Goal: Task Accomplishment & Management: Manage account settings

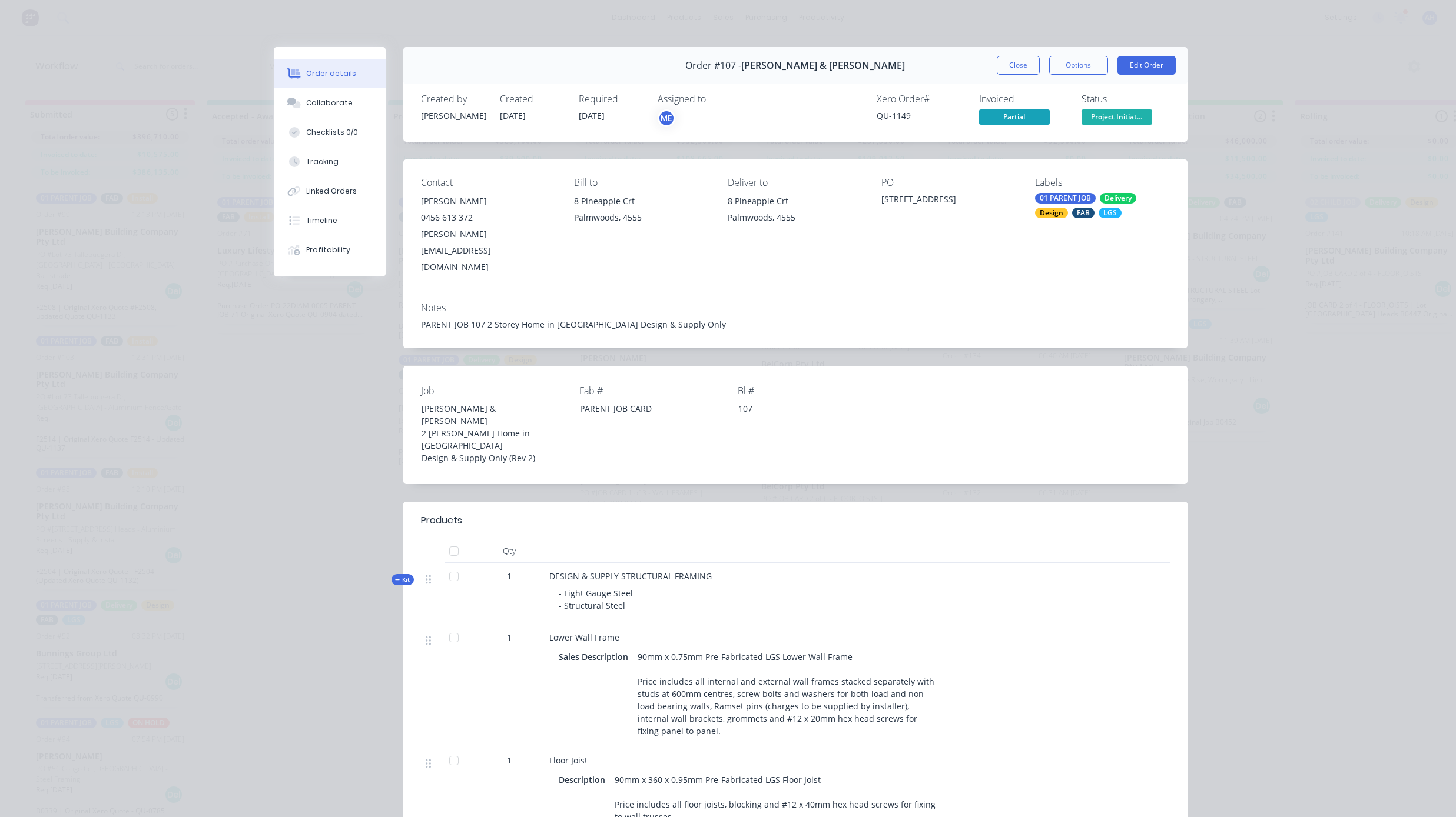
click at [1016, 64] on button "Close" at bounding box center [1017, 64] width 43 height 19
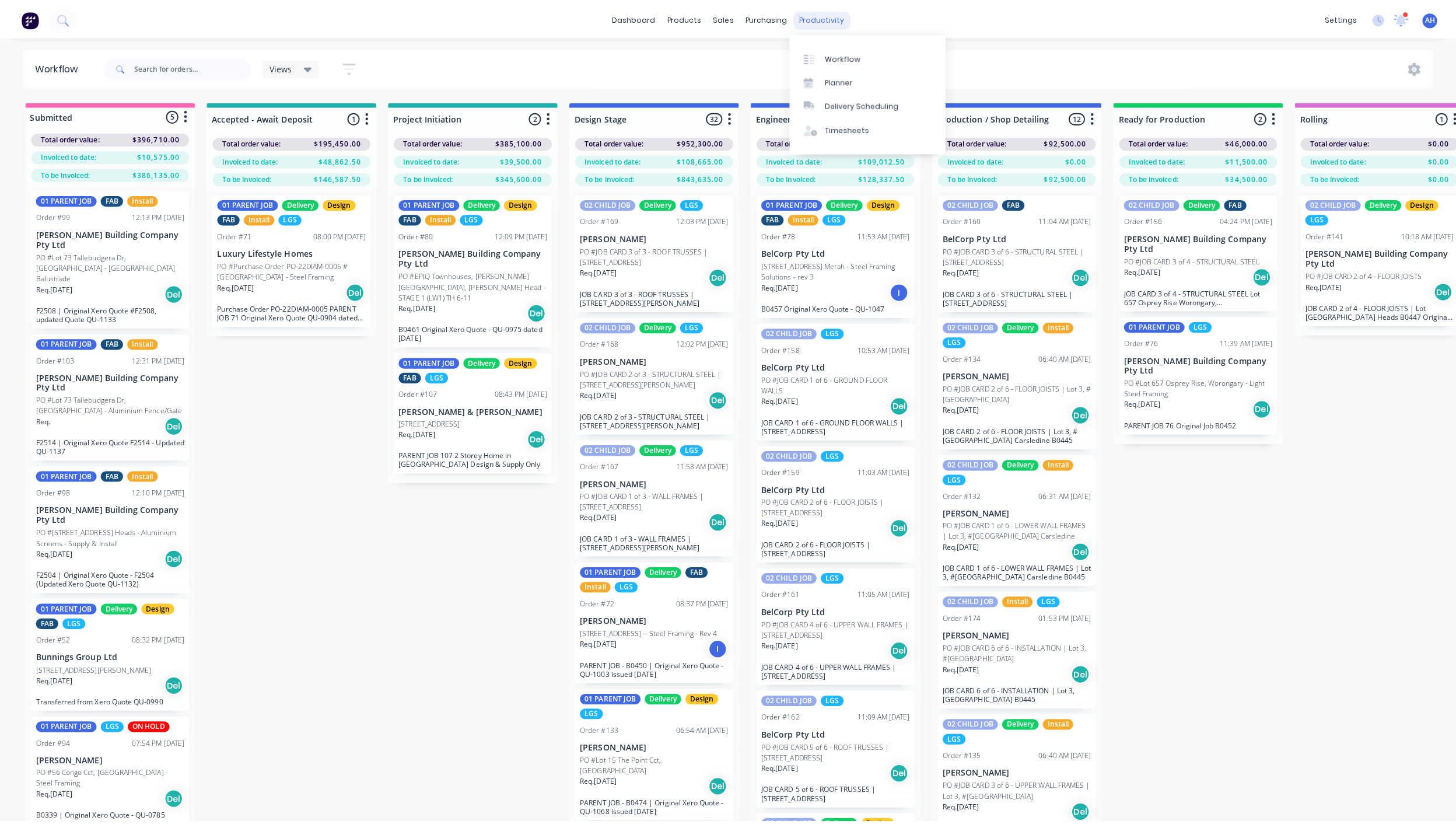
scroll to position [201, 0]
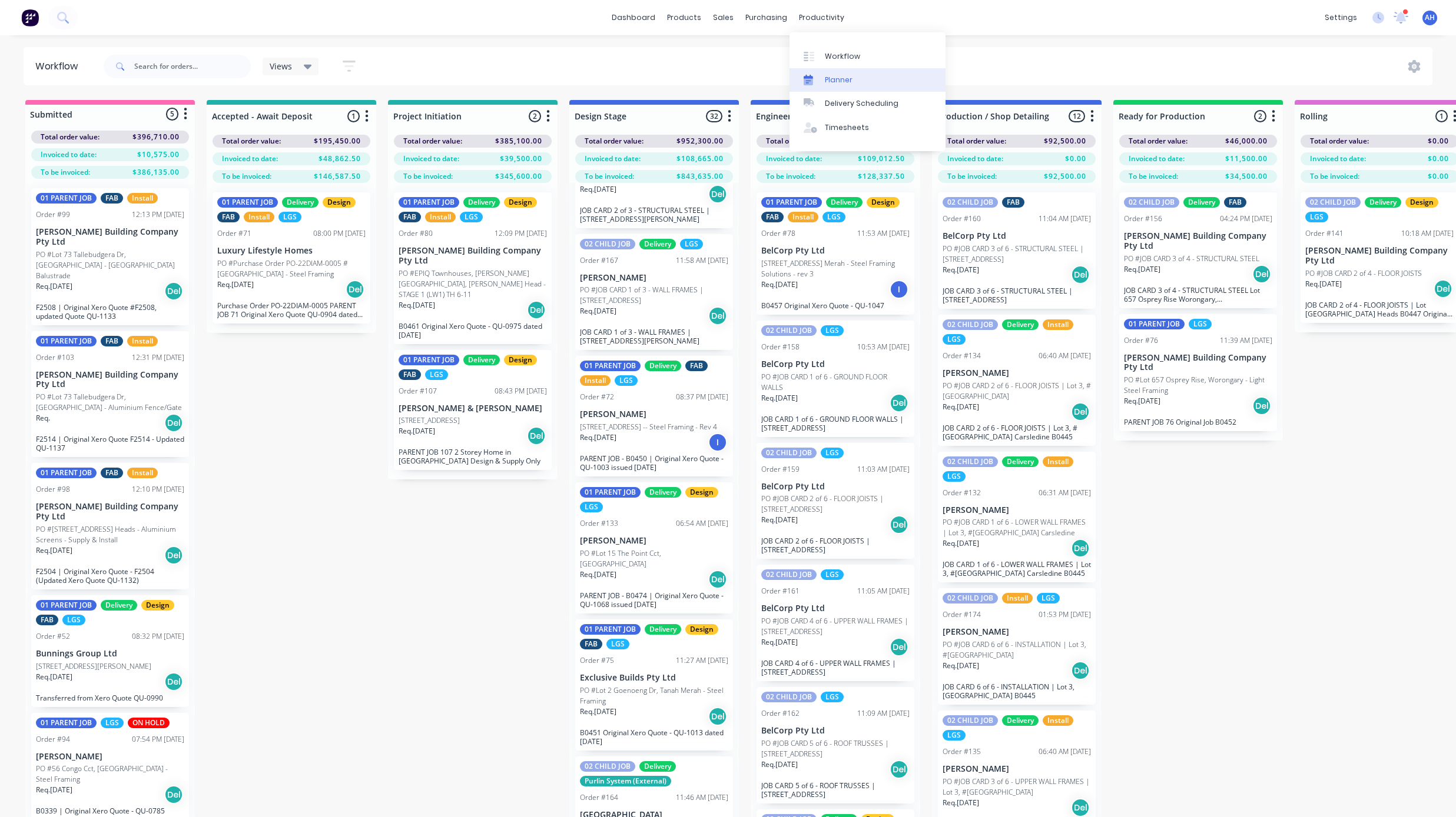
click at [845, 80] on div "Planner" at bounding box center [838, 80] width 27 height 10
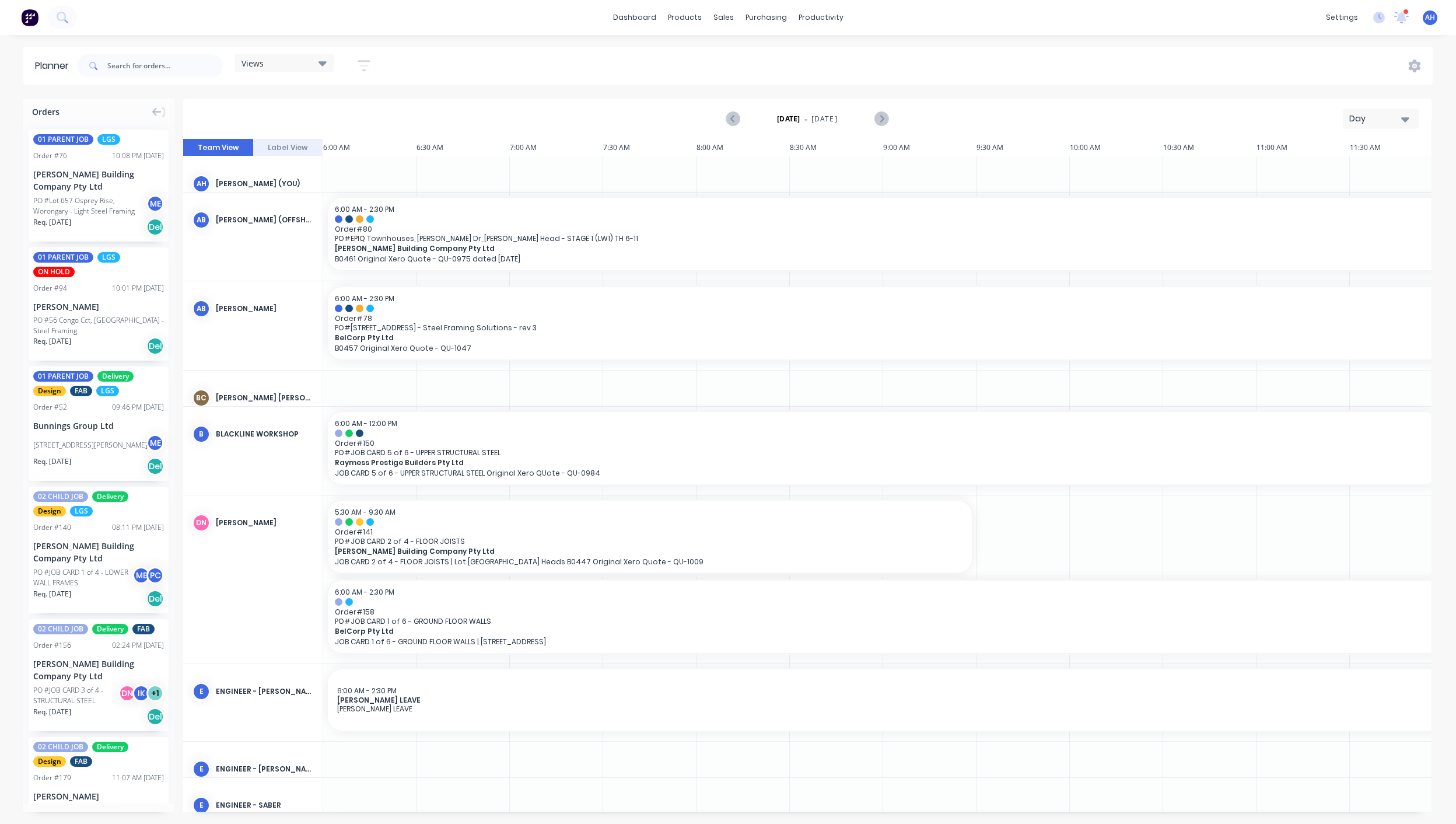
scroll to position [0, 483]
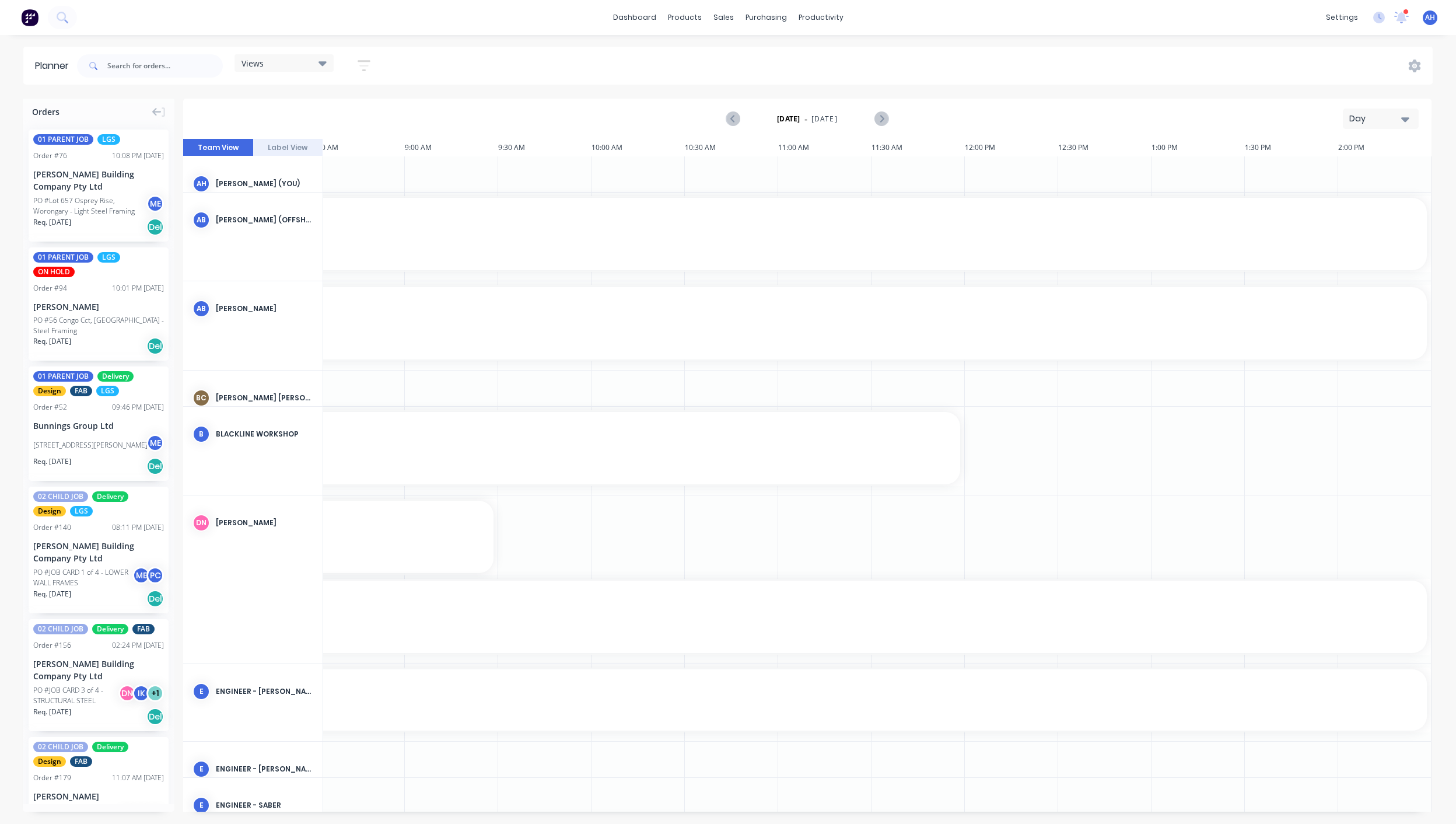
click at [291, 58] on div "Views" at bounding box center [284, 62] width 86 height 10
click at [280, 237] on button "FACTORY - ALL" at bounding box center [305, 243] width 125 height 14
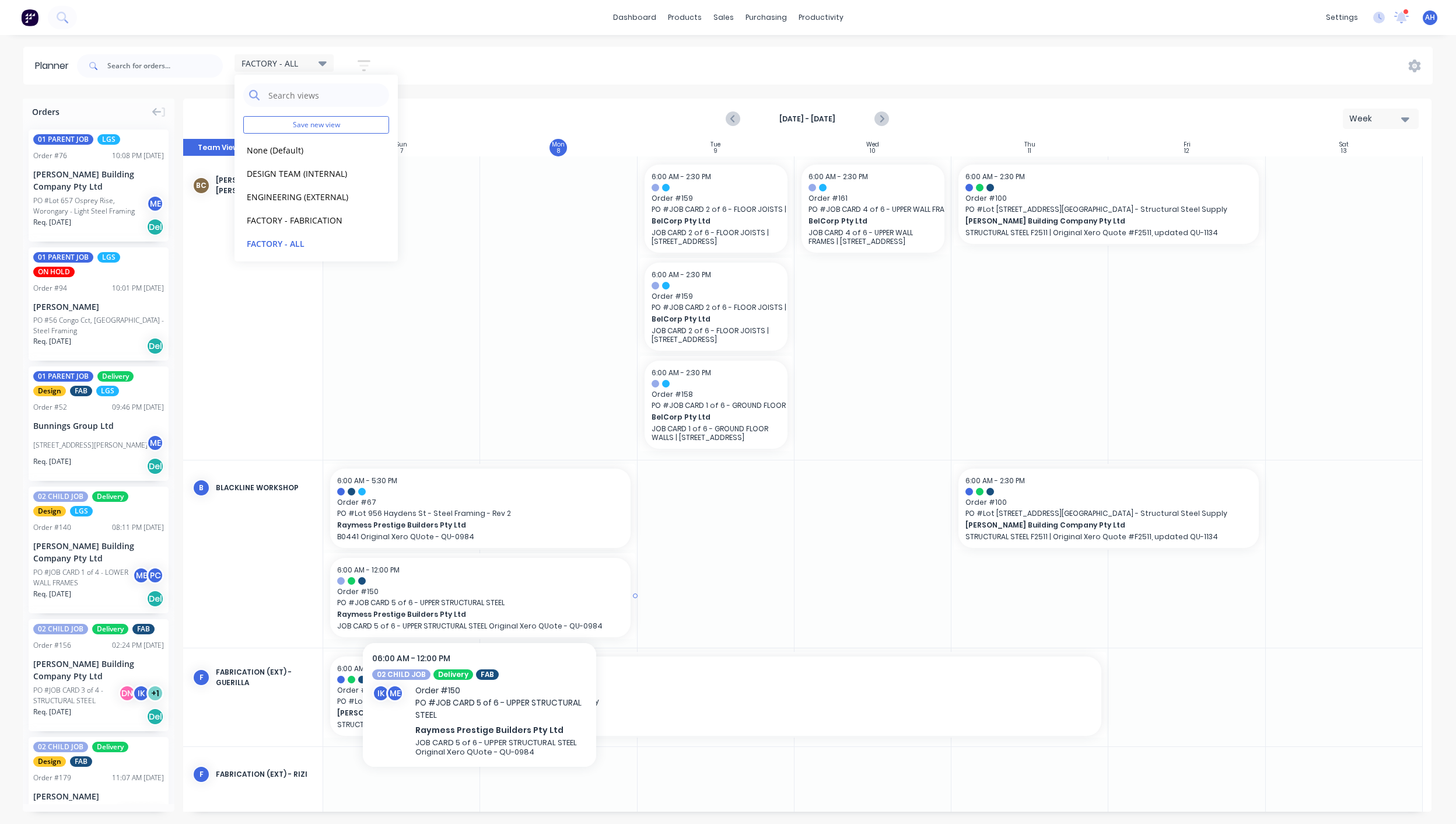
scroll to position [380, 0]
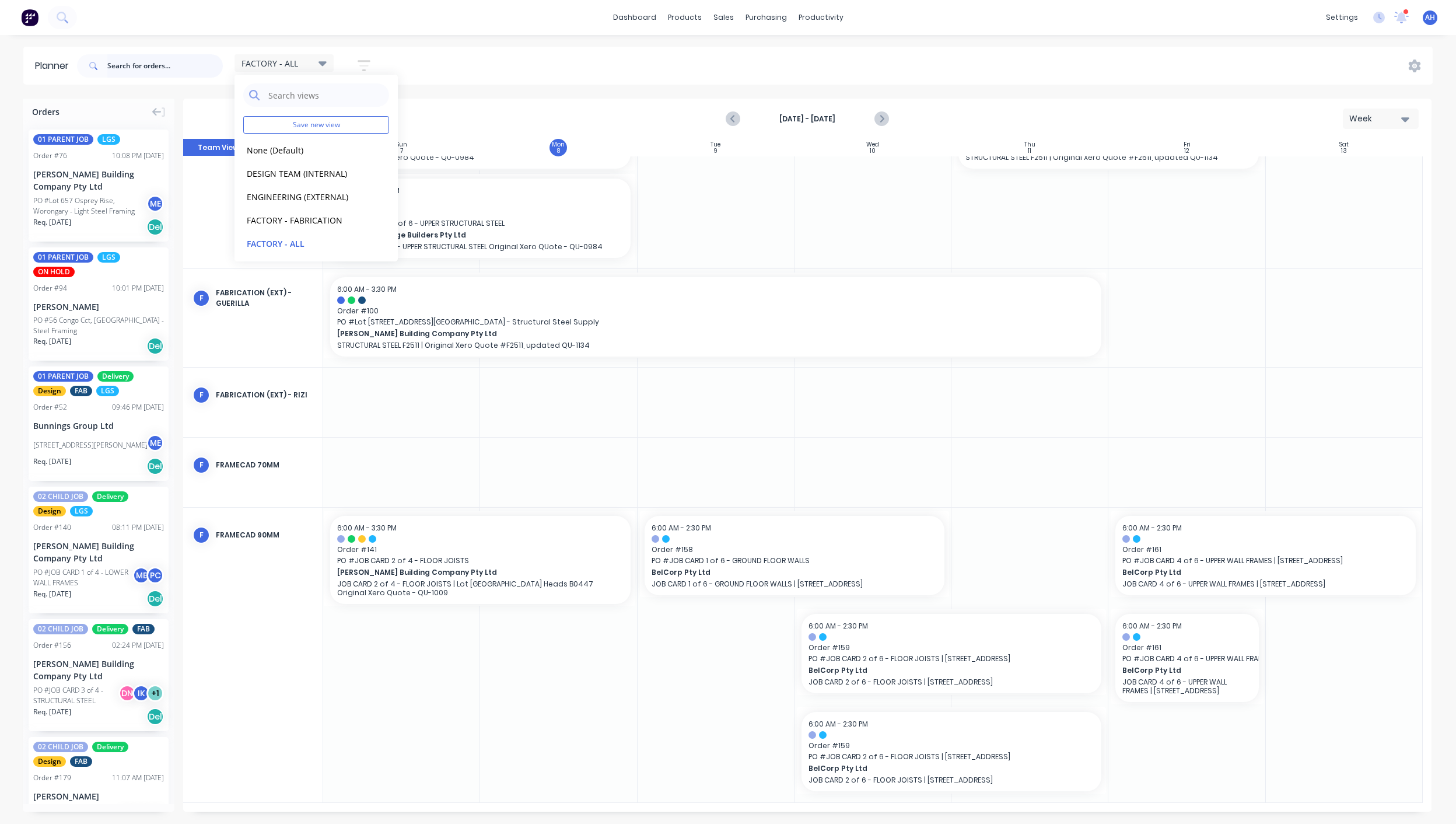
click at [149, 64] on input "text" at bounding box center [165, 66] width 116 height 23
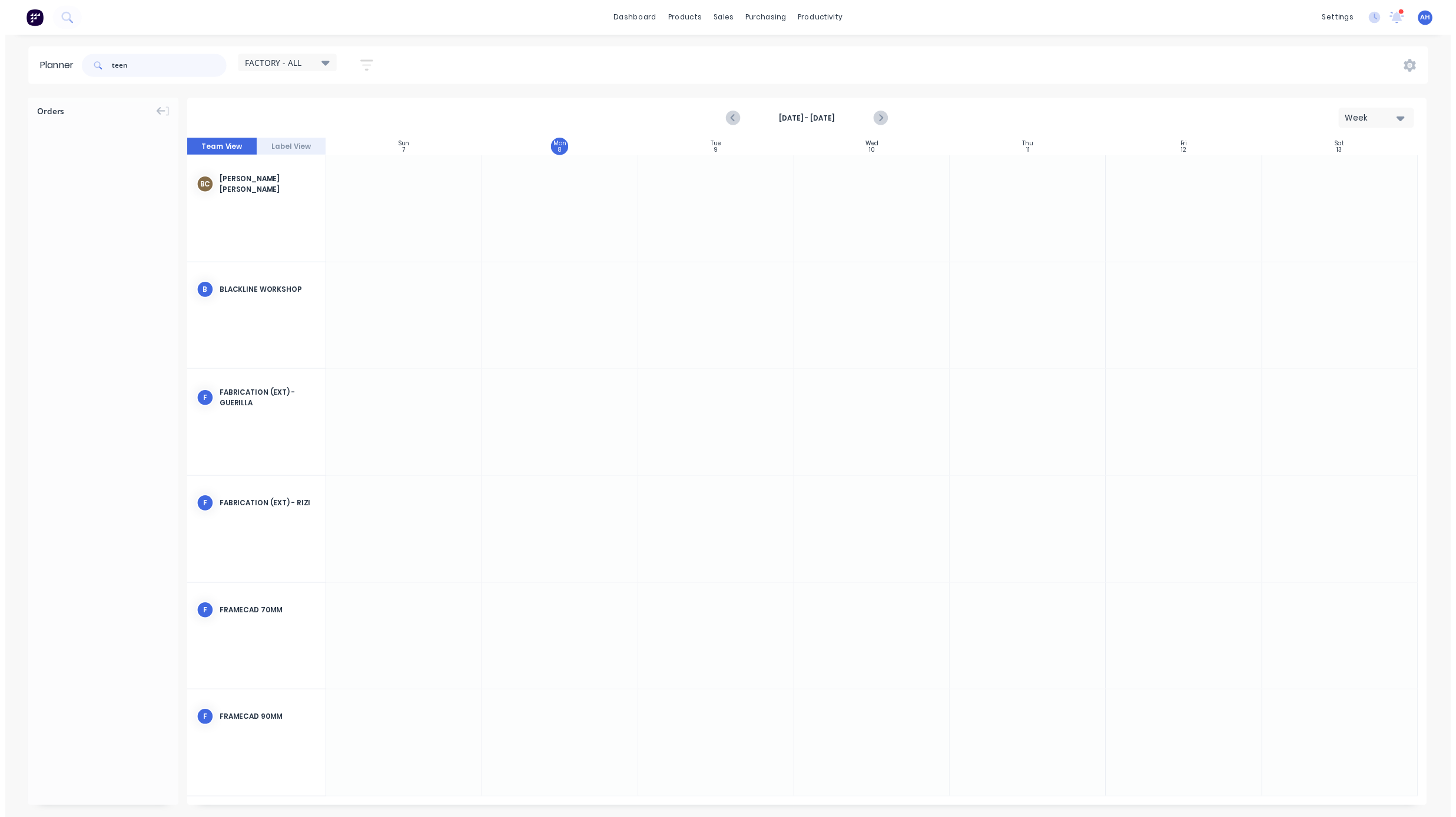
scroll to position [0, 0]
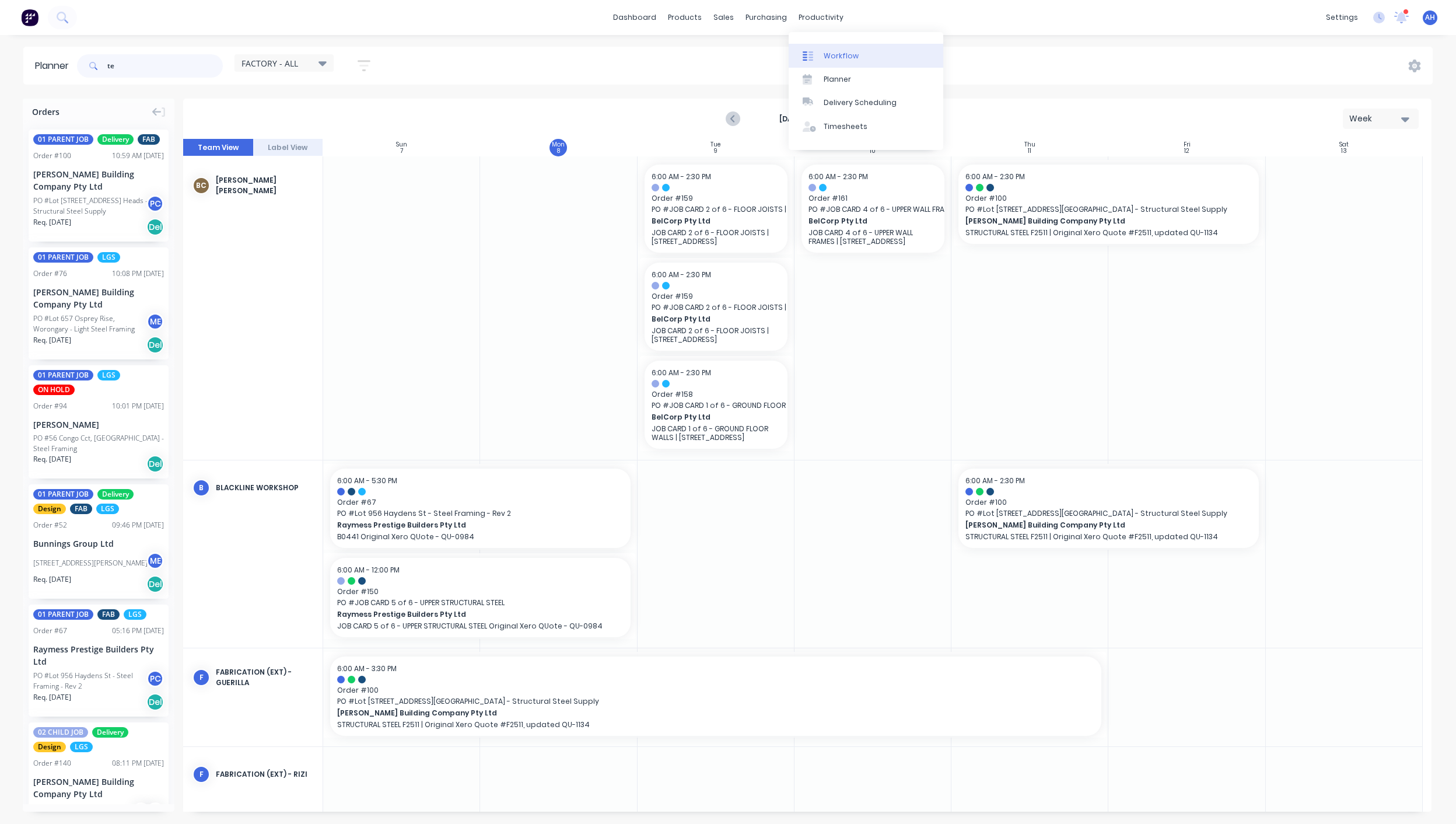
type input "te"
click at [836, 55] on div "Workflow" at bounding box center [841, 56] width 35 height 10
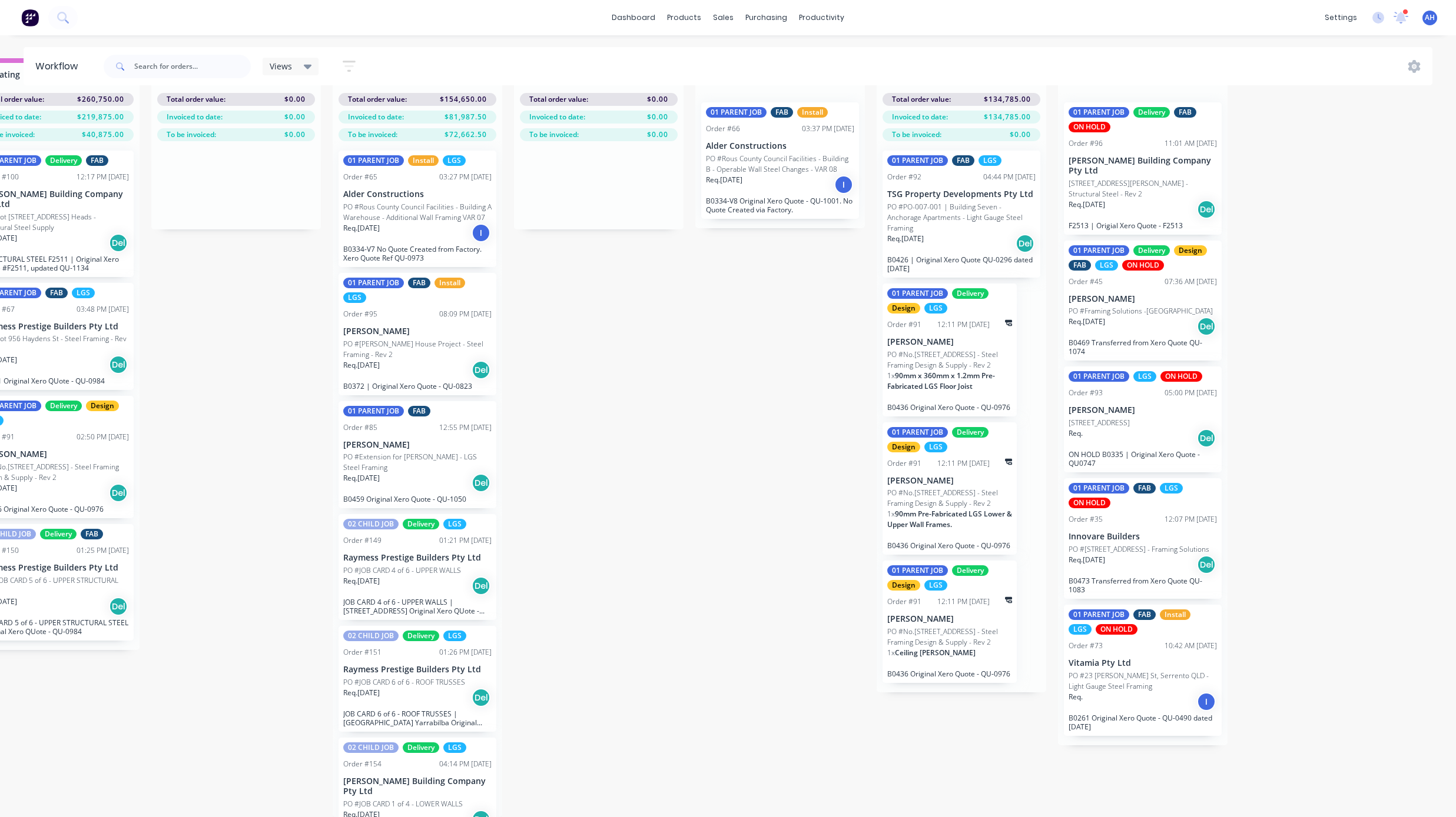
scroll to position [0, 1506]
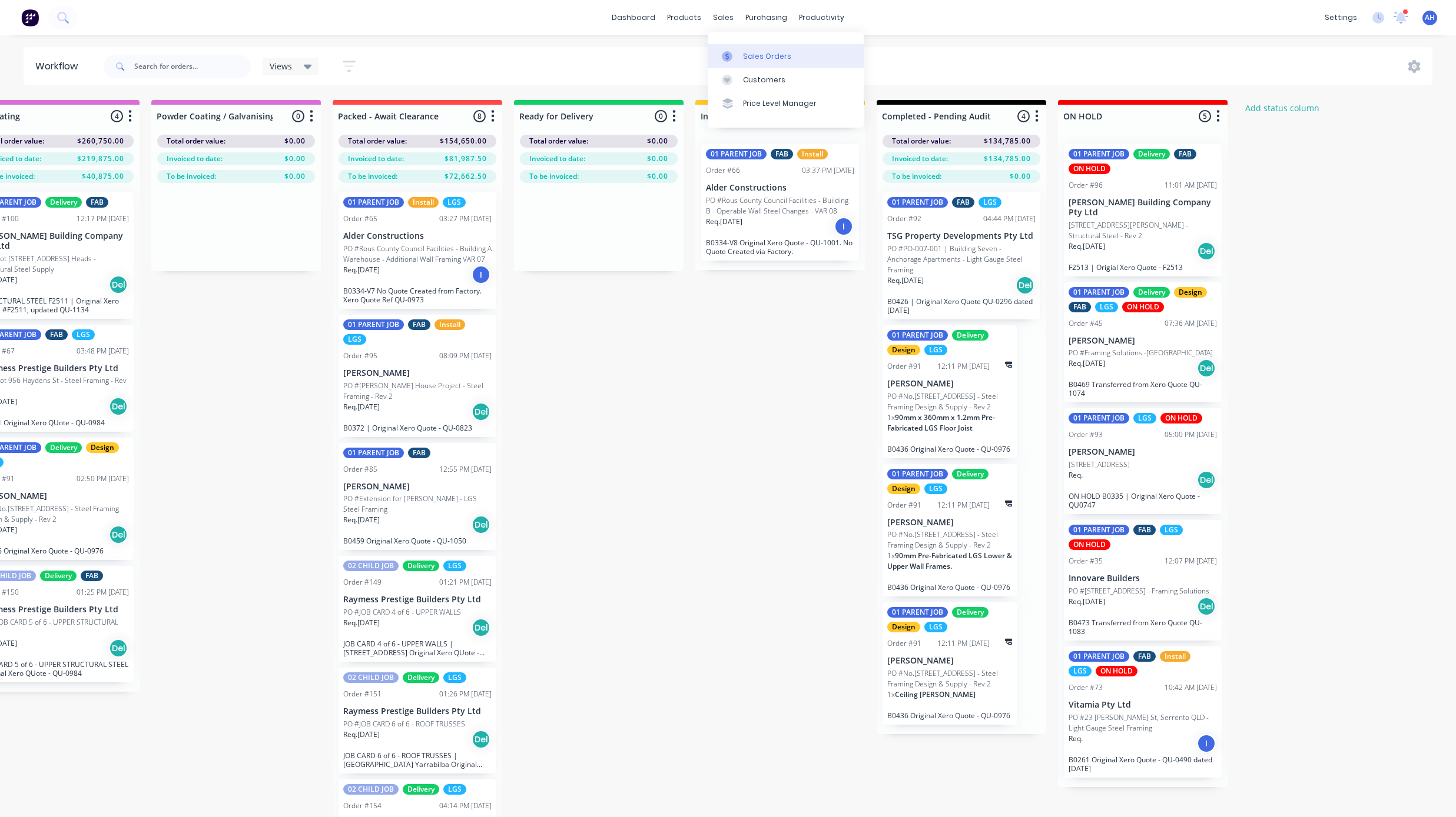
click at [745, 53] on div "Sales Orders" at bounding box center [767, 56] width 48 height 10
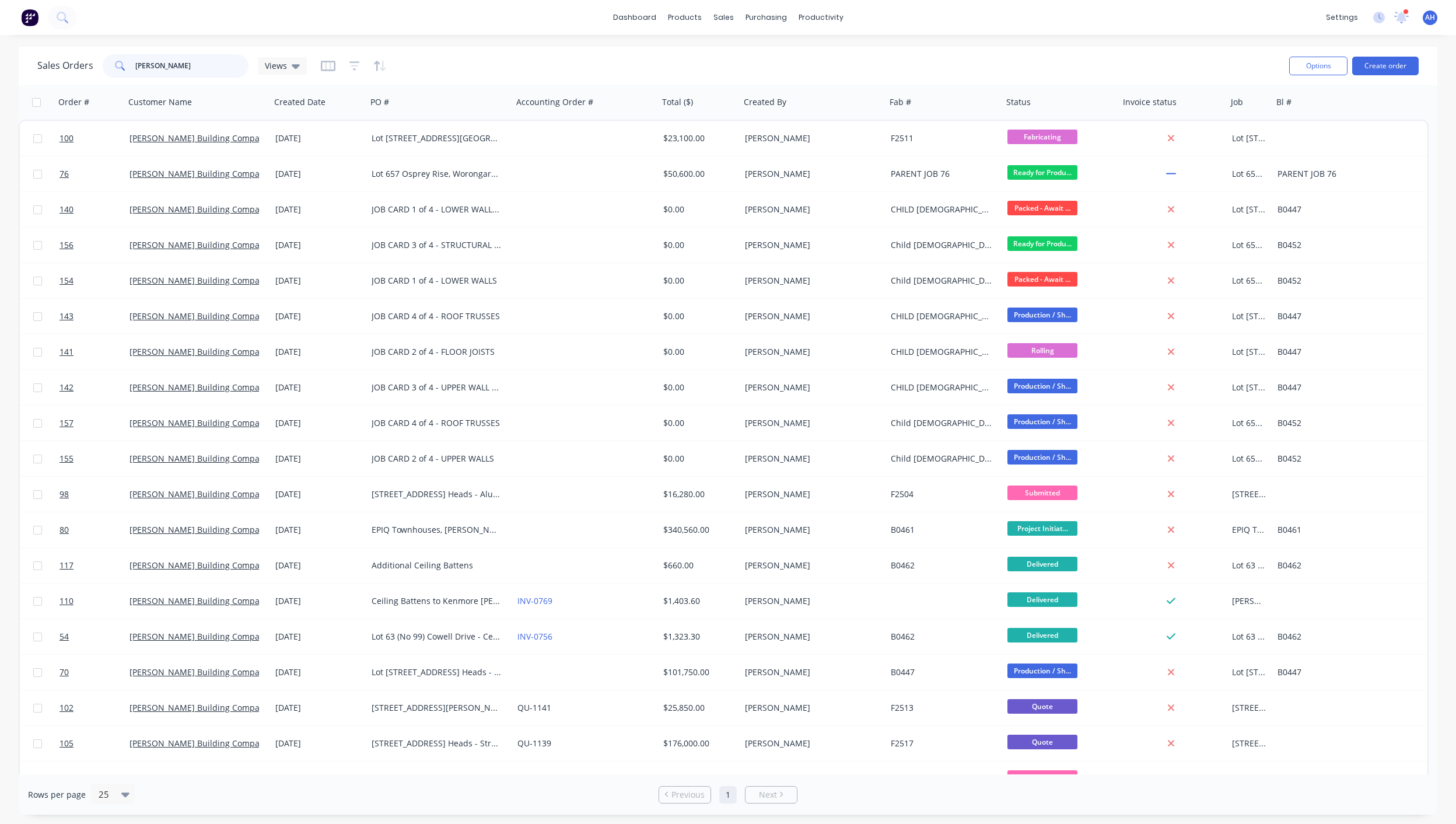
drag, startPoint x: 195, startPoint y: 69, endPoint x: 54, endPoint y: 71, distance: 141.0
click at [54, 71] on div "Sales Orders [PERSON_NAME] Views" at bounding box center [172, 66] width 269 height 23
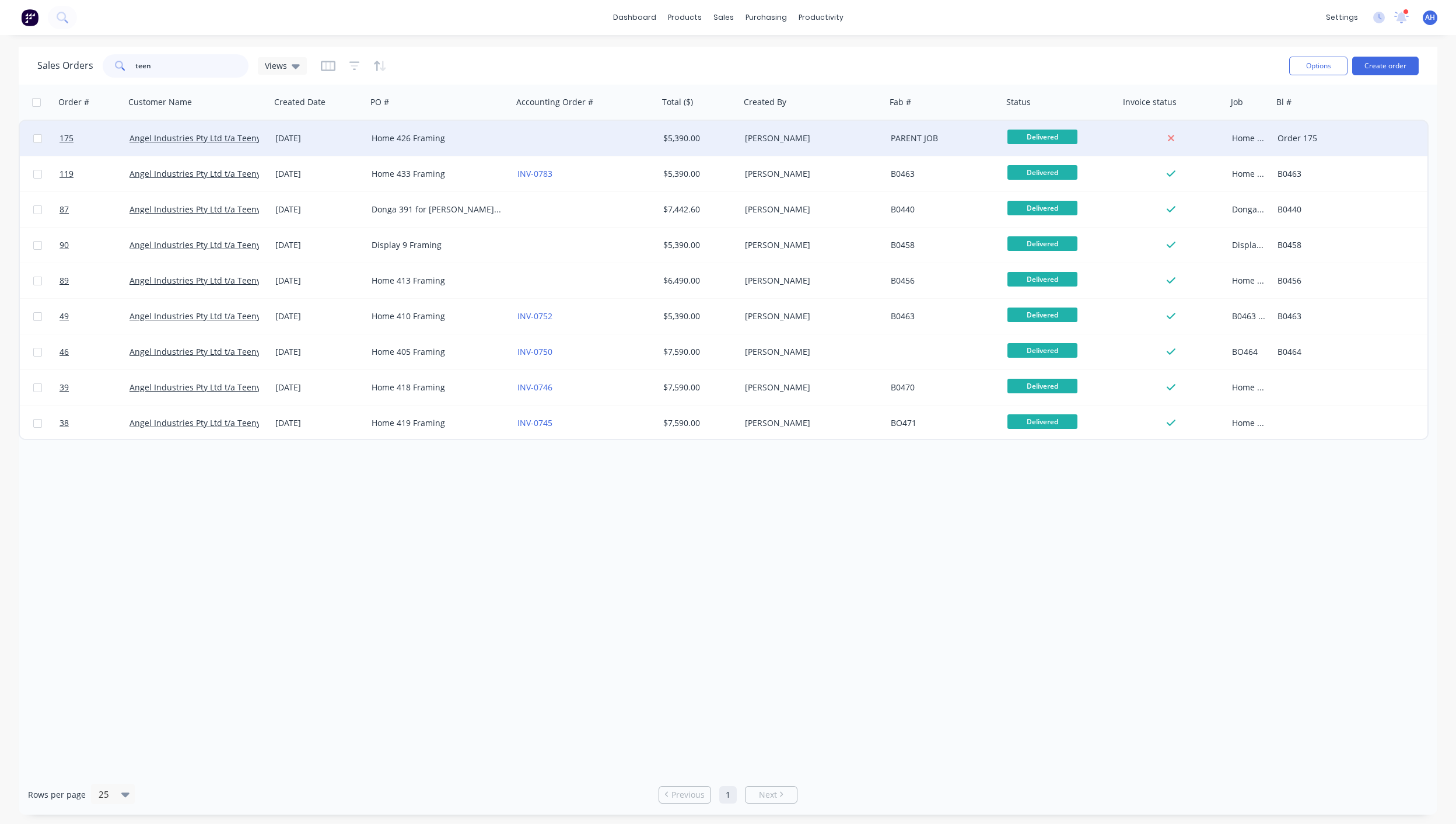
type input "teen"
click at [398, 141] on div "Home 426 Framing" at bounding box center [436, 138] width 129 height 12
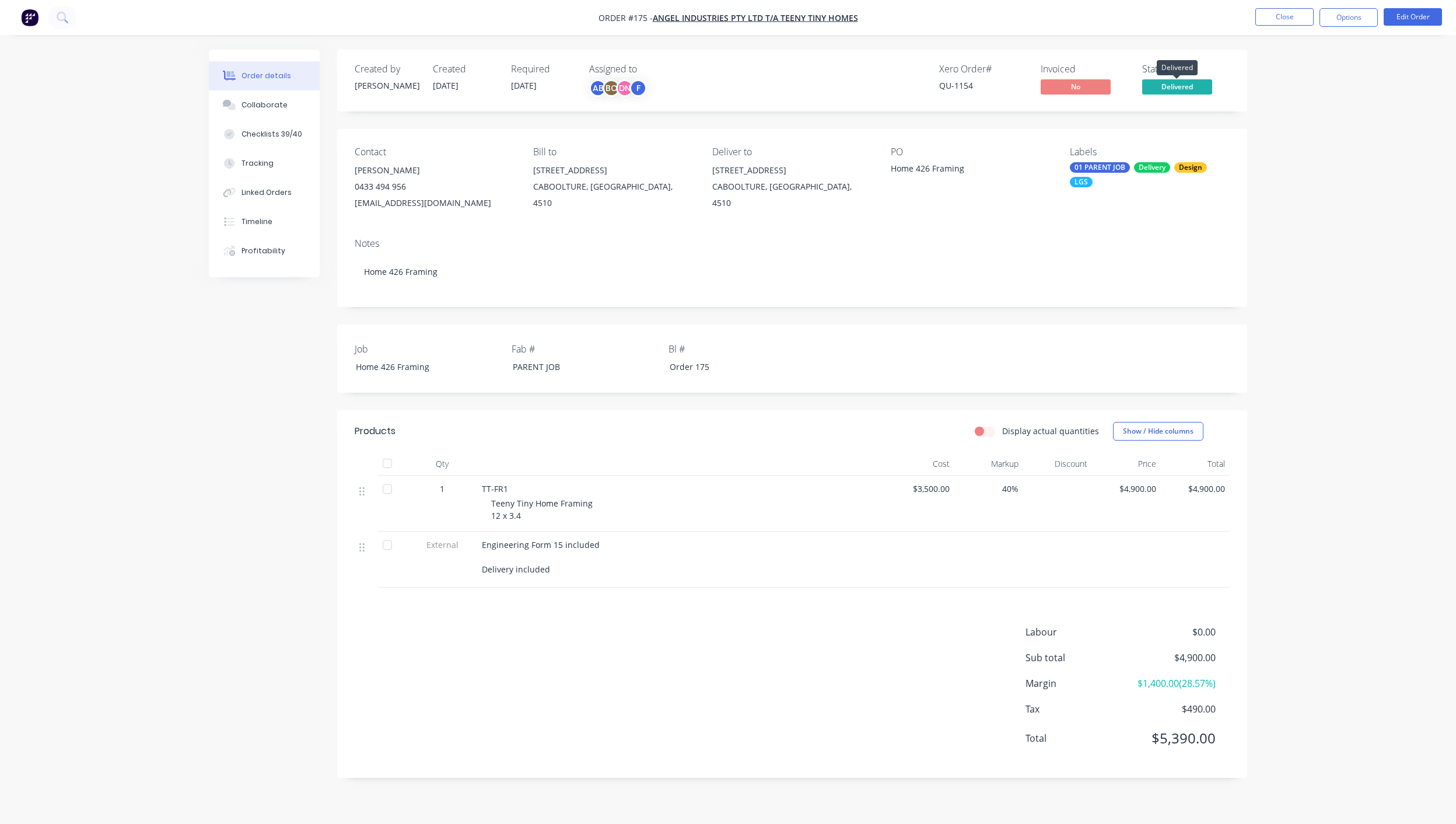
click at [1184, 86] on span "Delivered" at bounding box center [1178, 86] width 70 height 14
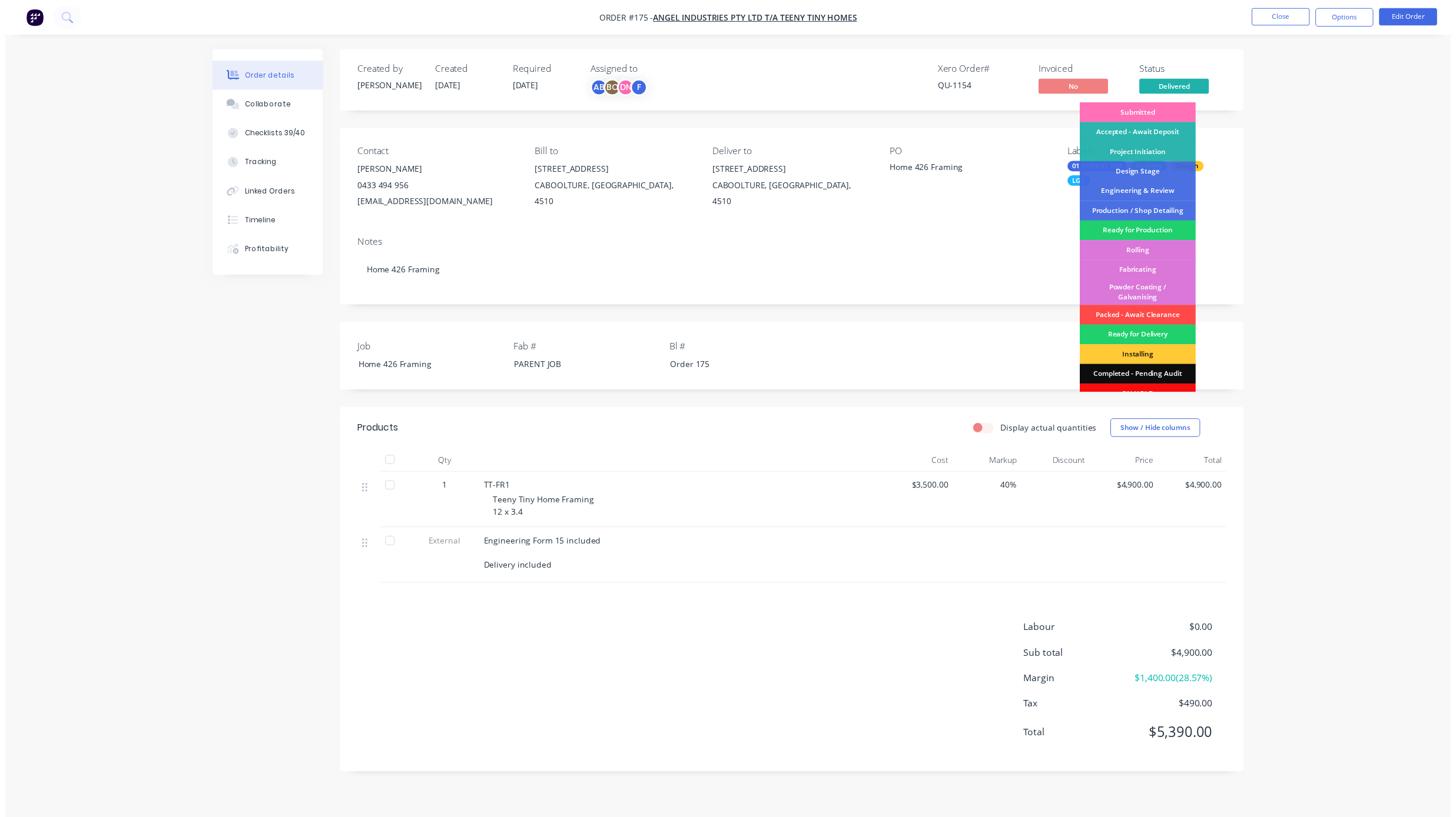
scroll to position [31, 0]
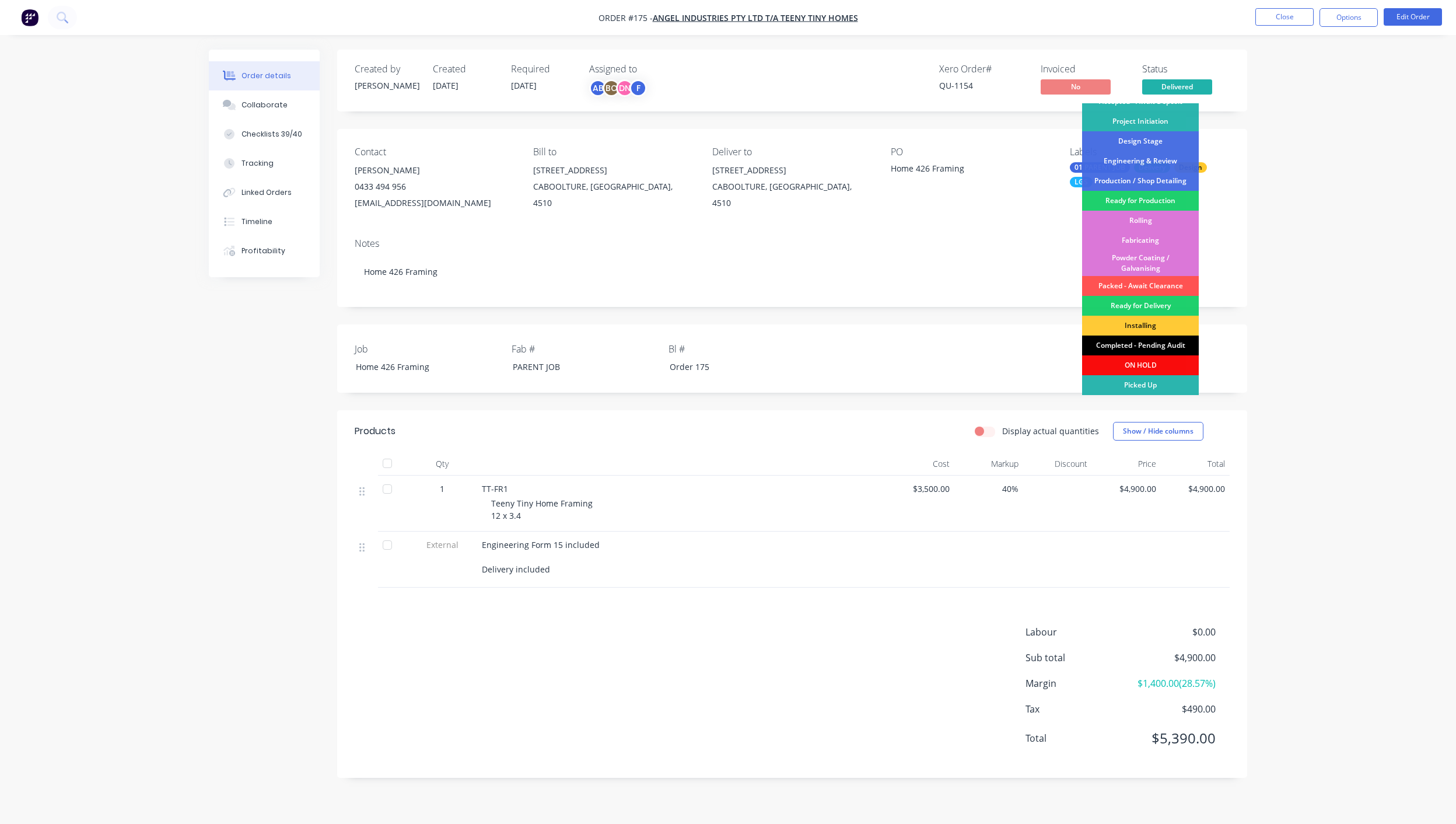
click at [1132, 346] on div "Completed - Pending Audit" at bounding box center [1140, 345] width 117 height 20
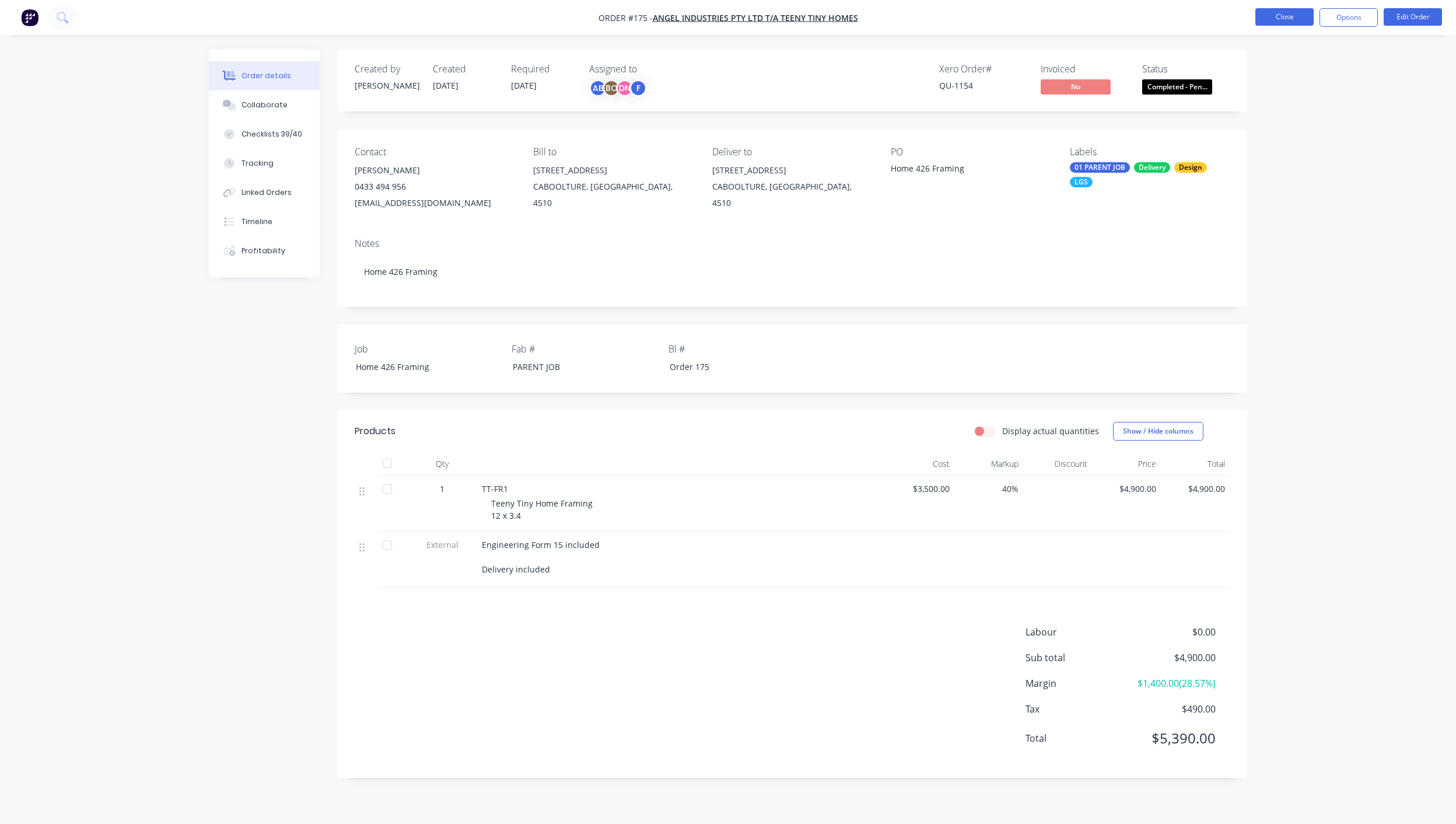
click at [1294, 13] on button "Close" at bounding box center [1284, 17] width 58 height 18
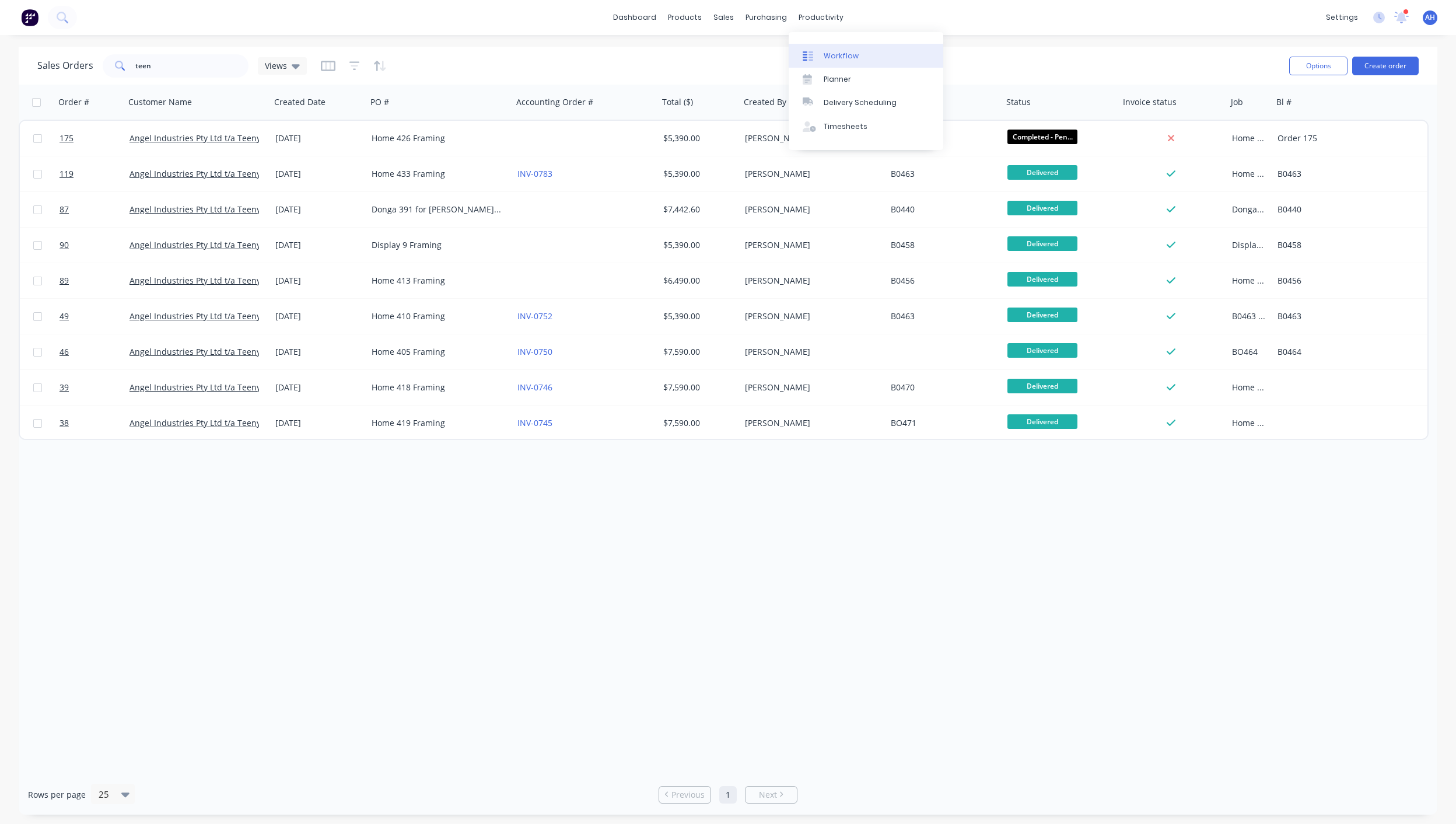
click at [825, 58] on div "Workflow" at bounding box center [841, 56] width 35 height 10
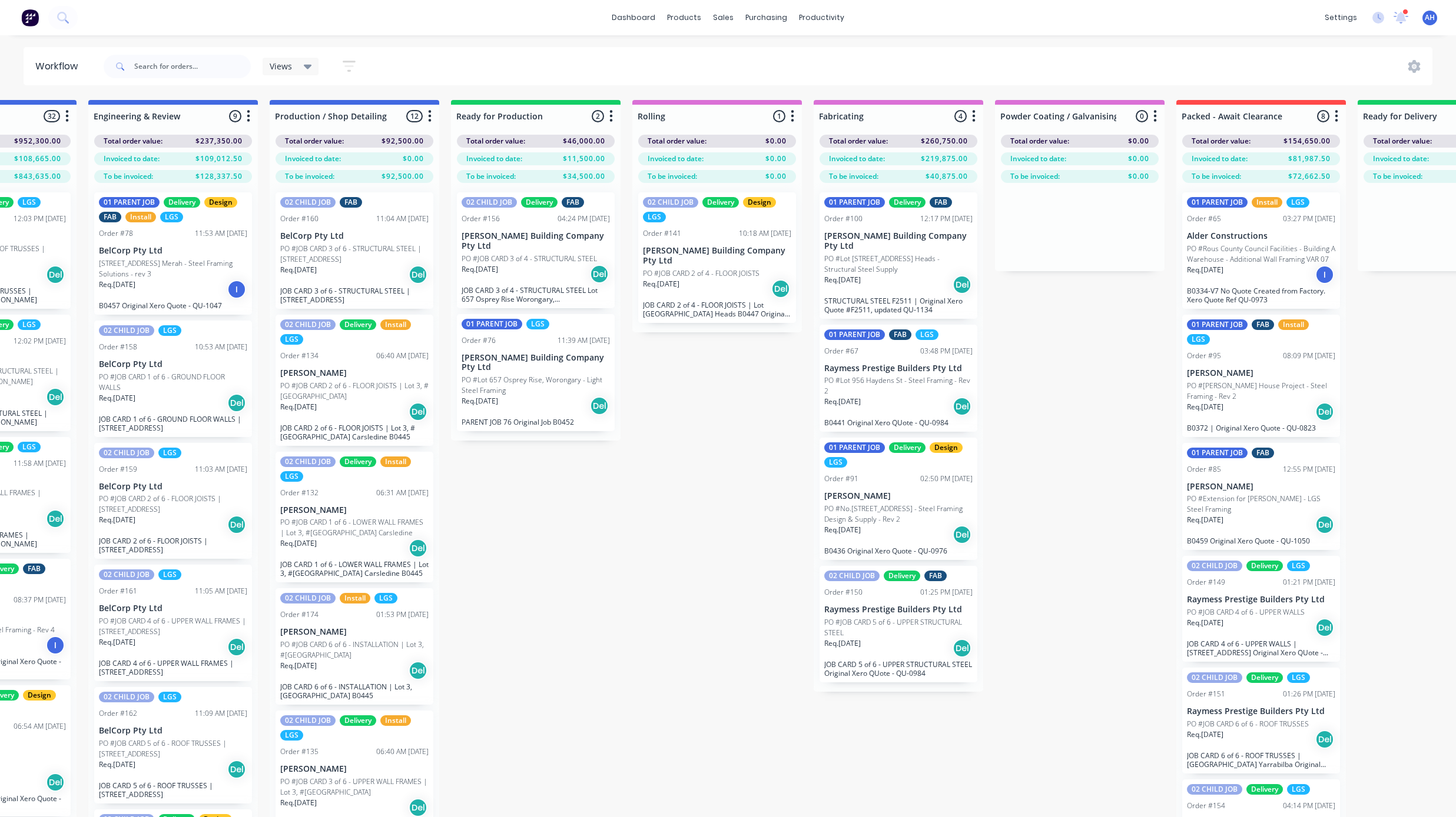
scroll to position [0, 661]
click at [831, 82] on div "Planner" at bounding box center [838, 80] width 27 height 10
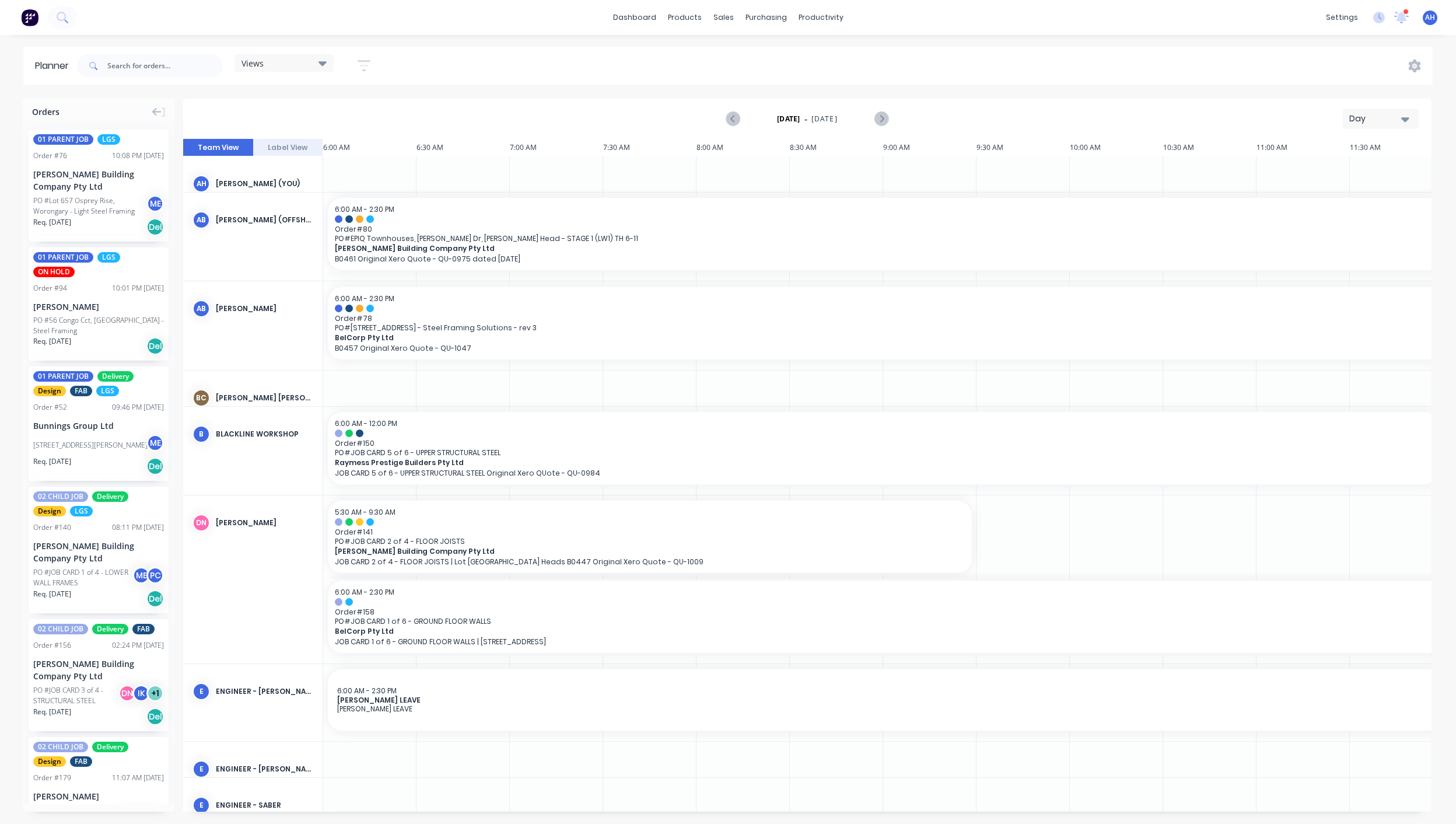
scroll to position [0, 483]
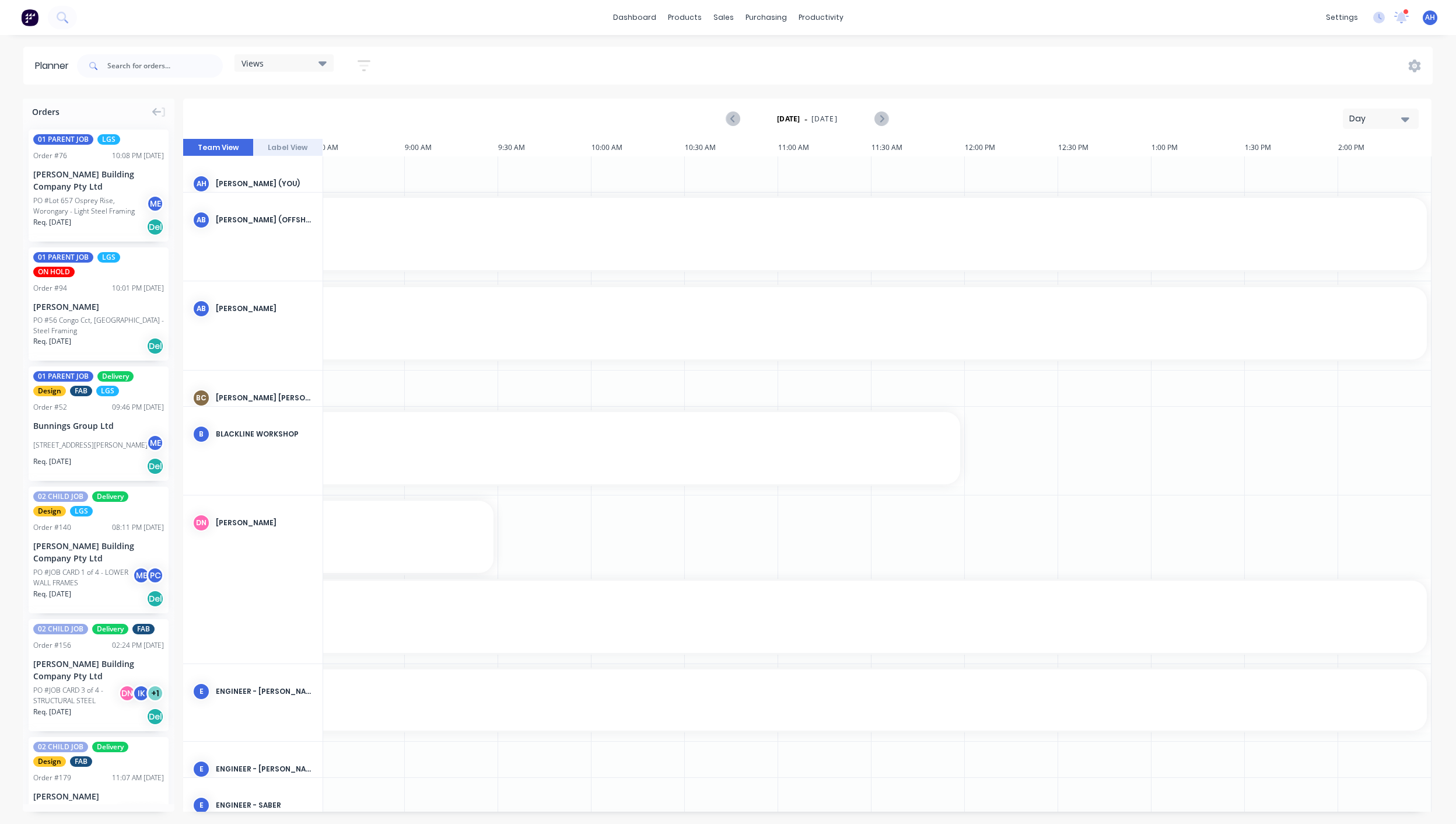
click at [293, 58] on div "Views" at bounding box center [284, 62] width 86 height 10
click at [296, 236] on div "FACTORY - ALL edit" at bounding box center [316, 243] width 146 height 23
click at [293, 245] on button "FACTORY - ALL" at bounding box center [305, 243] width 125 height 14
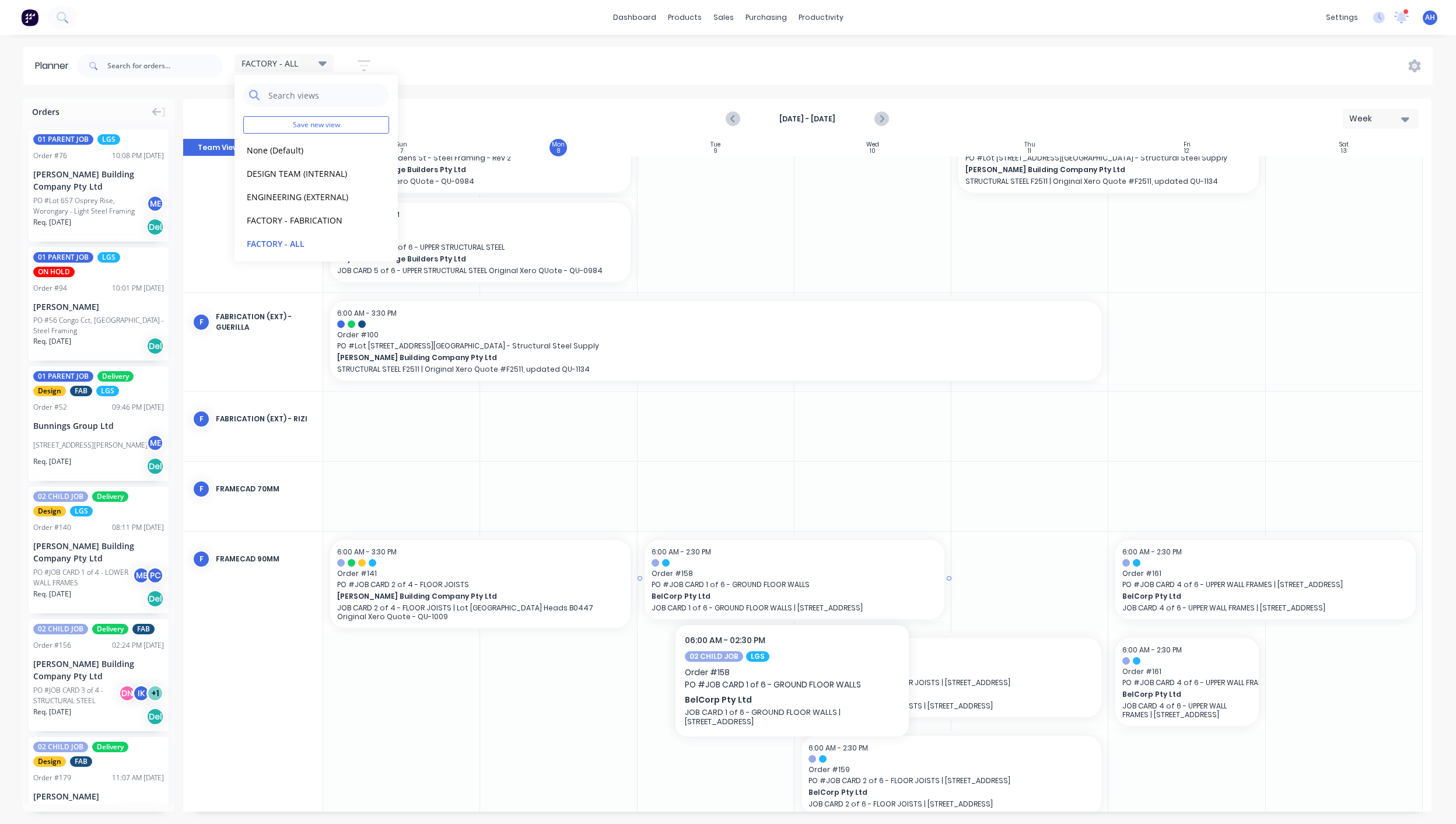
scroll to position [380, 0]
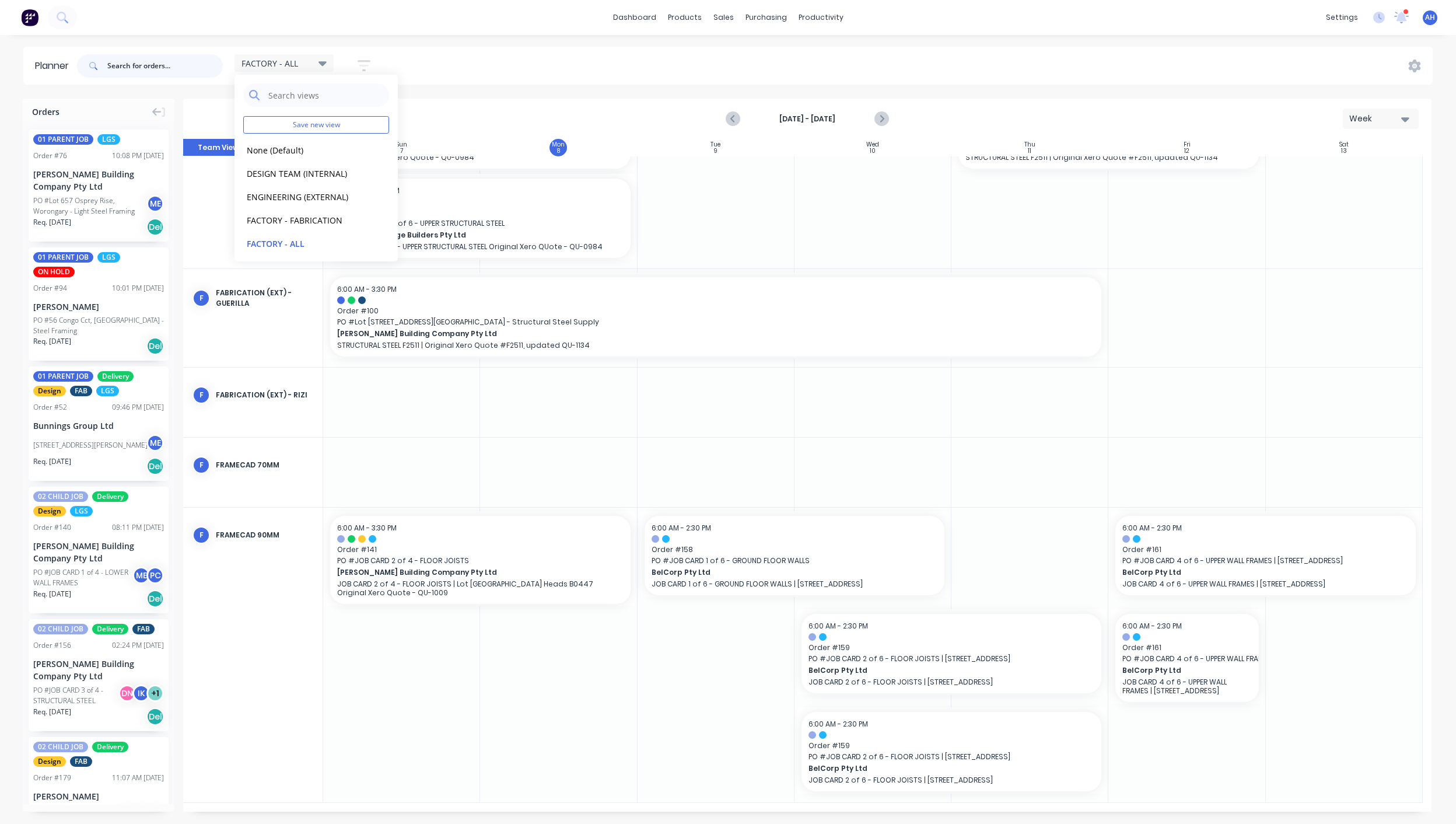
click at [131, 70] on input "text" at bounding box center [165, 66] width 116 height 23
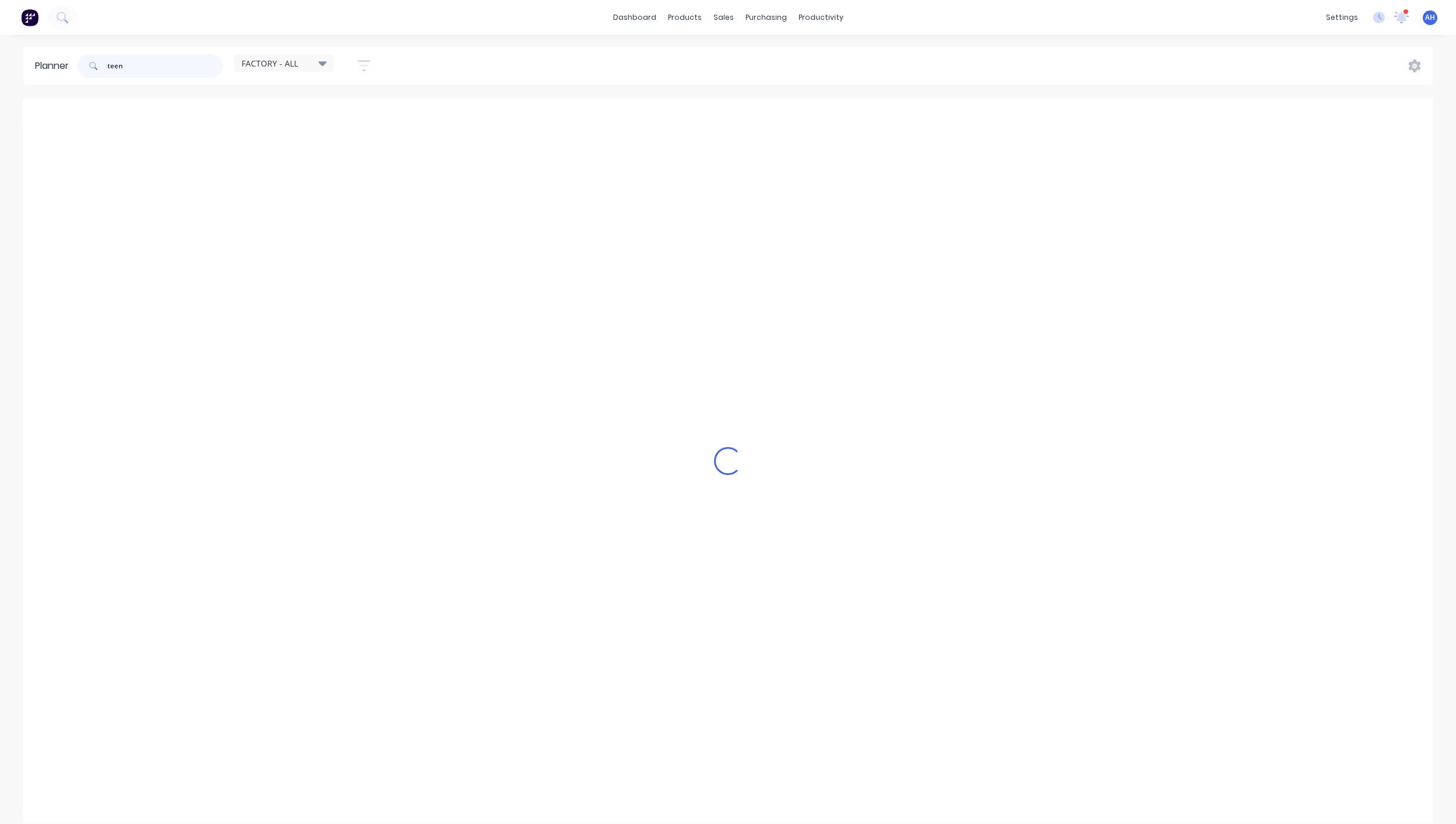
scroll to position [0, 0]
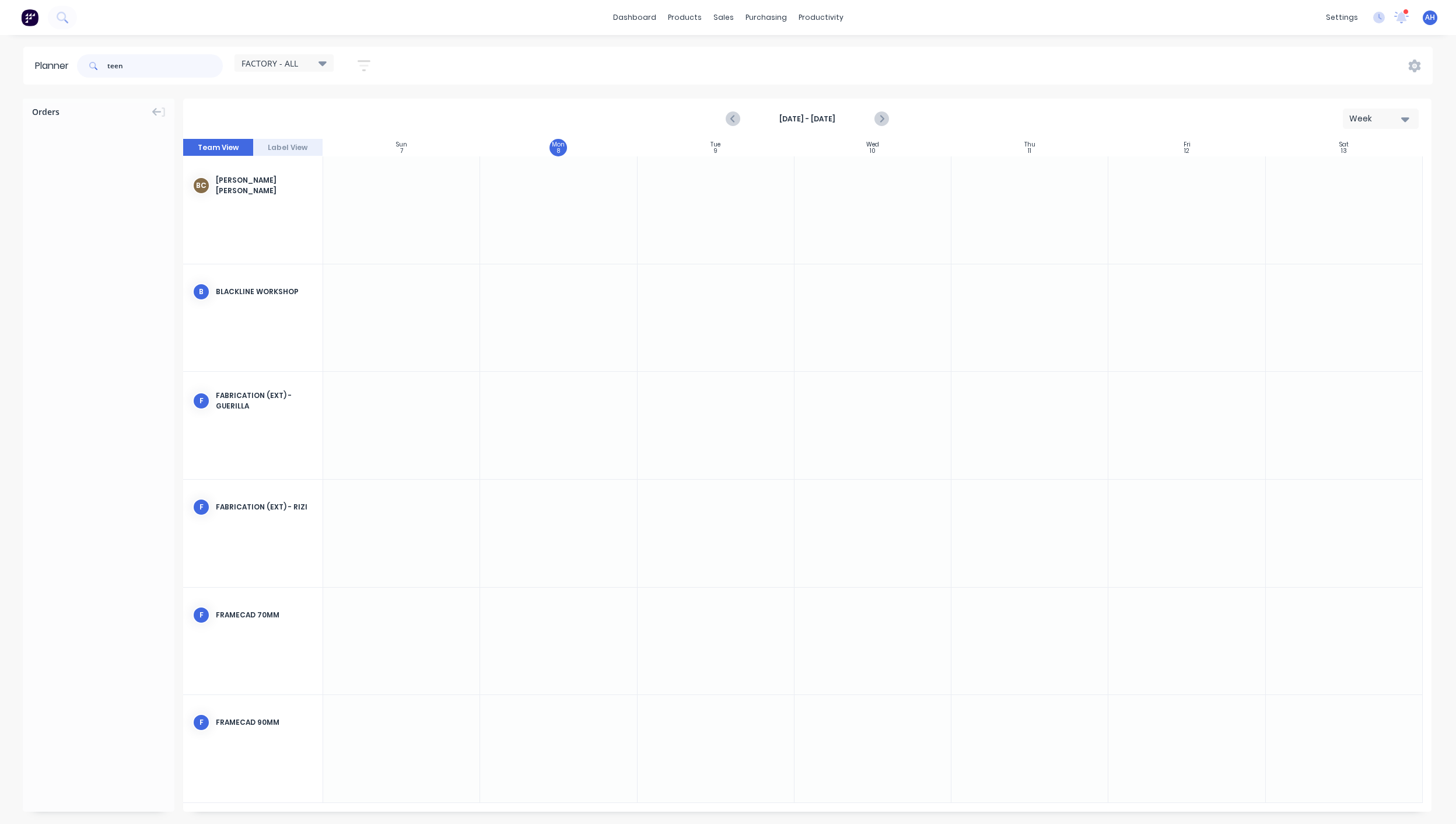
type input "teen"
click at [288, 63] on span "FACTORY - ALL" at bounding box center [269, 63] width 57 height 12
click at [293, 145] on button "None (Default)" at bounding box center [305, 149] width 125 height 14
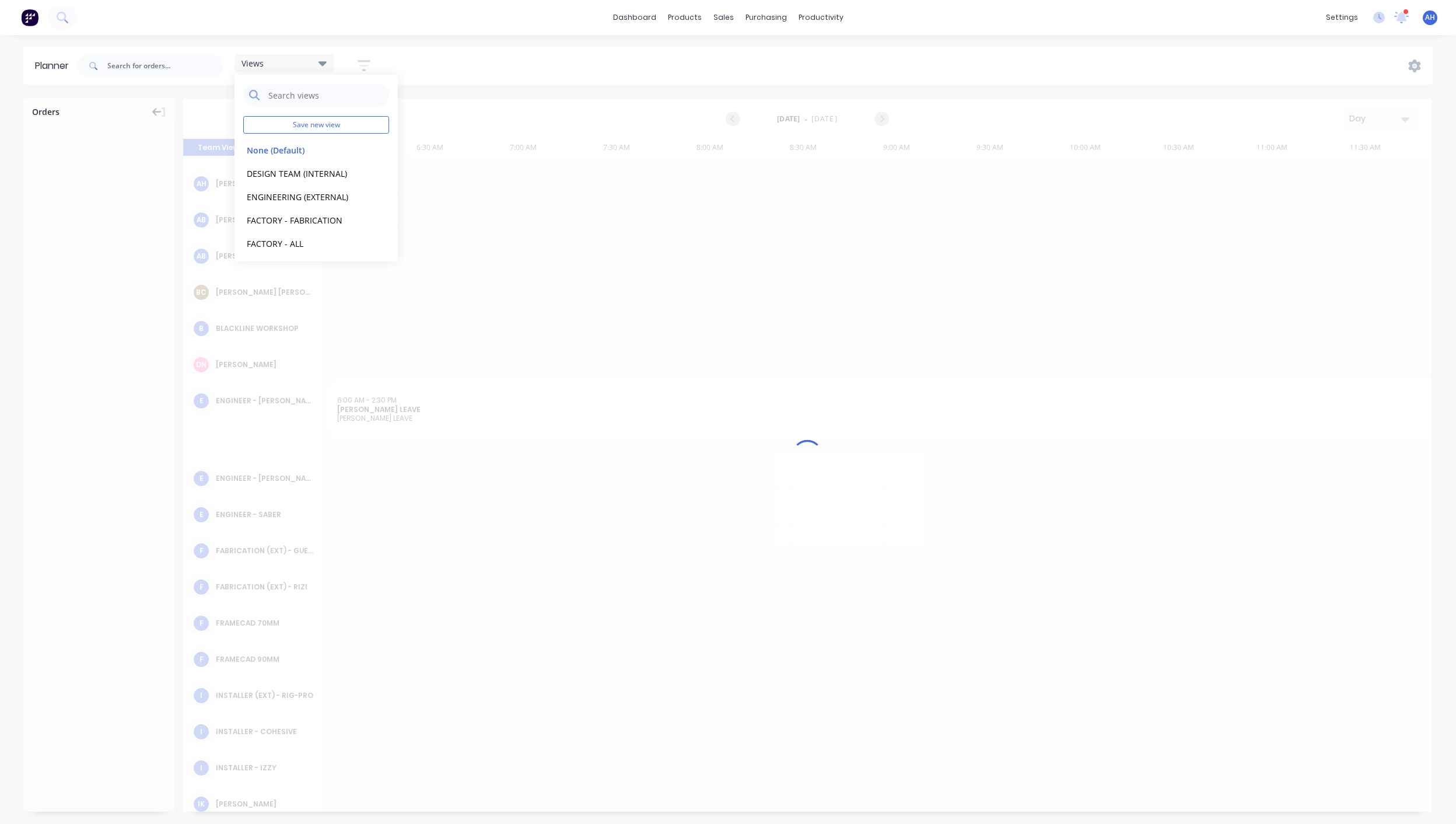
scroll to position [0, 483]
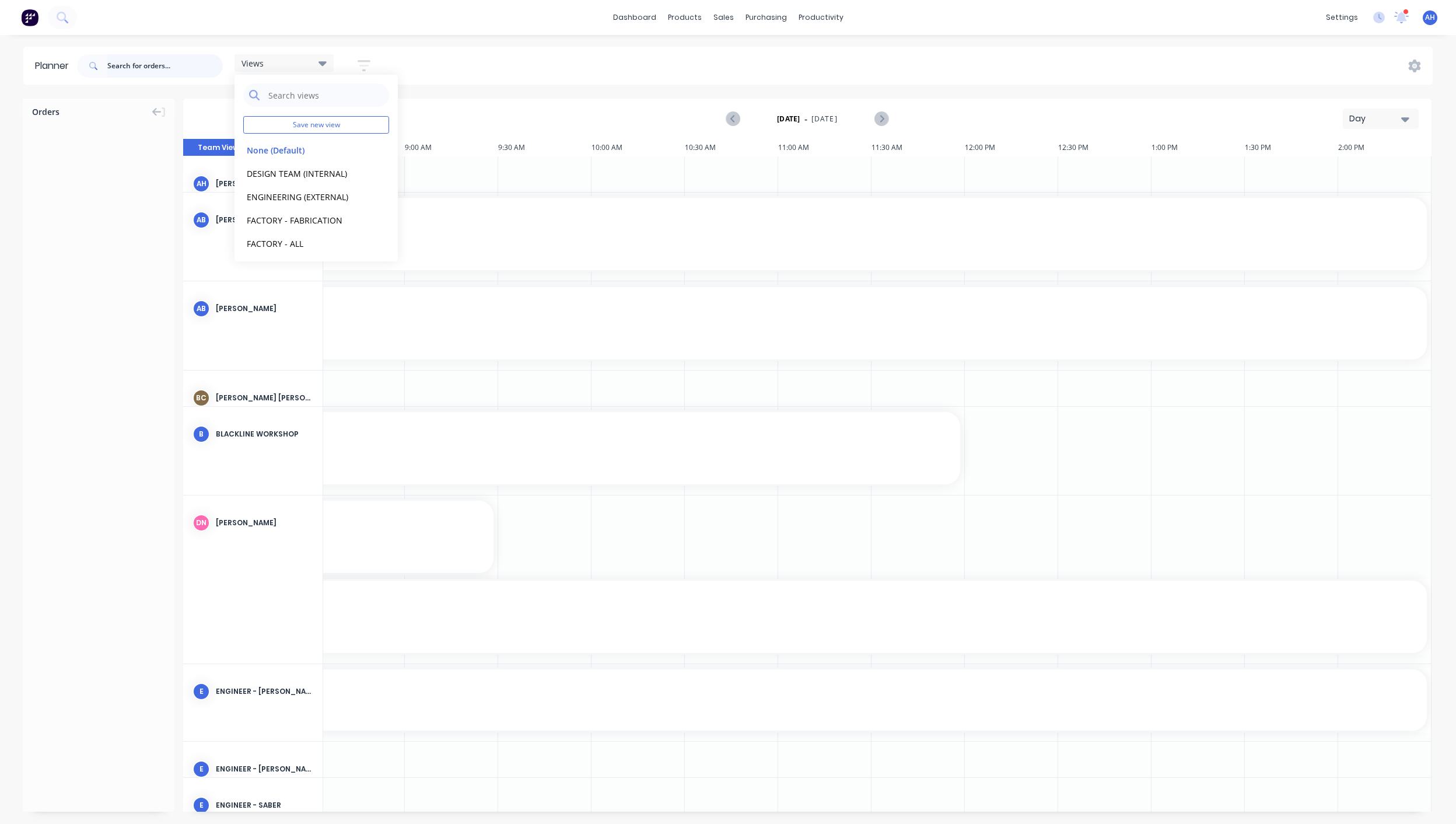
click at [155, 73] on input "text" at bounding box center [165, 66] width 116 height 23
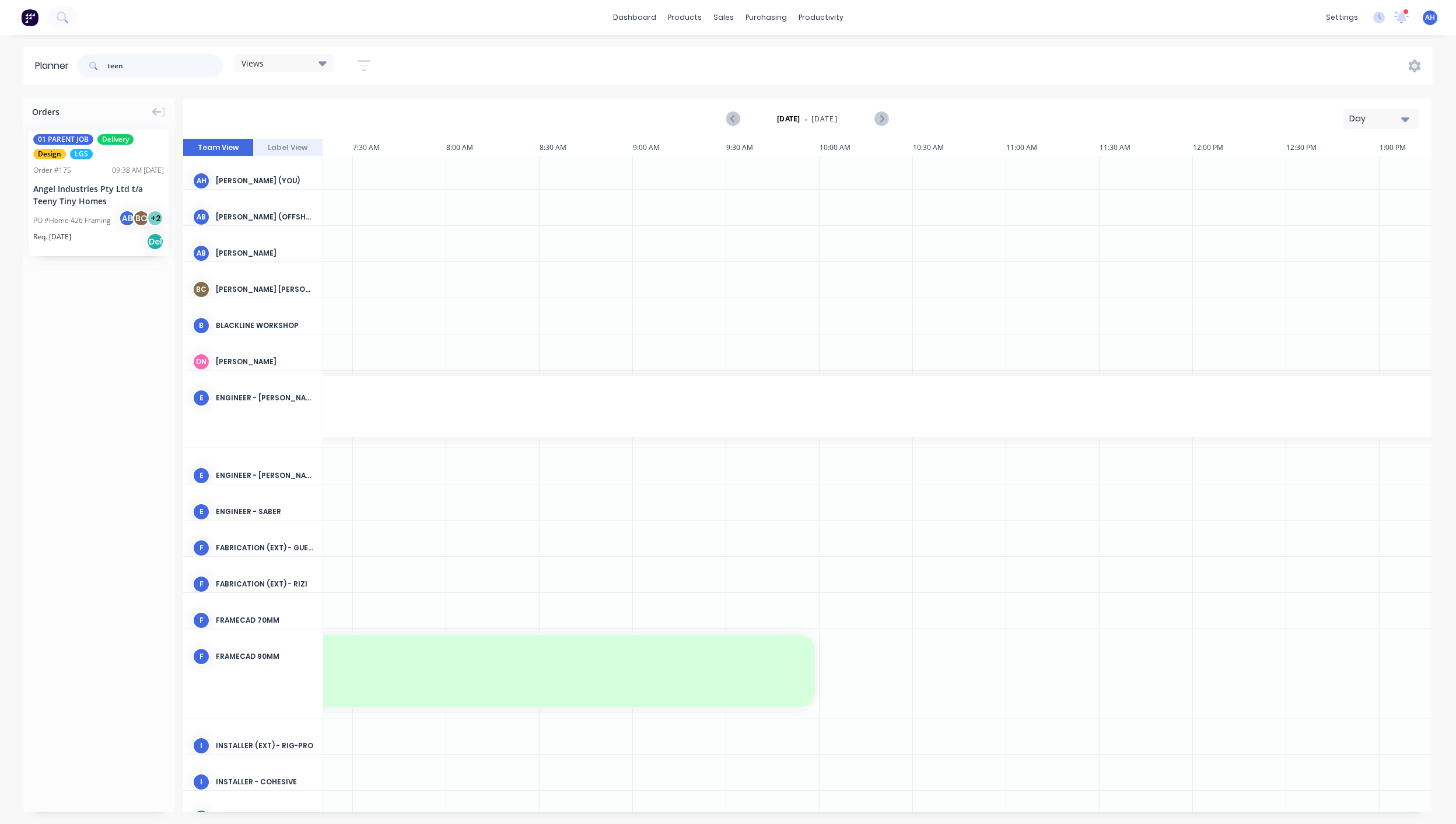
scroll to position [3, 0]
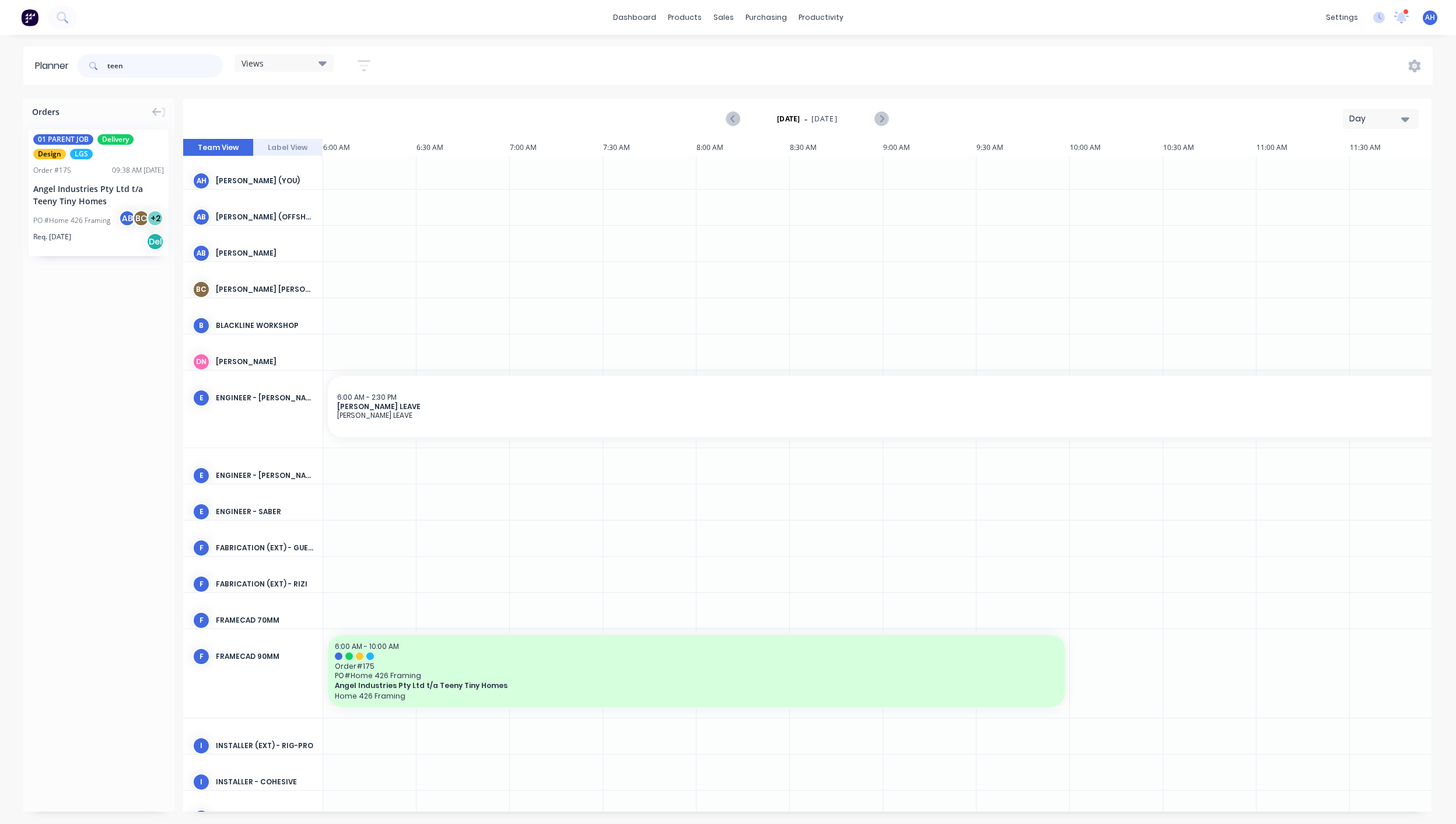
type input "teen"
click at [313, 65] on div "Views" at bounding box center [284, 62] width 86 height 10
click at [279, 215] on button "FACTORY - FABRICATION" at bounding box center [305, 219] width 125 height 14
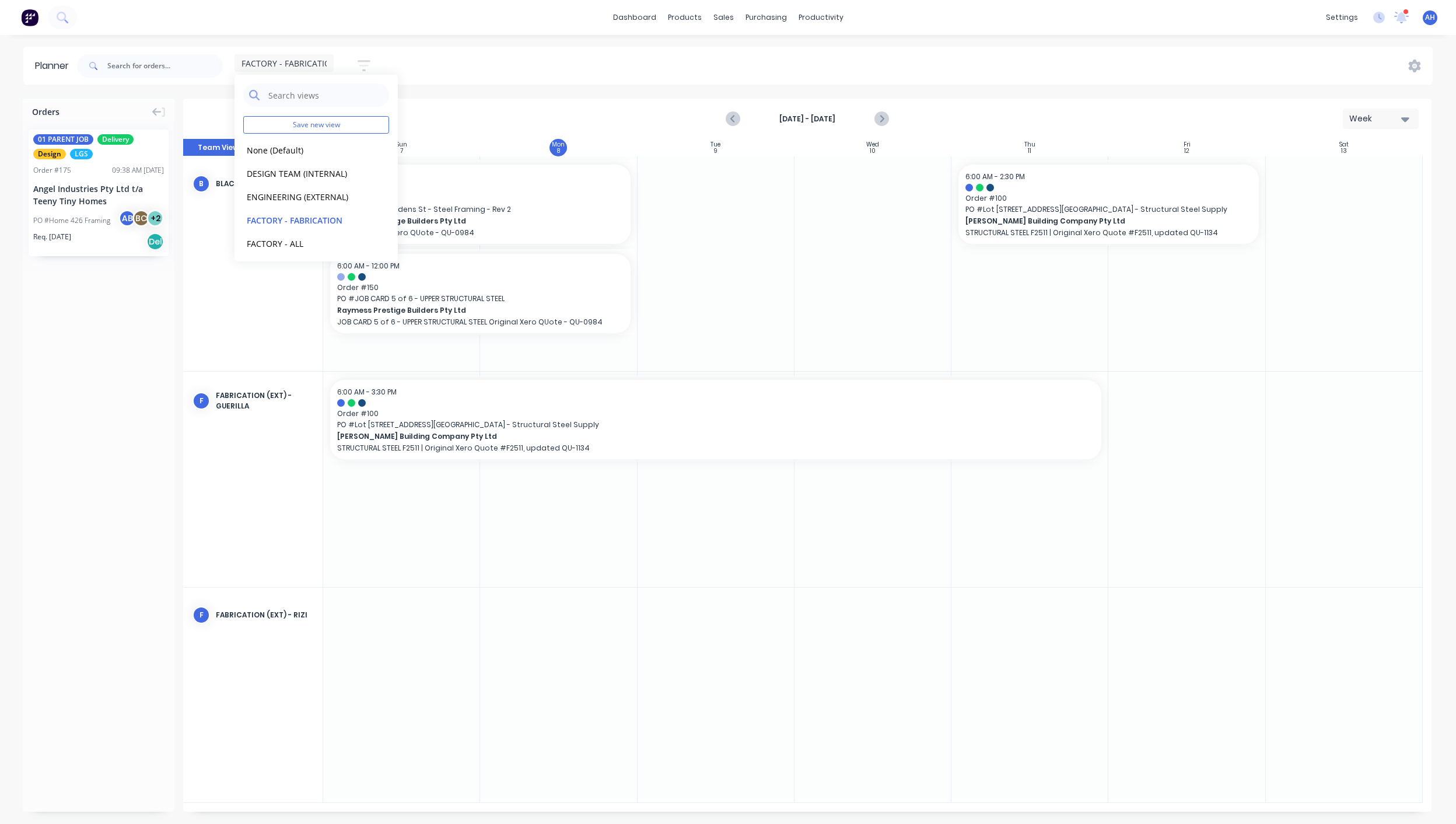
click at [399, 548] on div at bounding box center [401, 479] width 157 height 215
click at [312, 59] on span "FACTORY - FABRICATION" at bounding box center [289, 63] width 96 height 12
click at [284, 150] on button "None (Default)" at bounding box center [305, 149] width 125 height 14
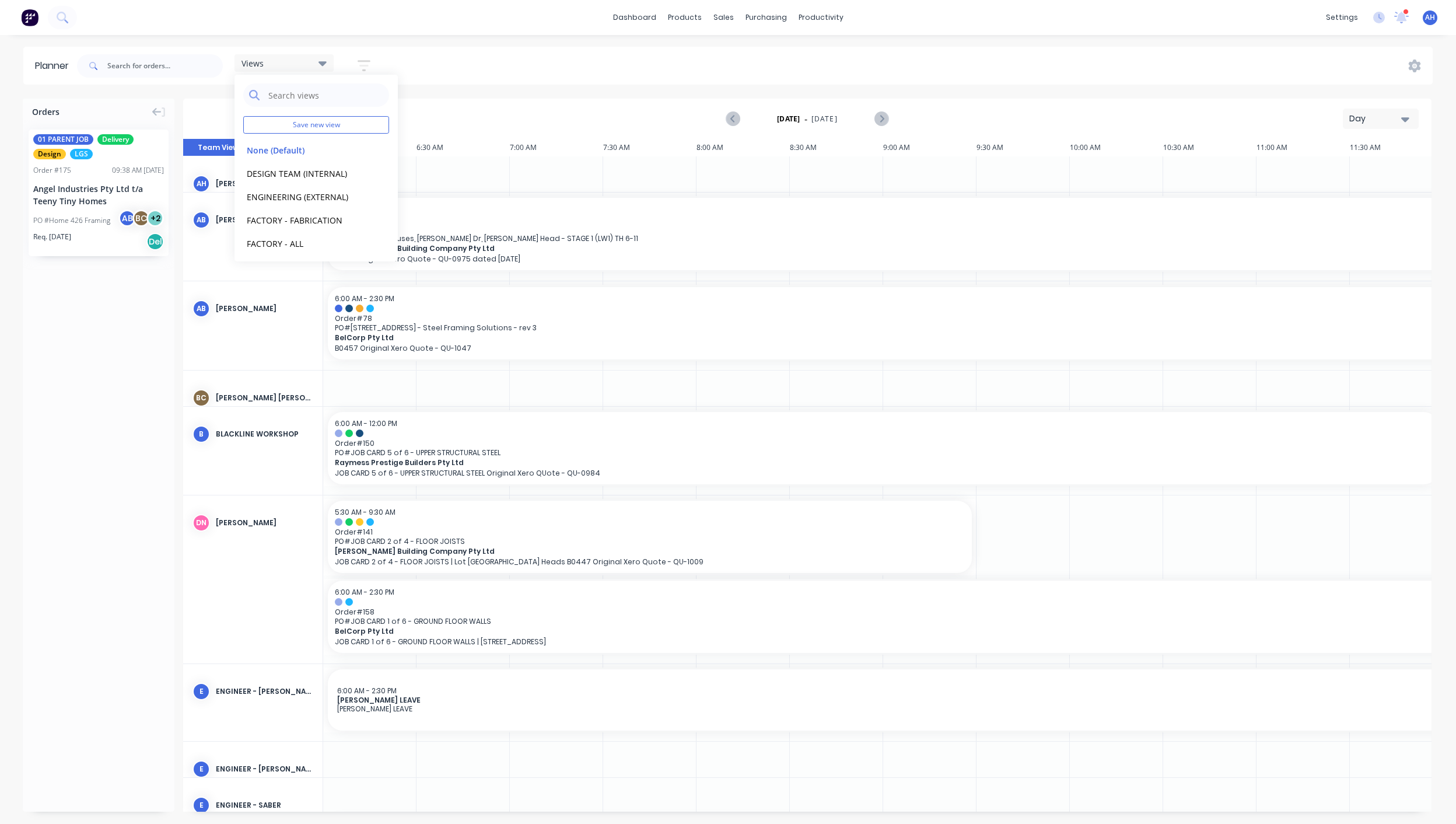
scroll to position [0, 483]
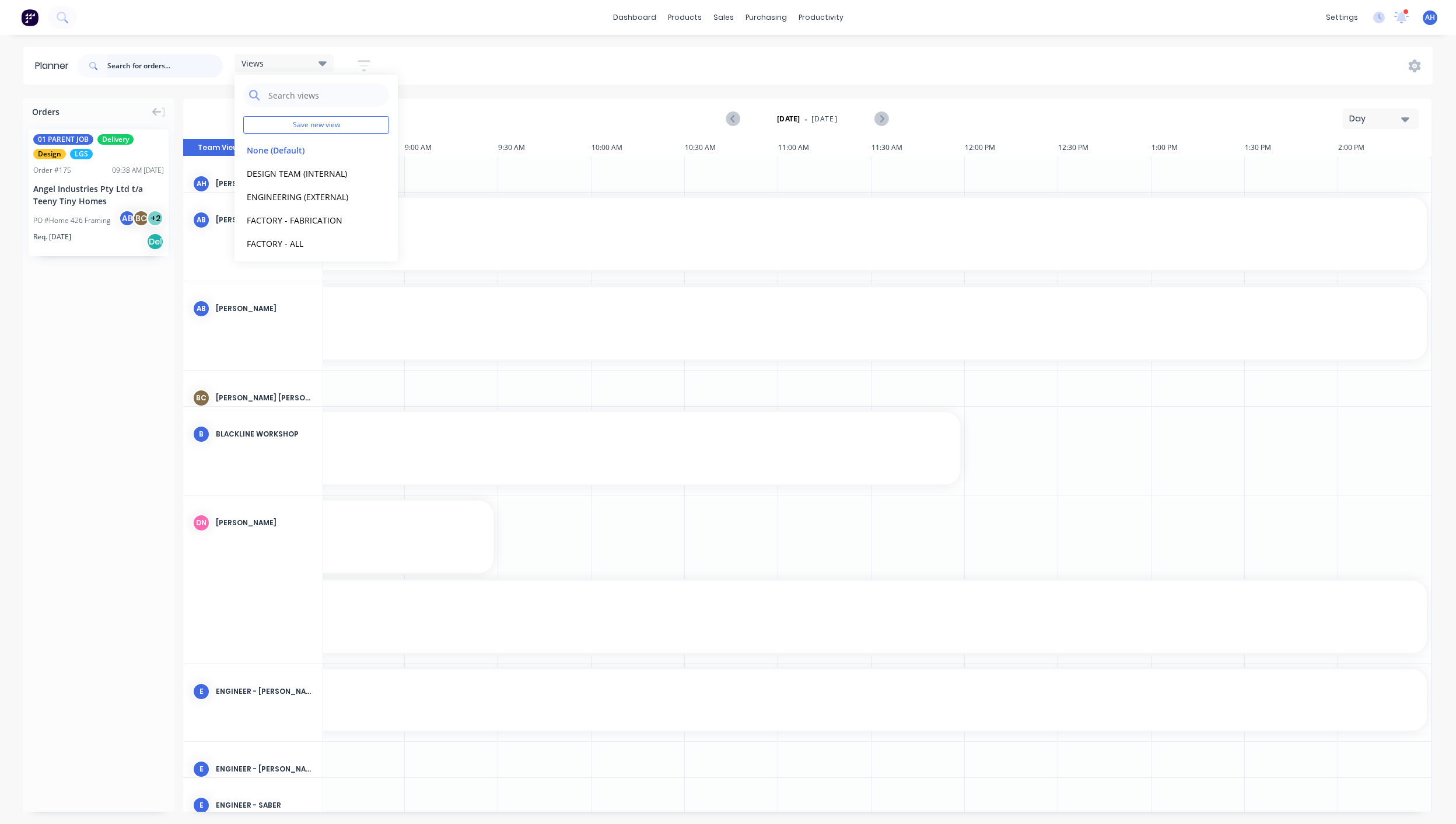
click at [141, 73] on input "text" at bounding box center [165, 66] width 116 height 23
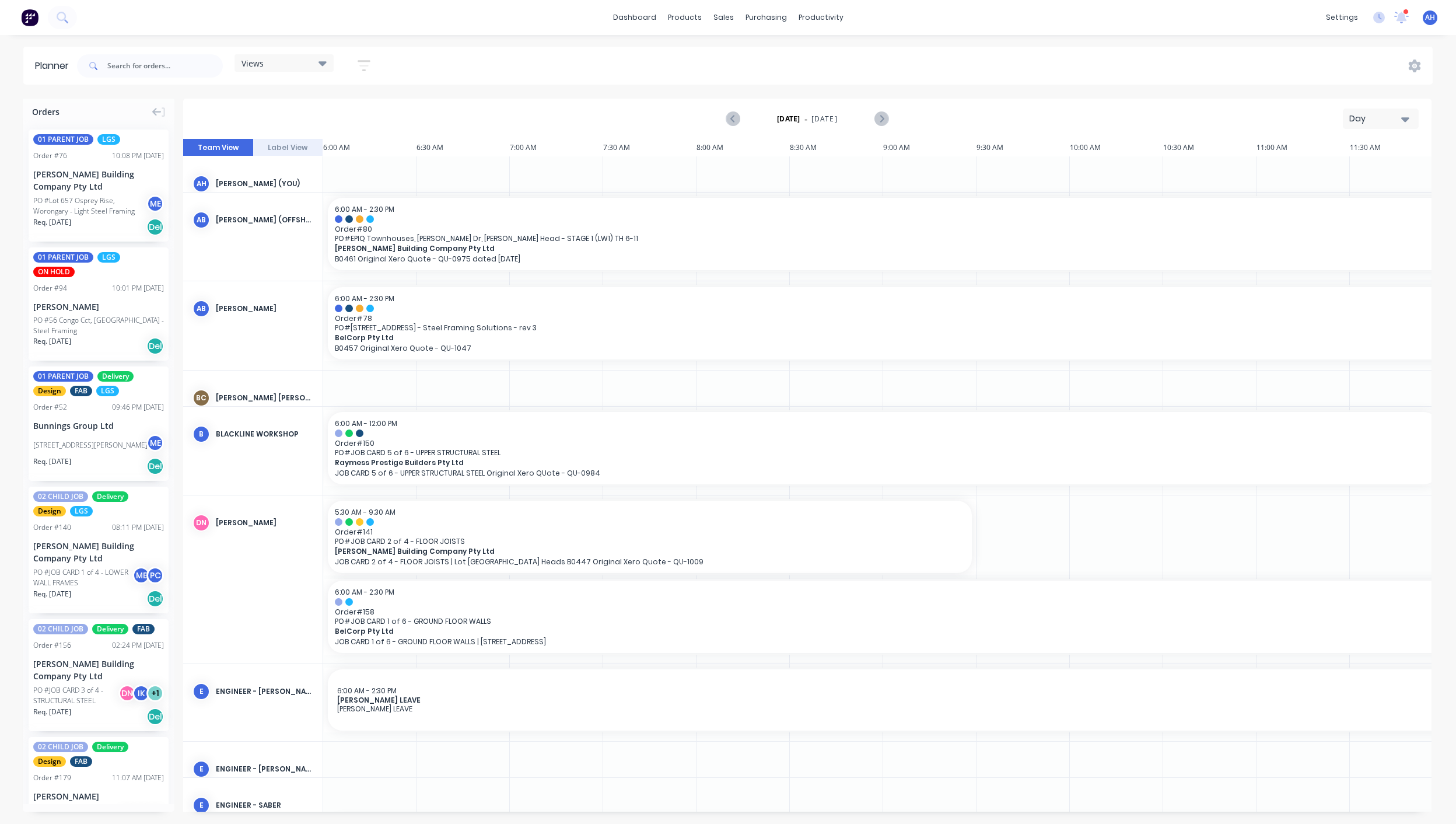
scroll to position [0, 483]
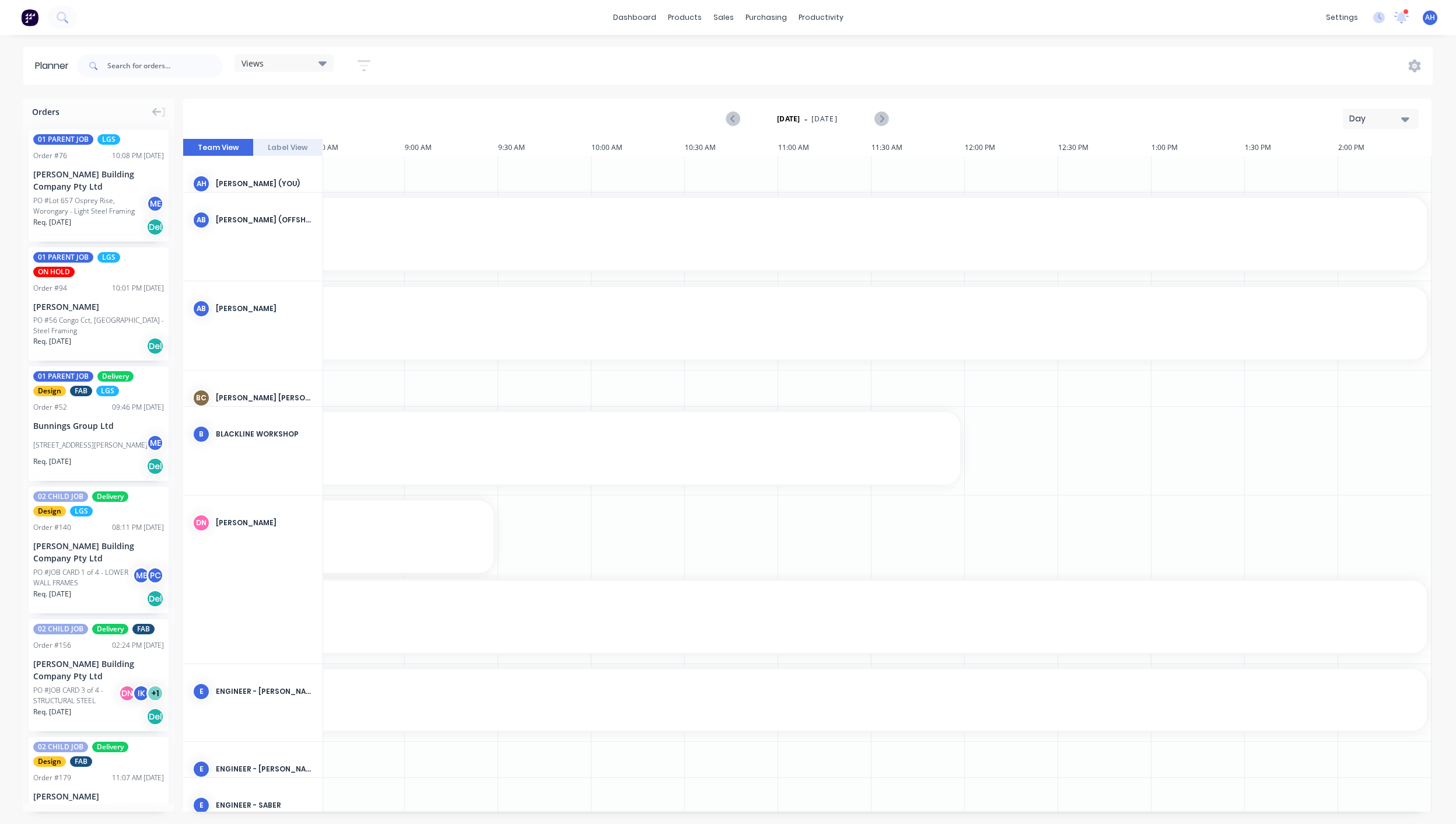
click at [280, 68] on div "Views" at bounding box center [284, 62] width 86 height 10
click at [293, 217] on button "FACTORY - FRAMECAD ONLY" at bounding box center [305, 217] width 125 height 14
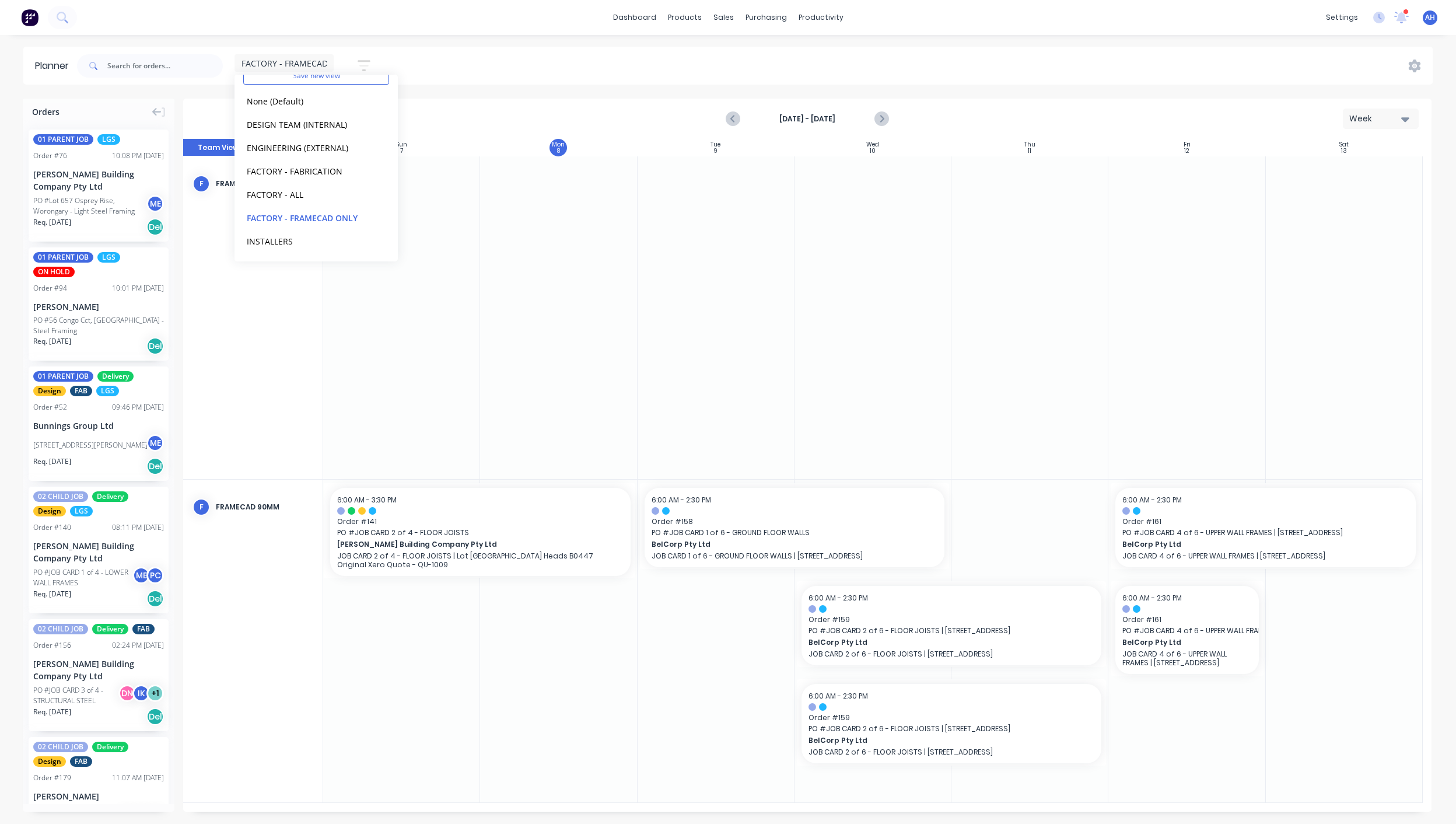
click at [364, 63] on icon "button" at bounding box center [364, 66] width 13 height 14
click at [332, 109] on div "Show/Hide users" at bounding box center [302, 109] width 81 height 12
click at [366, 92] on div "Show/Hide users All FRAMECAD 70mm FRAMECAD 90mm Andrew Hadden (You) Abigael Bun…" at bounding box center [310, 197] width 145 height 227
click at [351, 141] on icon "button" at bounding box center [351, 144] width 8 height 13
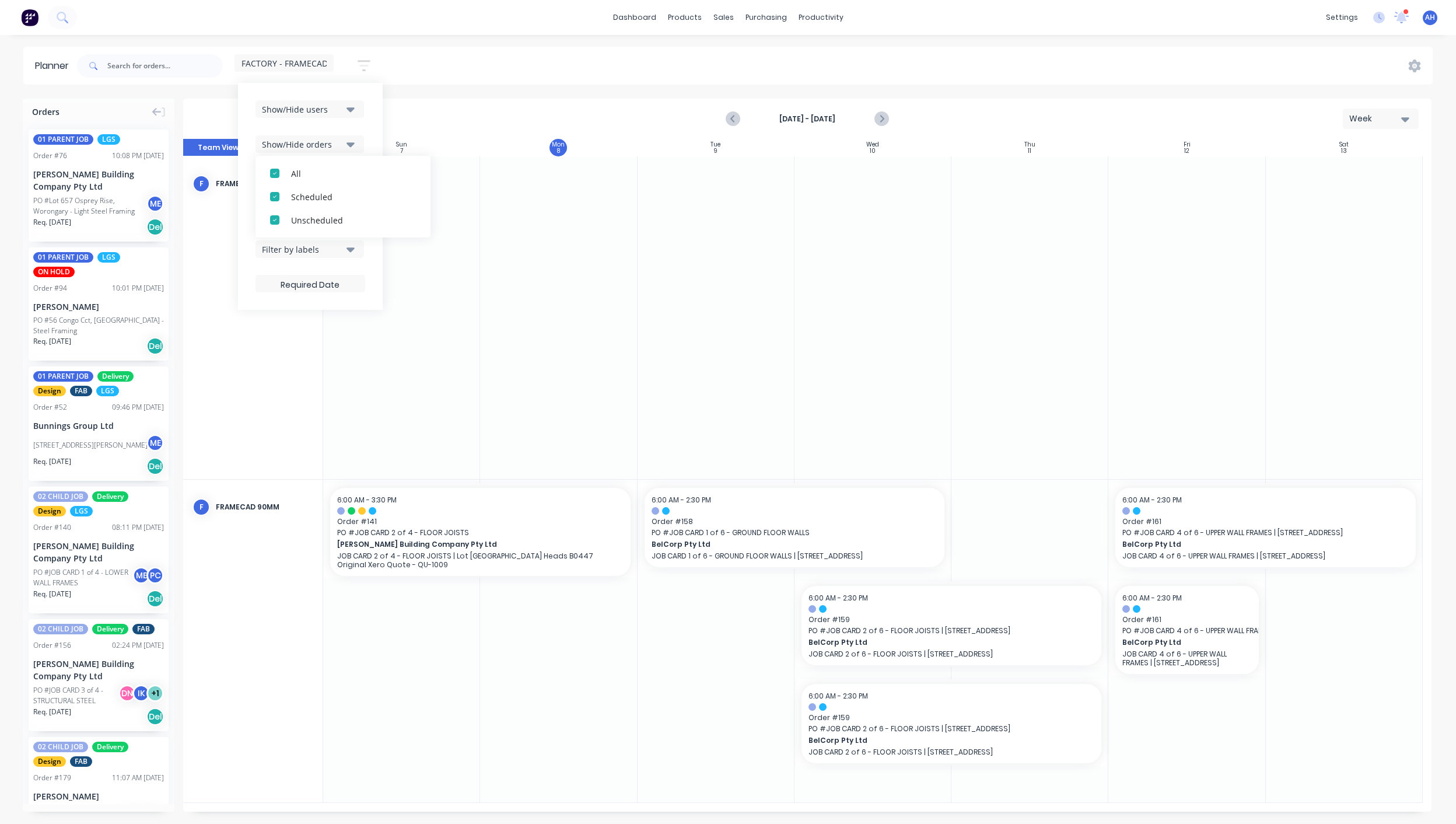
click at [352, 143] on icon "button" at bounding box center [351, 145] width 8 height 5
click at [352, 178] on icon "button" at bounding box center [351, 180] width 8 height 5
click at [277, 329] on div "button" at bounding box center [274, 334] width 23 height 23
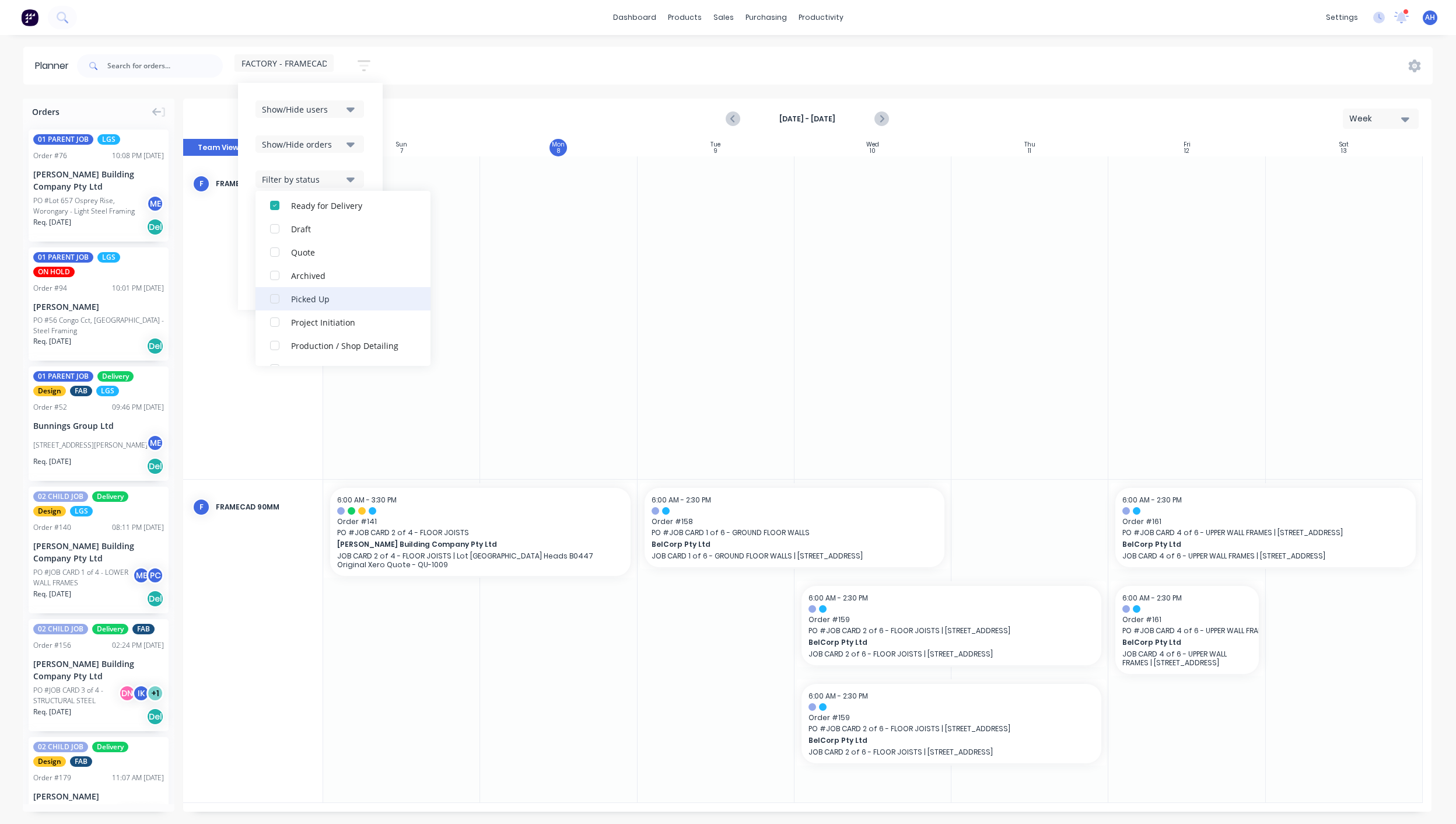
click at [280, 300] on div "button" at bounding box center [274, 298] width 23 height 23
click at [373, 109] on div "Show/Hide users Show/Hide orders Filter by status All Delivered Picked Up Submi…" at bounding box center [310, 197] width 145 height 227
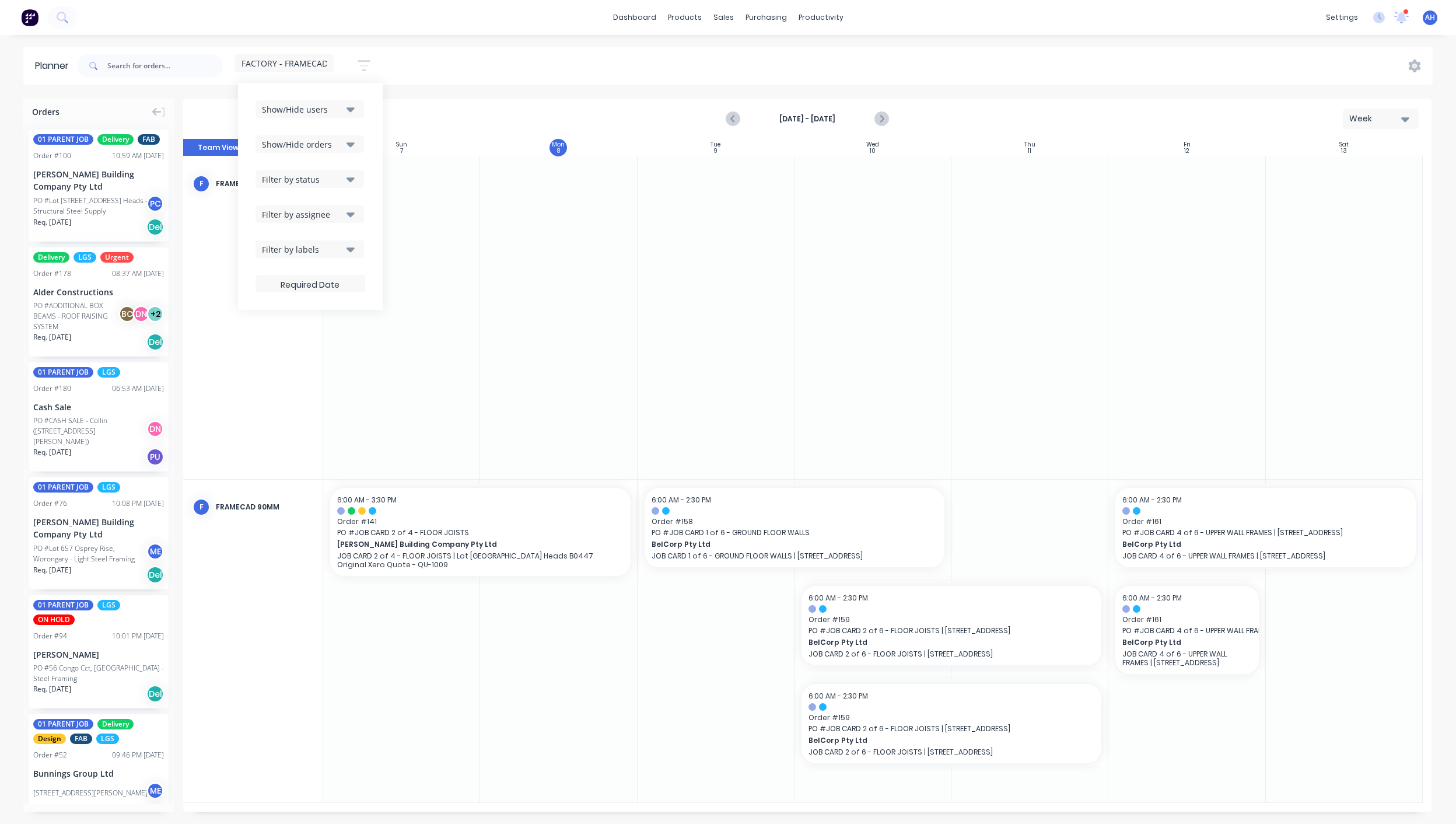
click at [340, 217] on div "Filter by assignee" at bounding box center [302, 214] width 81 height 12
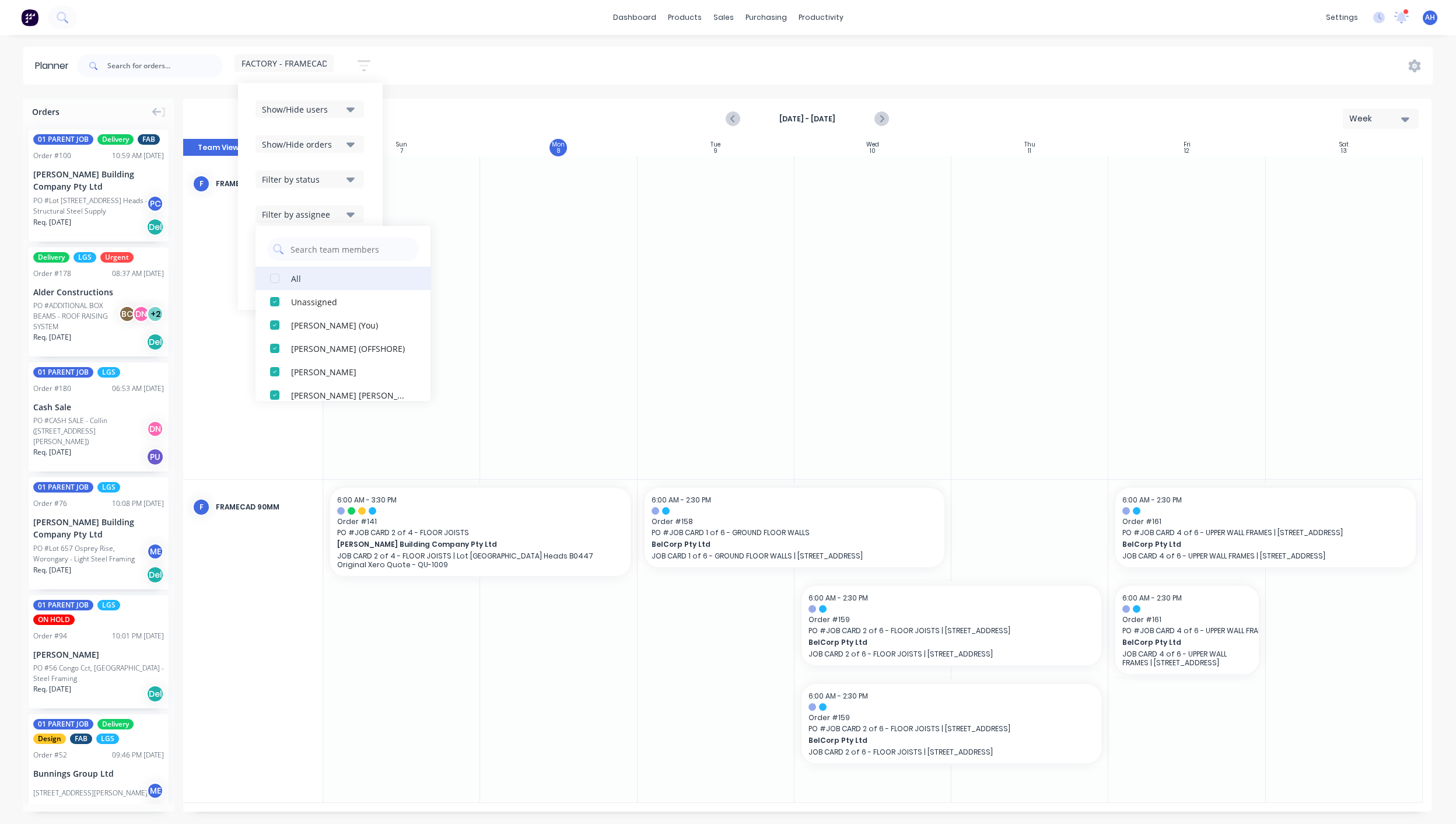
click at [276, 277] on div "button" at bounding box center [274, 278] width 23 height 23
click at [372, 196] on div "Show/Hide users Show/Hide orders Filter by status Filter by assignee All Unassi…" at bounding box center [310, 197] width 145 height 227
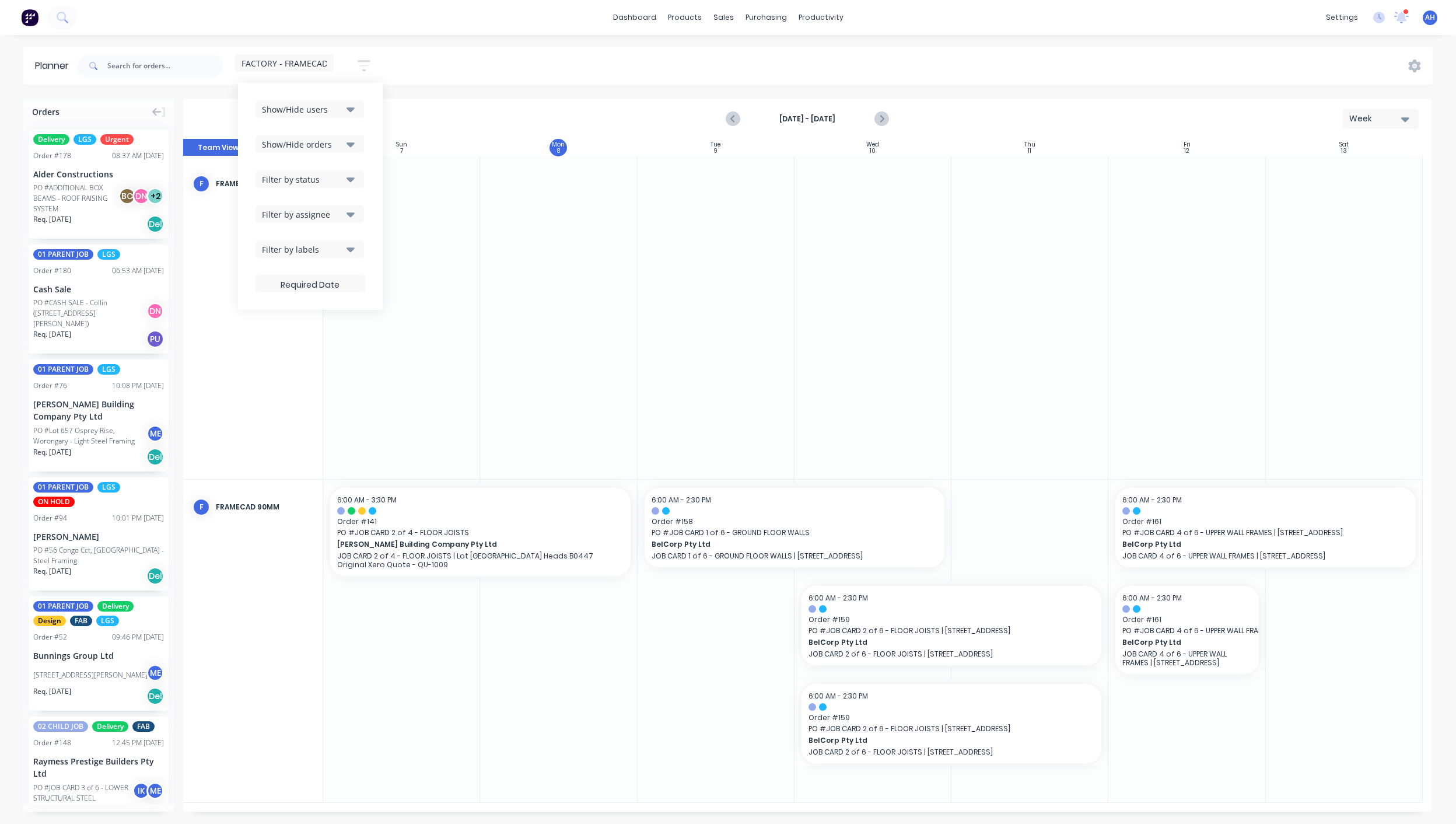
click at [345, 245] on button "Filter by labels" at bounding box center [310, 249] width 109 height 18
click at [276, 396] on div "button" at bounding box center [274, 395] width 23 height 23
click at [279, 420] on div "button" at bounding box center [274, 419] width 23 height 23
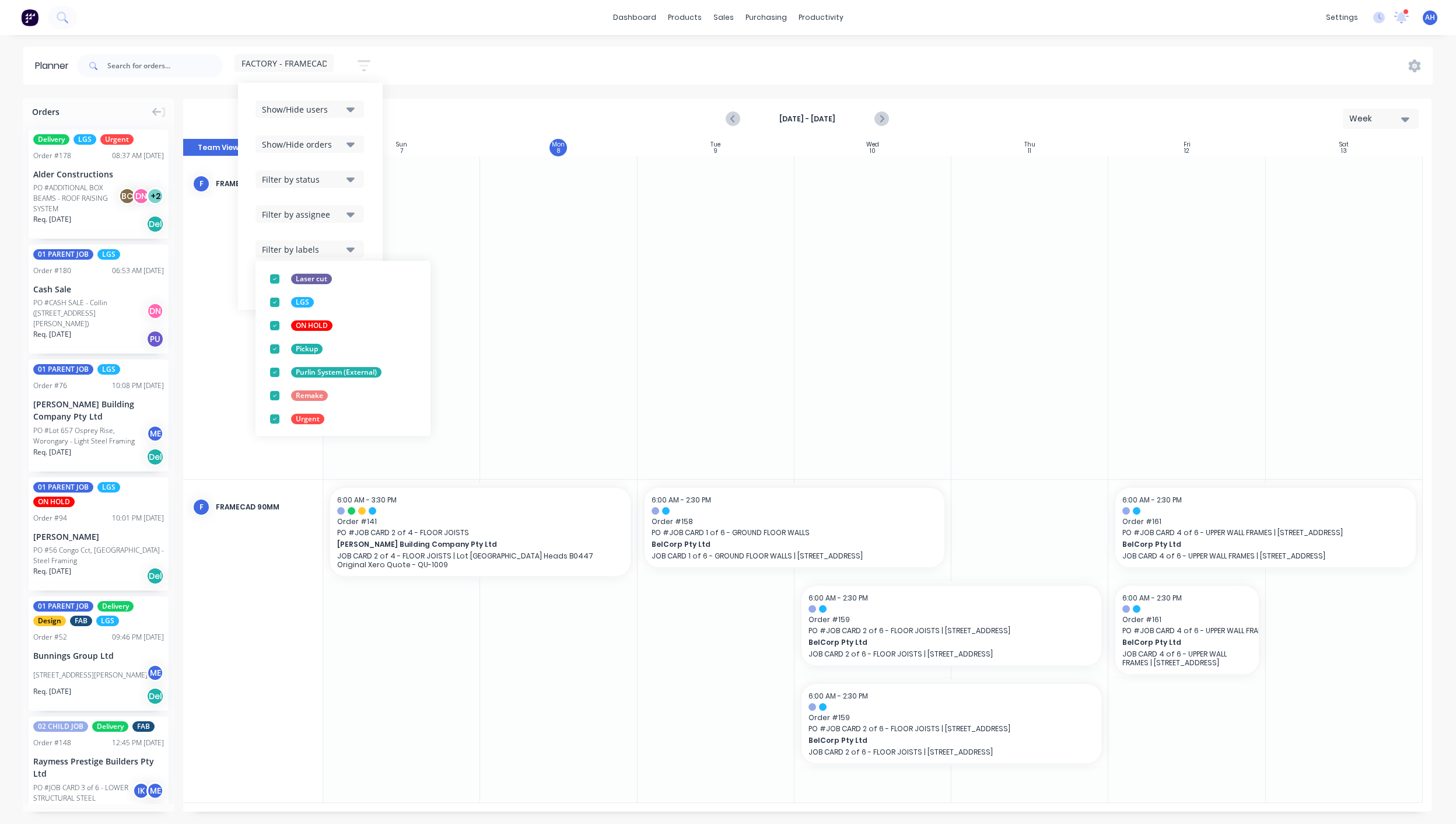
click at [372, 113] on div "Show/Hide users Show/Hide orders Filter by status Filter by assignee Filter by …" at bounding box center [310, 197] width 145 height 227
click at [315, 59] on span "FACTORY - FRAMECAD ONLY" at bounding box center [296, 63] width 110 height 12
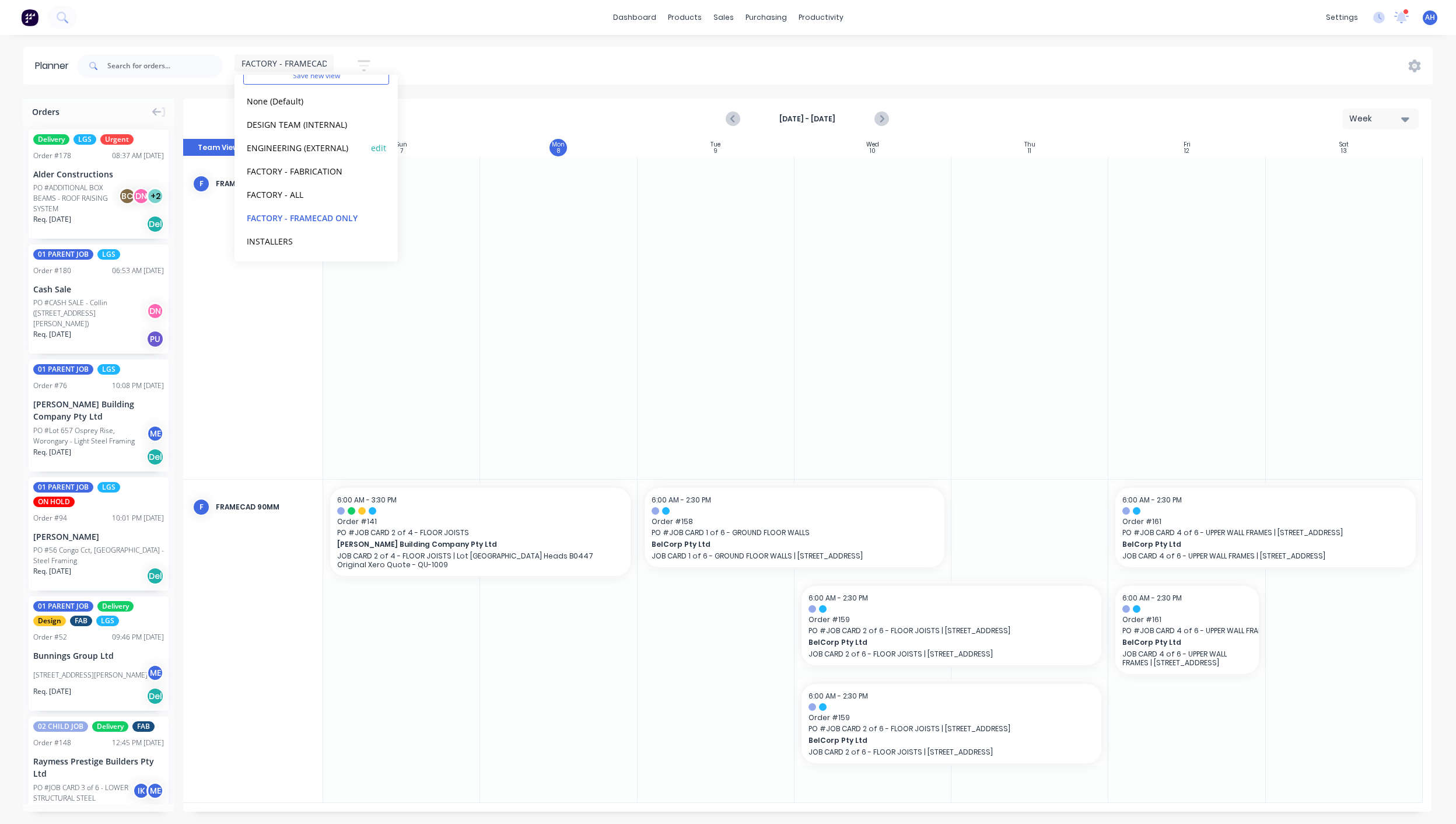
scroll to position [49, 0]
click at [371, 219] on button "edit" at bounding box center [378, 217] width 15 height 12
click at [463, 142] on button "Update" at bounding box center [451, 147] width 70 height 21
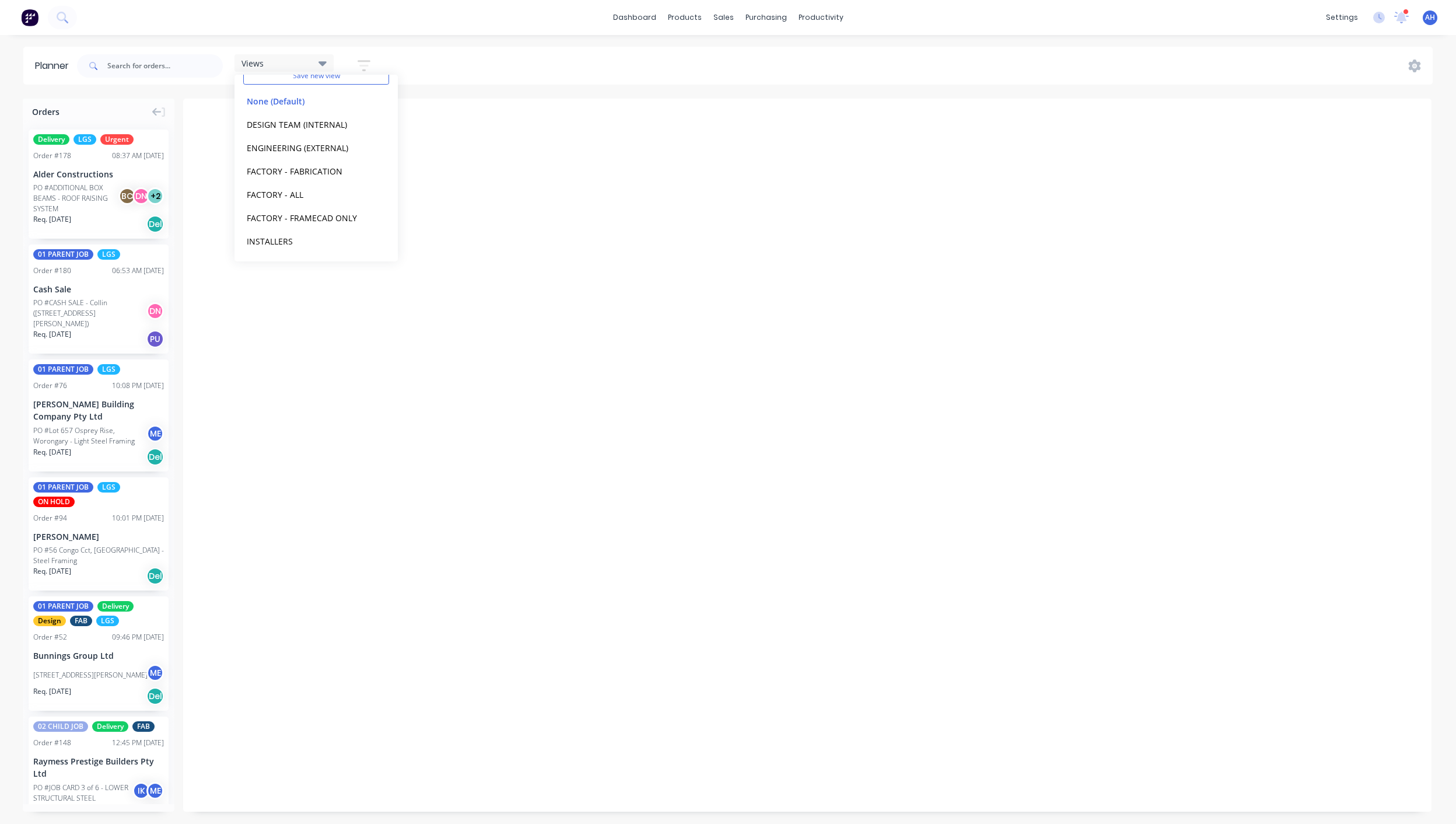
click at [470, 69] on div "Views Save new view None (Default) edit DESIGN TEAM (INTERNAL) edit ENGINEERING…" at bounding box center [754, 66] width 1359 height 35
click at [298, 66] on div "Views" at bounding box center [284, 62] width 86 height 10
click at [279, 197] on button "ENGINEERING (EXTERNAL)" at bounding box center [305, 196] width 125 height 14
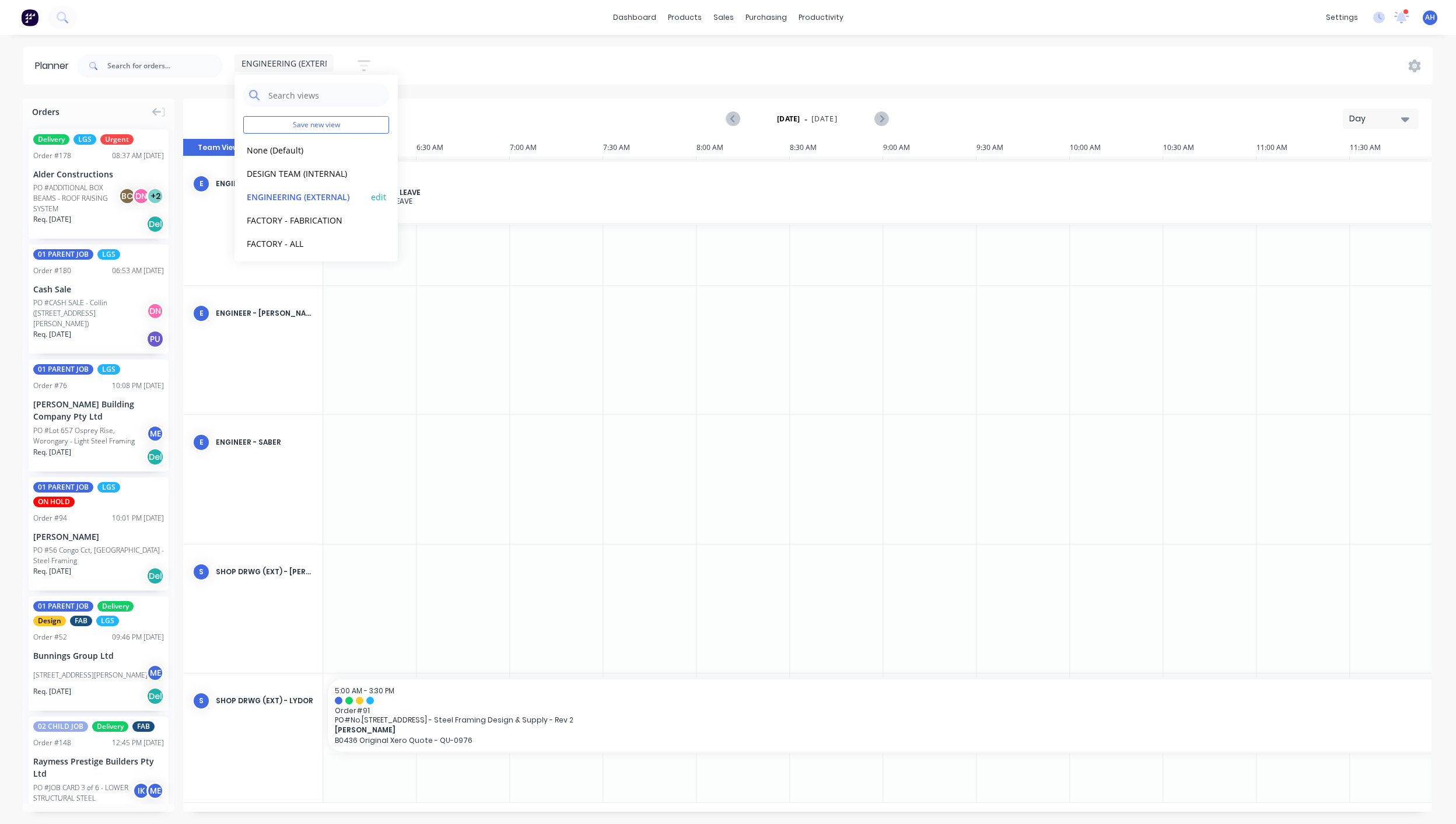
scroll to position [0, 479]
click at [278, 225] on button "FACTORY - FABRICATION" at bounding box center [305, 219] width 125 height 14
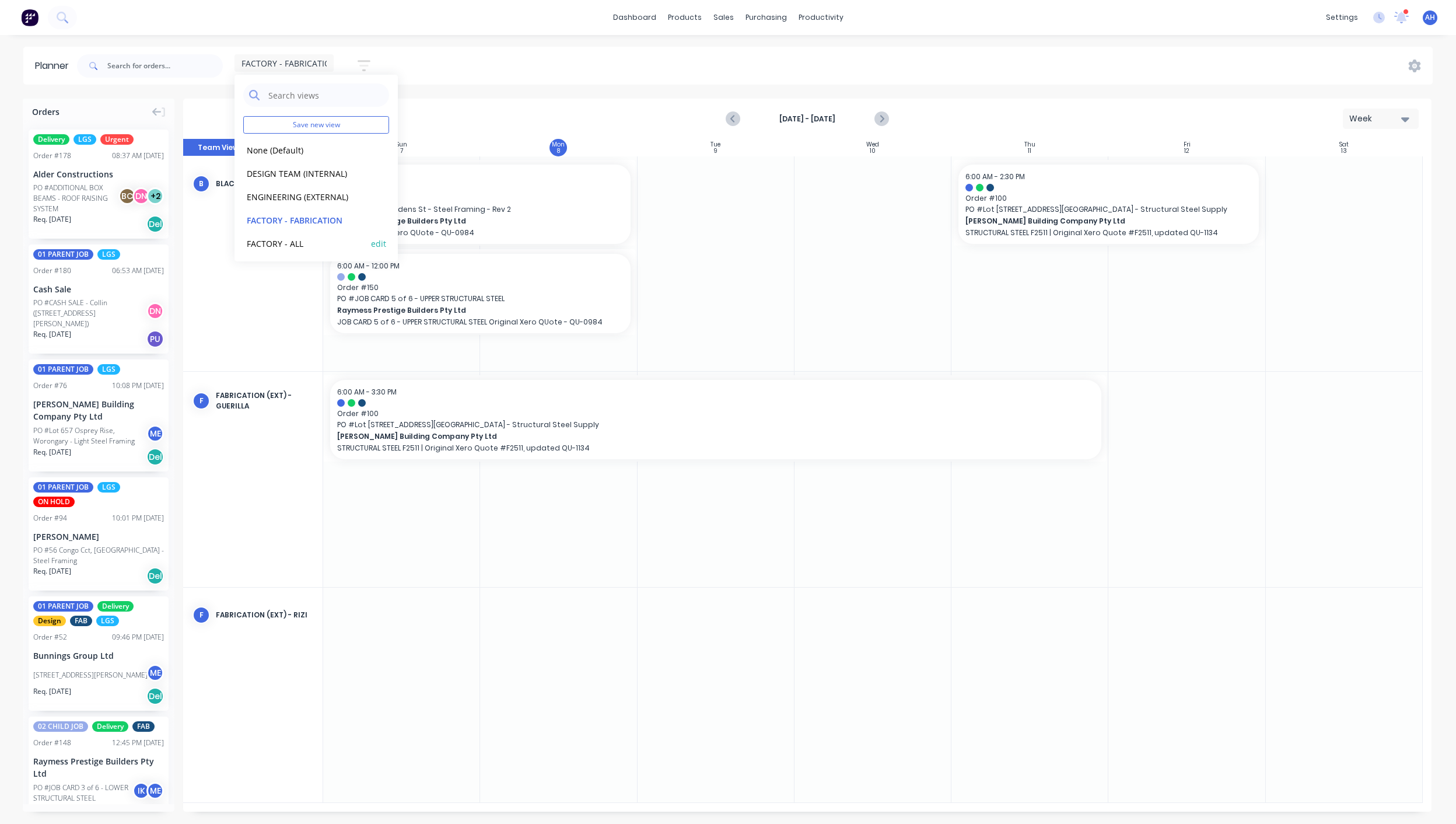
click at [314, 233] on div "FACTORY - ALL edit" at bounding box center [316, 243] width 146 height 23
click at [300, 241] on button "FACTORY - ALL" at bounding box center [305, 243] width 125 height 14
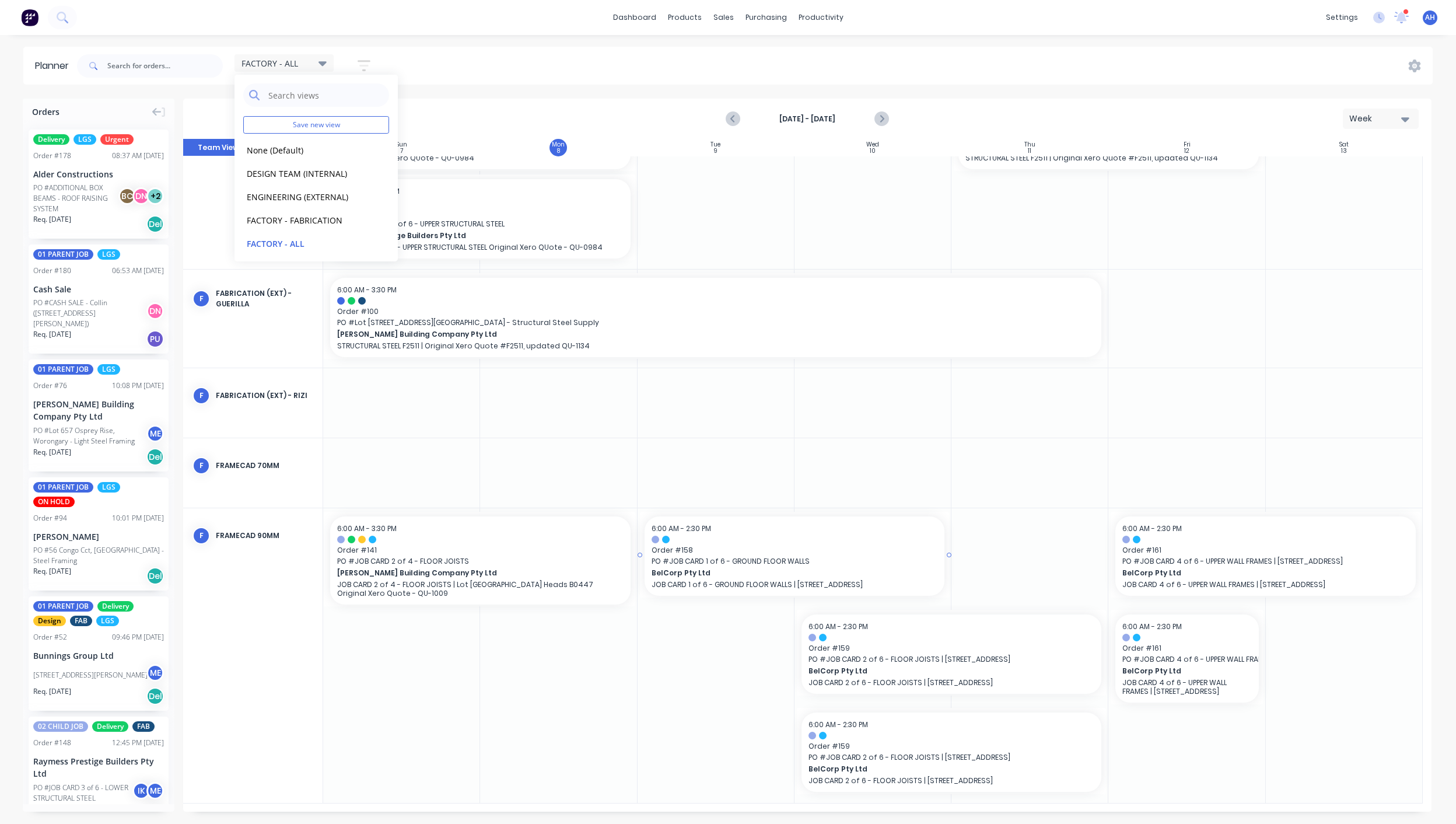
scroll to position [380, 0]
click at [280, 146] on button "None (Default)" at bounding box center [305, 149] width 125 height 14
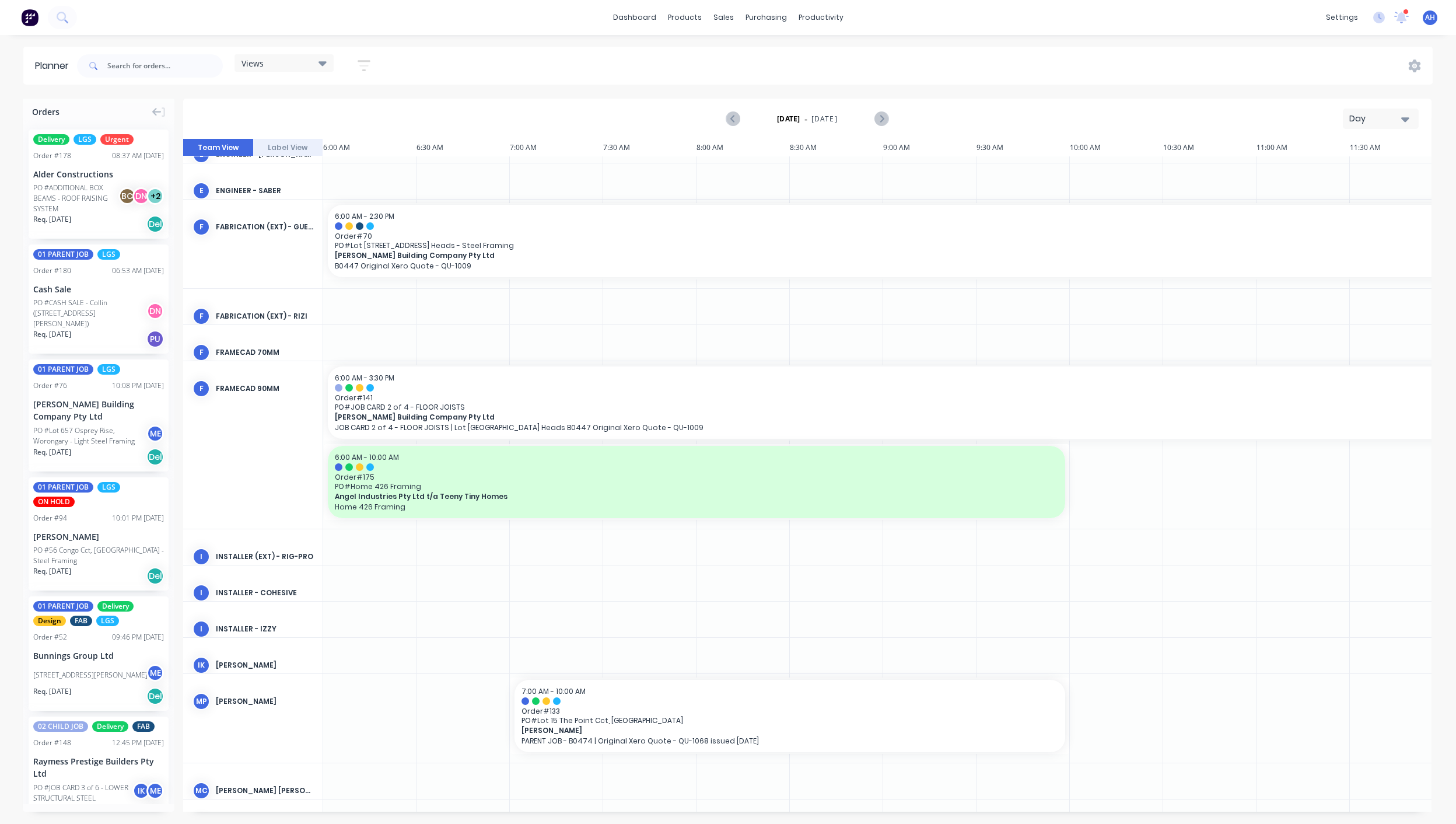
scroll to position [613, 0]
click at [308, 66] on div "Views" at bounding box center [284, 62] width 86 height 10
click at [280, 242] on button "FACTORY - ALL" at bounding box center [305, 243] width 125 height 14
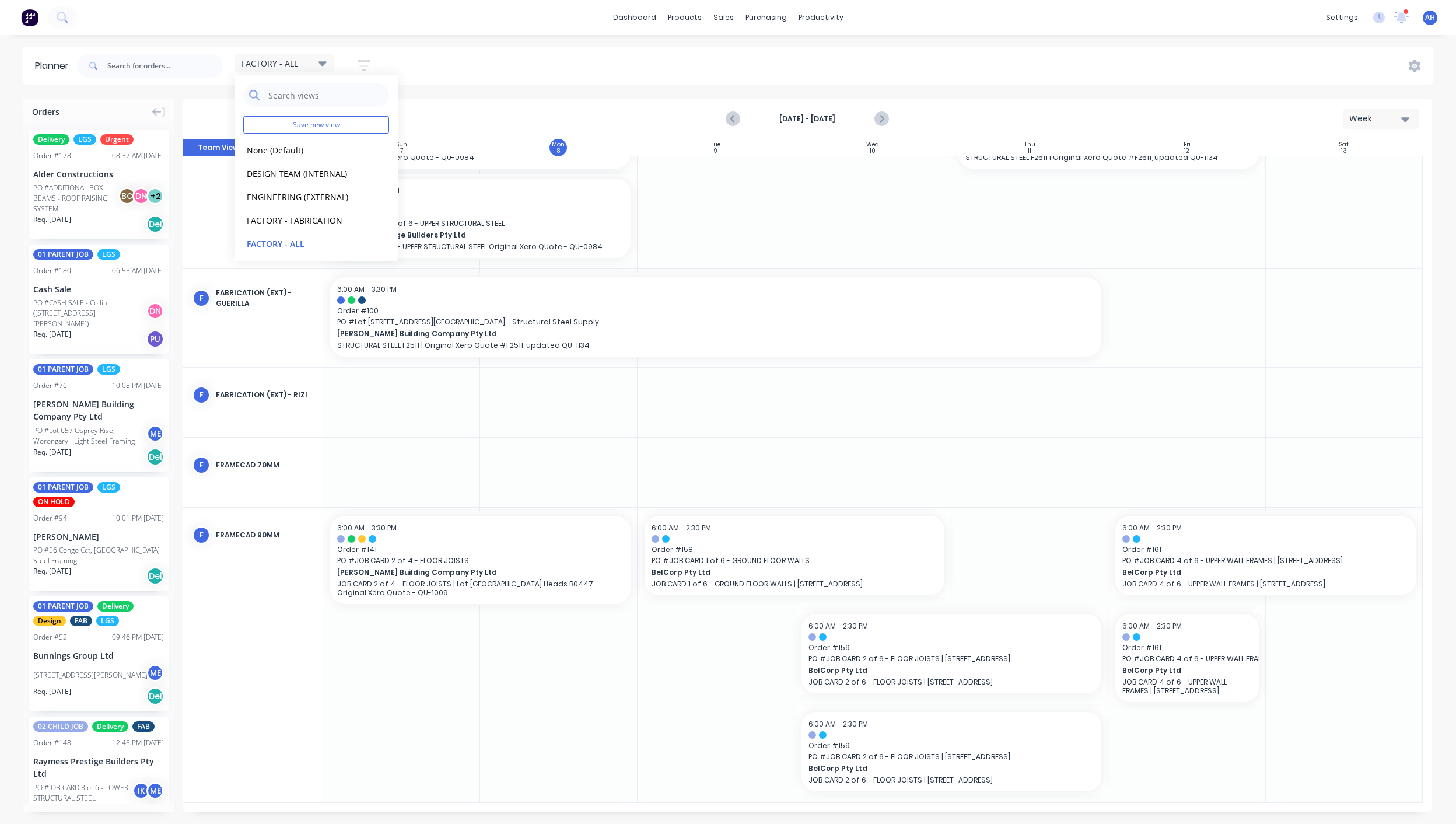
scroll to position [379, 0]
click at [366, 59] on icon "button" at bounding box center [364, 66] width 13 height 14
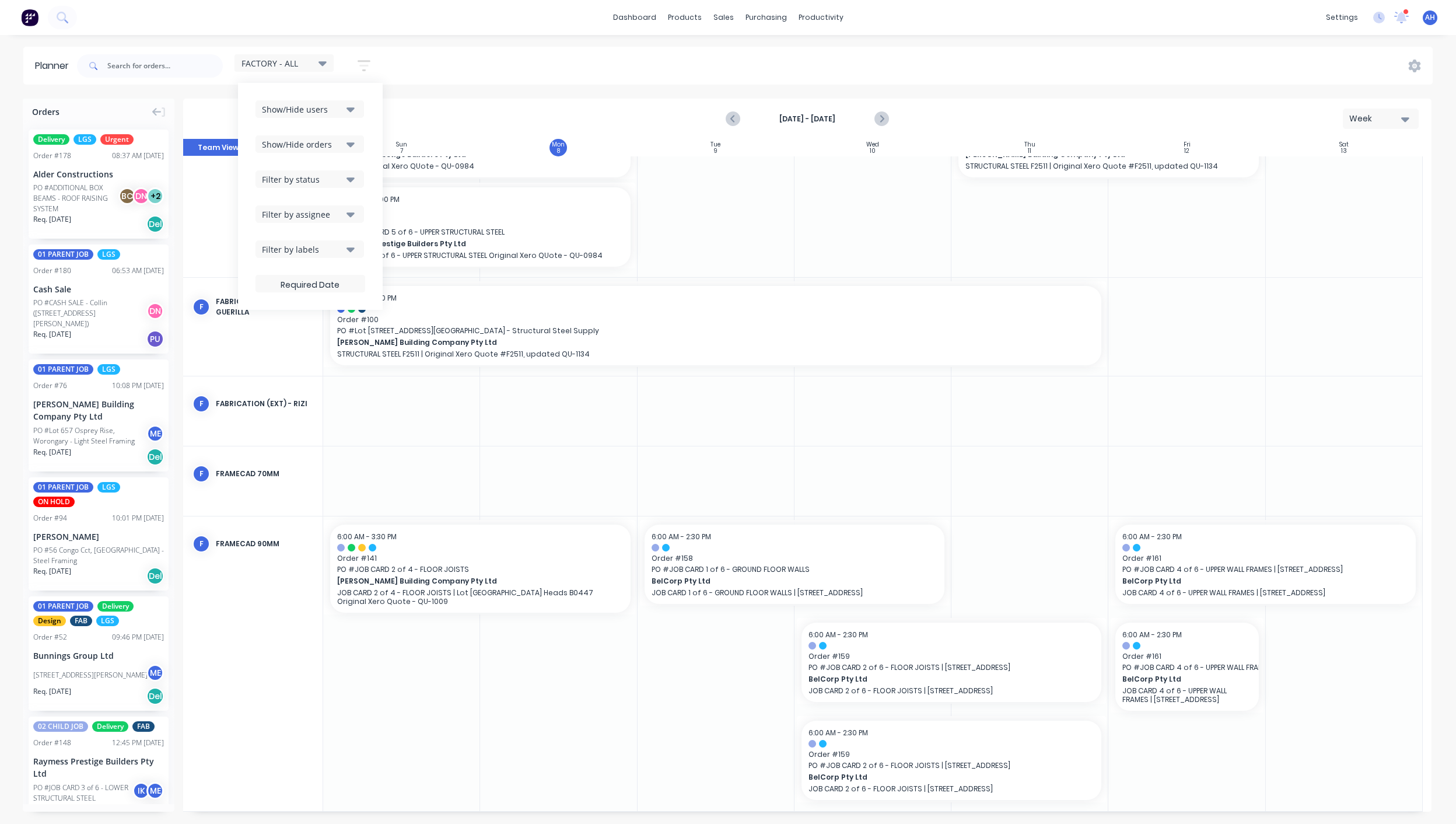
click at [355, 249] on icon "button" at bounding box center [351, 249] width 8 height 13
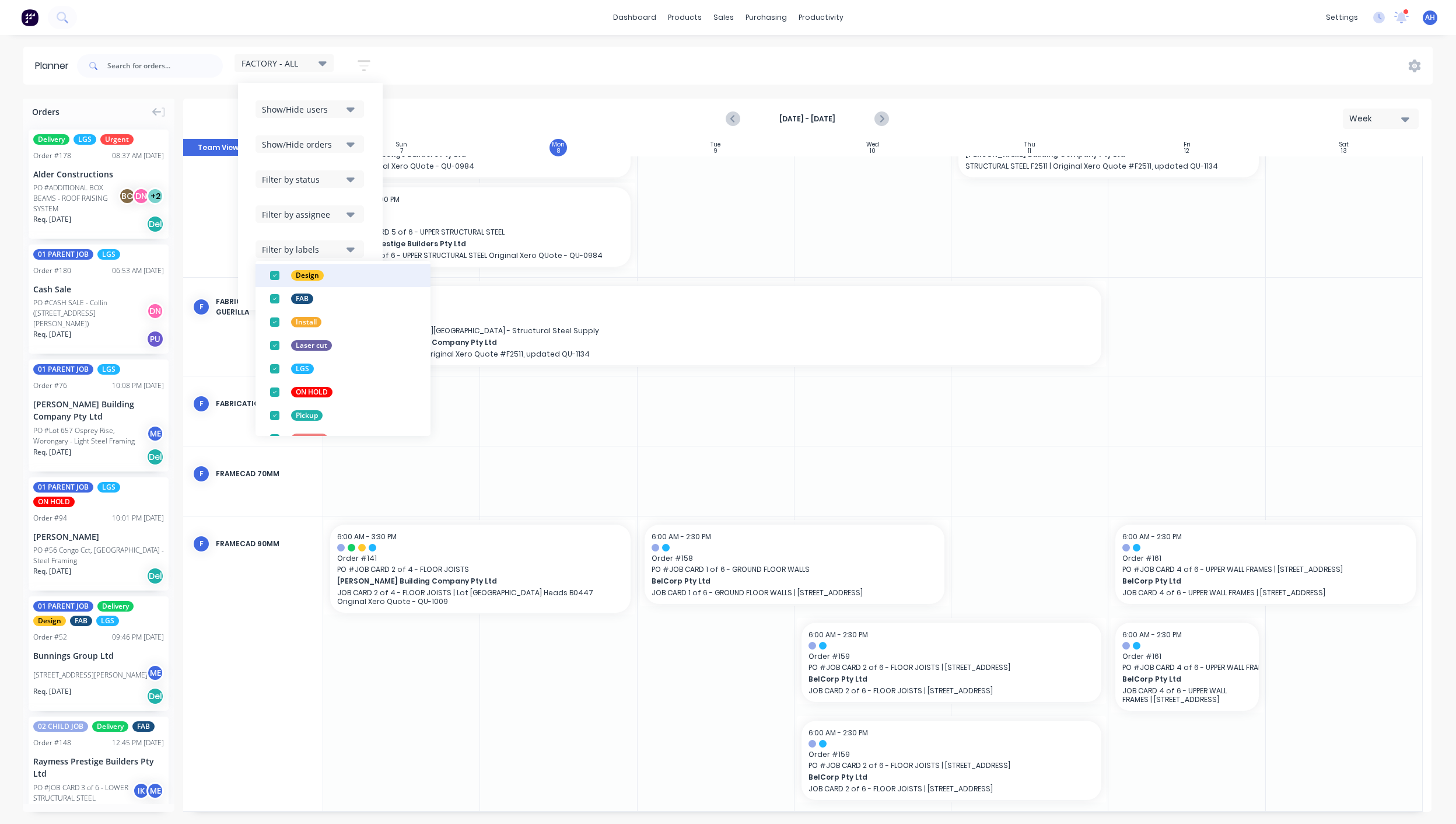
scroll to position [221, 0]
click at [276, 396] on div "button" at bounding box center [274, 395] width 23 height 23
click at [276, 420] on div "button" at bounding box center [274, 418] width 23 height 23
click at [325, 62] on icon at bounding box center [323, 64] width 8 height 5
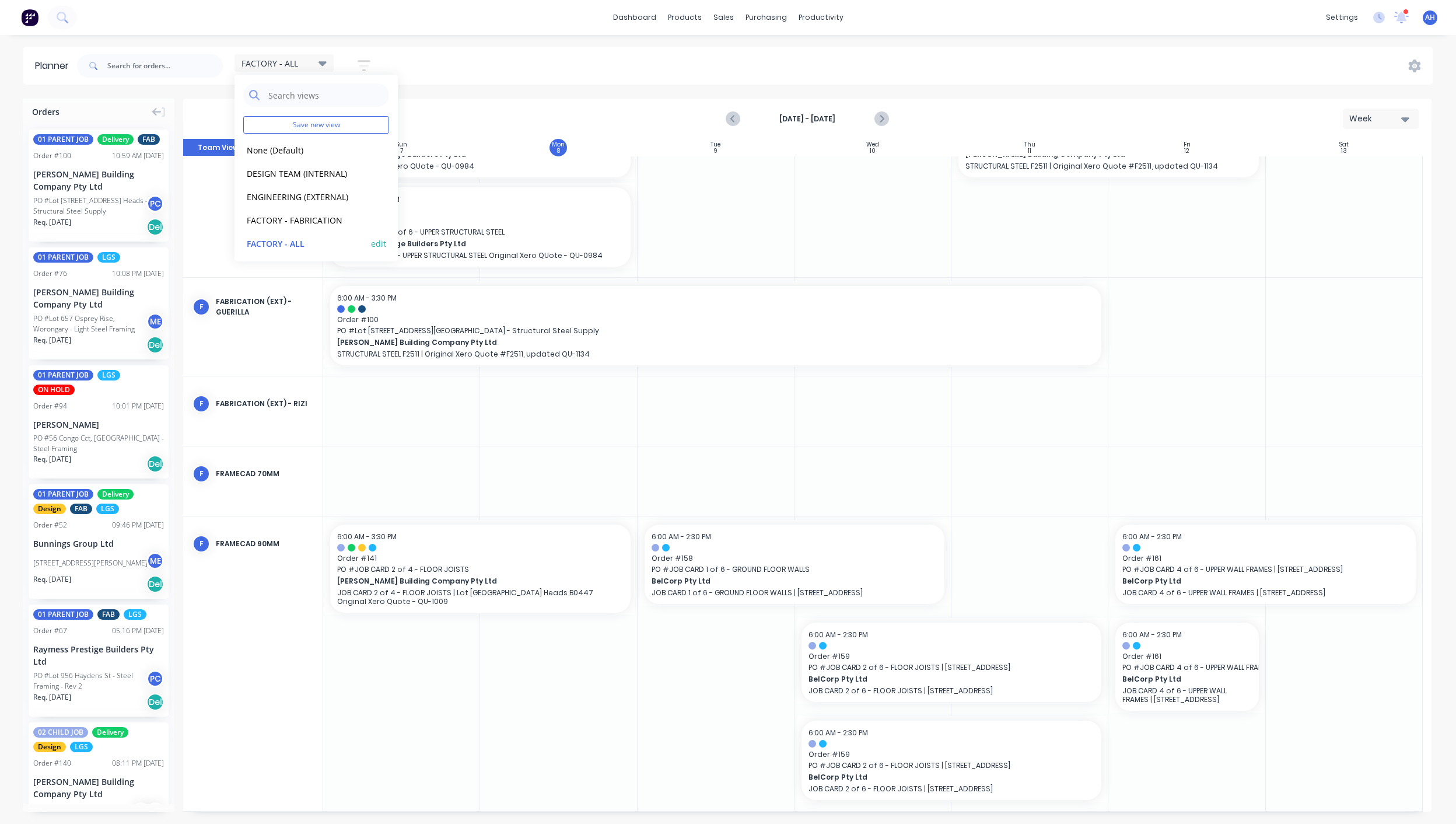
click at [371, 245] on button "edit" at bounding box center [378, 242] width 15 height 12
click at [439, 139] on button "Update" at bounding box center [451, 147] width 70 height 21
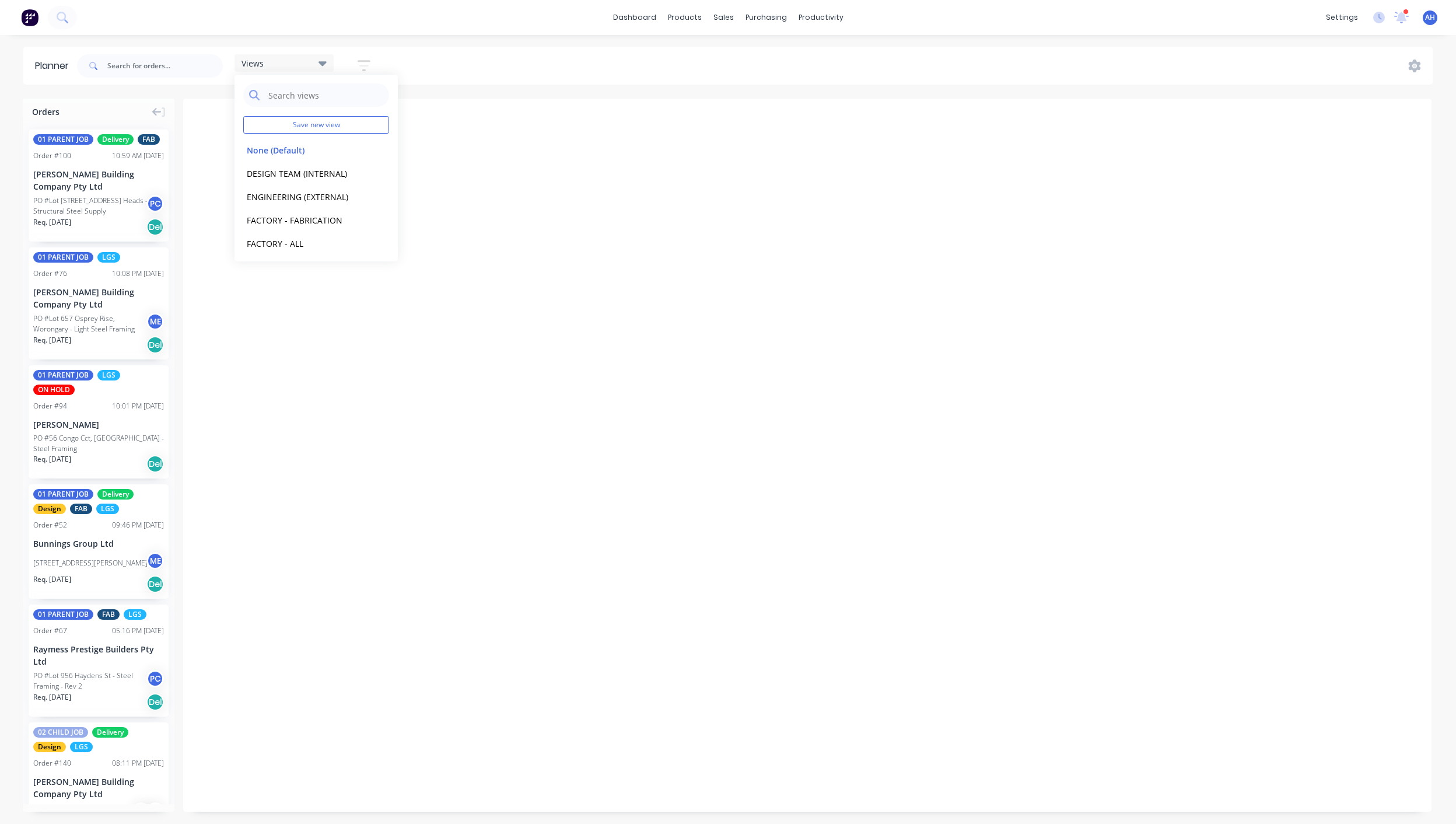
click at [368, 68] on icon "button" at bounding box center [364, 66] width 13 height 14
click at [353, 249] on icon "button" at bounding box center [351, 250] width 8 height 5
click at [420, 50] on div "Views Save new view None (Default) edit DESIGN TEAM (INTERNAL) edit ENGINEERING…" at bounding box center [754, 66] width 1359 height 35
click at [323, 61] on icon at bounding box center [323, 63] width 8 height 13
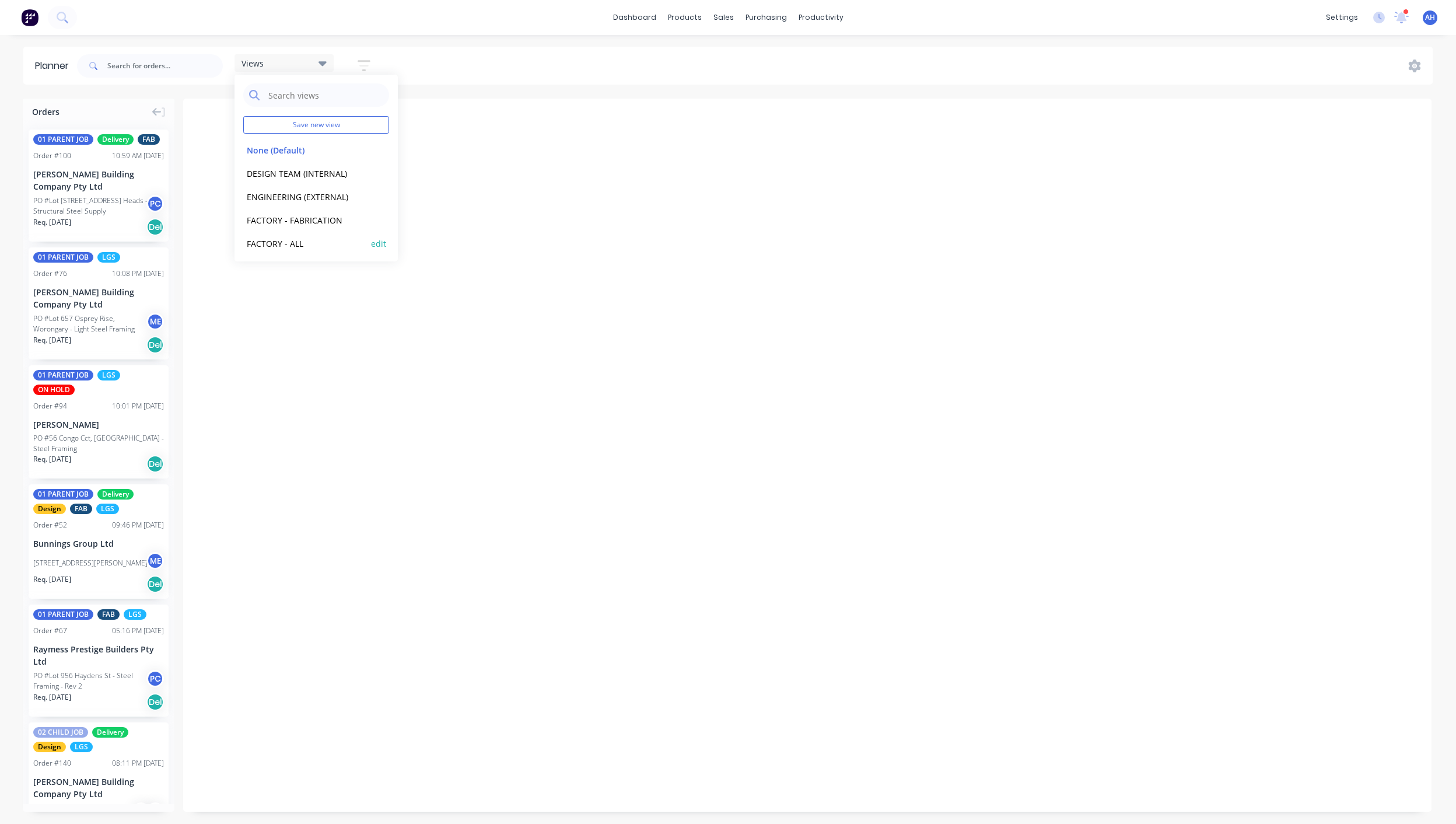
click at [284, 247] on button "FACTORY - ALL" at bounding box center [305, 243] width 125 height 14
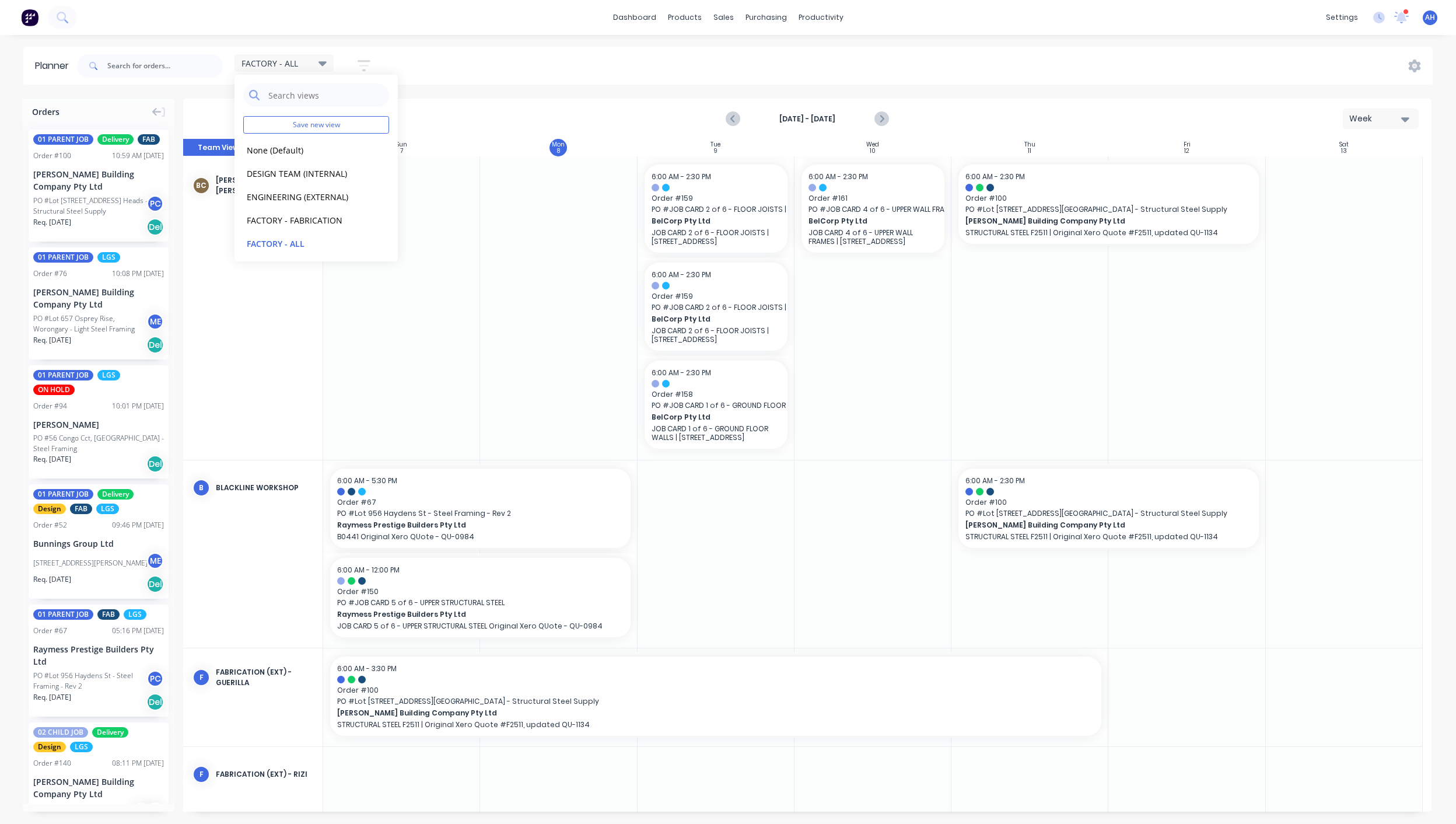
click at [368, 65] on icon "button" at bounding box center [364, 66] width 10 height 2
click at [352, 251] on icon "button" at bounding box center [351, 250] width 8 height 5
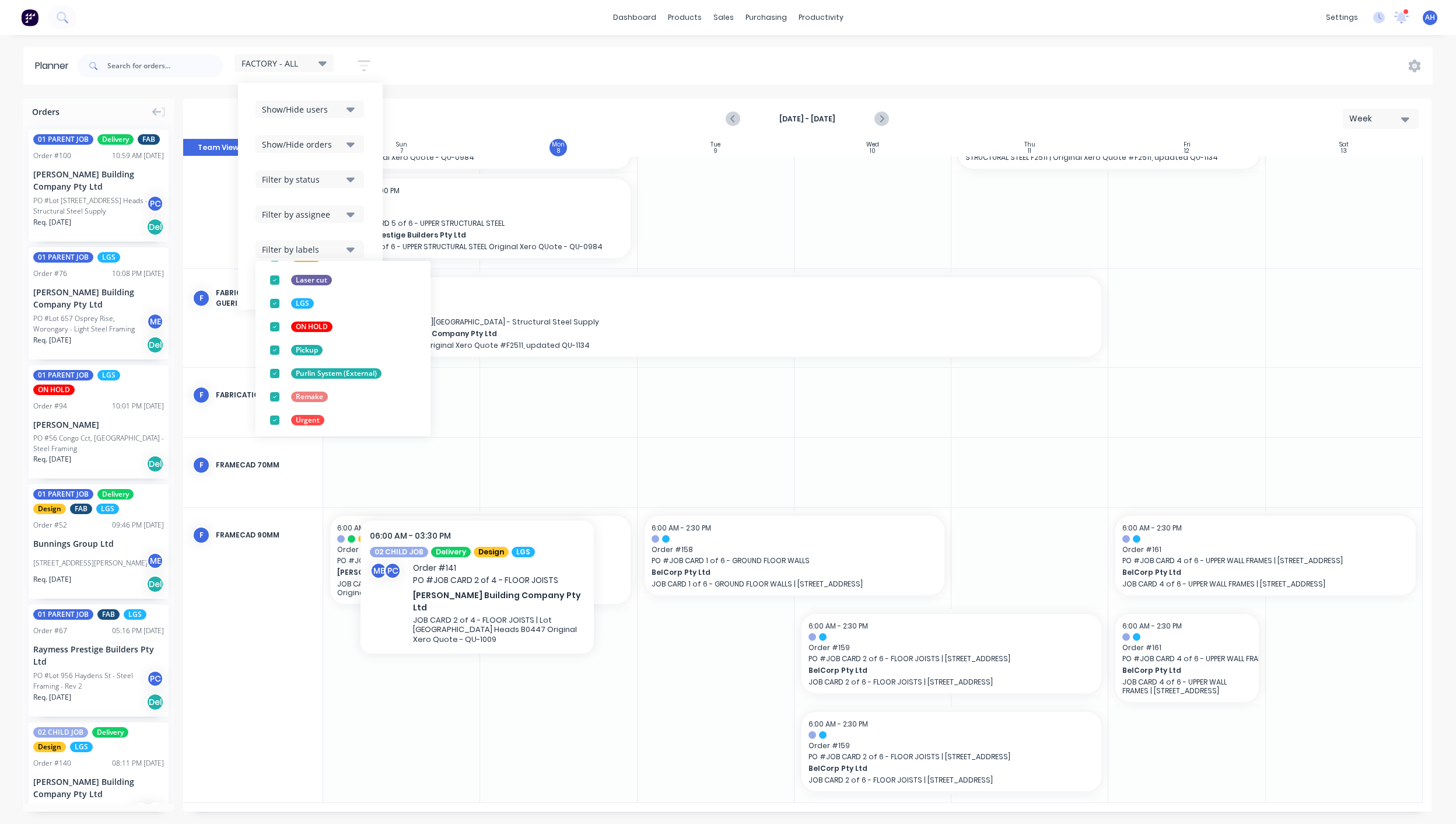
scroll to position [379, 0]
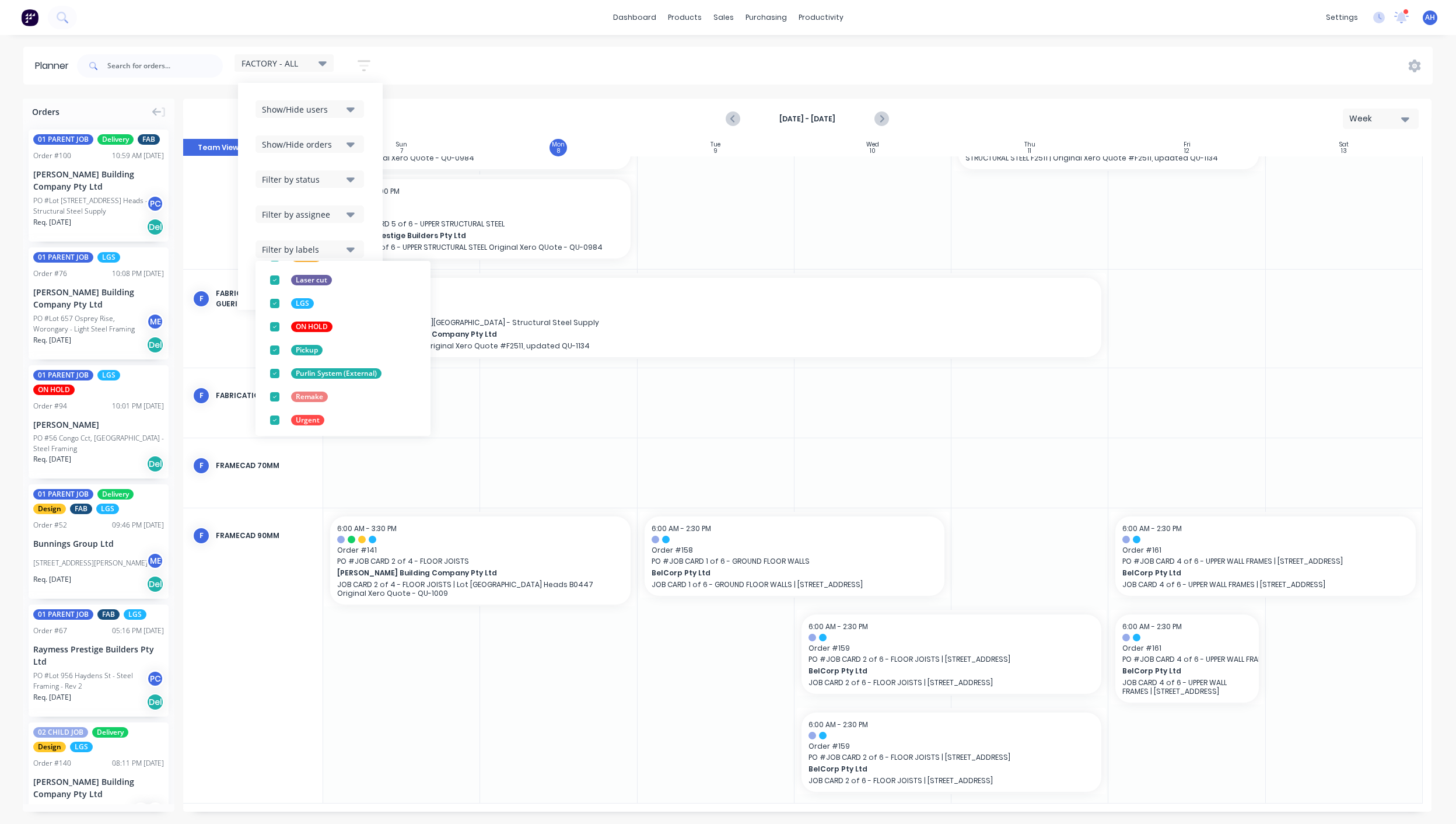
click at [356, 217] on button "Filter by assignee" at bounding box center [310, 214] width 109 height 18
click at [273, 254] on div "button" at bounding box center [274, 255] width 23 height 23
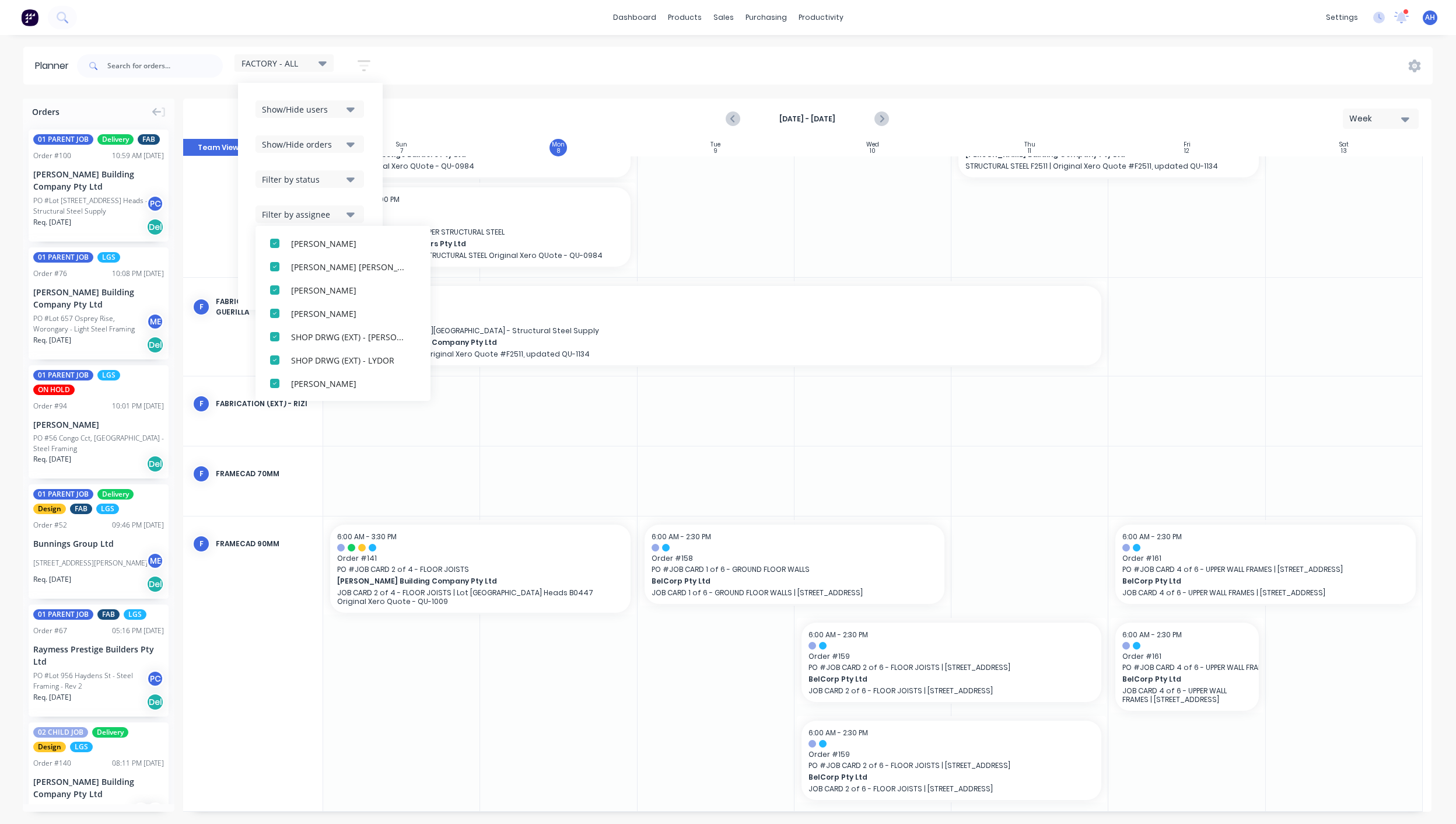
scroll to position [477, 0]
click at [355, 174] on icon "button" at bounding box center [351, 179] width 8 height 13
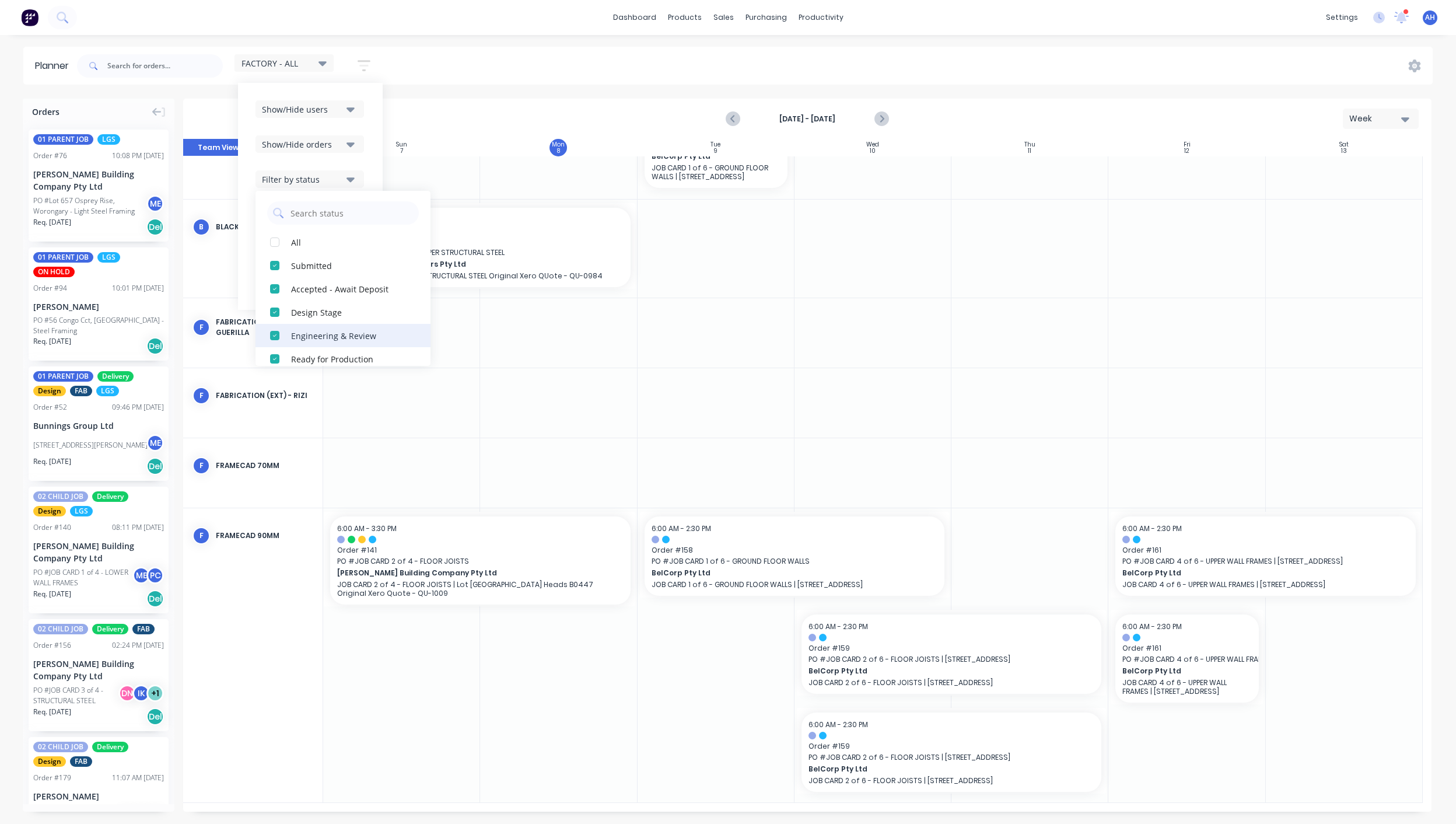
scroll to position [0, 0]
click at [278, 245] on div "button" at bounding box center [274, 243] width 23 height 23
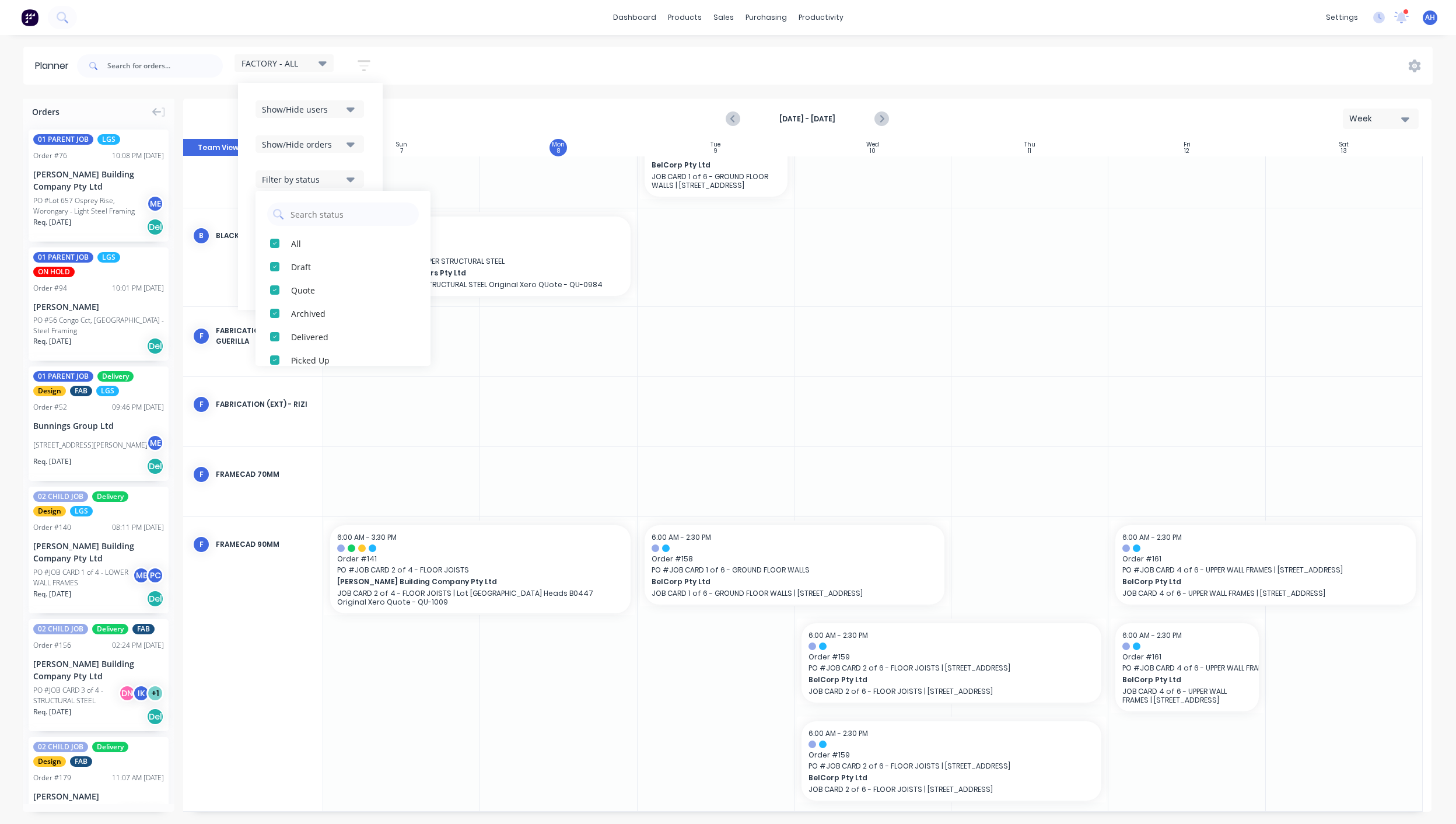
click at [349, 139] on icon "button" at bounding box center [351, 144] width 8 height 13
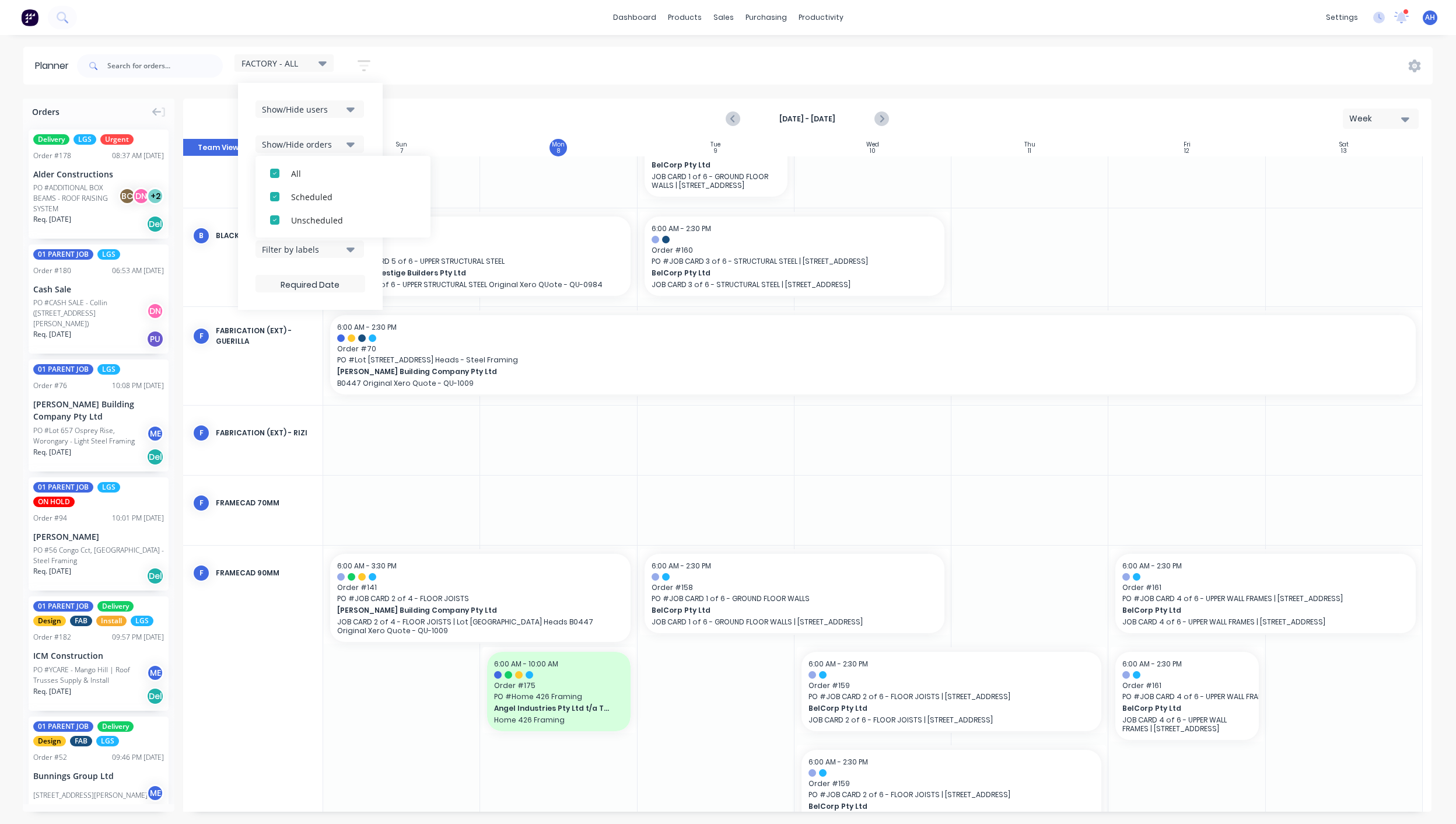
click at [355, 108] on icon "button" at bounding box center [351, 109] width 8 height 5
click at [369, 97] on div "Show/Hide users All Bastian Cuadra BLACKLINE WORKSHOP FABRICATION (EXT) - GUERI…" at bounding box center [310, 197] width 145 height 227
click at [315, 62] on div "FACTORY - ALL" at bounding box center [284, 62] width 86 height 10
click at [371, 240] on button "edit" at bounding box center [378, 242] width 15 height 12
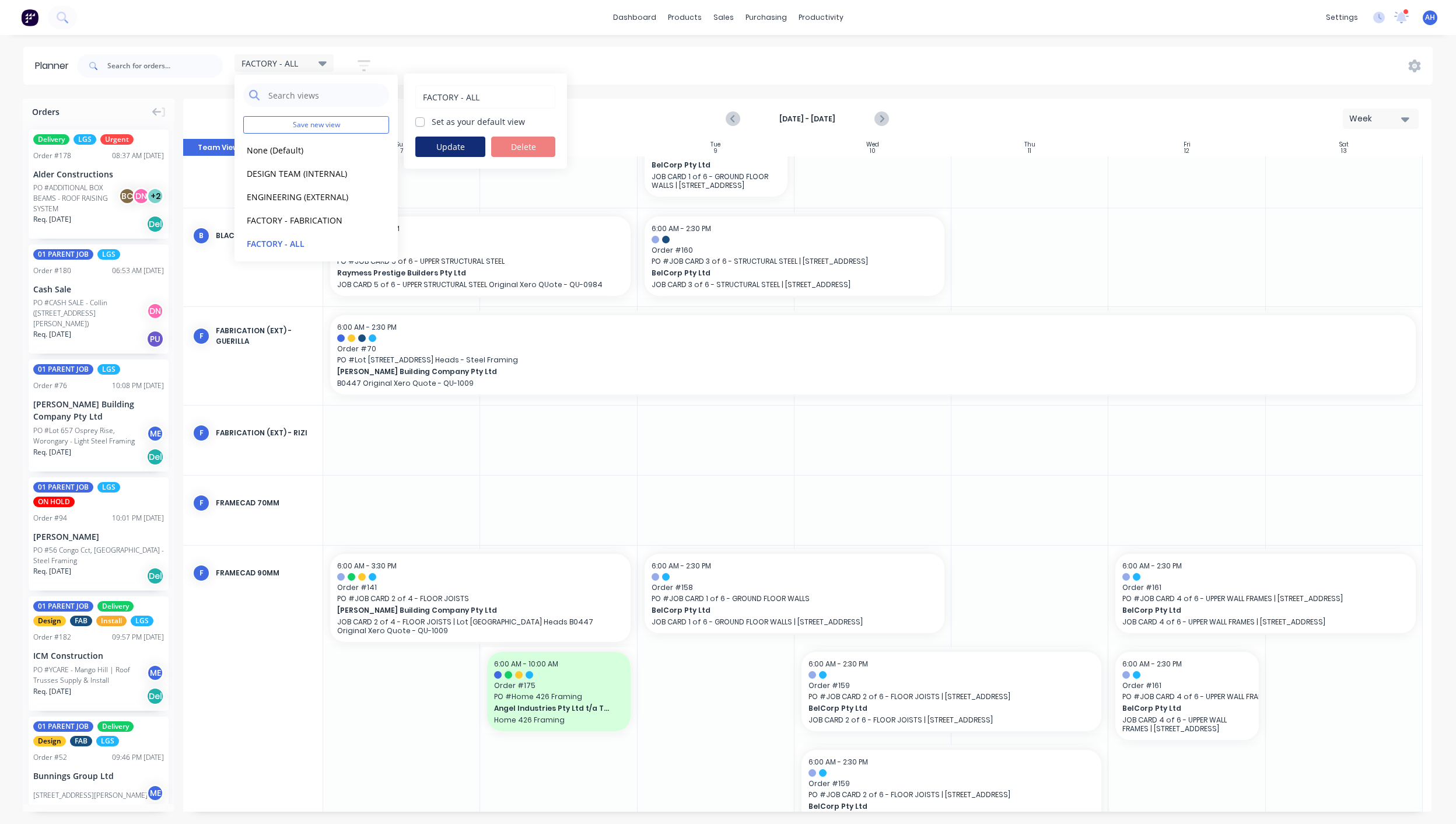
click at [448, 145] on button "Update" at bounding box center [451, 147] width 70 height 21
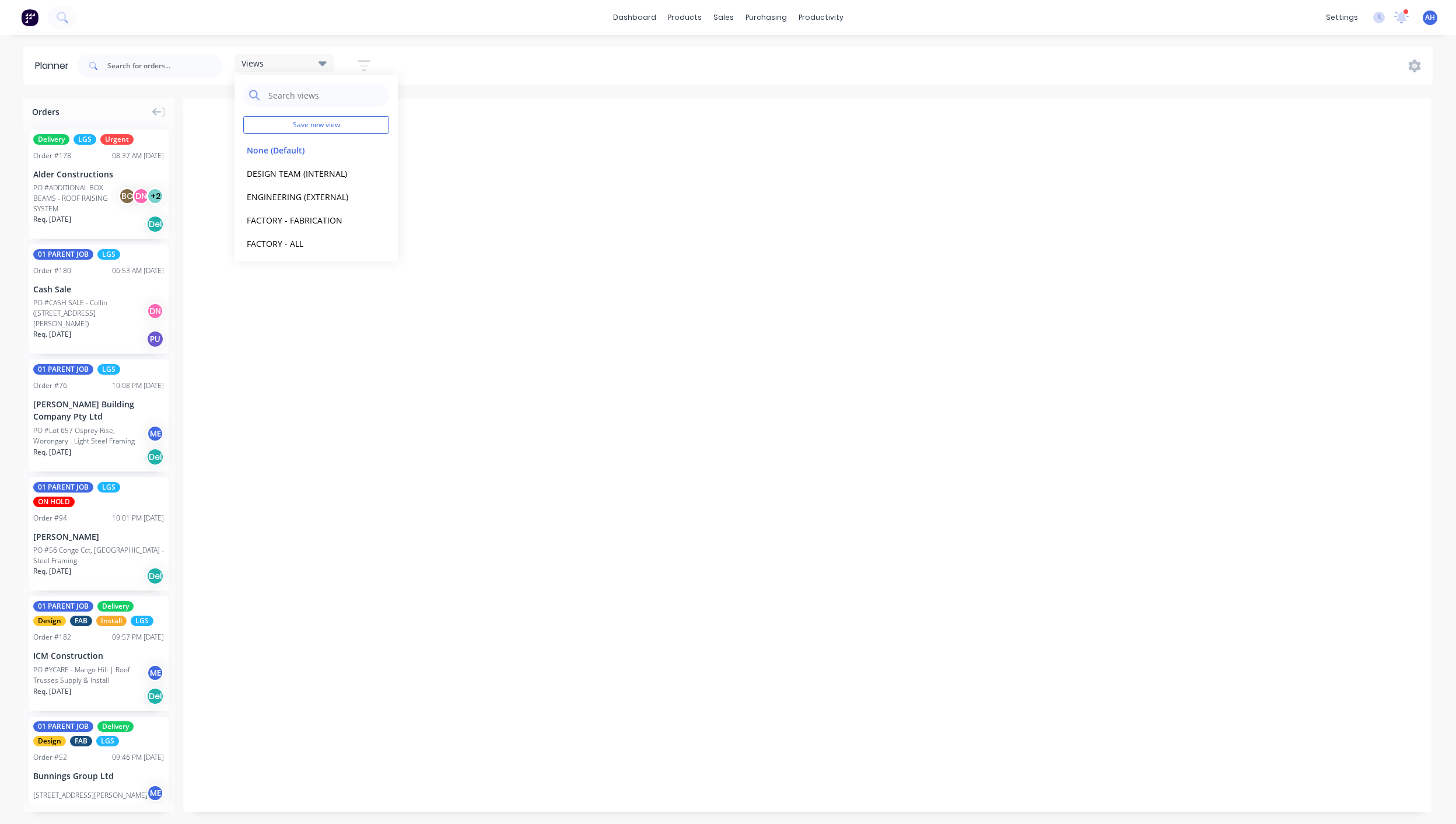
click at [493, 68] on div "Views Save new view None (Default) edit DESIGN TEAM (INTERNAL) edit ENGINEERING…" at bounding box center [754, 66] width 1359 height 35
click at [304, 66] on div "Views" at bounding box center [284, 62] width 86 height 10
click at [288, 193] on button "FACTORY - ALL" at bounding box center [305, 193] width 125 height 14
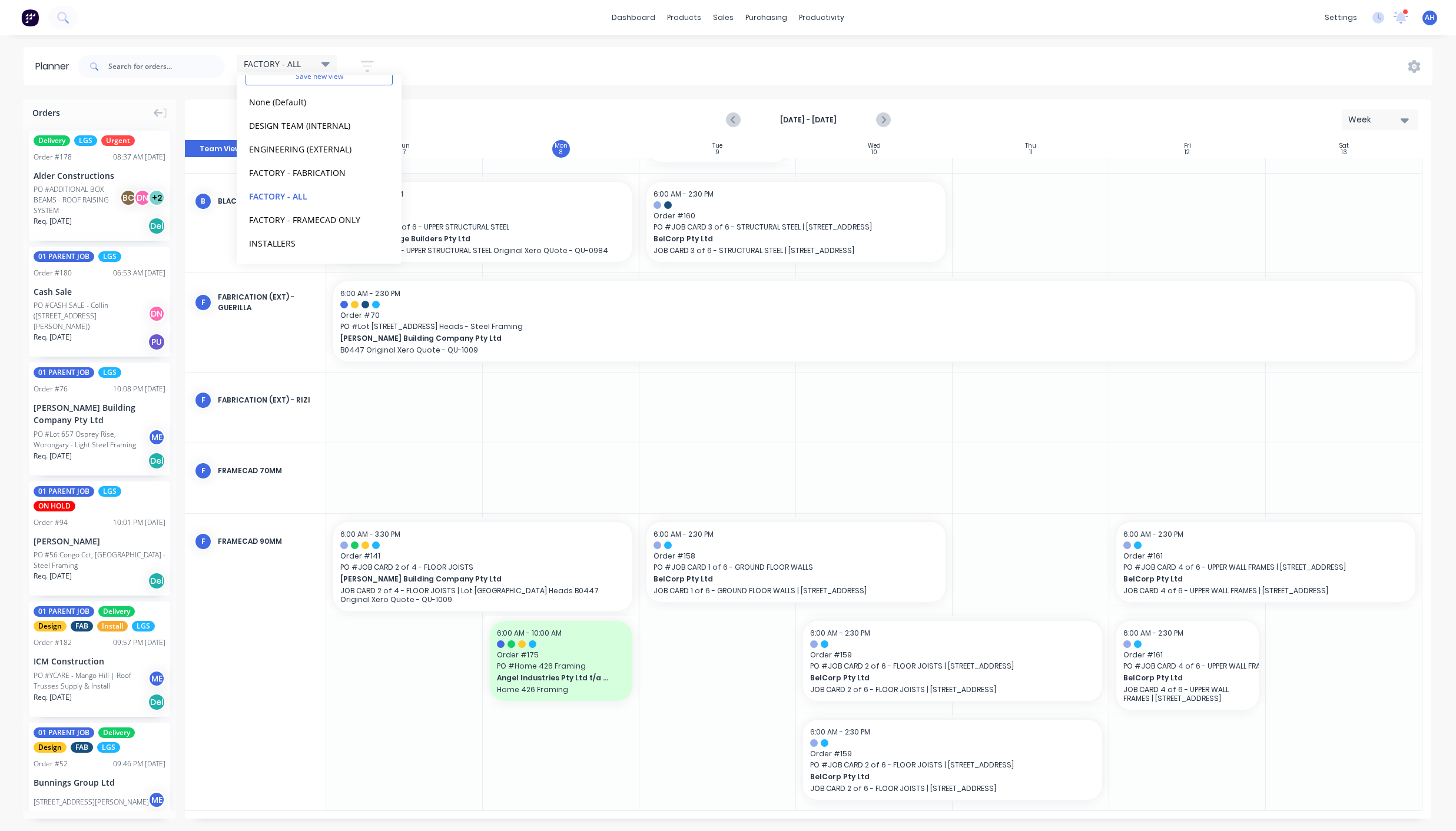
scroll to position [284, 0]
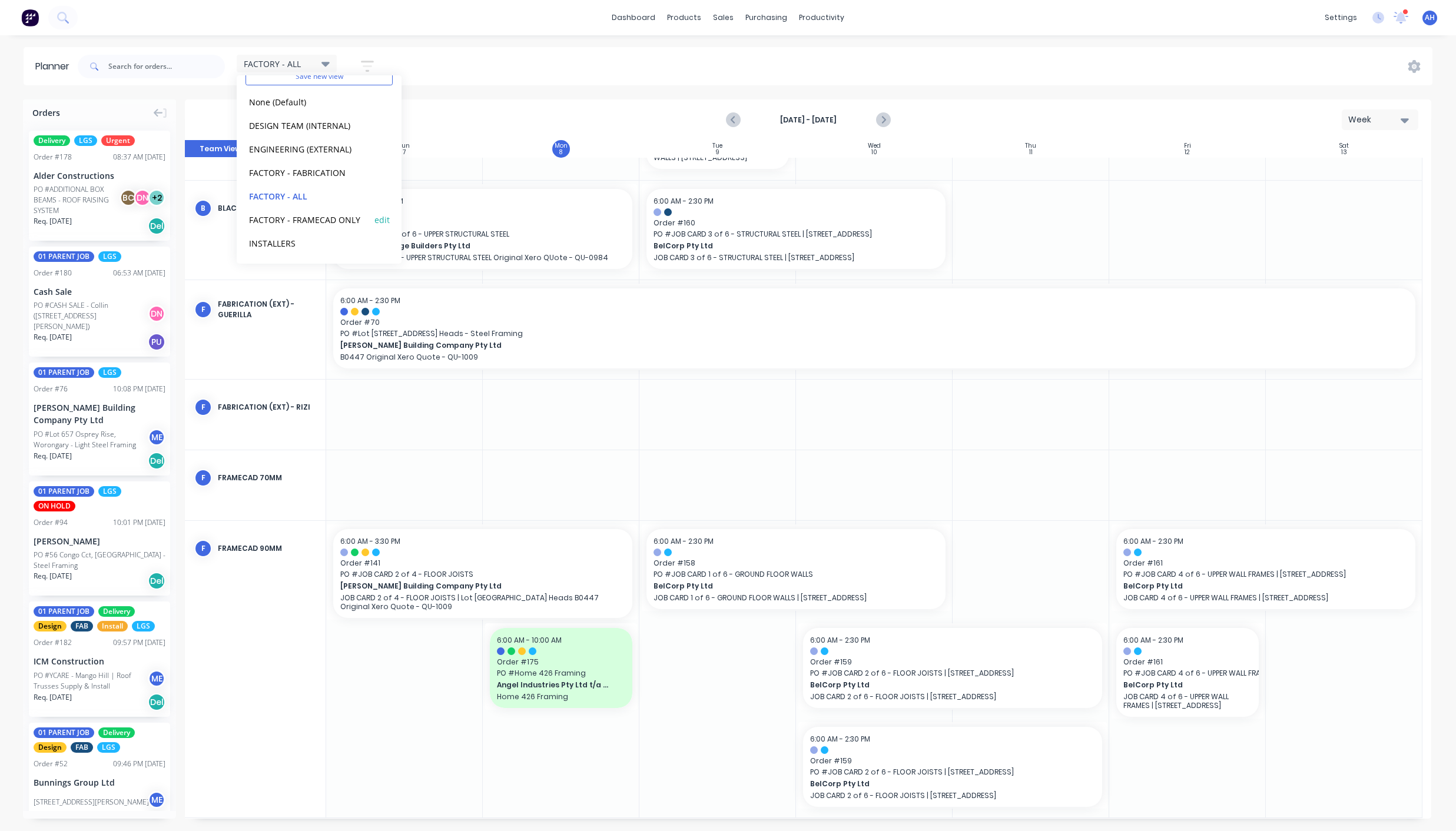
click at [302, 221] on button "FACTORY - FRAMECAD ONLY" at bounding box center [308, 219] width 126 height 14
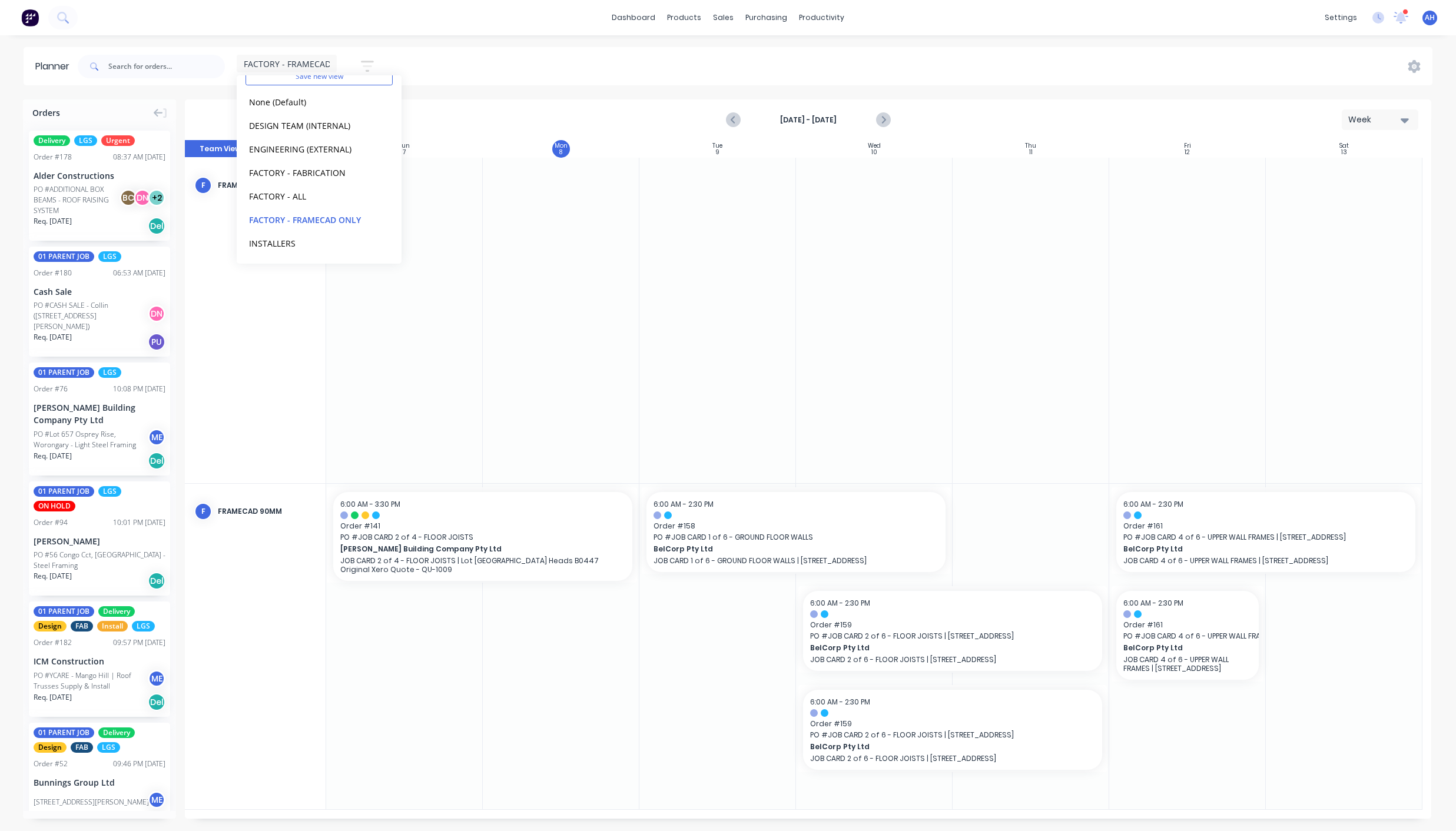
click at [376, 64] on button "button" at bounding box center [367, 66] width 38 height 23
click at [341, 145] on div "Show/Hide orders" at bounding box center [305, 145] width 81 height 12
click at [349, 145] on button "Show/Hide orders" at bounding box center [313, 145] width 110 height 18
click at [306, 185] on div "Filter by status" at bounding box center [305, 181] width 81 height 12
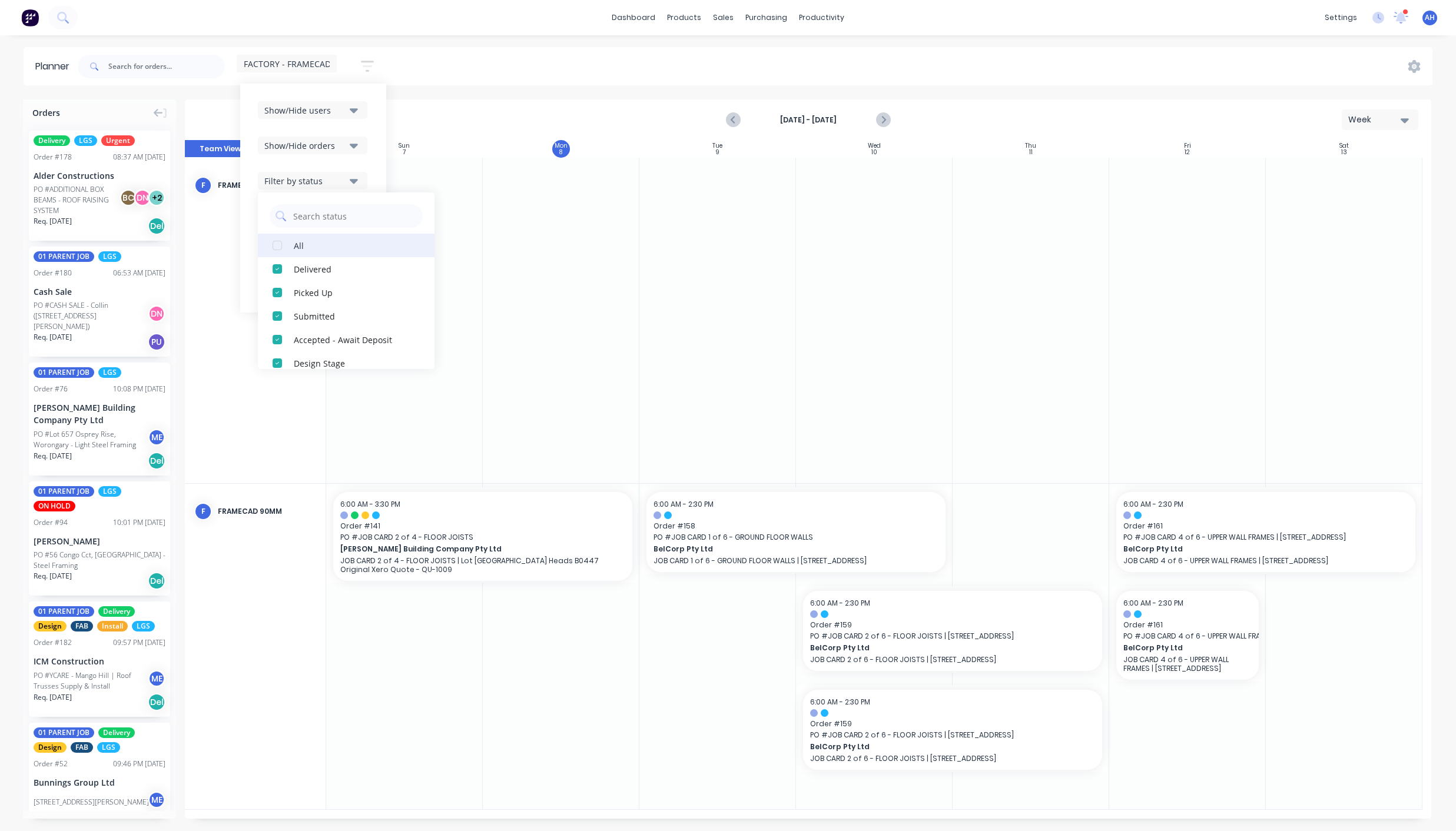
click at [279, 249] on div "button" at bounding box center [277, 245] width 23 height 23
click at [375, 177] on div "Show/Hide users Show/Hide orders Filter by status All Draft Quote Archived Deli…" at bounding box center [313, 198] width 146 height 229
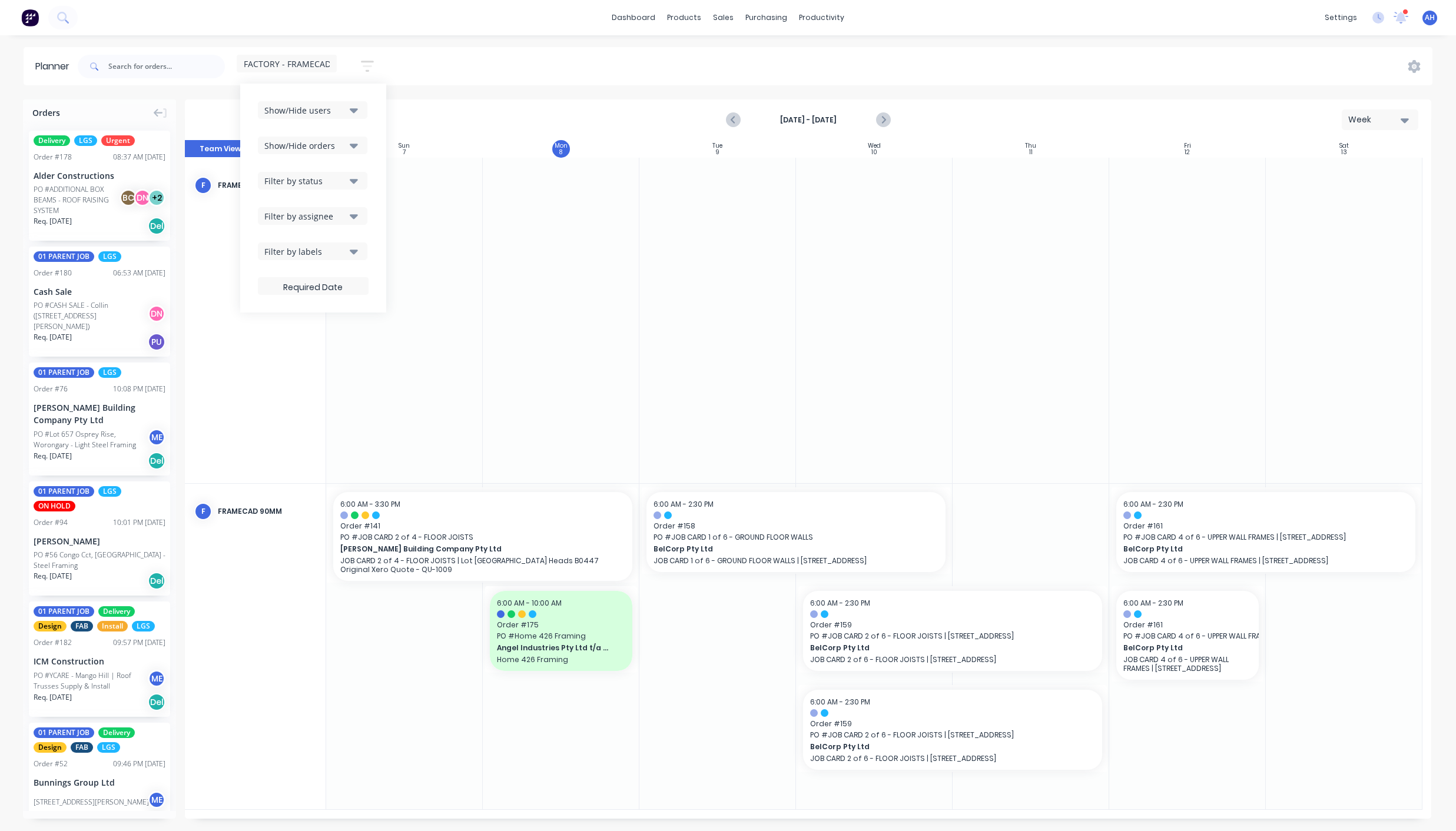
click at [341, 214] on div "Filter by assignee" at bounding box center [305, 216] width 81 height 12
click at [383, 193] on div "Show/Hide users Show/Hide orders Filter by status Filter by assignee All Unassi…" at bounding box center [313, 198] width 146 height 229
click at [335, 253] on div "Filter by labels" at bounding box center [305, 251] width 81 height 12
click at [339, 108] on div "Show/Hide users" at bounding box center [305, 110] width 81 height 12
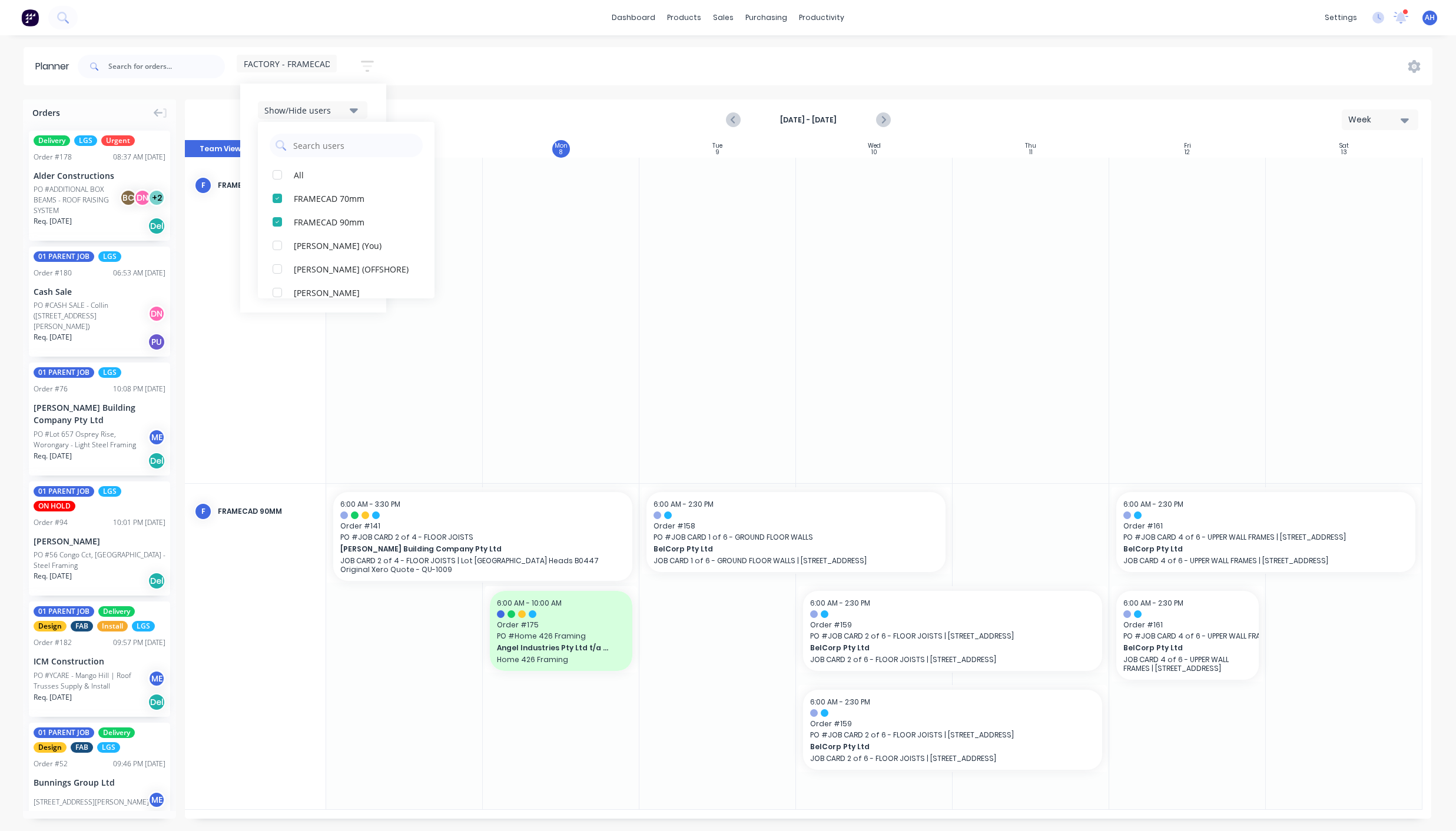
click at [372, 106] on div "Show/Hide users All FRAMECAD 70mm FRAMECAD 90mm Andrew Hadden (You) Abigael Bun…" at bounding box center [313, 198] width 146 height 229
click at [331, 65] on div "FACTORY - FRAMECAD ONLY" at bounding box center [287, 64] width 100 height 18
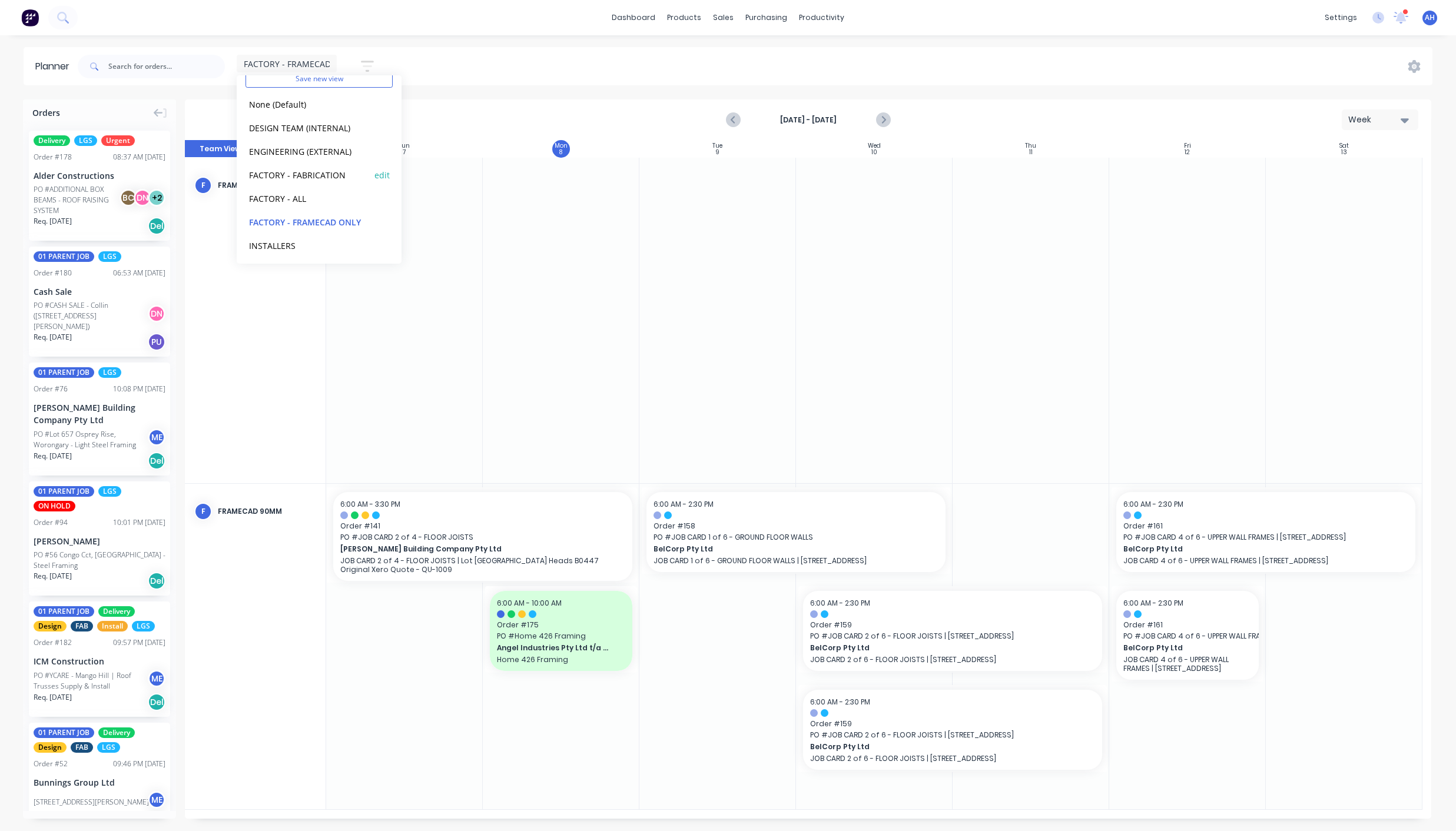
scroll to position [48, 0]
click at [376, 220] on button "edit" at bounding box center [381, 220] width 15 height 12
click at [466, 146] on button "Update" at bounding box center [455, 148] width 71 height 21
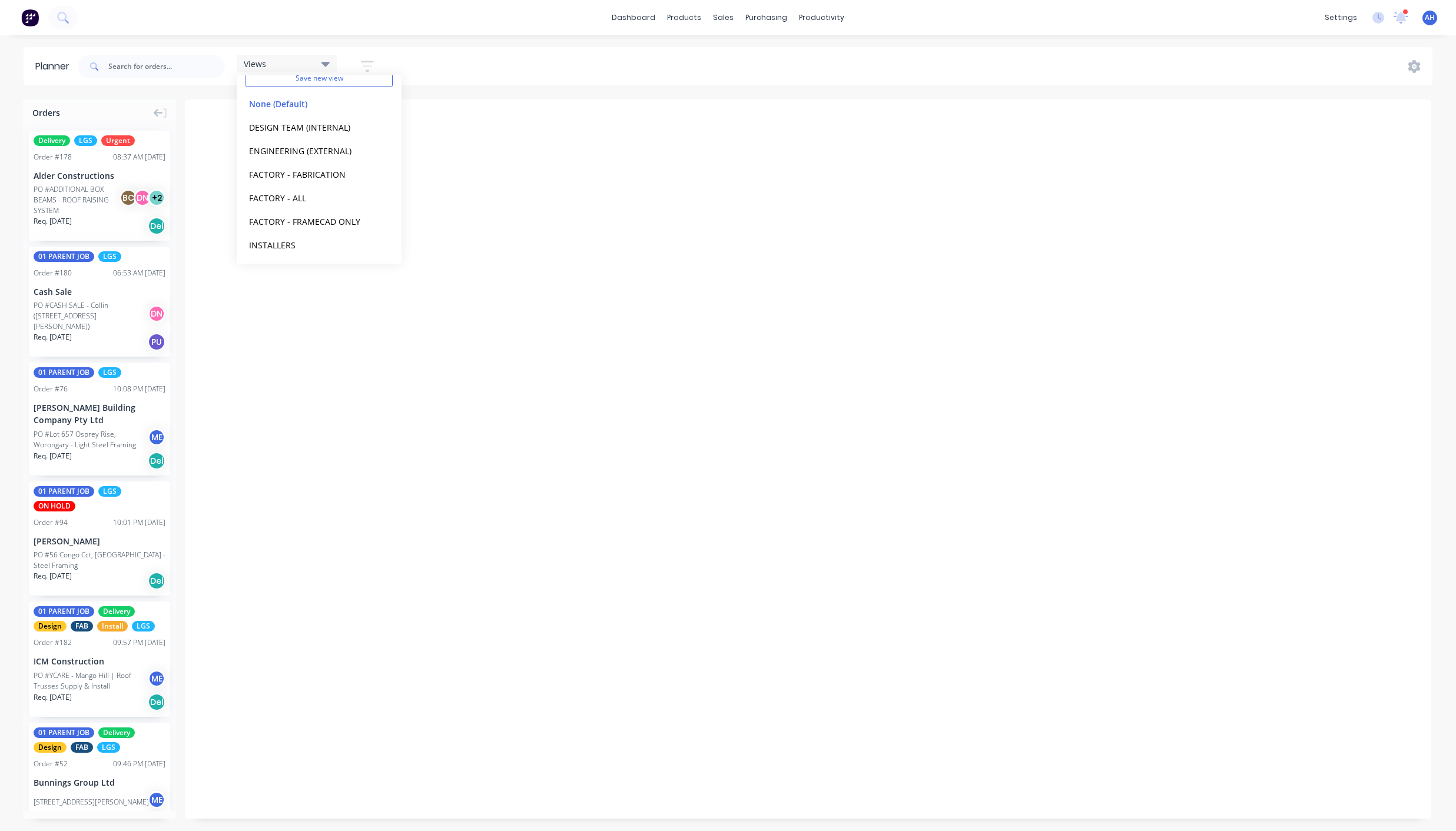
click at [312, 62] on div "Views" at bounding box center [286, 63] width 86 height 10
click at [306, 172] on button "FACTORY - FABRICATION" at bounding box center [308, 172] width 126 height 14
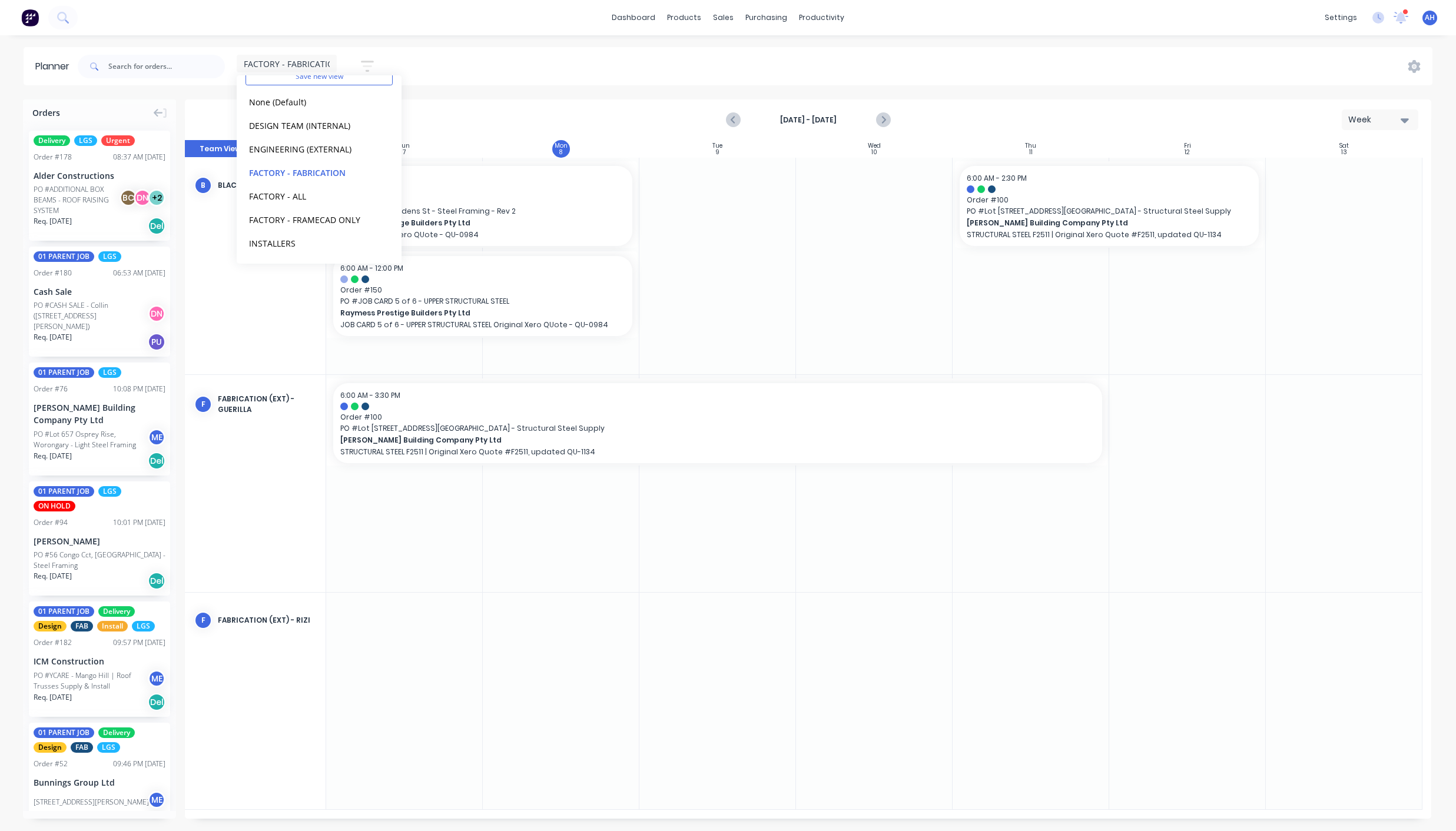
click at [374, 62] on icon "button" at bounding box center [368, 66] width 13 height 11
click at [345, 152] on button "Show/Hide orders" at bounding box center [313, 145] width 110 height 18
click at [343, 142] on div "Show/Hide orders" at bounding box center [305, 145] width 81 height 12
click at [320, 182] on div "Filter by status" at bounding box center [305, 181] width 81 height 12
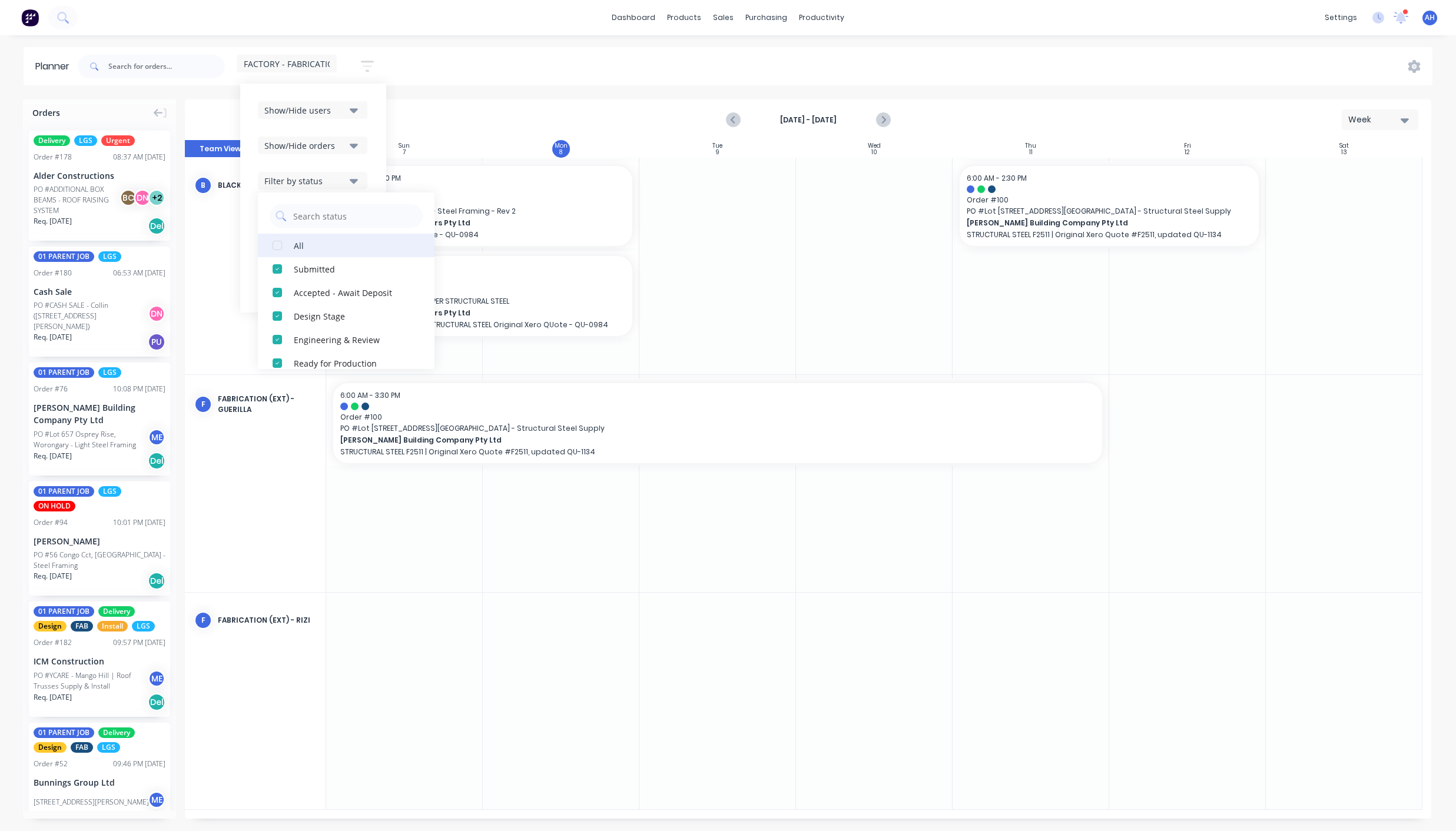
click at [281, 252] on div "button" at bounding box center [277, 245] width 23 height 23
click at [352, 181] on icon "button" at bounding box center [354, 181] width 8 height 5
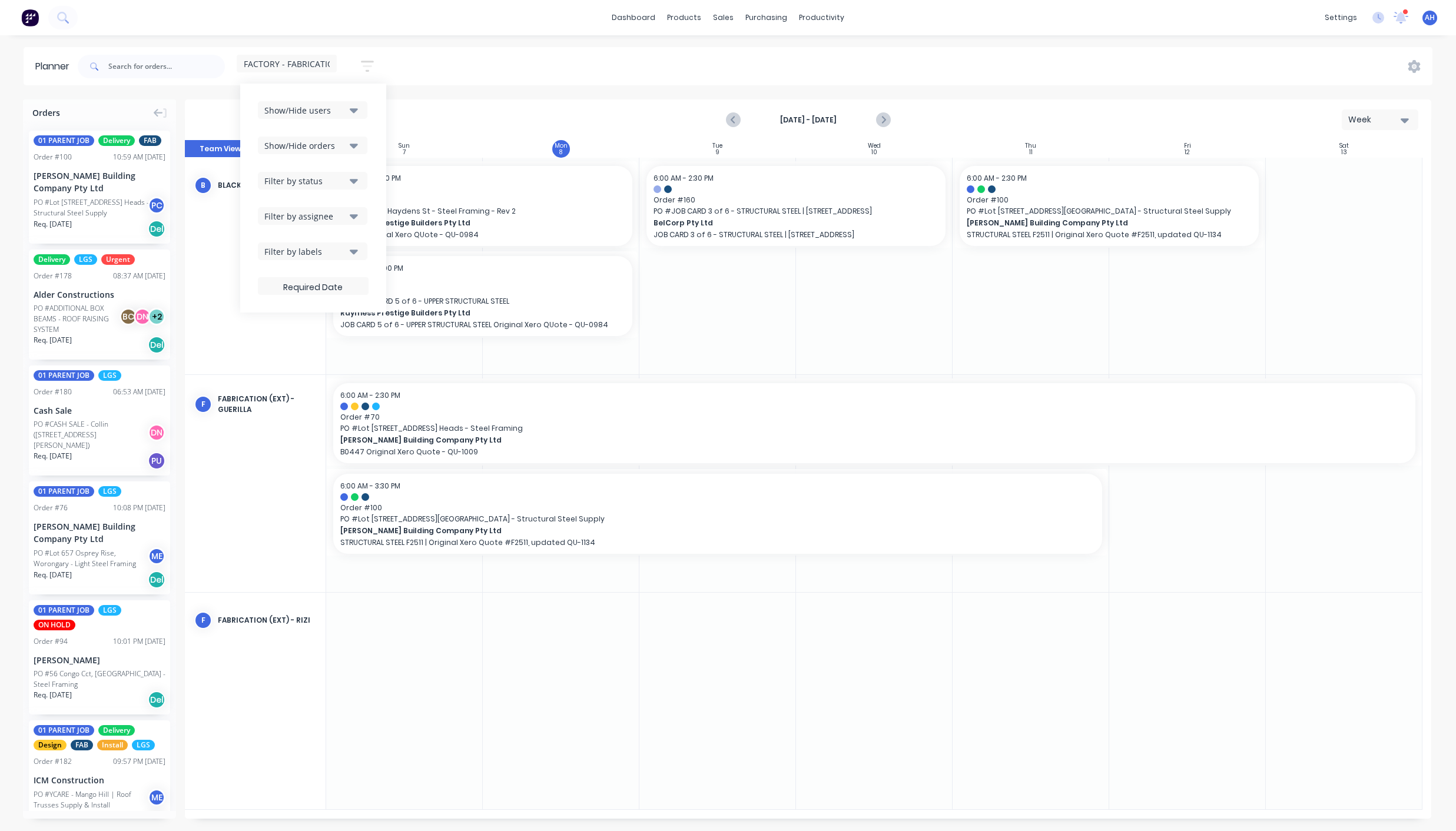
click at [329, 216] on div "Filter by assignee" at bounding box center [305, 216] width 81 height 12
click at [276, 286] on div "button" at bounding box center [277, 280] width 23 height 23
click at [346, 218] on div "Filter by assignee" at bounding box center [305, 216] width 81 height 12
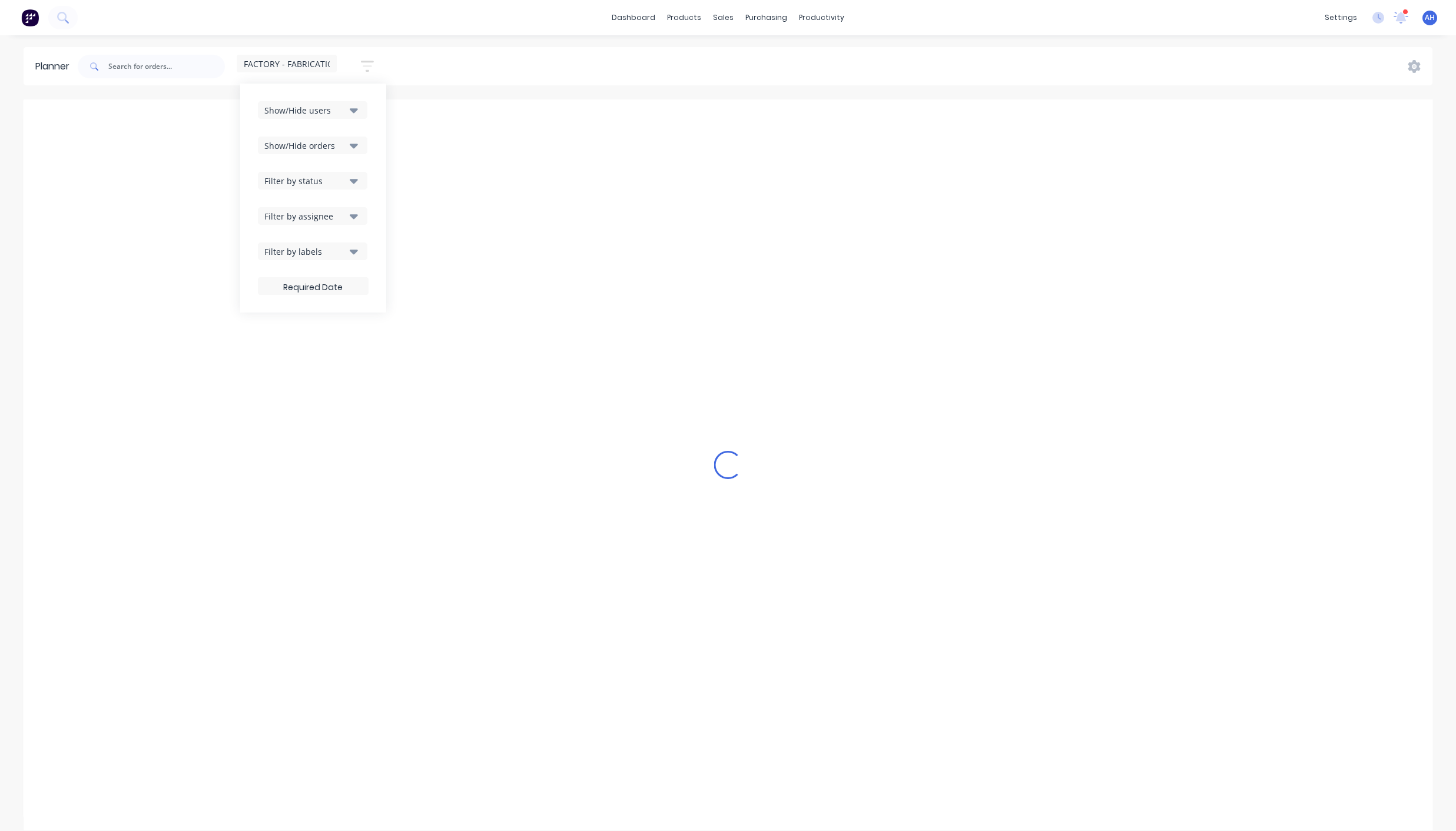
click at [323, 251] on div "Filter by labels" at bounding box center [305, 251] width 81 height 12
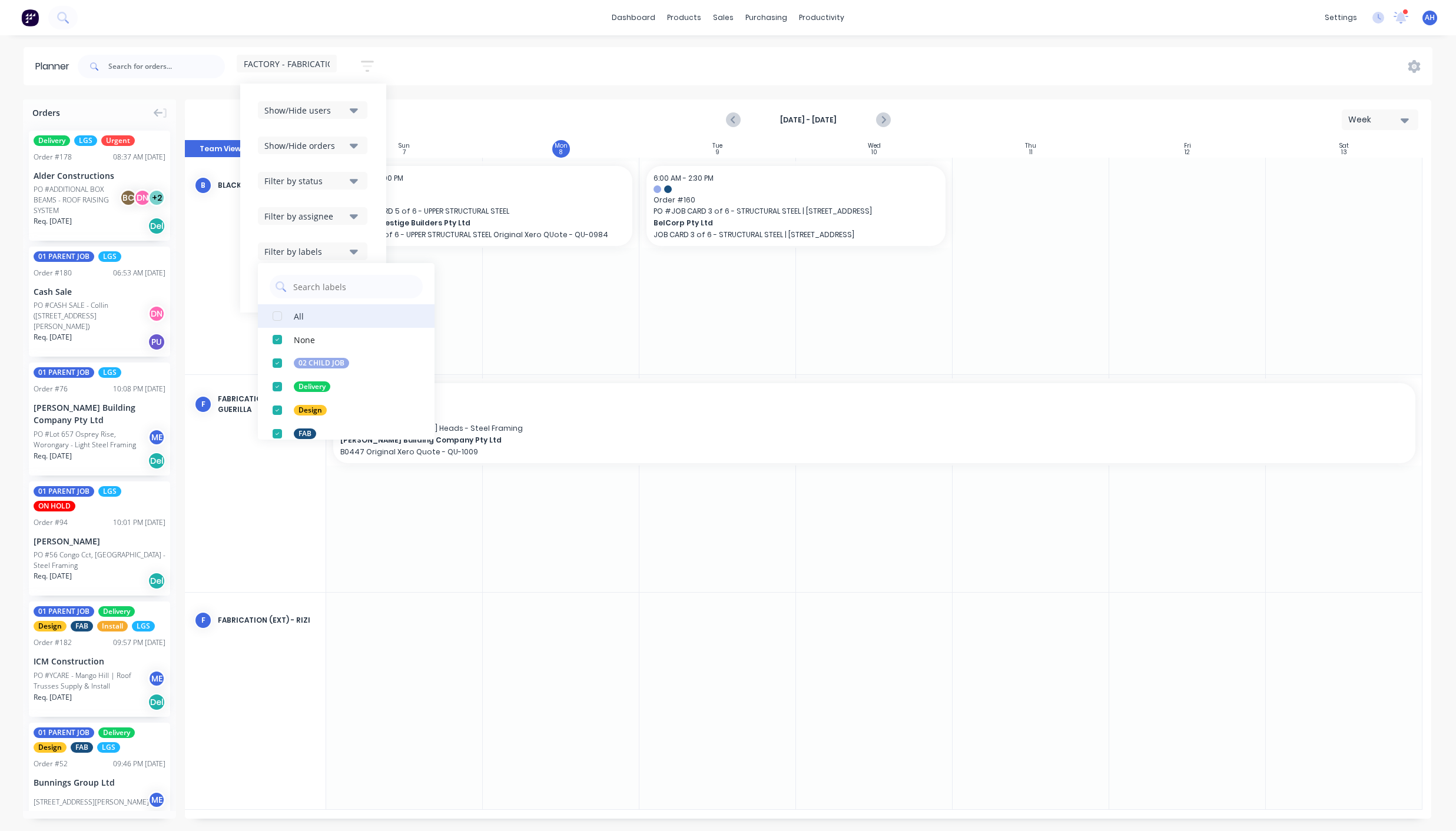
click at [282, 317] on div "button" at bounding box center [277, 315] width 23 height 23
click at [352, 109] on icon "button" at bounding box center [354, 110] width 8 height 5
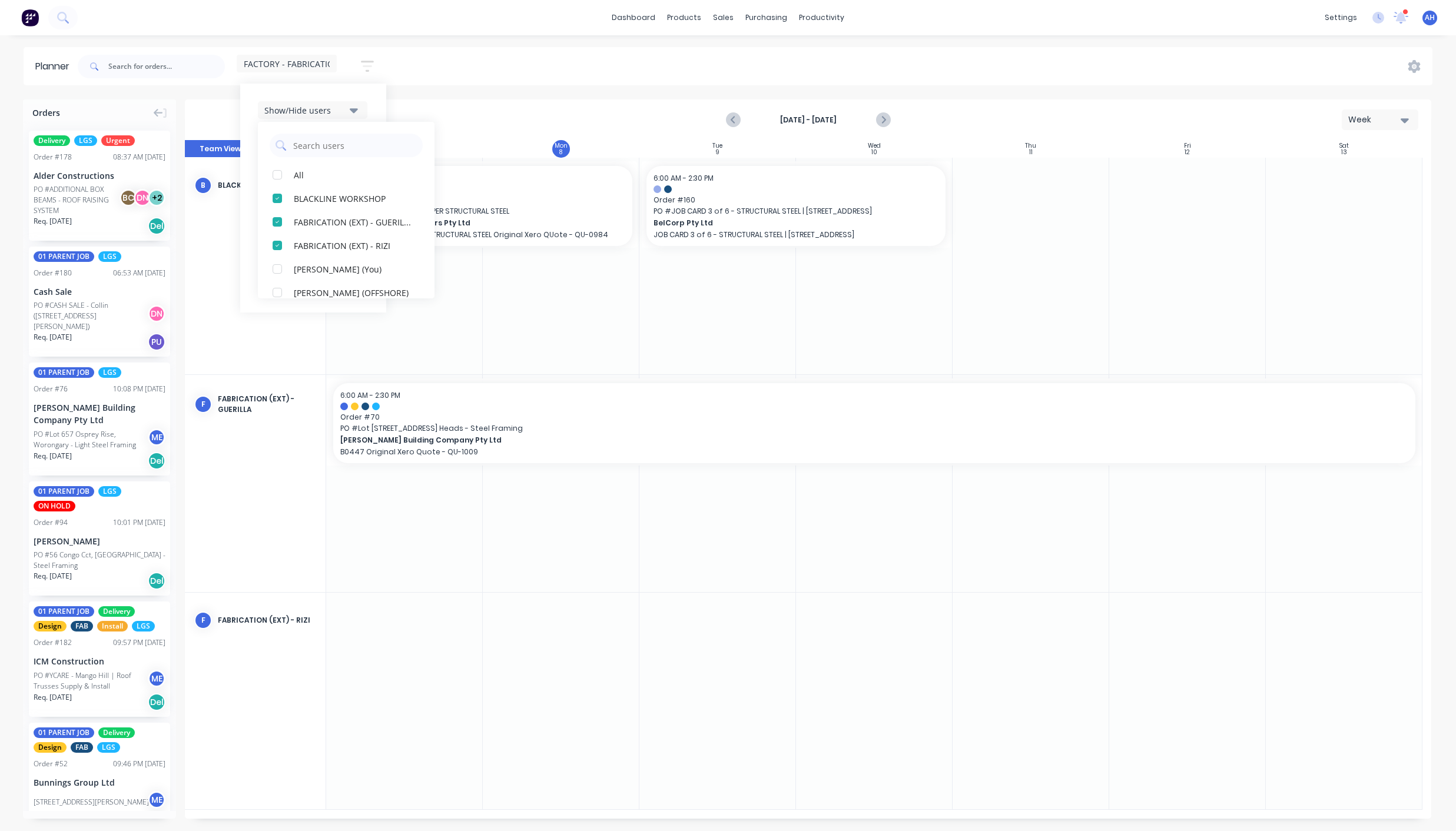
click at [326, 67] on span "FACTORY - FABRICATION" at bounding box center [292, 64] width 97 height 12
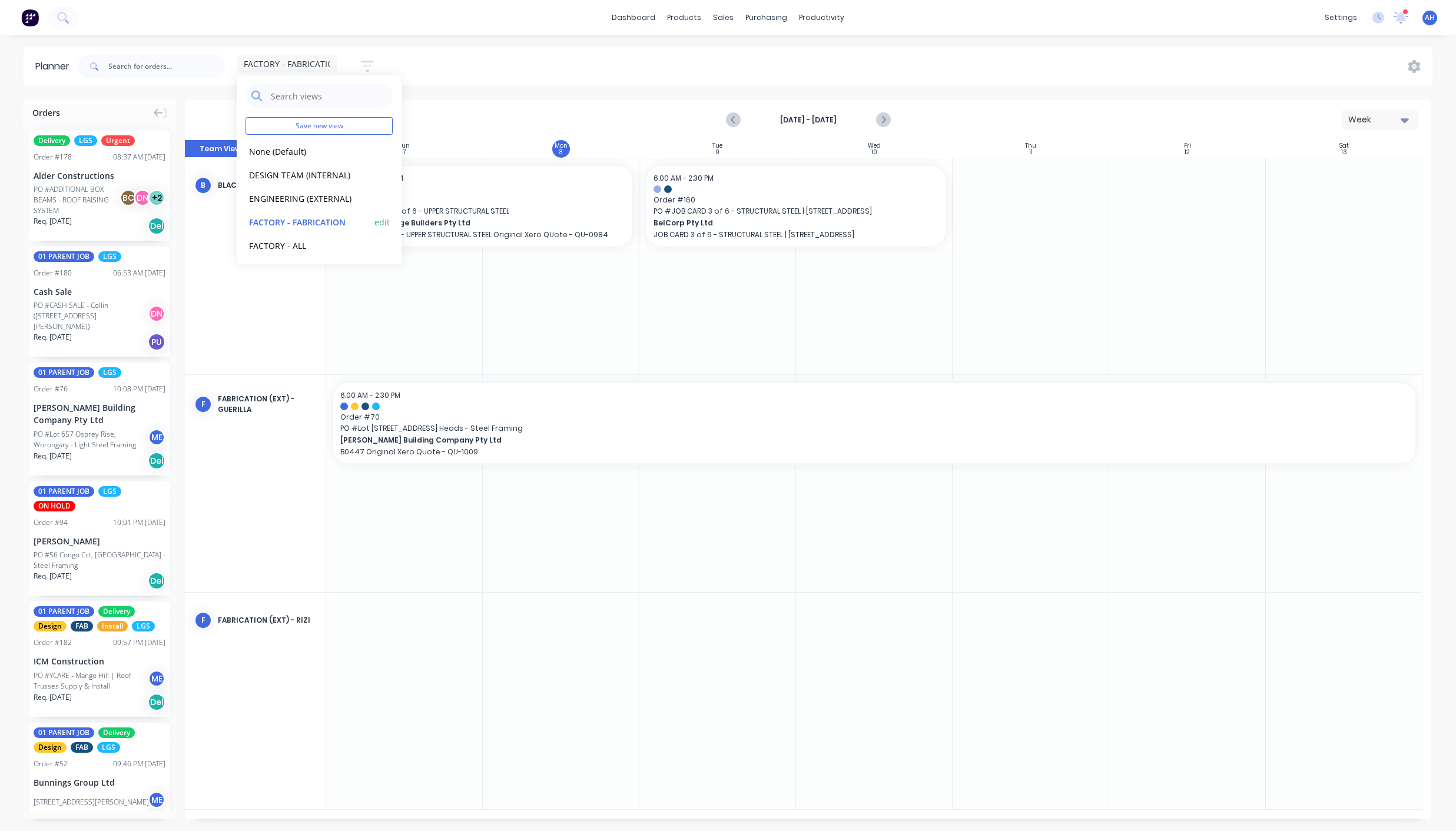
click at [374, 222] on button "edit" at bounding box center [381, 221] width 15 height 12
click at [453, 148] on button "Update" at bounding box center [455, 148] width 71 height 21
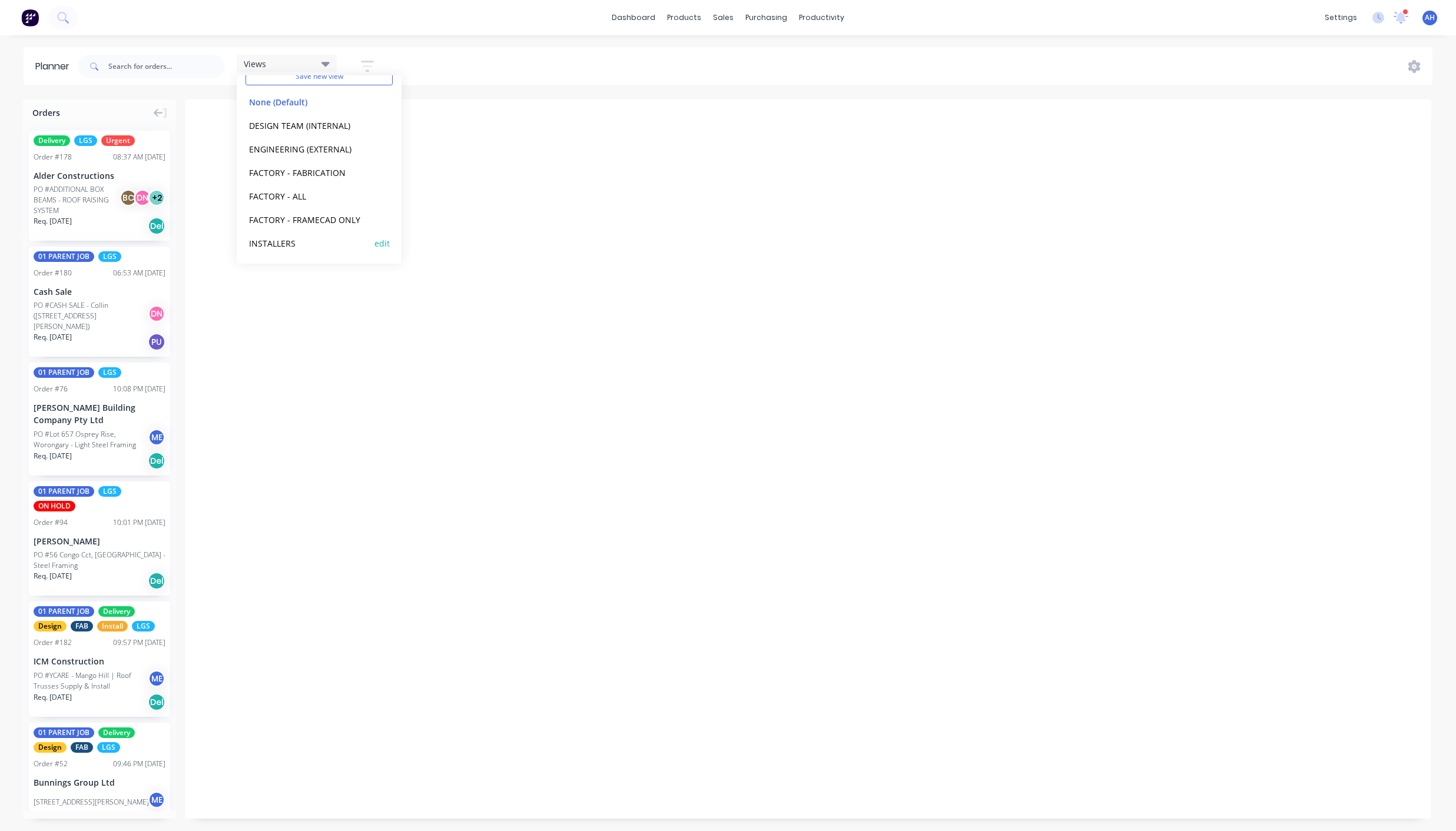
click at [284, 243] on button "INSTALLERS" at bounding box center [308, 243] width 126 height 14
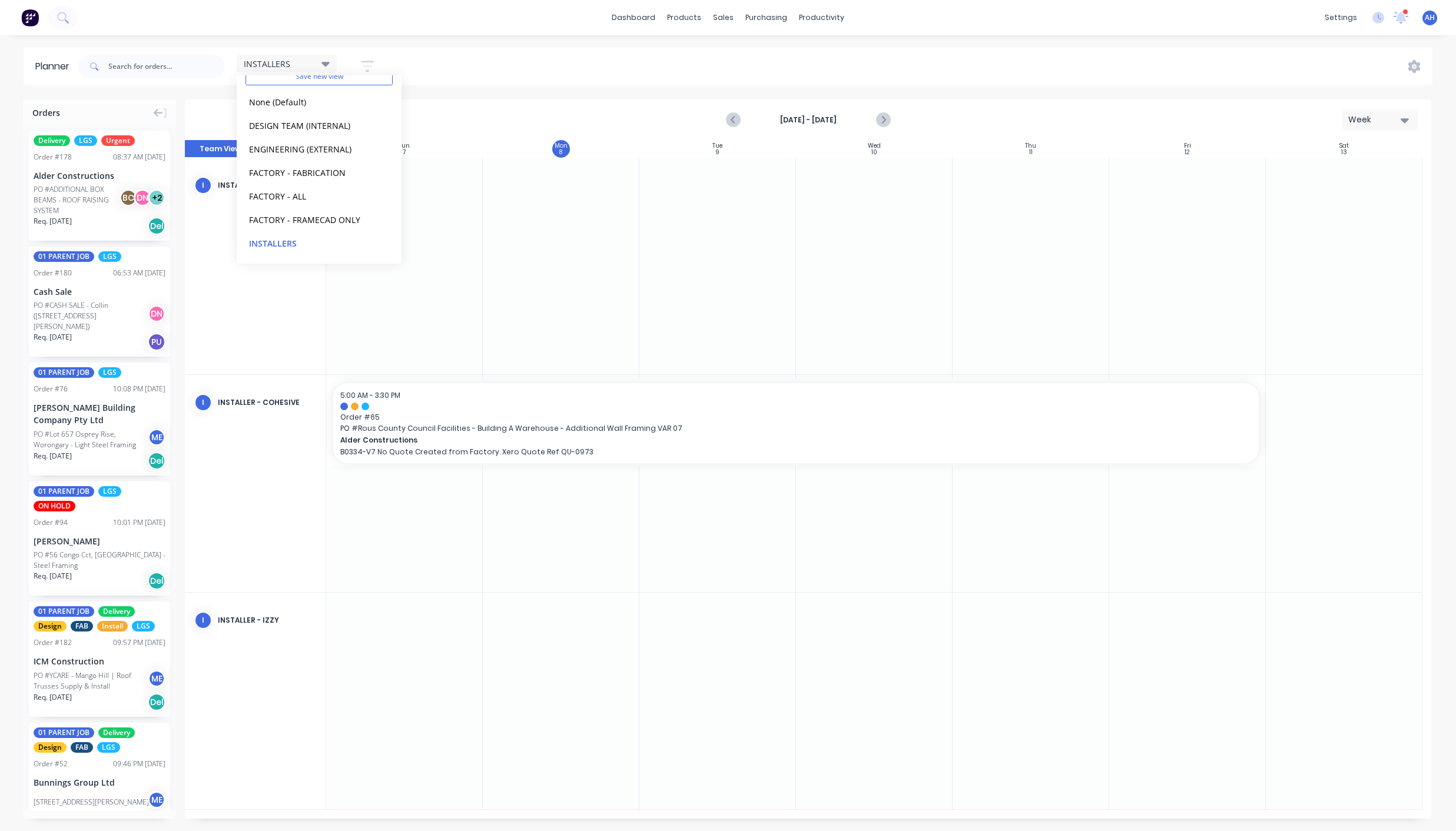
click at [372, 61] on icon "button" at bounding box center [368, 66] width 13 height 11
click at [355, 112] on icon "button" at bounding box center [354, 110] width 8 height 5
click at [351, 155] on div "Show/Hide users Show/Hide orders Filter by status Filter by assignee Filter by …" at bounding box center [313, 198] width 110 height 193
click at [346, 148] on div "Show/Hide orders" at bounding box center [305, 145] width 81 height 12
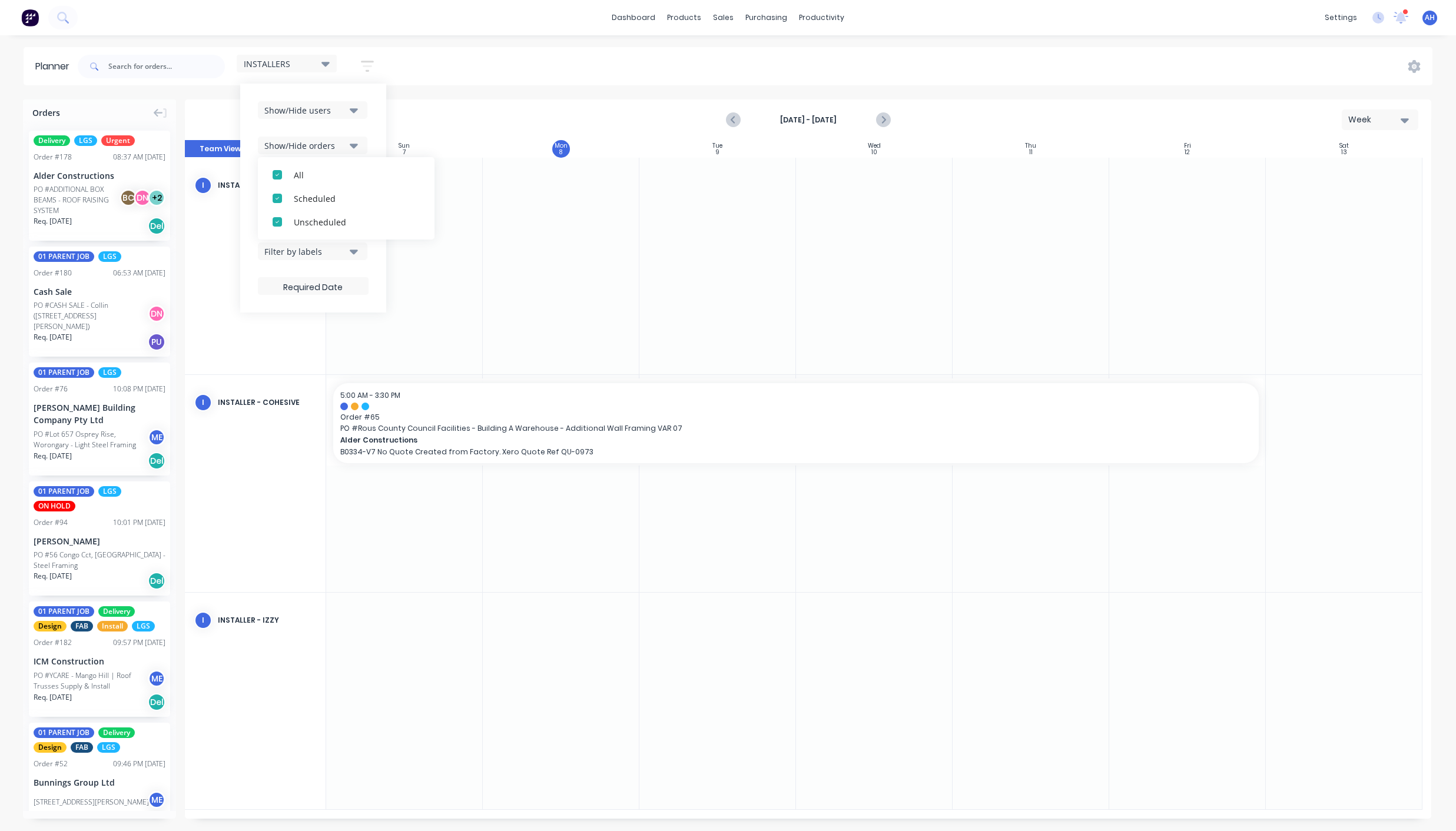
click at [331, 143] on div "Show/Hide orders" at bounding box center [305, 145] width 81 height 12
click at [309, 184] on div "Filter by status" at bounding box center [305, 181] width 81 height 12
click at [278, 245] on div "button" at bounding box center [277, 245] width 23 height 23
click at [341, 185] on div "Filter by status" at bounding box center [305, 181] width 81 height 12
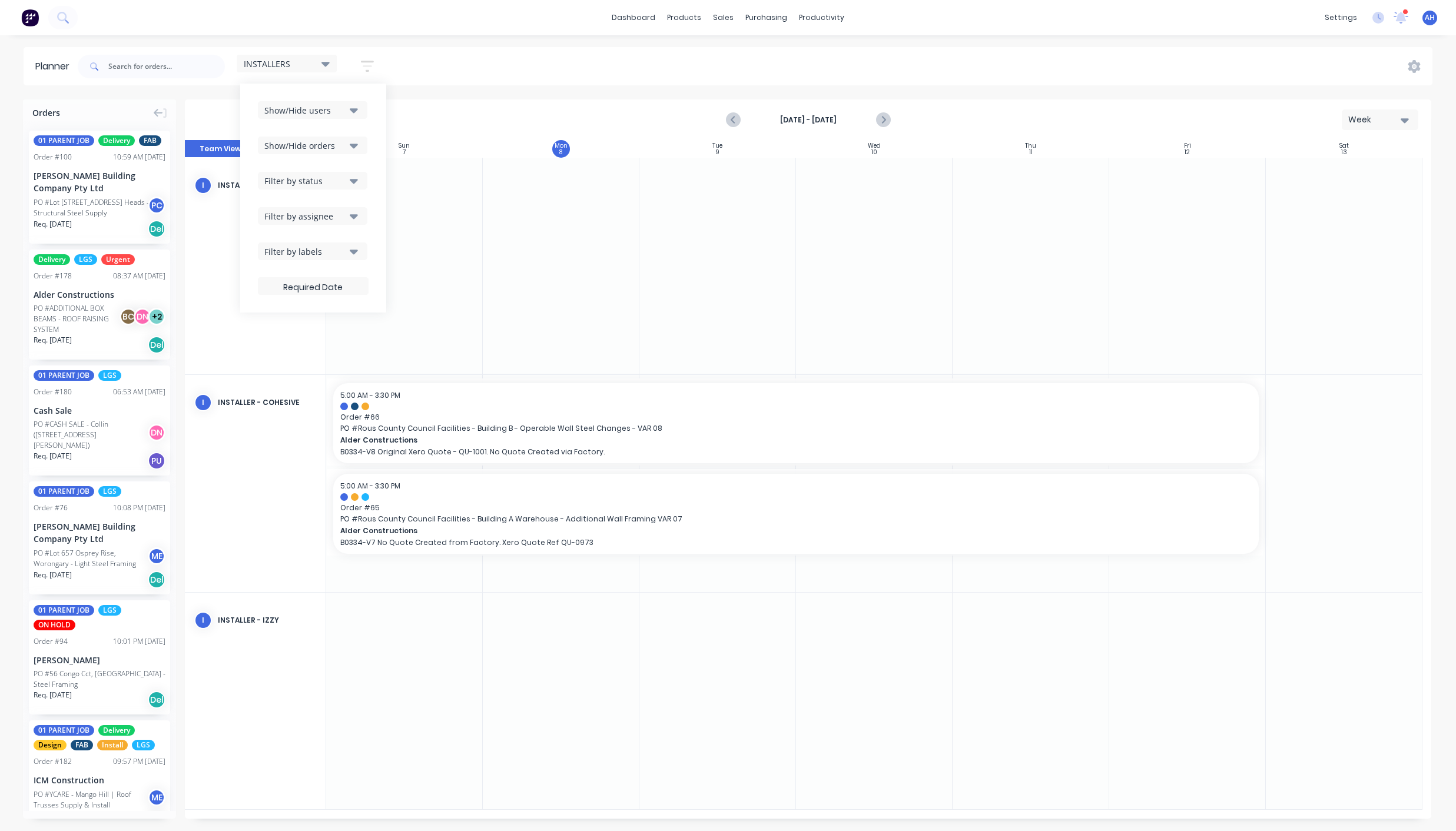
click at [318, 218] on div "Filter by assignee" at bounding box center [305, 216] width 81 height 12
click at [283, 281] on div "button" at bounding box center [277, 280] width 23 height 23
click at [339, 223] on button "Filter by assignee" at bounding box center [313, 216] width 110 height 18
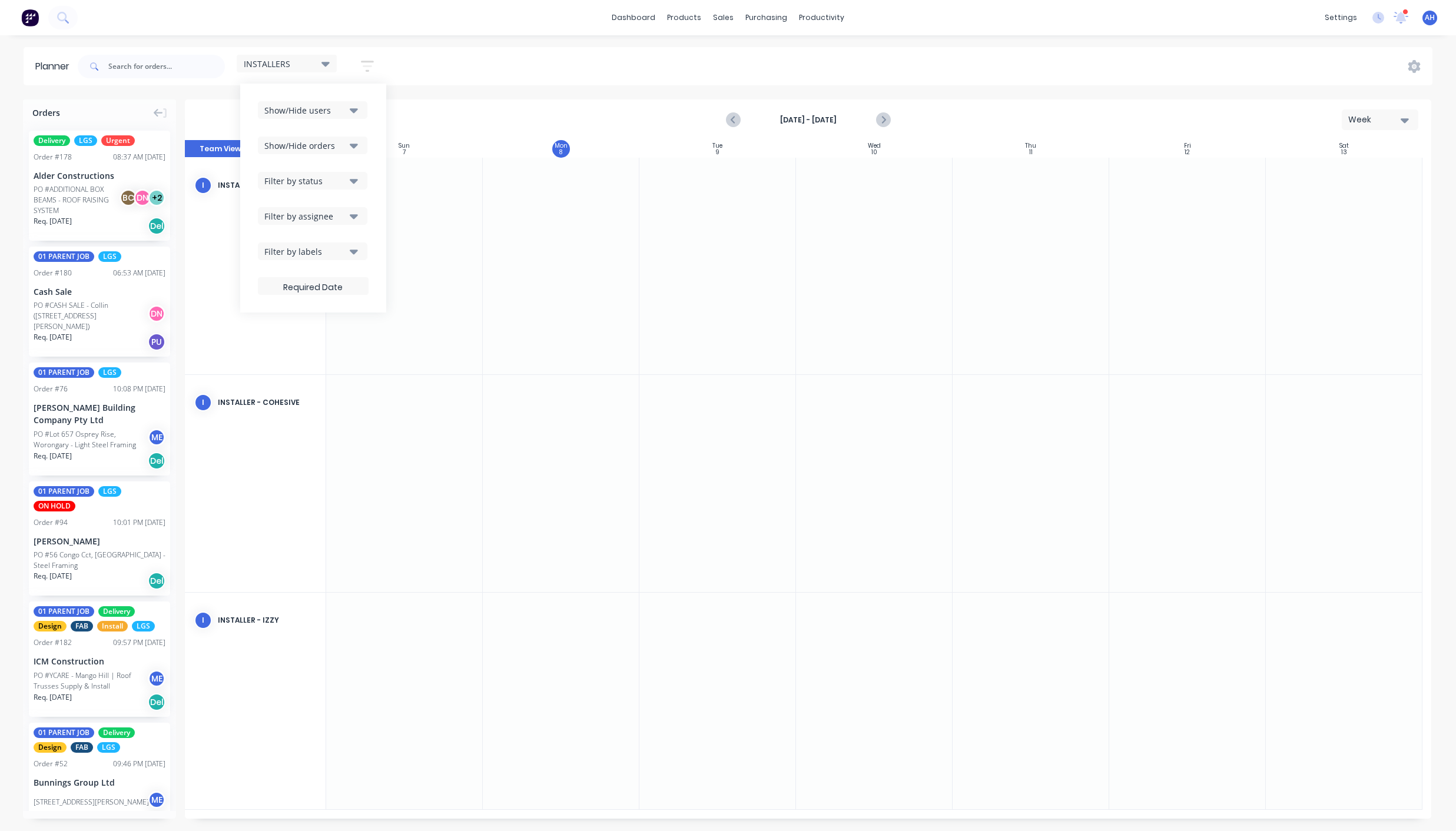
click at [324, 259] on button "Filter by labels" at bounding box center [313, 251] width 110 height 18
click at [282, 315] on div "button" at bounding box center [277, 315] width 23 height 23
click at [364, 97] on div "Show/Hide users Show/Hide orders Filter by status Filter by assignee Filter by …" at bounding box center [313, 198] width 146 height 229
click at [320, 64] on div "INSTALLERS" at bounding box center [286, 63] width 86 height 10
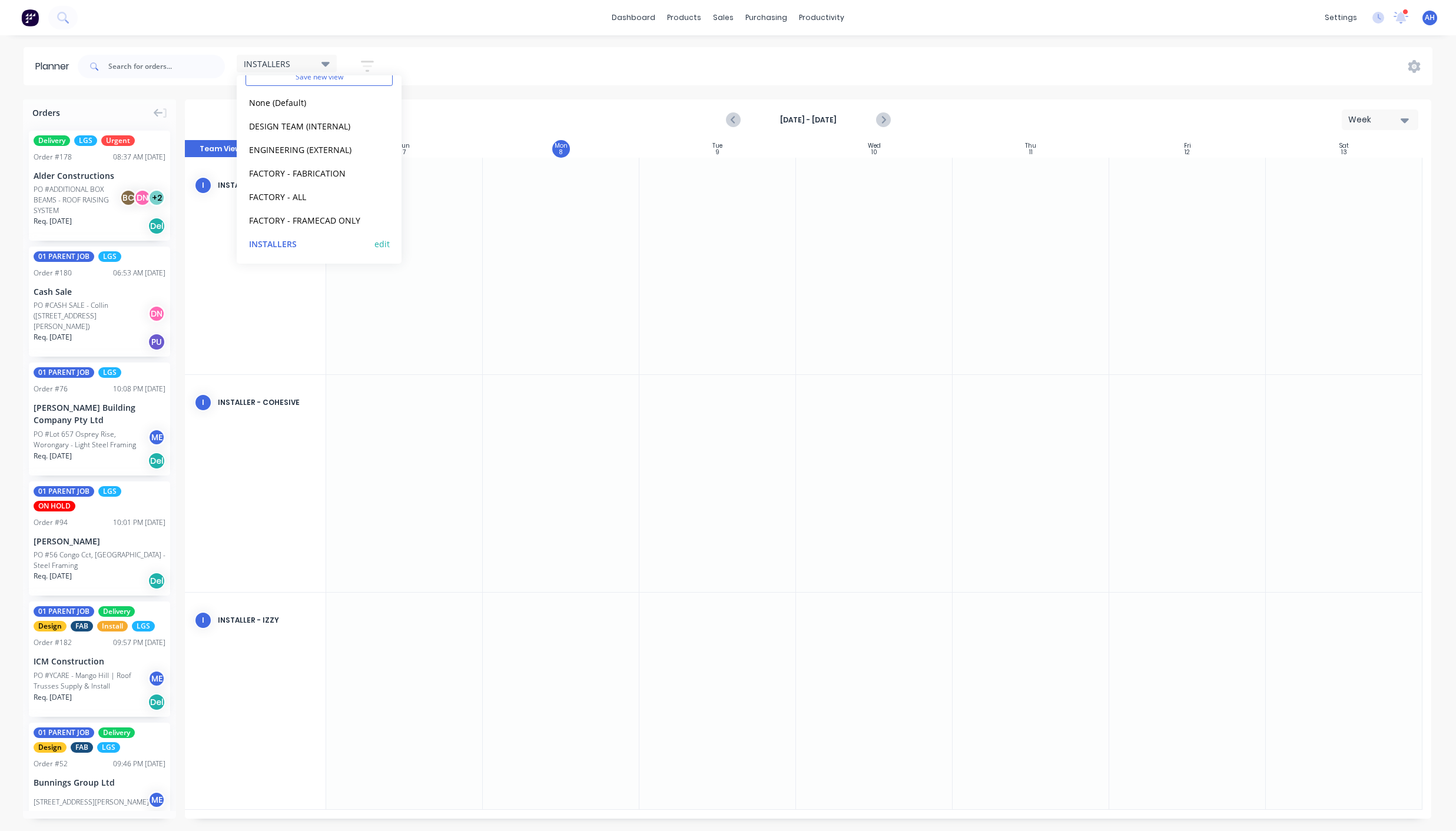
click at [374, 243] on button "edit" at bounding box center [381, 243] width 15 height 12
click at [466, 146] on button "Update" at bounding box center [455, 148] width 71 height 21
click at [311, 217] on button "FACTORY - FRAMECAD ONLY" at bounding box center [308, 219] width 126 height 14
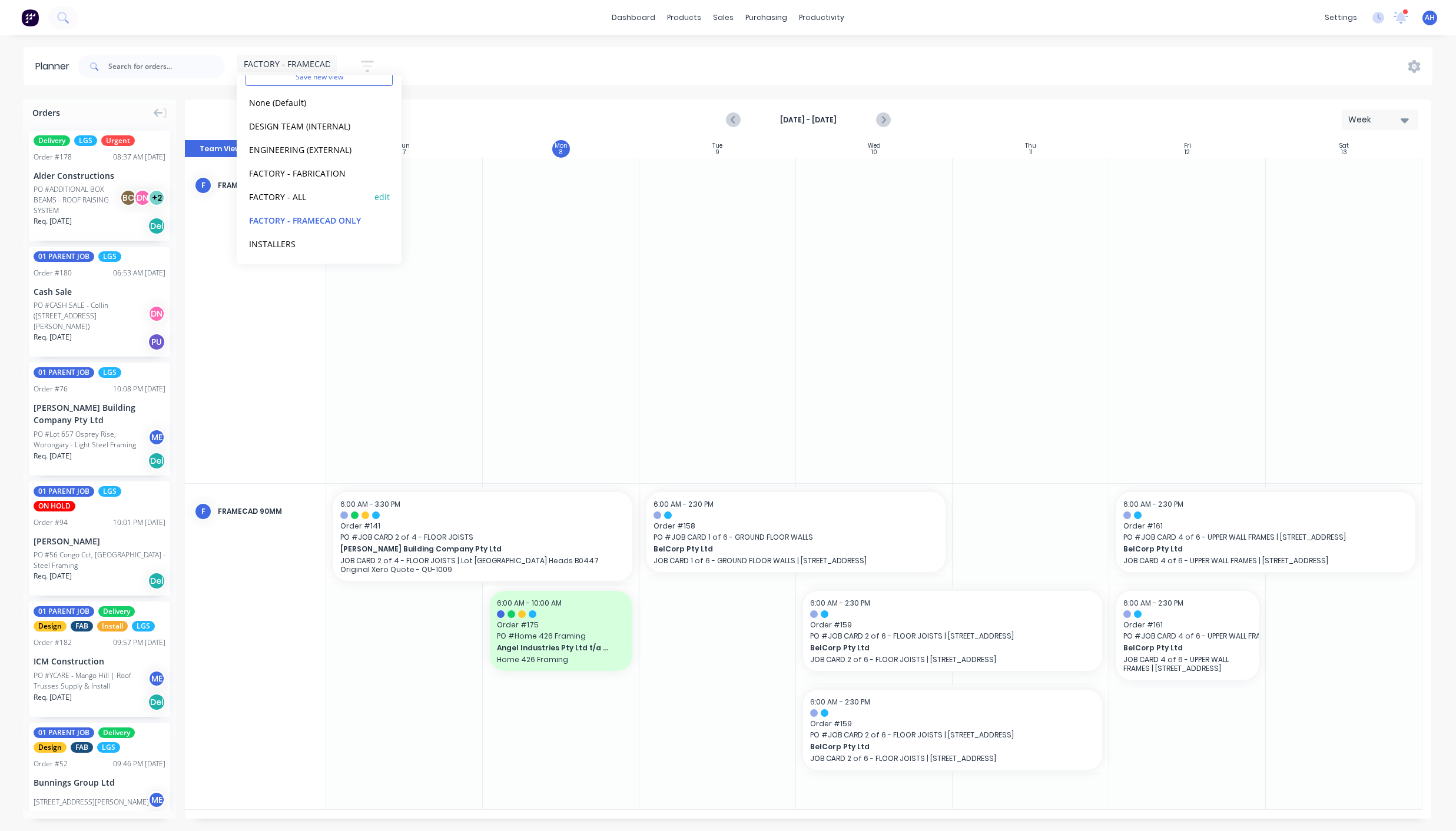
click at [309, 200] on button "FACTORY - ALL" at bounding box center [308, 196] width 126 height 14
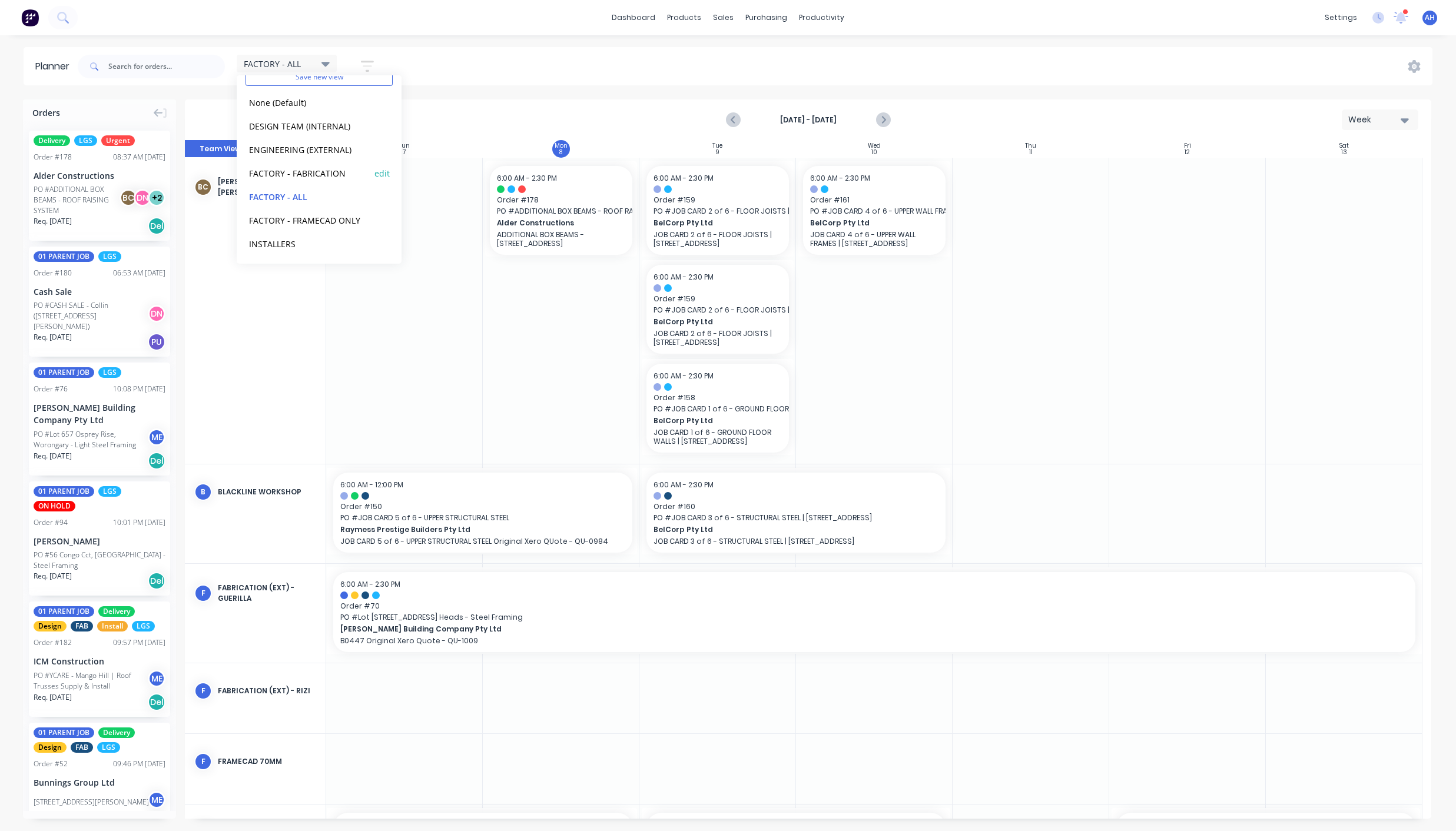
click at [297, 163] on div "FACTORY - FABRICATION edit" at bounding box center [318, 172] width 148 height 23
click at [294, 171] on button "FACTORY - FABRICATION" at bounding box center [308, 172] width 126 height 14
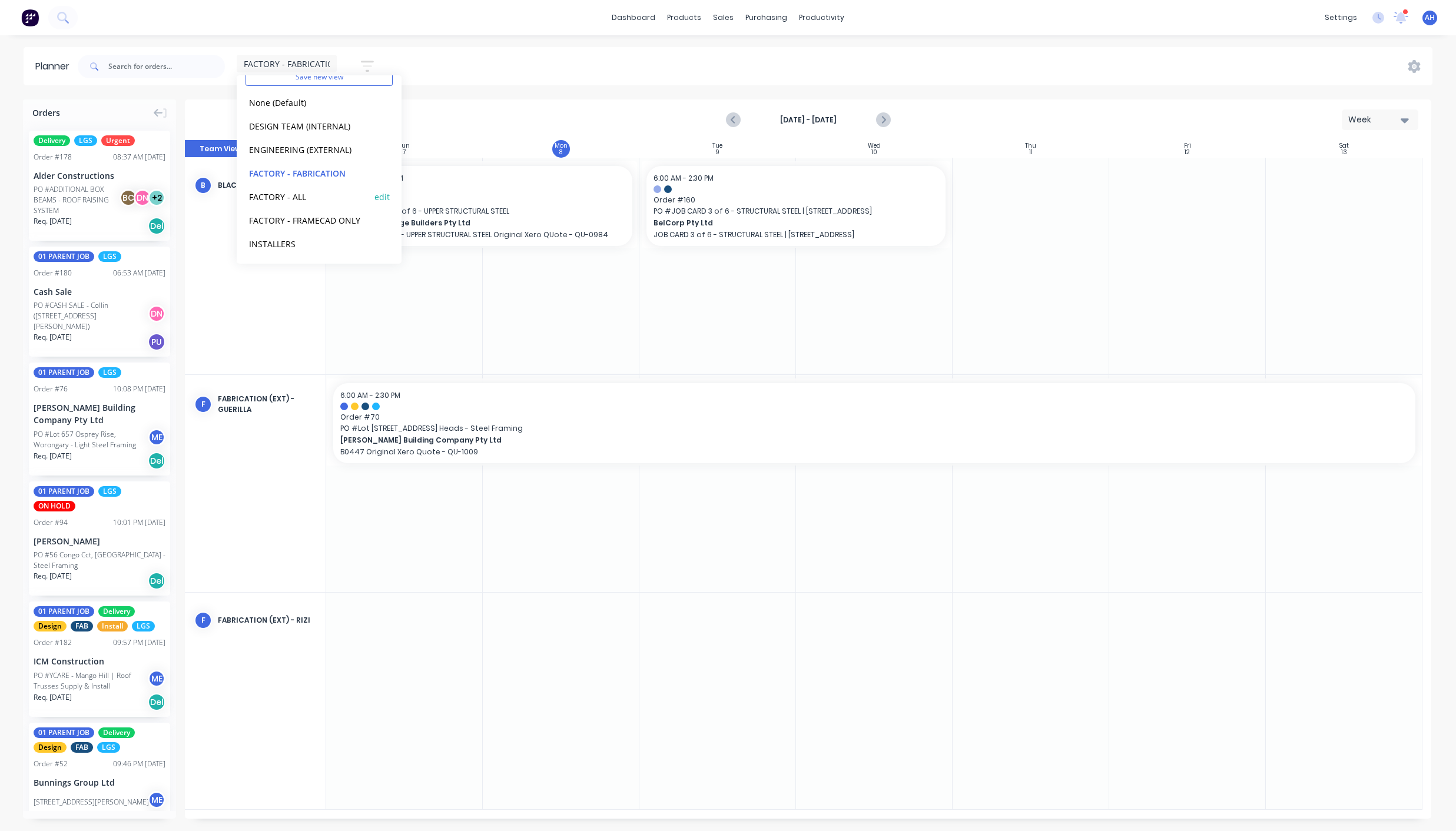
click at [289, 198] on button "FACTORY - ALL" at bounding box center [308, 196] width 126 height 14
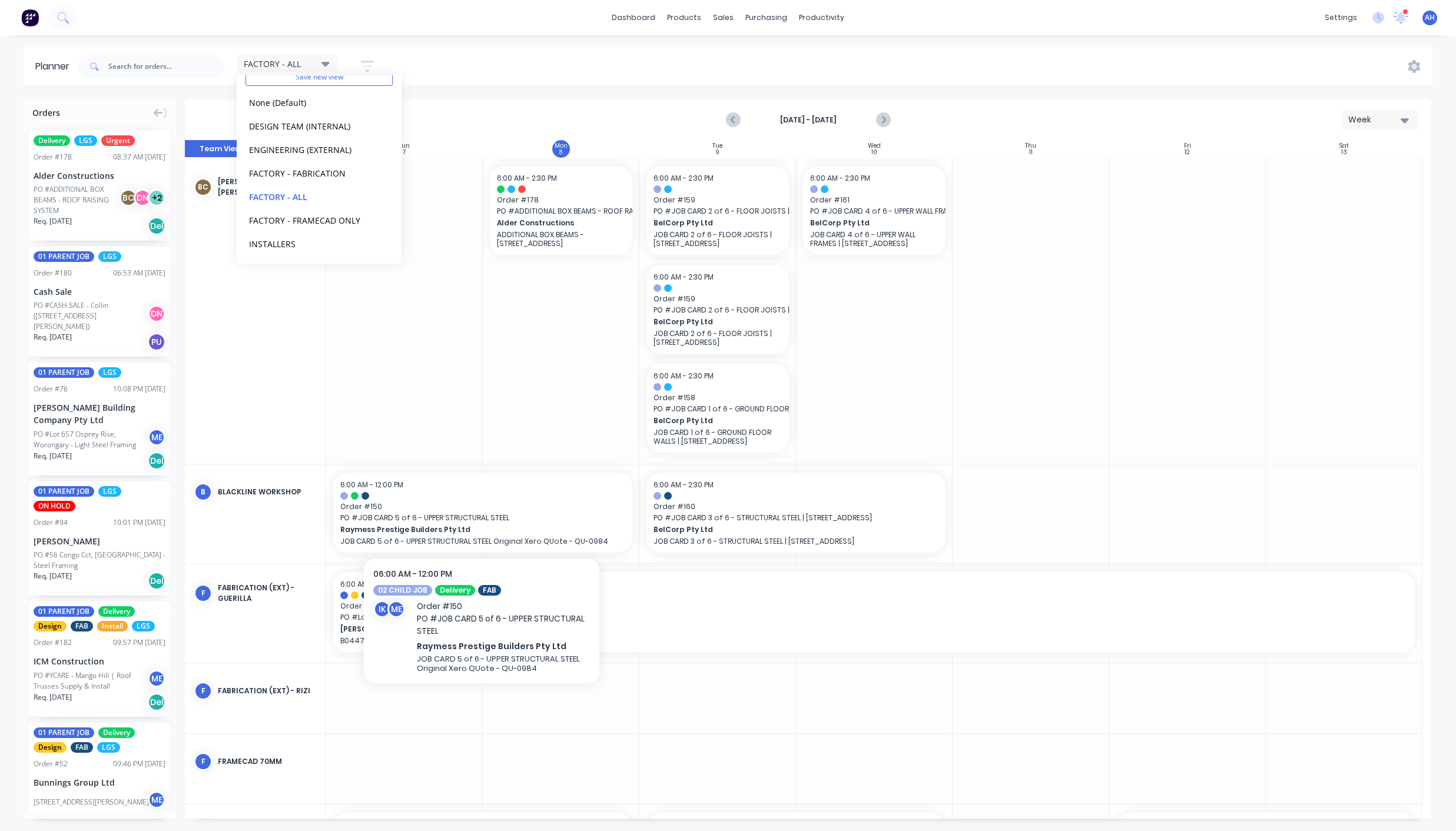
scroll to position [293, 0]
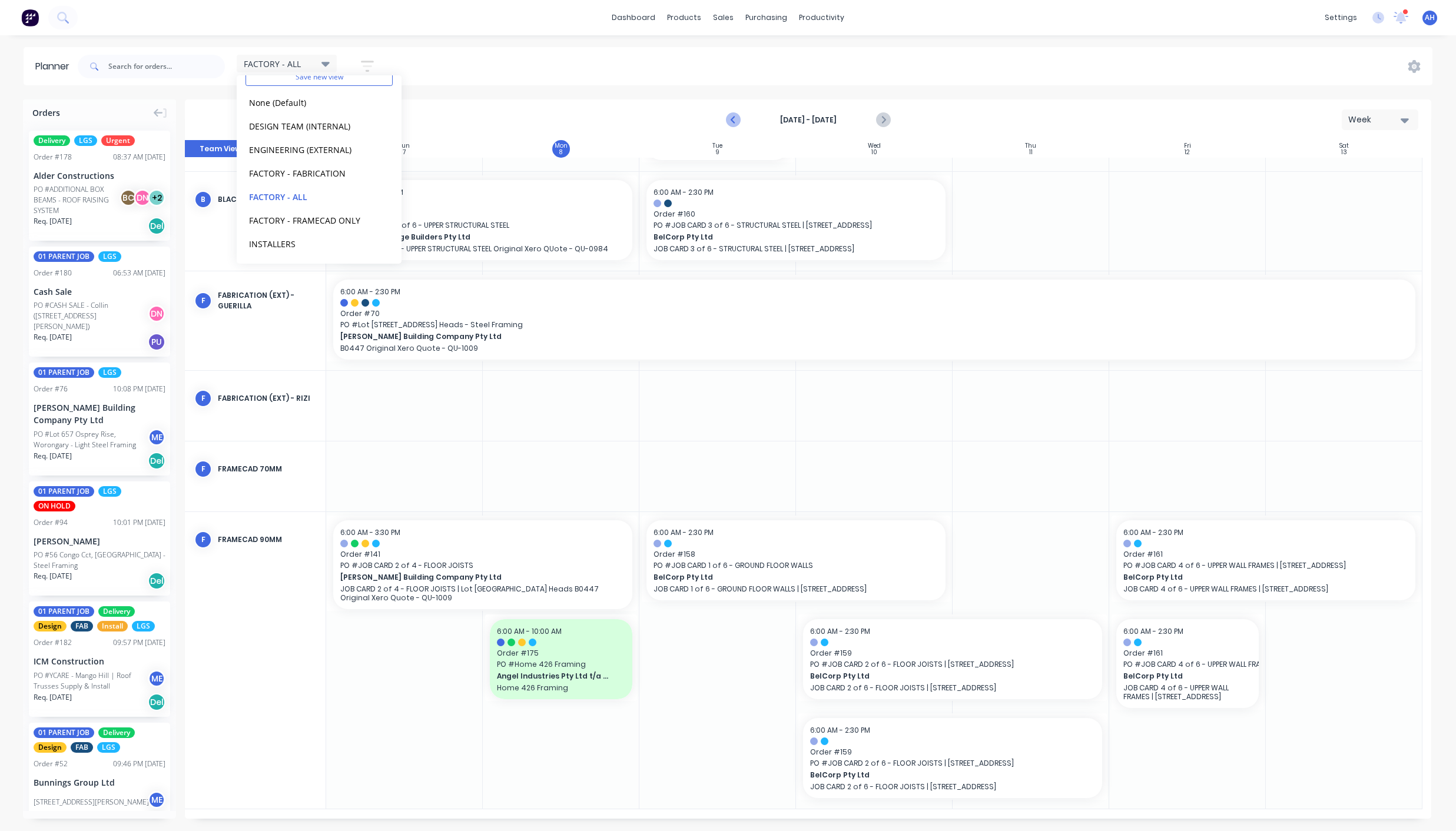
click at [734, 121] on icon "Previous page" at bounding box center [734, 120] width 15 height 15
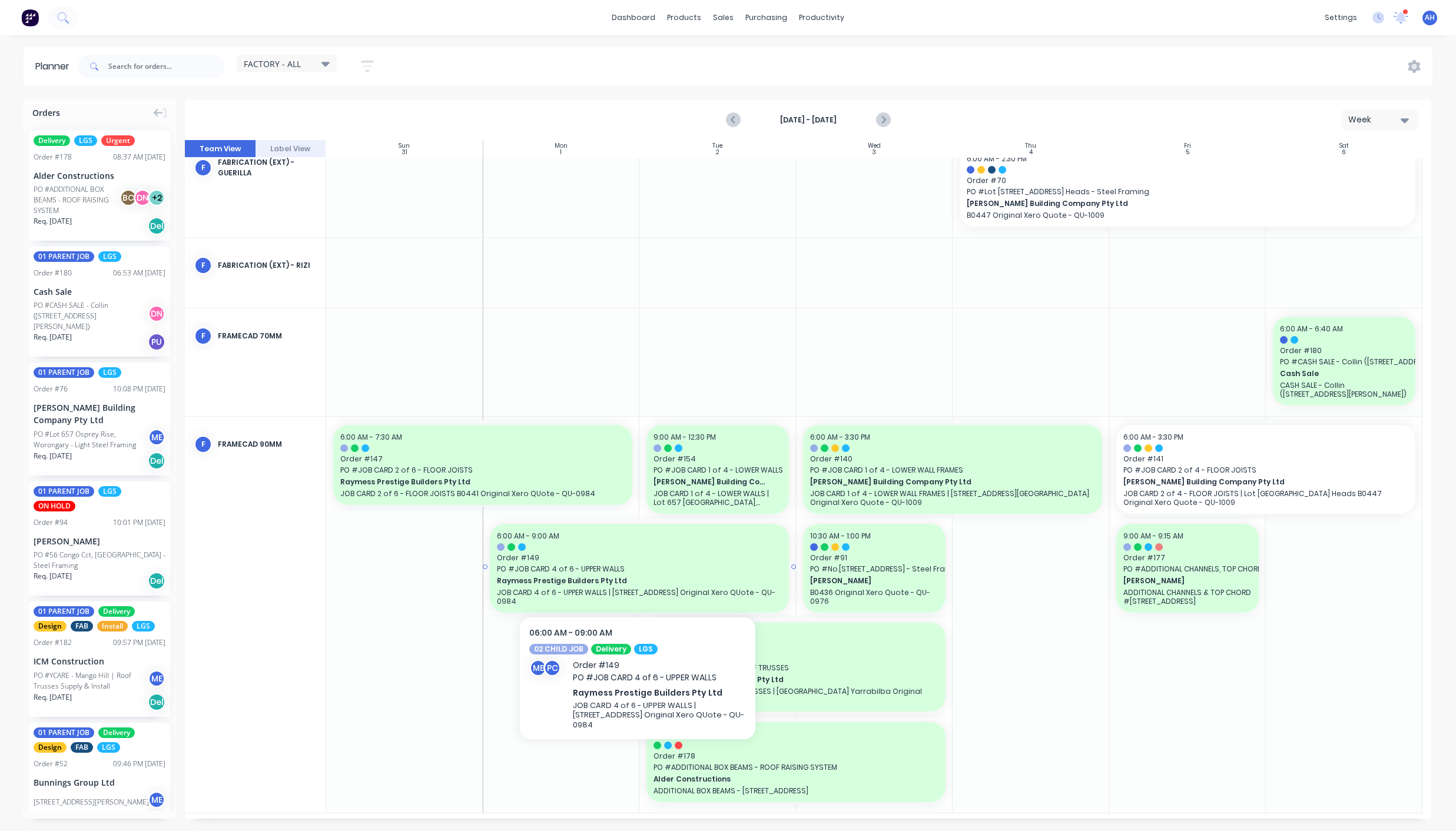
scroll to position [438, 0]
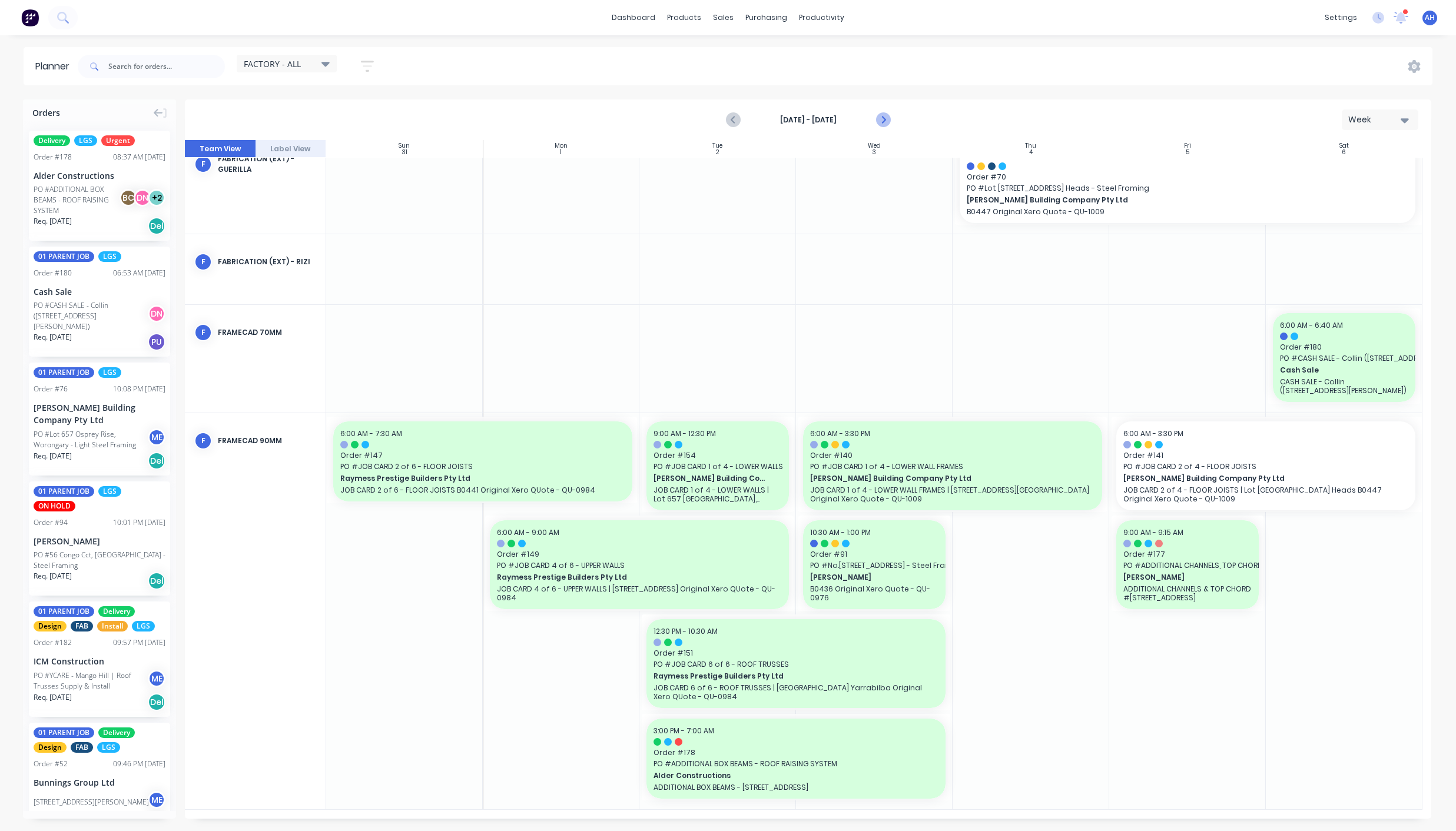
click at [884, 121] on icon "Next page" at bounding box center [883, 120] width 15 height 15
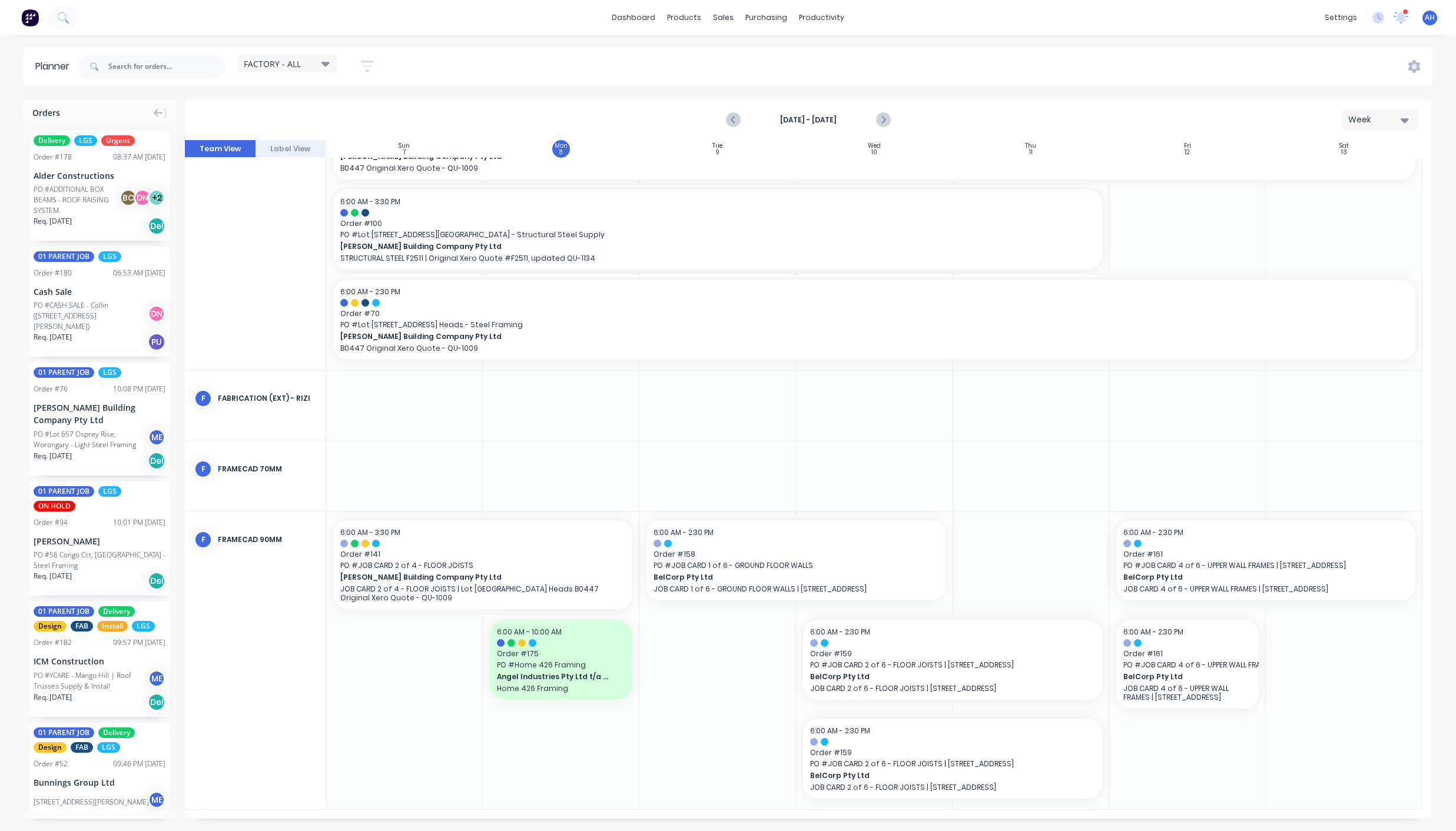
scroll to position [30, 0]
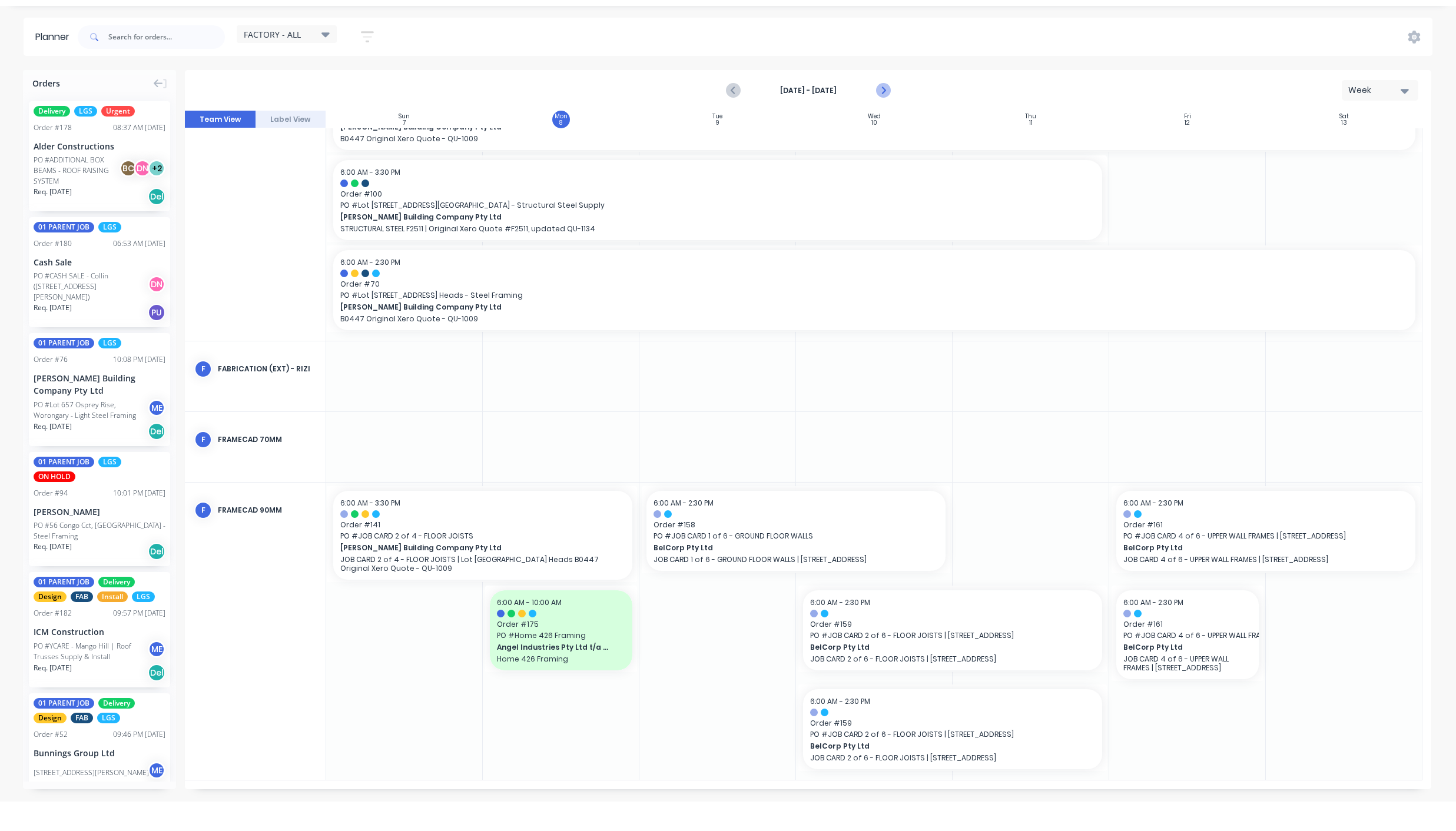
click at [884, 91] on icon "Next page" at bounding box center [883, 91] width 15 height 15
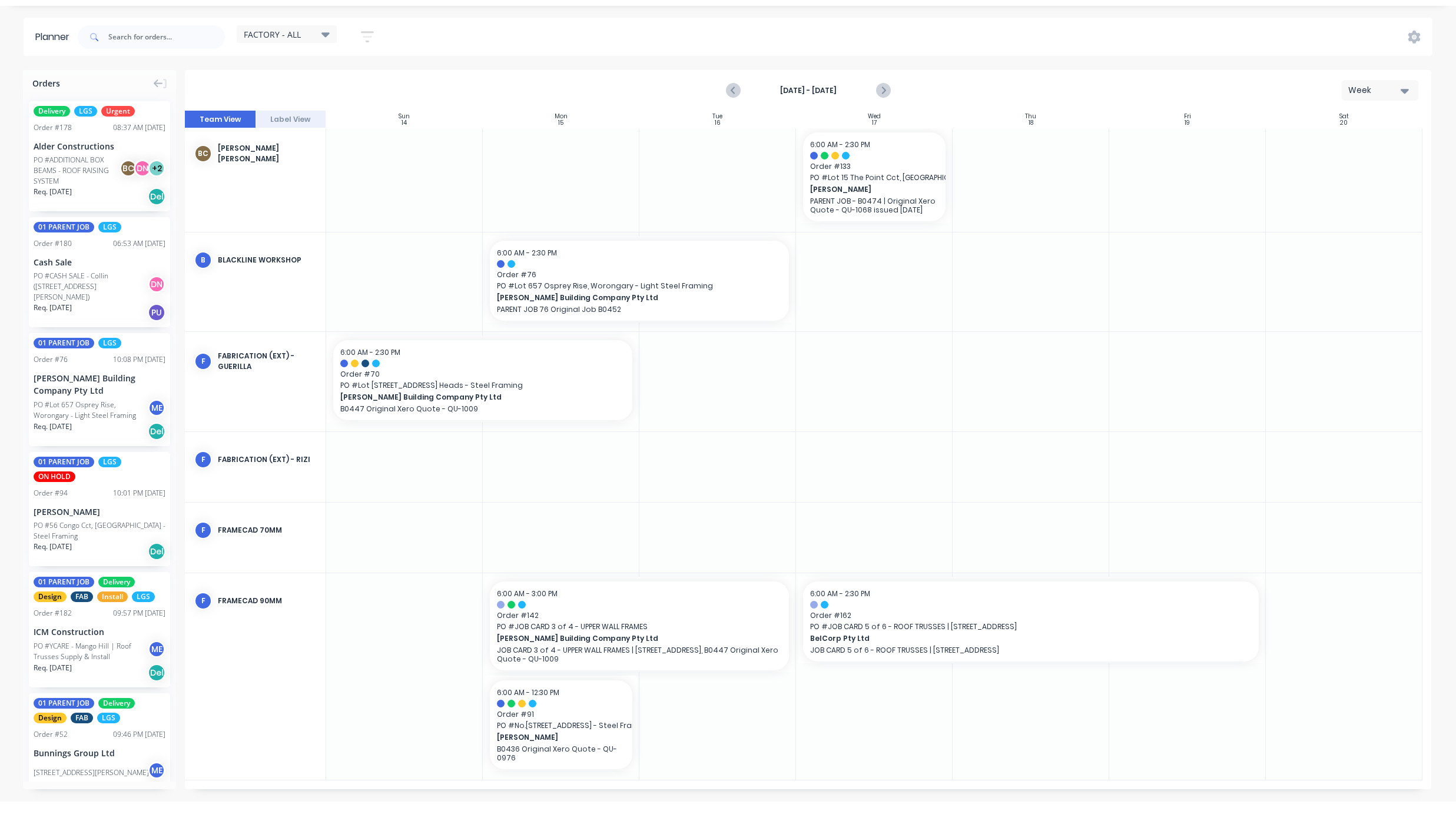
scroll to position [3, 0]
click at [733, 89] on icon "Previous page" at bounding box center [734, 91] width 6 height 10
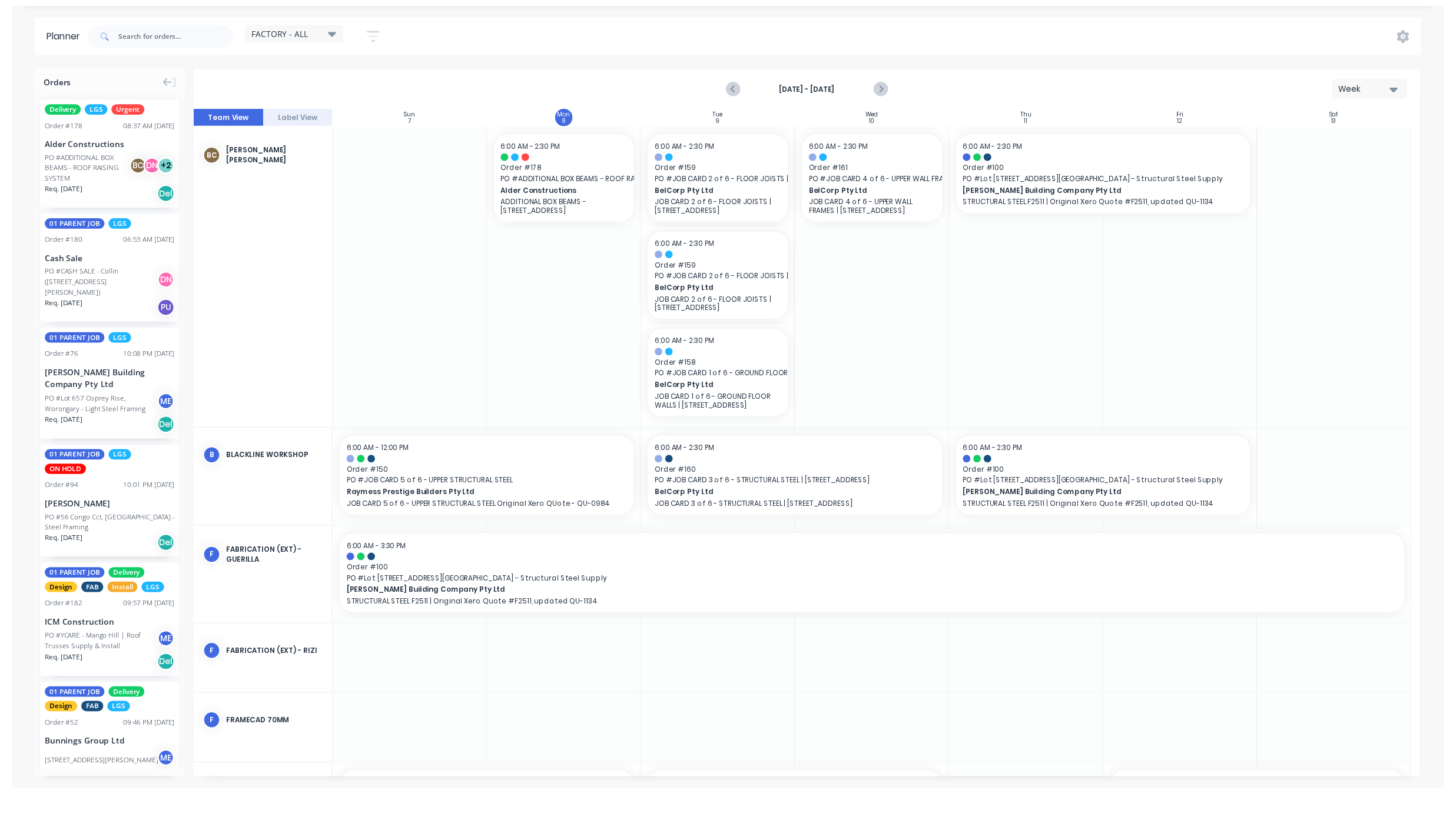
scroll to position [0, 0]
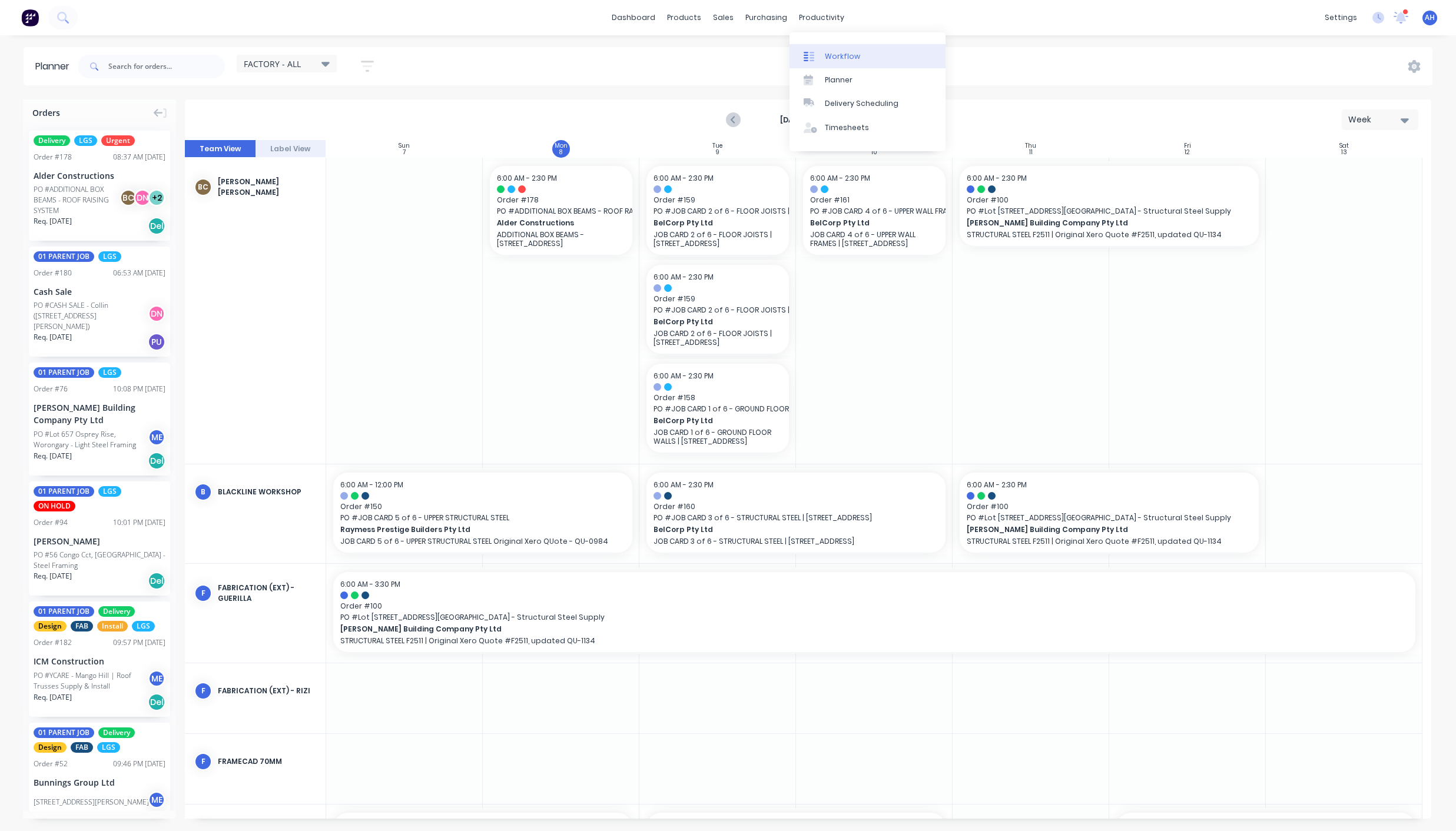
click at [842, 52] on div "Workflow" at bounding box center [842, 56] width 35 height 10
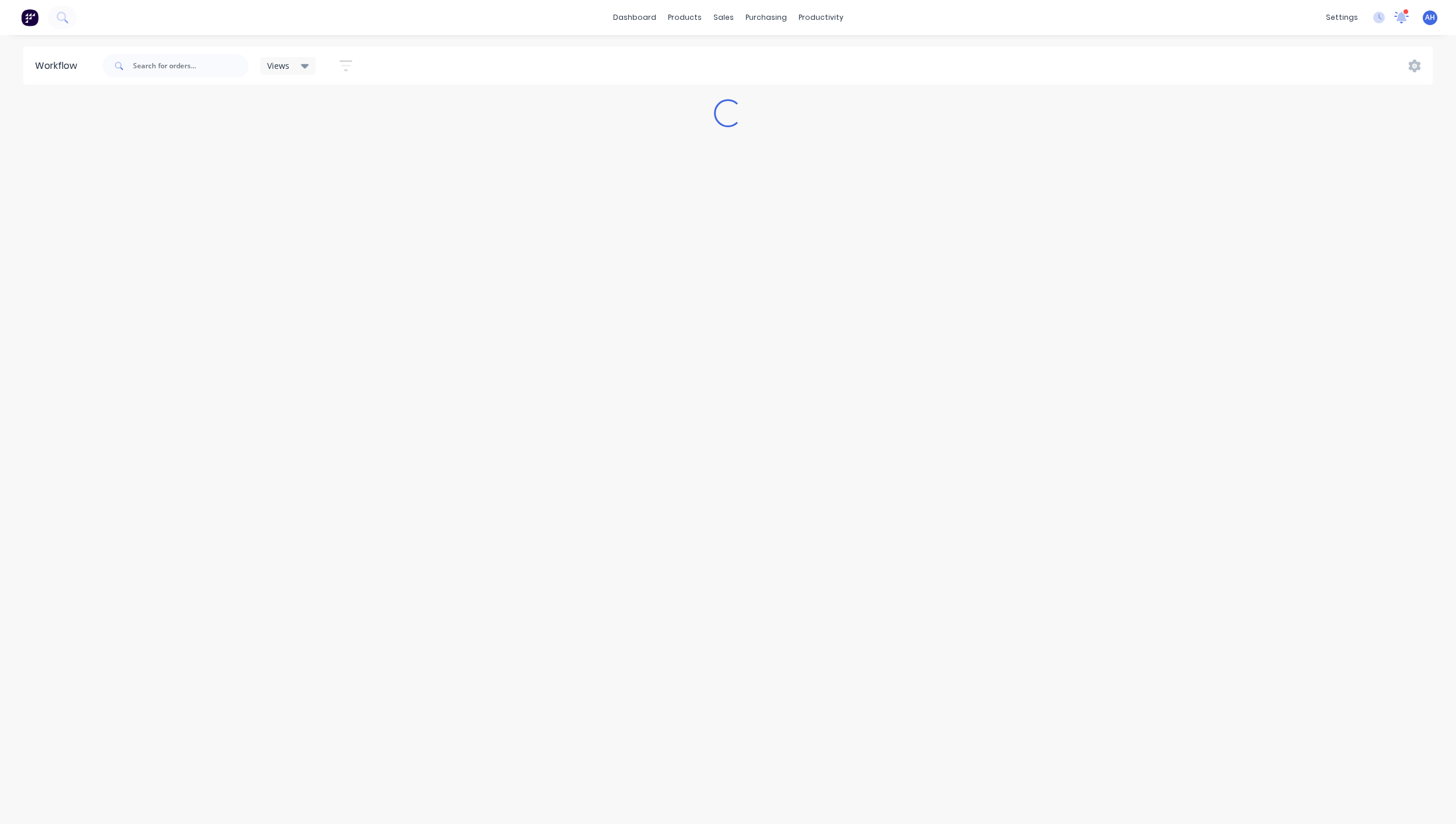
click at [1401, 12] on icon at bounding box center [1402, 17] width 15 height 12
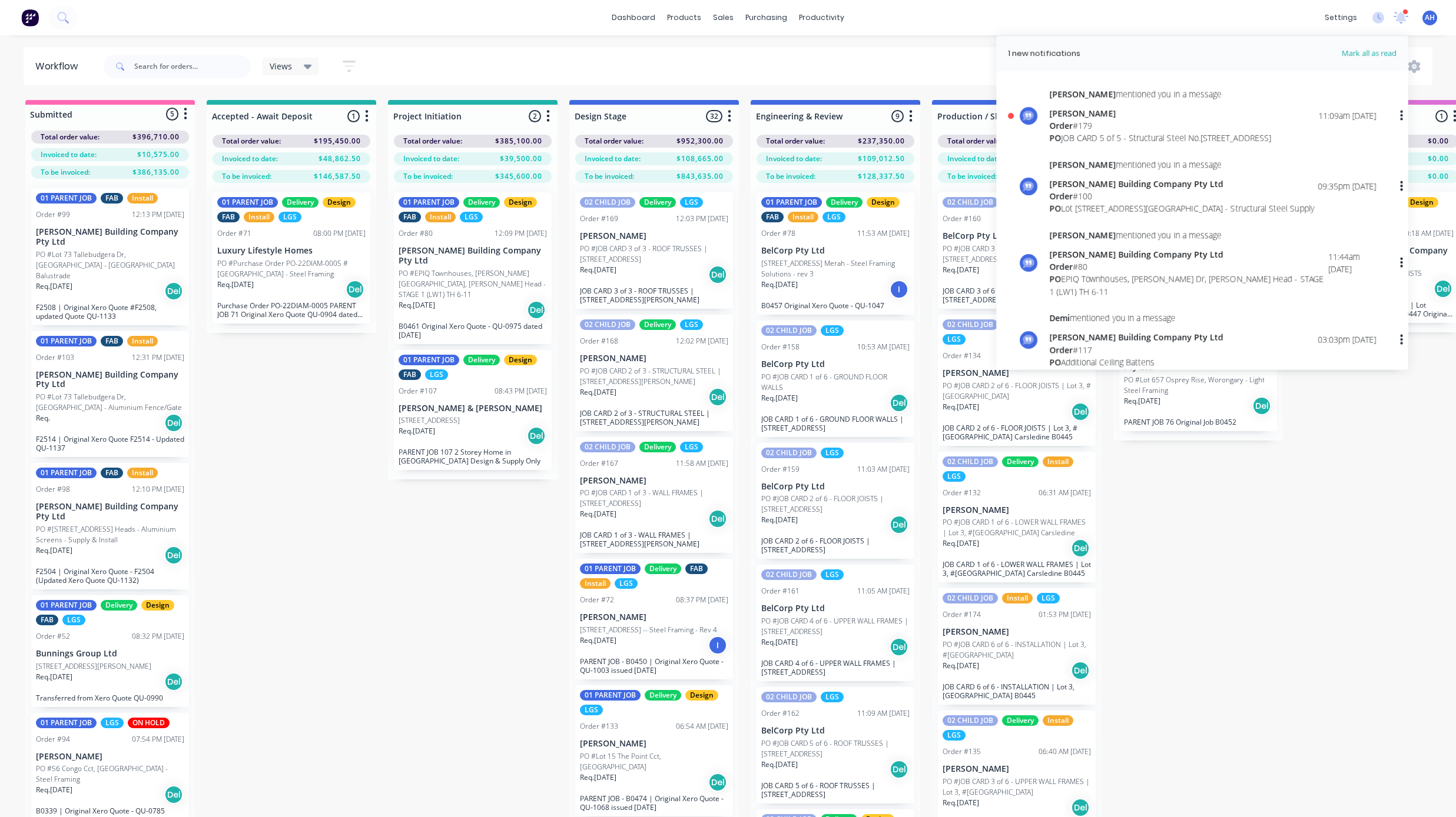
click at [1400, 115] on icon "button" at bounding box center [1401, 116] width 3 height 13
click at [1334, 158] on button "Mark as read" at bounding box center [1340, 146] width 112 height 23
click at [1313, 156] on div "Mark as read" at bounding box center [1340, 147] width 90 height 17
drag, startPoint x: 1313, startPoint y: 157, endPoint x: 1375, endPoint y: 50, distance: 123.7
click at [1375, 50] on div "1 new notifications Mark all as read Michael mentioned you in a message Nathan …" at bounding box center [1201, 203] width 412 height 334
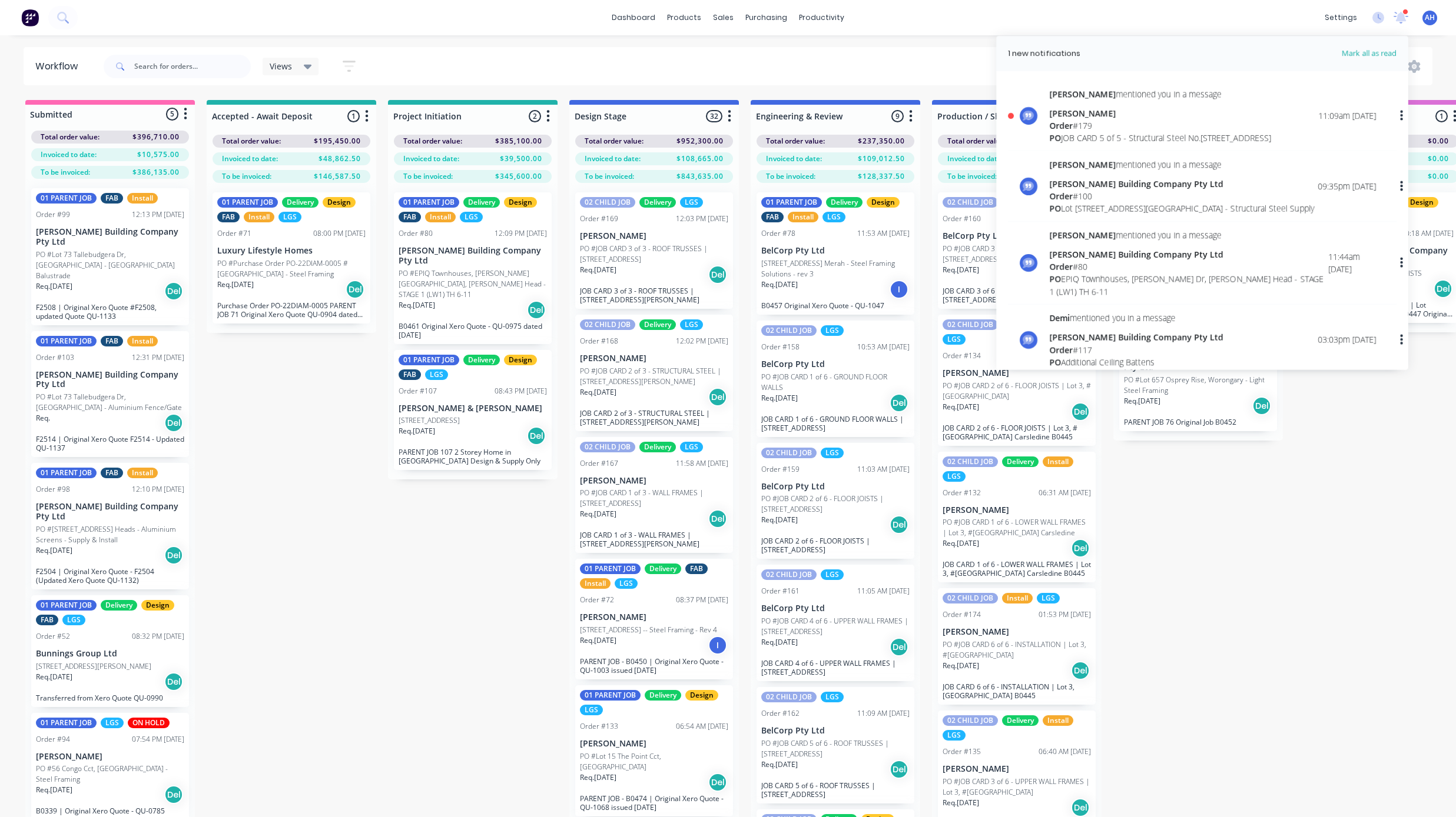
click at [1375, 50] on span "Mark all as read" at bounding box center [1347, 53] width 97 height 12
click at [1358, 48] on span "Mark all as read" at bounding box center [1347, 53] width 97 height 12
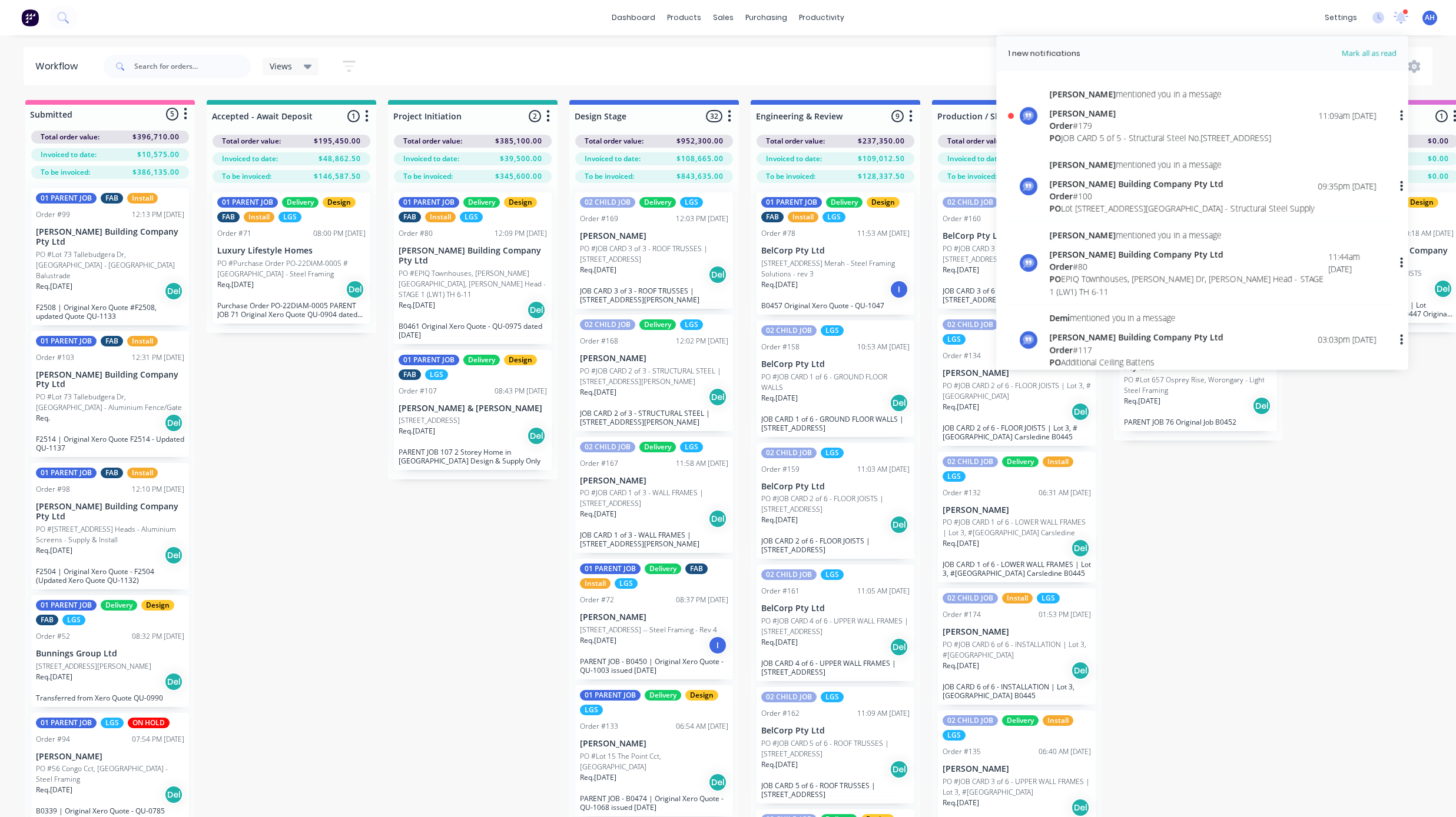
click at [705, 49] on div "Views Save new view None (Default) edit 01 - Master View - All Jobs edit 02 - M…" at bounding box center [768, 67] width 1332 height 35
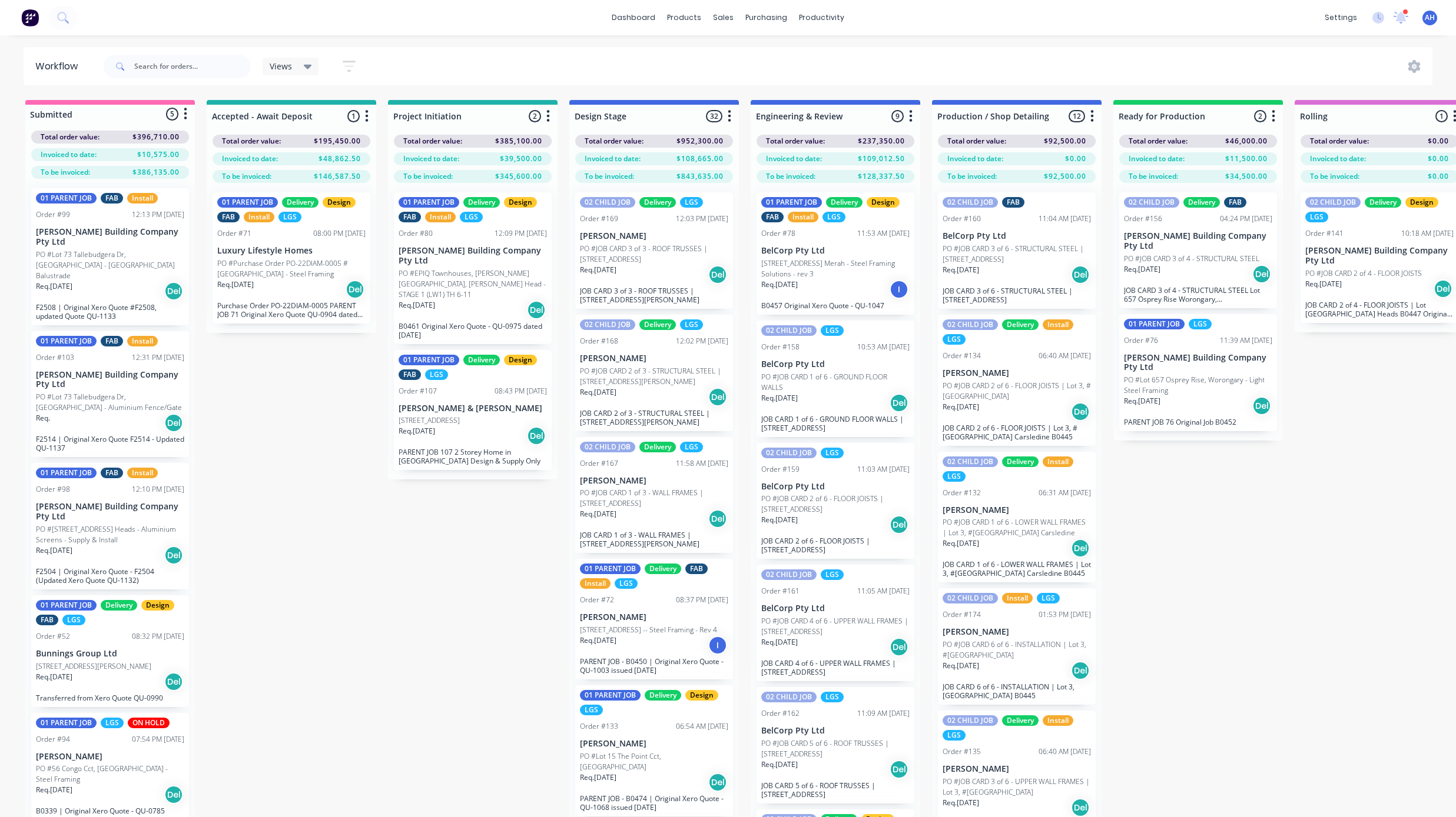
click at [440, 415] on p "[STREET_ADDRESS]" at bounding box center [429, 420] width 61 height 10
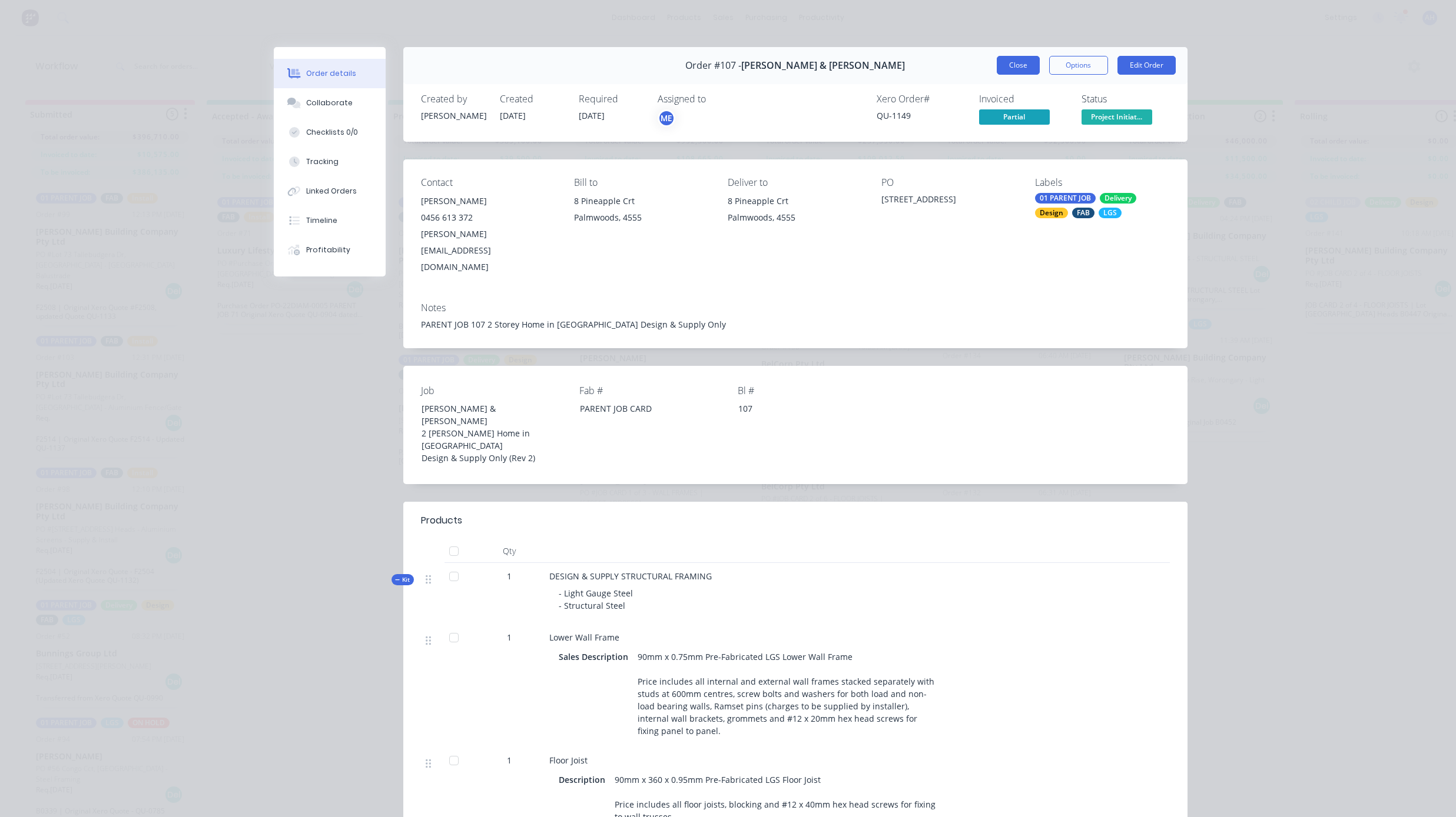
click at [1008, 65] on button "Close" at bounding box center [1017, 64] width 43 height 19
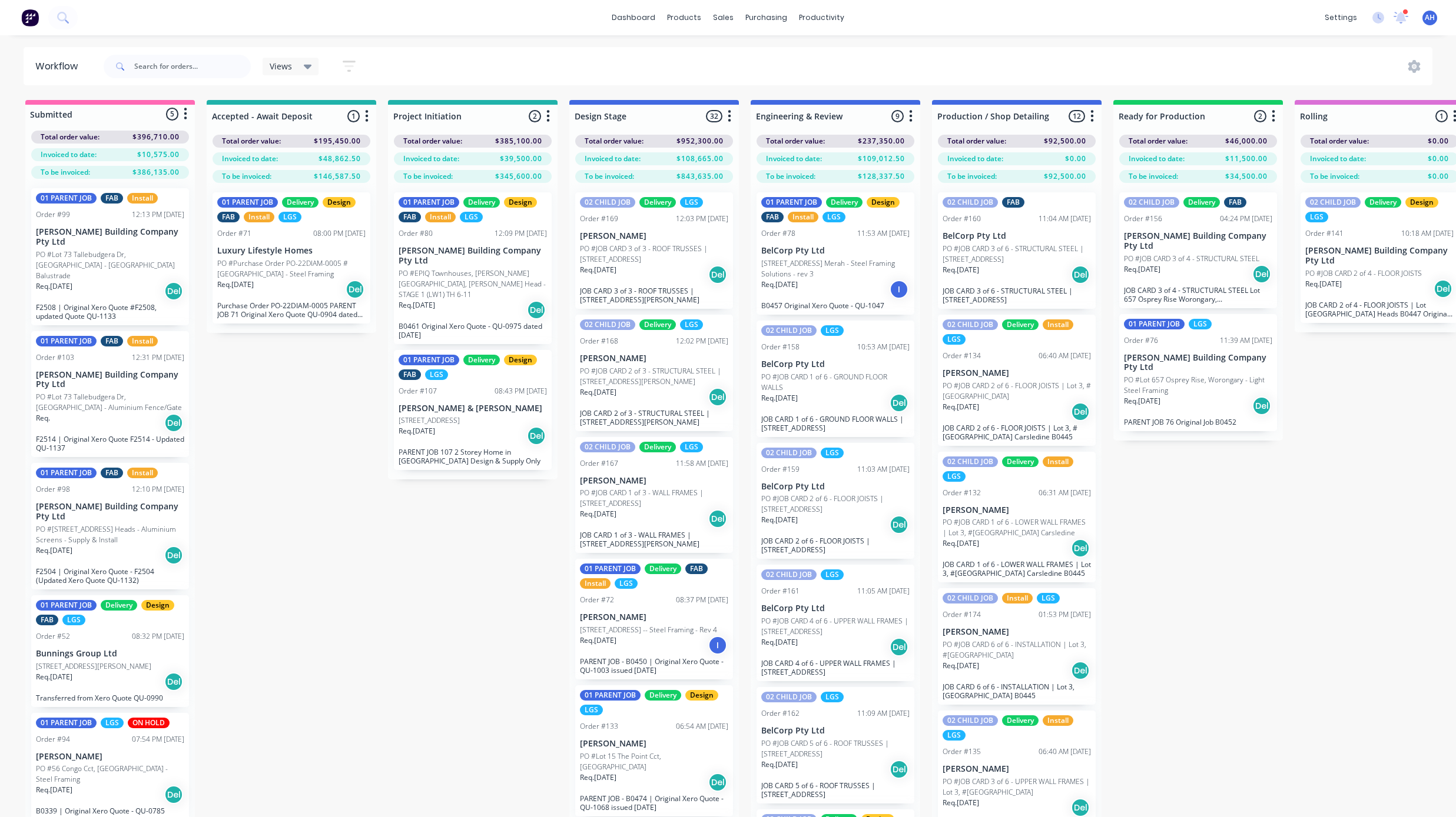
click at [468, 436] on div "Req. 01/09/25 Del" at bounding box center [472, 436] width 148 height 20
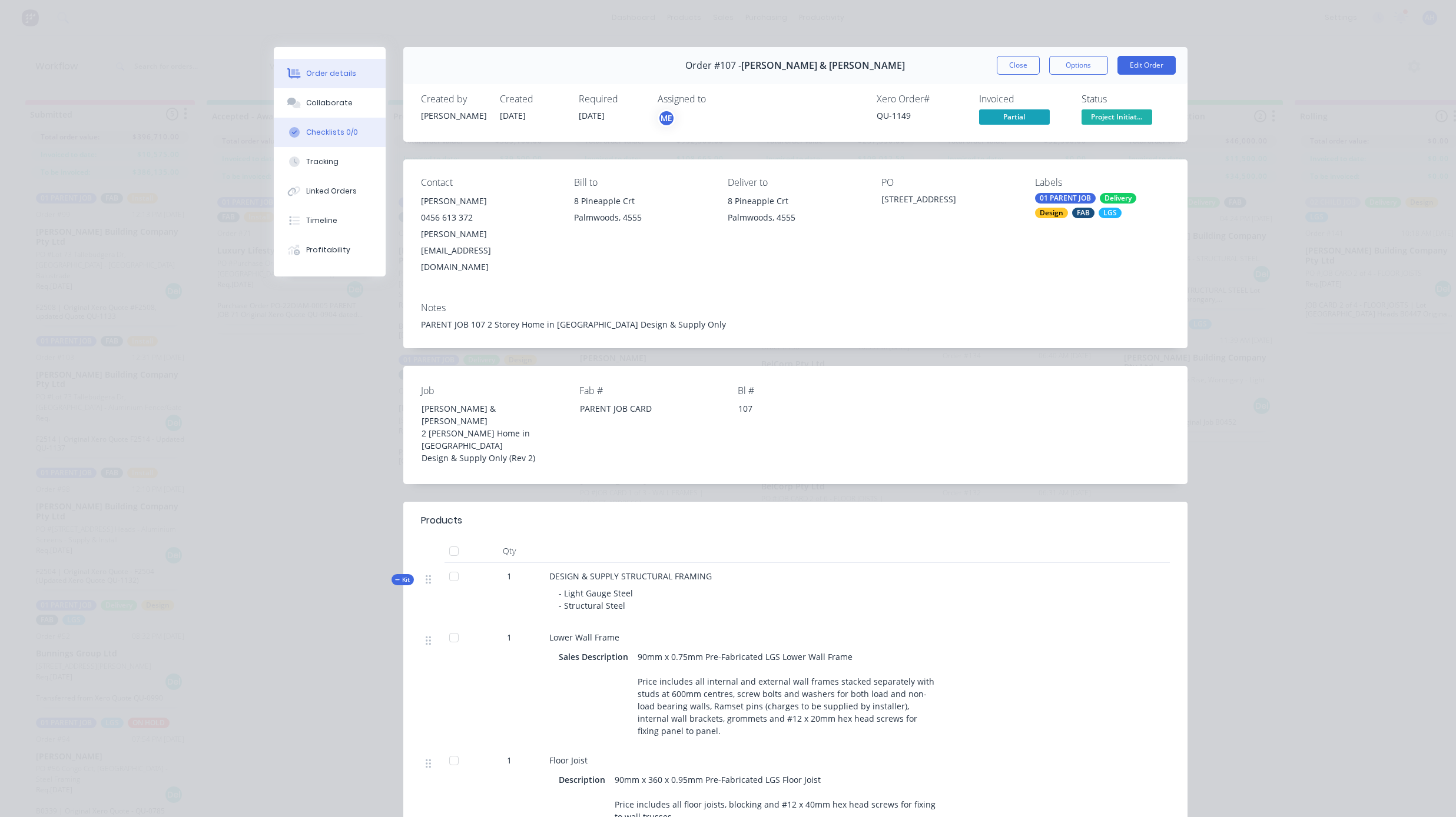
click at [331, 129] on div "Checklists 0/0" at bounding box center [332, 132] width 52 height 10
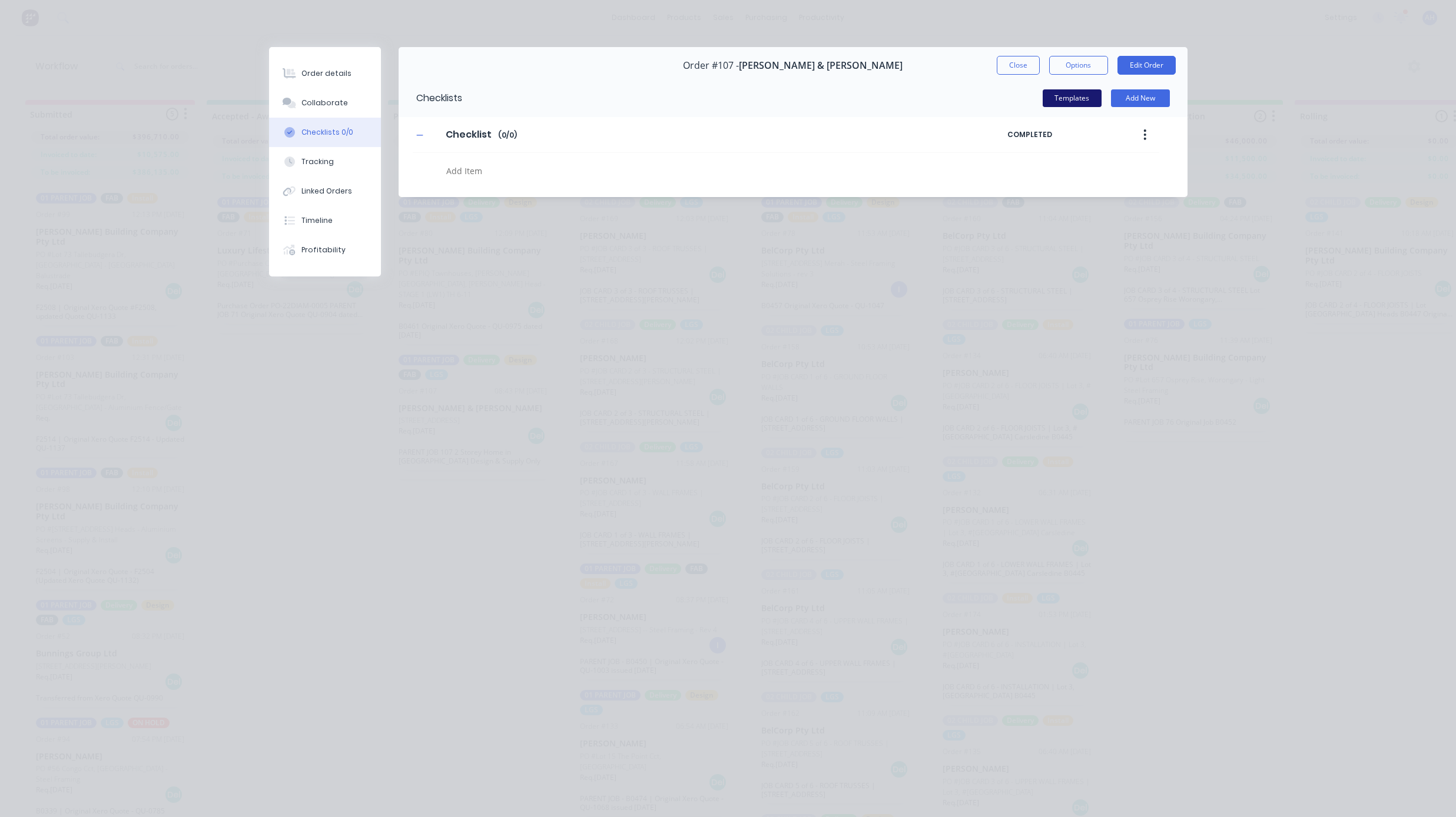
click at [1066, 97] on button "Templates" at bounding box center [1071, 98] width 59 height 18
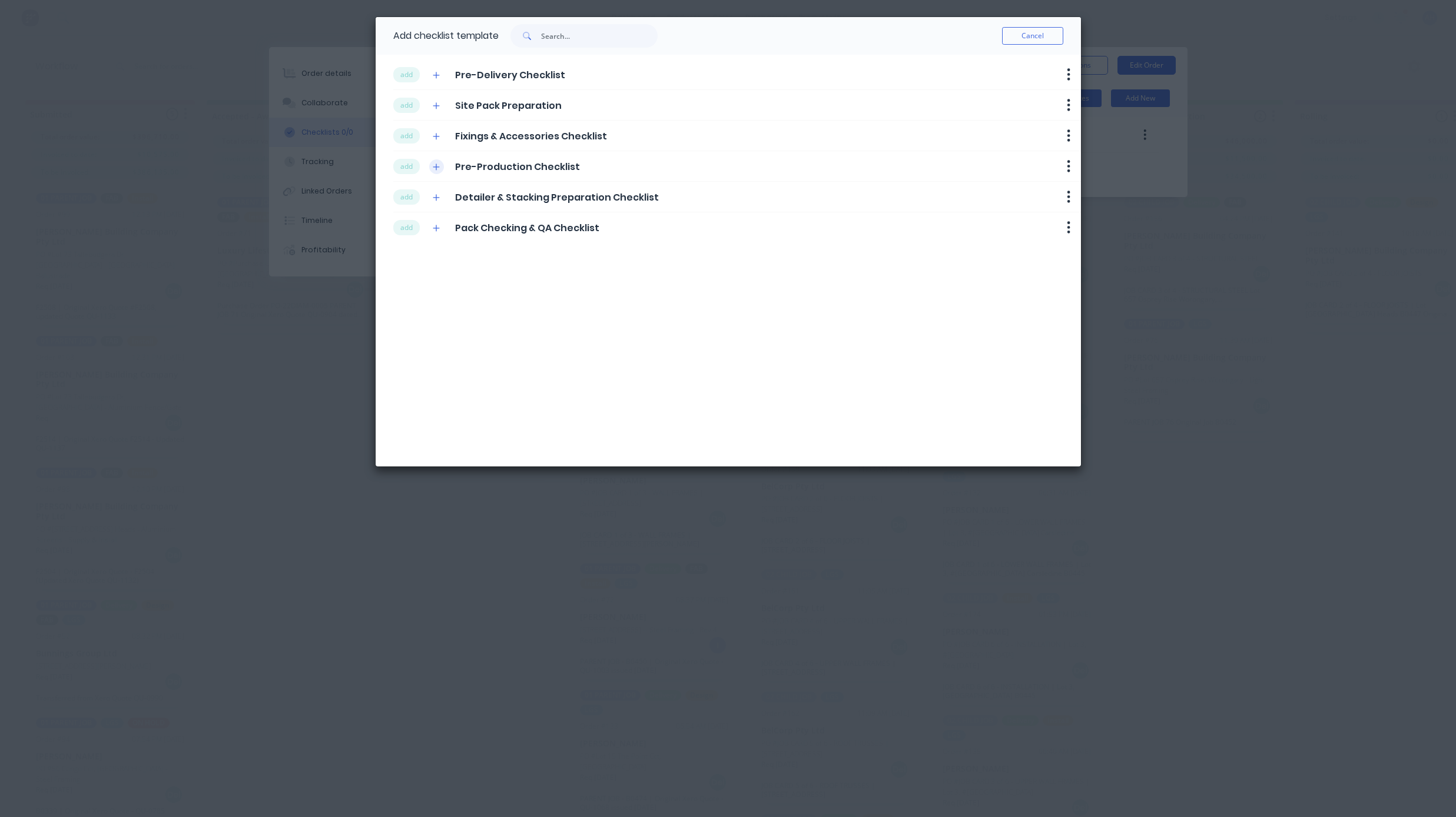
click at [435, 167] on icon "button" at bounding box center [436, 167] width 7 height 8
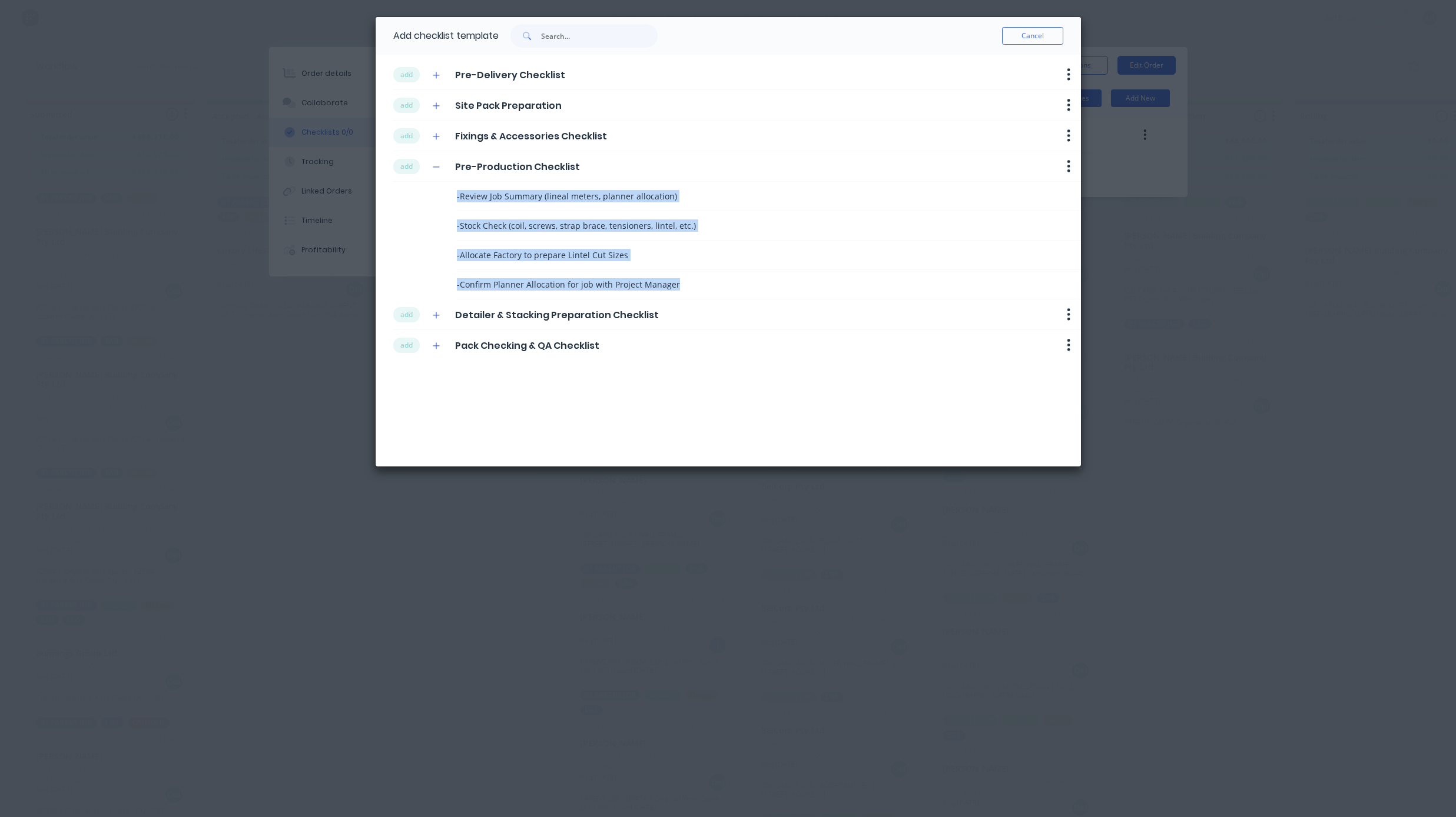
drag, startPoint x: 677, startPoint y: 287, endPoint x: 431, endPoint y: 197, distance: 261.9
click at [431, 197] on div "- Review Job Summary (lineal meters, planner allocation) - Stock Check (coil, s…" at bounding box center [737, 241] width 688 height 118
copy div "- Review Job Summary (lineal meters, planner allocation) - Stock Check (coil, s…"
click at [437, 313] on icon "button" at bounding box center [436, 315] width 7 height 8
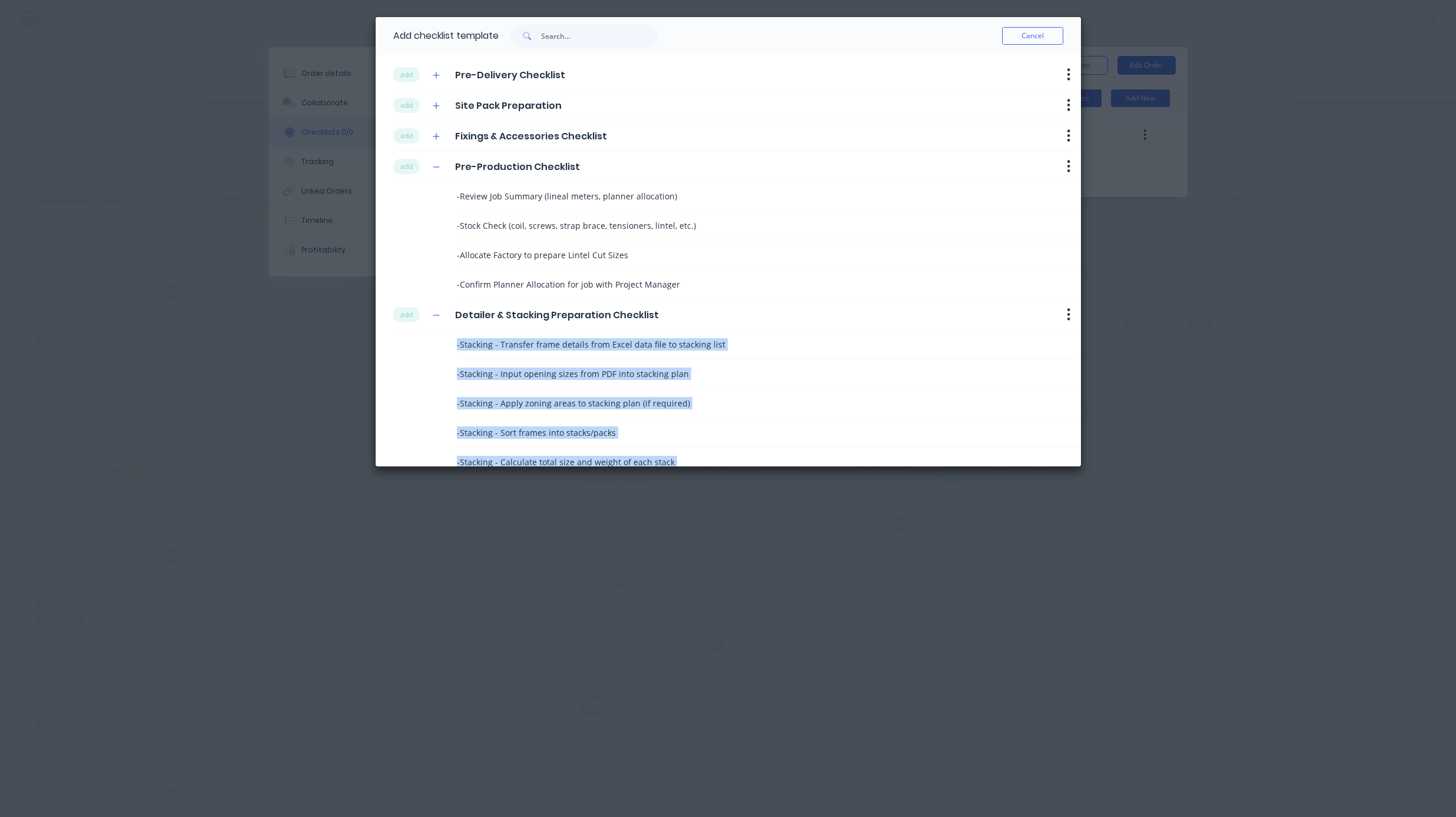
drag, startPoint x: 601, startPoint y: 413, endPoint x: 456, endPoint y: 346, distance: 159.7
click at [456, 346] on div "- Stacking - Transfer frame details from Excel data file to stacking list - Sta…" at bounding box center [737, 536] width 688 height 412
copy div "- Stacking - Transfer frame details from Excel data file to stacking list - Sta…"
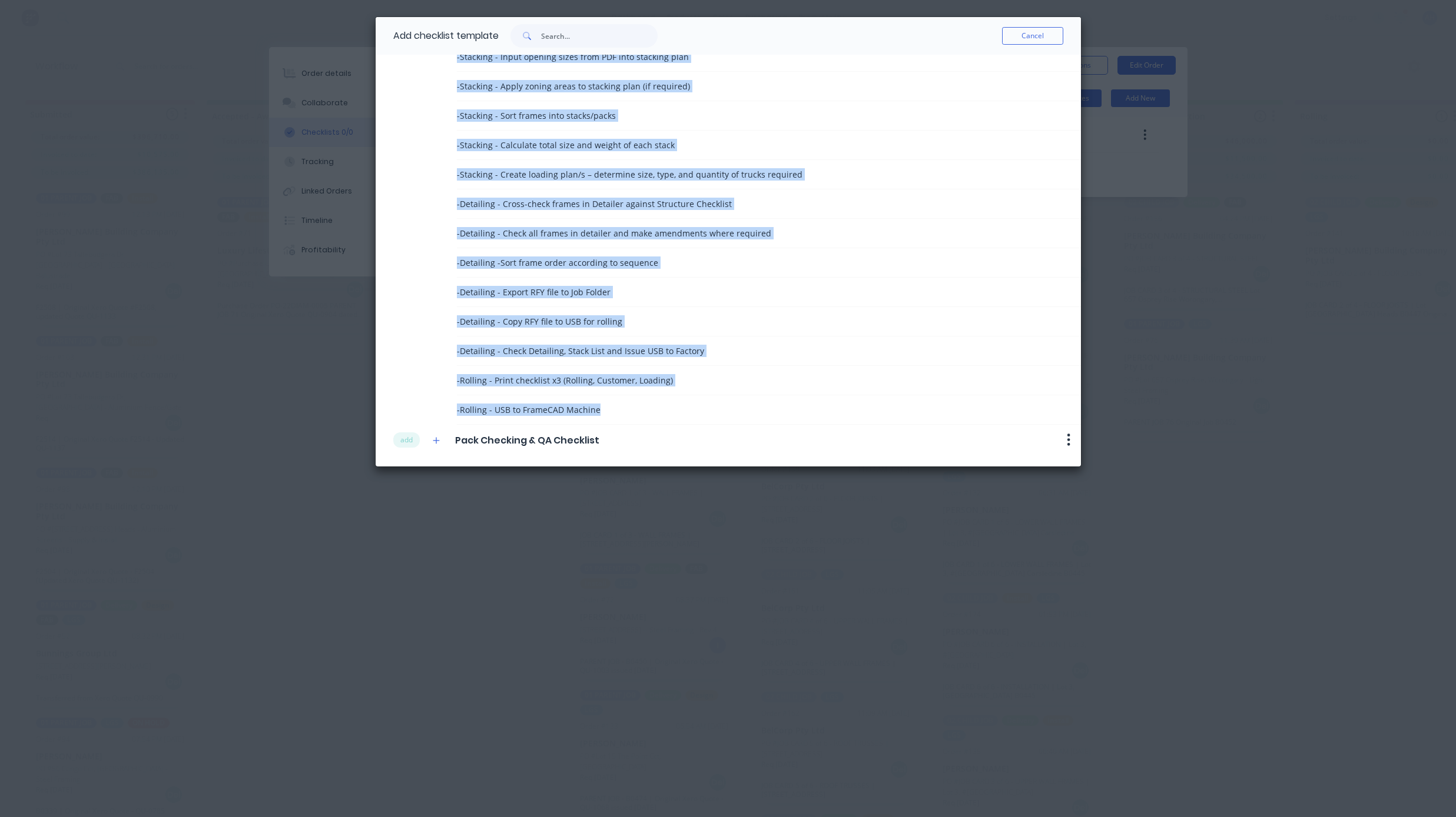
scroll to position [56, 0]
click at [438, 439] on icon "button" at bounding box center [436, 441] width 7 height 8
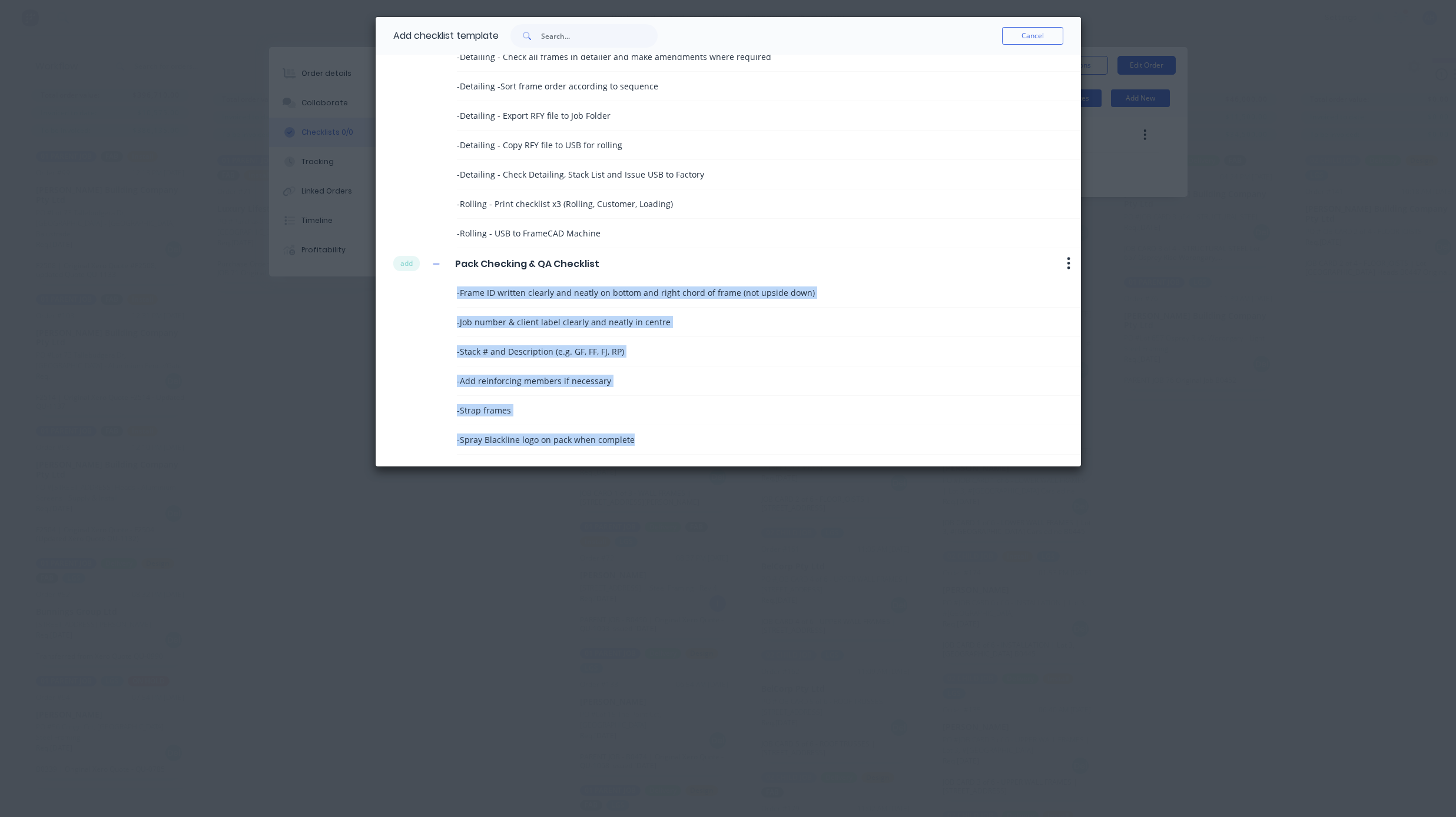
drag, startPoint x: 638, startPoint y: 444, endPoint x: 446, endPoint y: 297, distance: 241.8
click at [446, 297] on div "- Frame ID written clearly and neatly on bottom and right chord of frame (not u…" at bounding box center [737, 366] width 688 height 176
copy div "- Frame ID written clearly and neatly on bottom and right chord of frame (not u…"
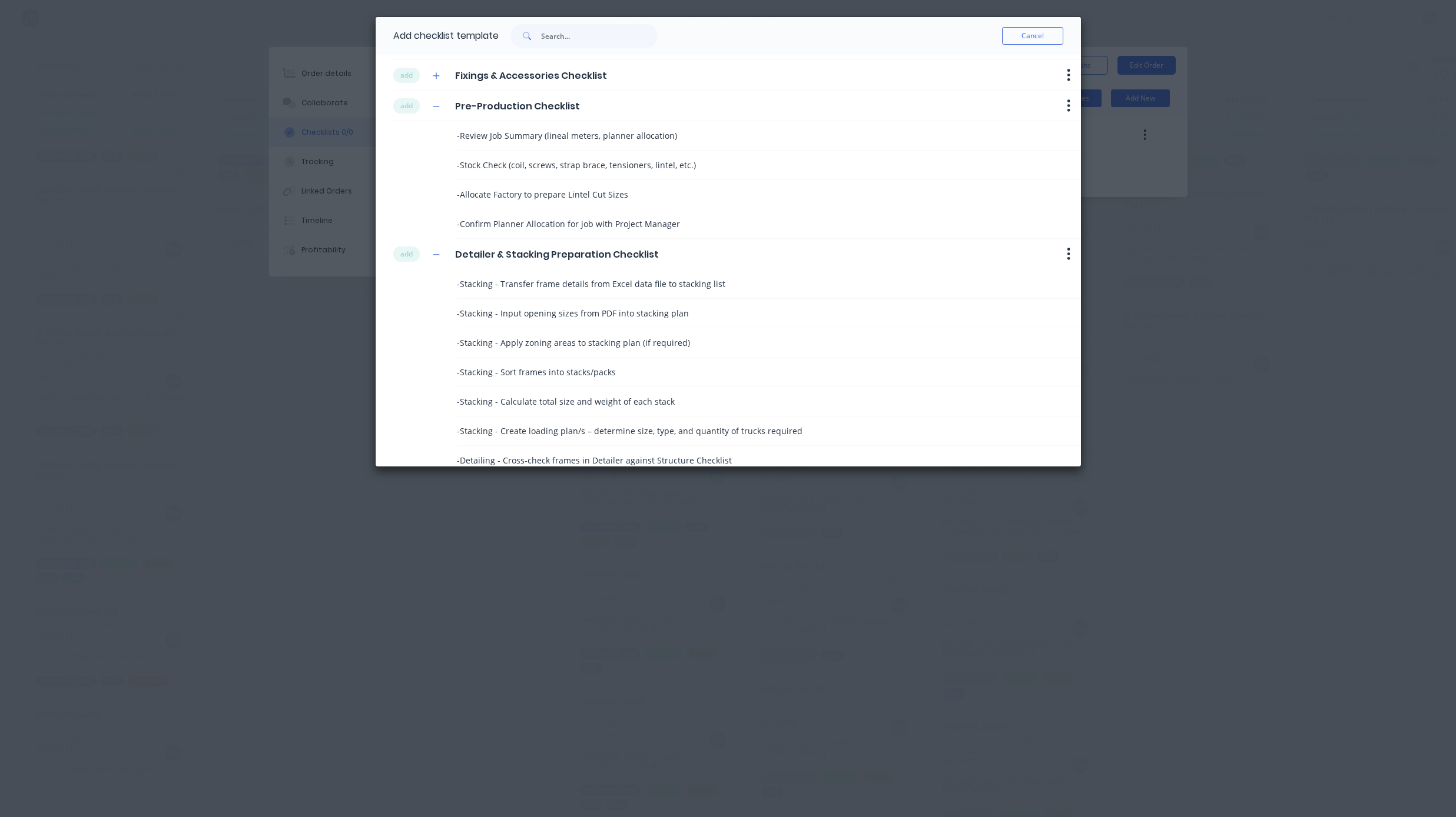
scroll to position [0, 0]
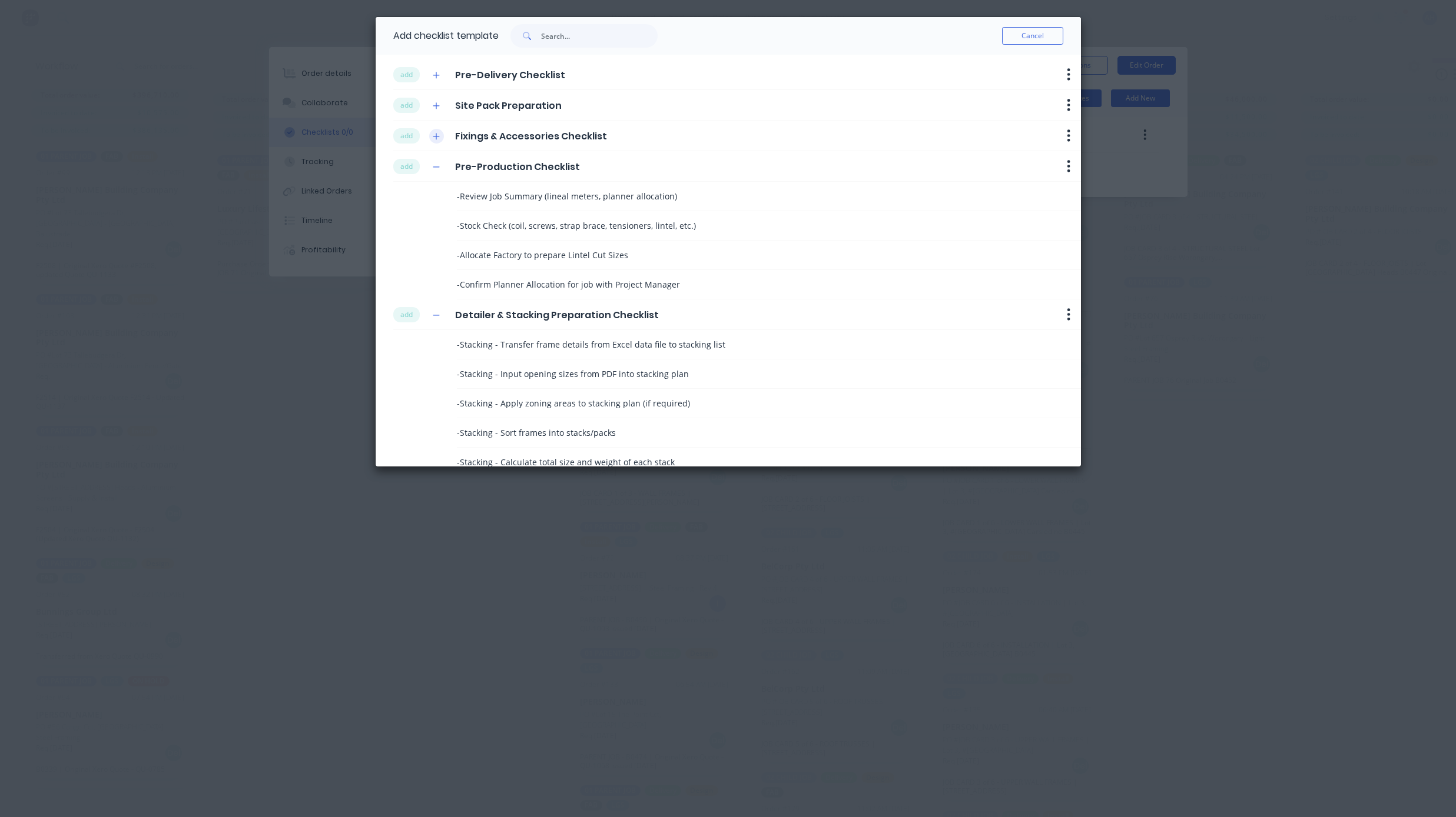
click at [435, 134] on icon "button" at bounding box center [436, 136] width 7 height 8
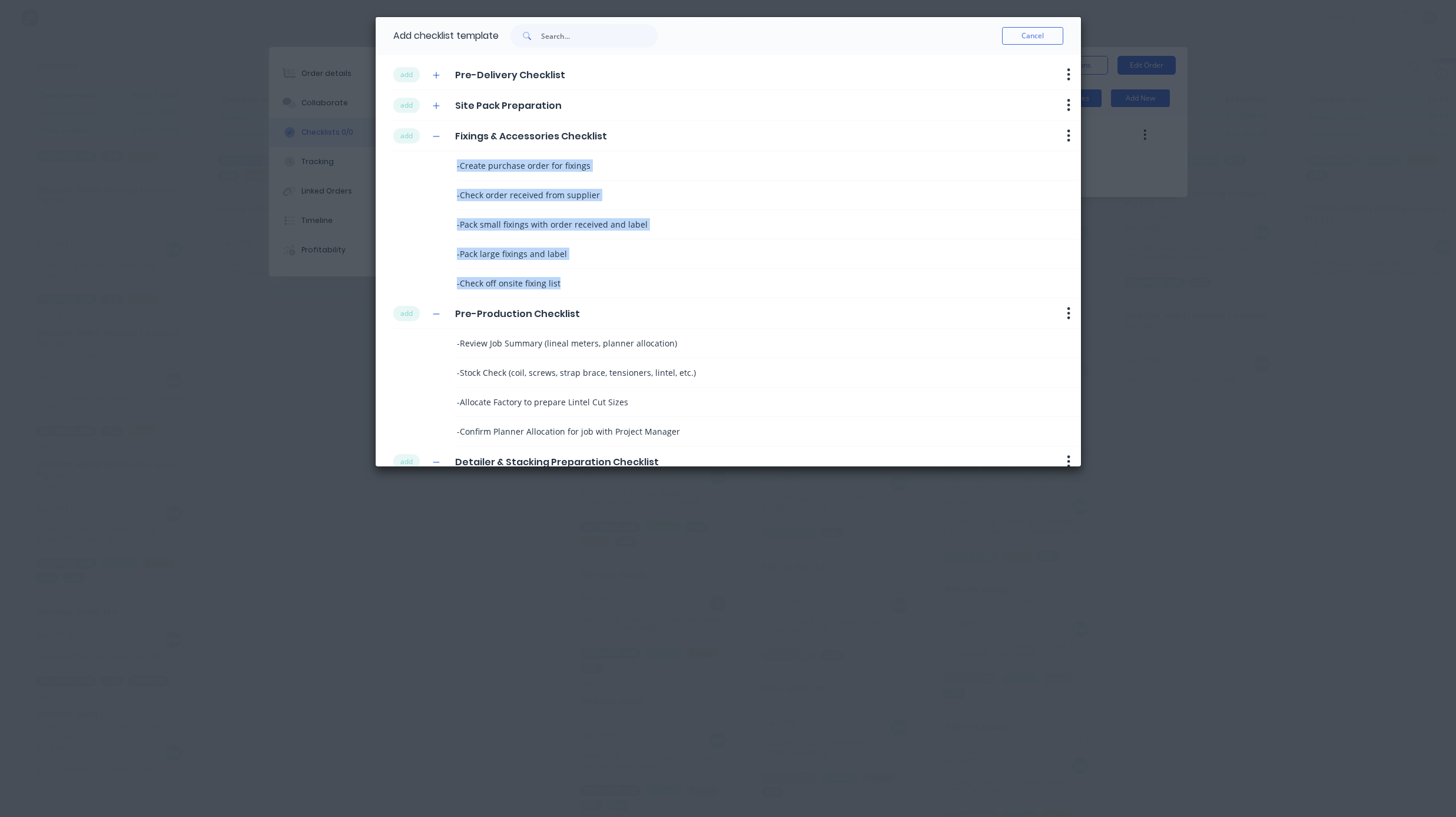
drag, startPoint x: 572, startPoint y: 284, endPoint x: 435, endPoint y: 165, distance: 181.5
click at [435, 165] on div "- Create purchase order for fixings - Check order received from supplier - Pack…" at bounding box center [737, 225] width 688 height 147
click at [435, 107] on icon "button" at bounding box center [436, 106] width 7 height 8
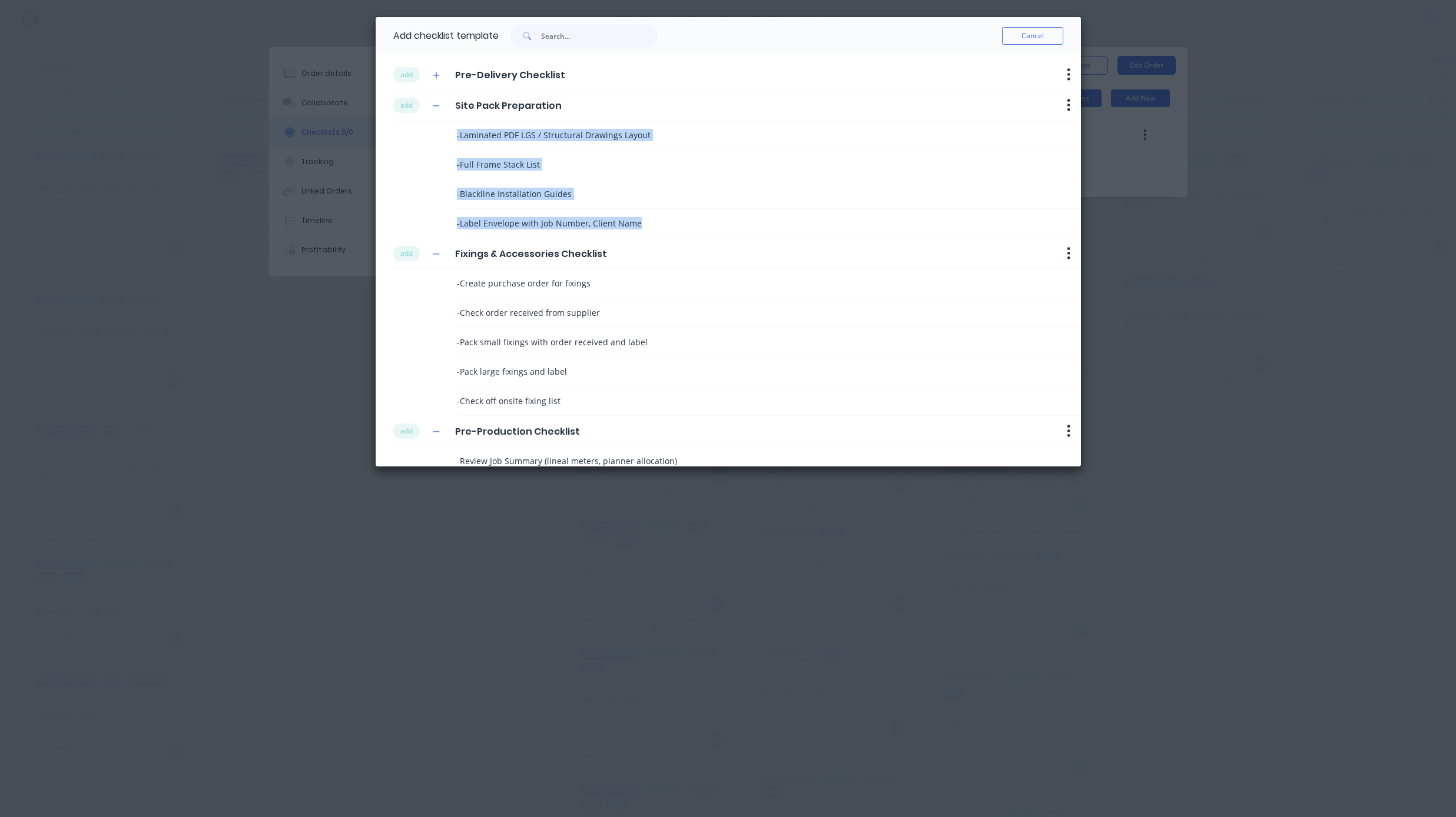
drag, startPoint x: 646, startPoint y: 226, endPoint x: 435, endPoint y: 135, distance: 229.8
click at [435, 135] on div "- Laminated PDF LGS / Structural Drawings Layout - Full Frame Stack List - Blac…" at bounding box center [737, 180] width 688 height 118
copy div "- Laminated PDF LGS / Structural Drawings Layout - Full Frame Stack List - Blac…"
click at [435, 79] on button "button" at bounding box center [436, 75] width 15 height 15
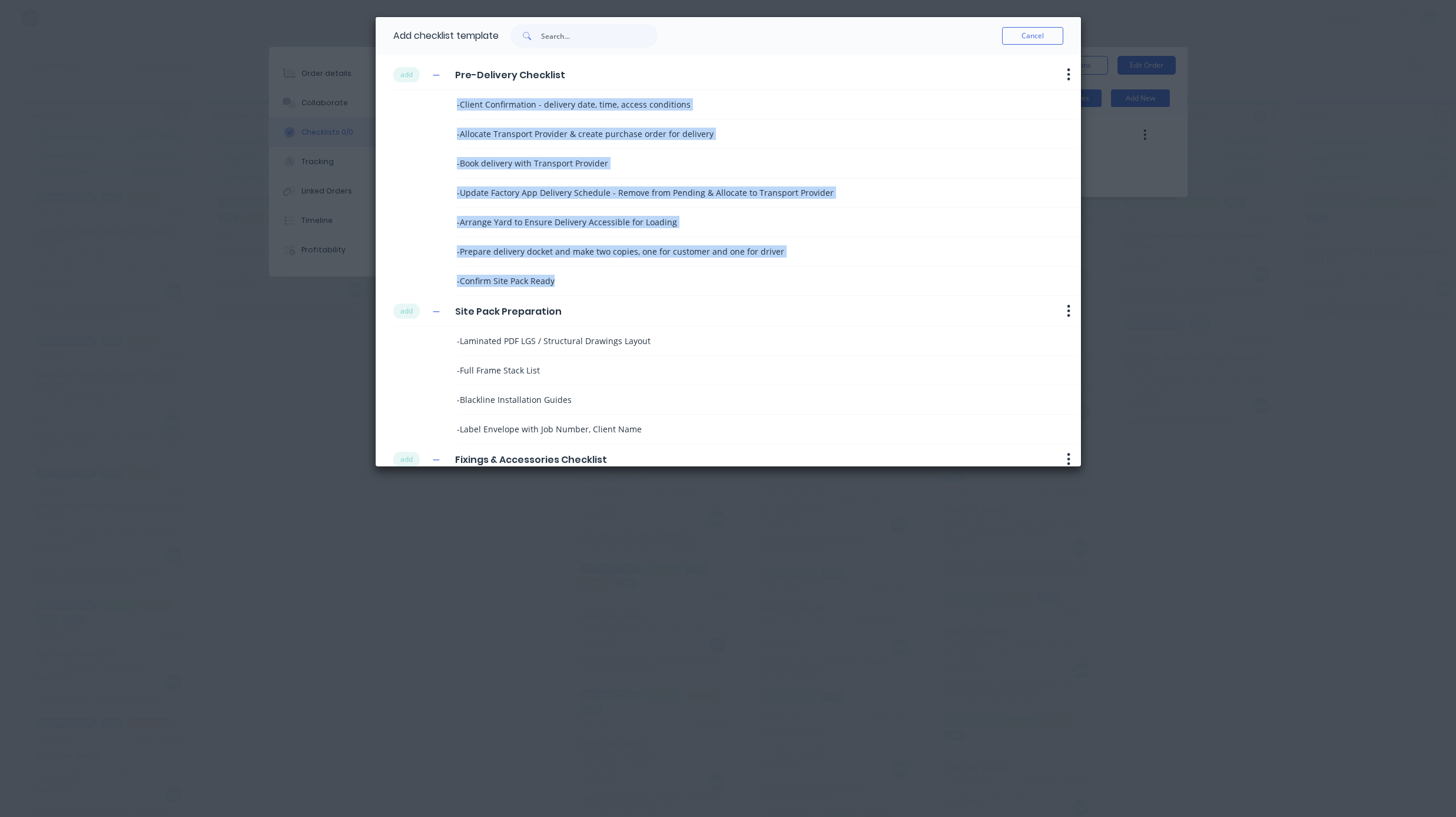
drag, startPoint x: 568, startPoint y: 285, endPoint x: 436, endPoint y: 103, distance: 224.8
click at [436, 103] on div "- Client Confirmation - delivery date, time, access conditions - Allocate Trans…" at bounding box center [737, 193] width 688 height 206
copy div "- Client Confirmation - delivery date, time, access conditions - Allocate Trans…"
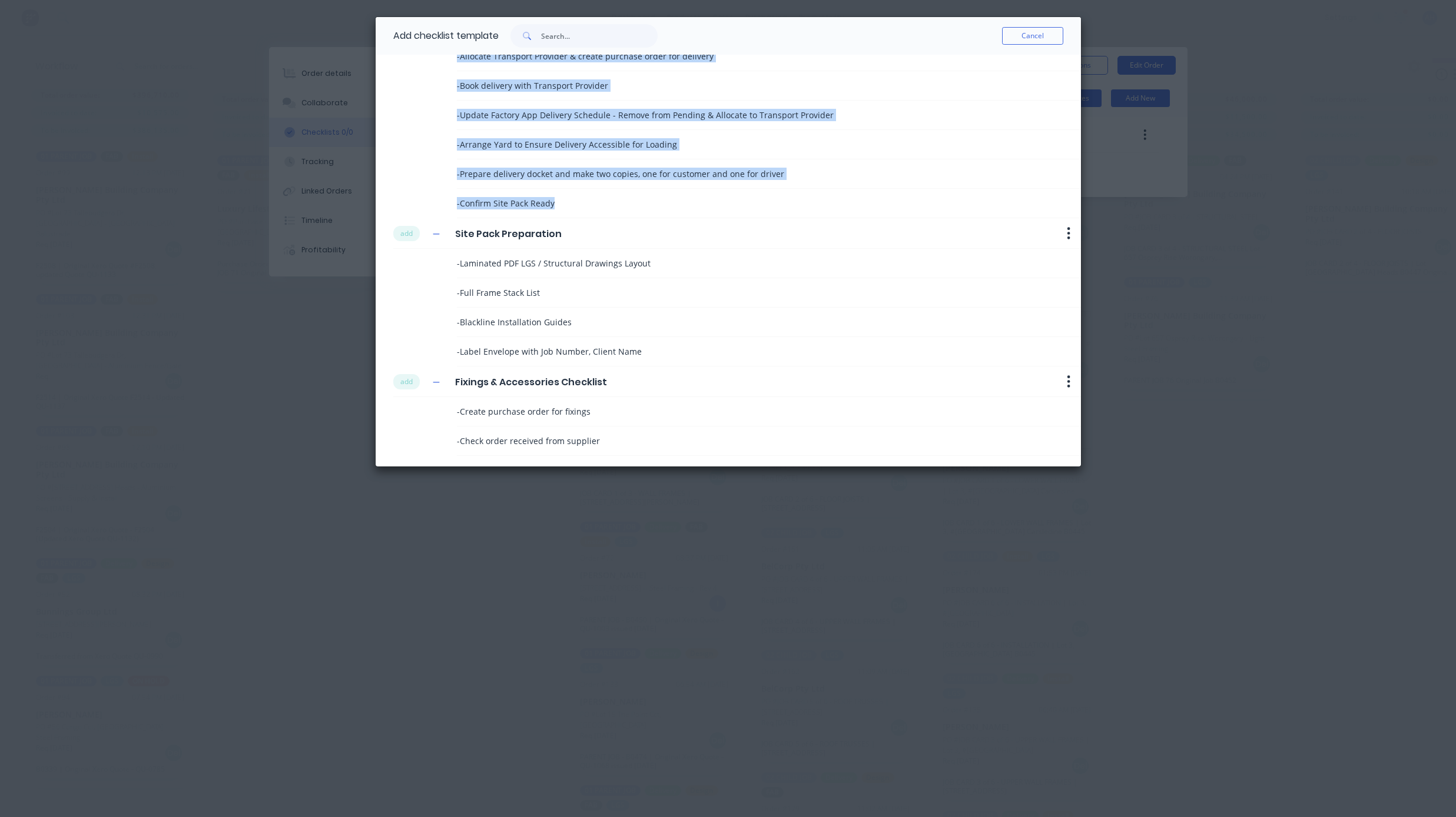
scroll to position [79, 0]
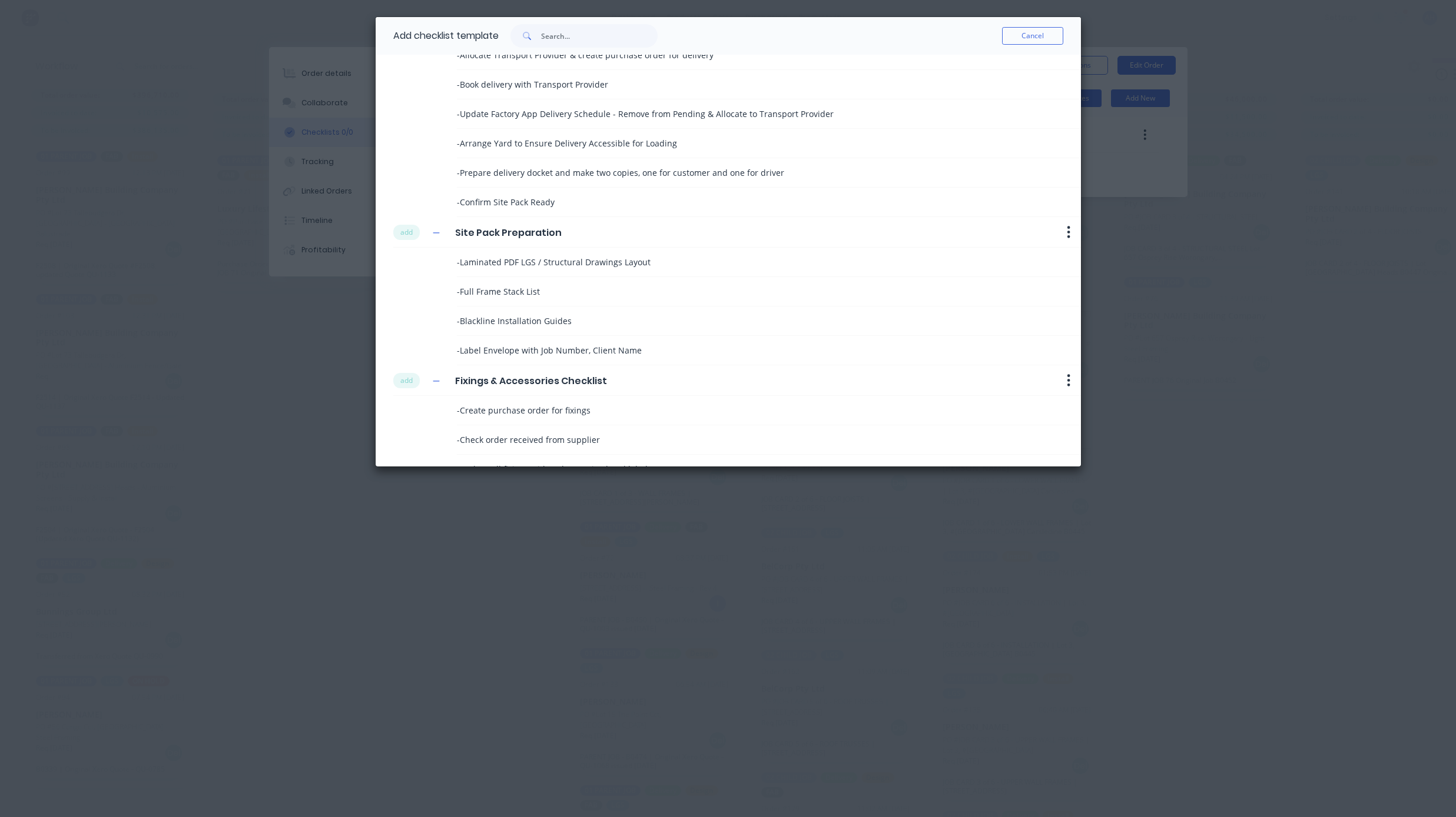
click at [645, 351] on div "- Label Envelope with Job Number, Client Name" at bounding box center [676, 350] width 437 height 12
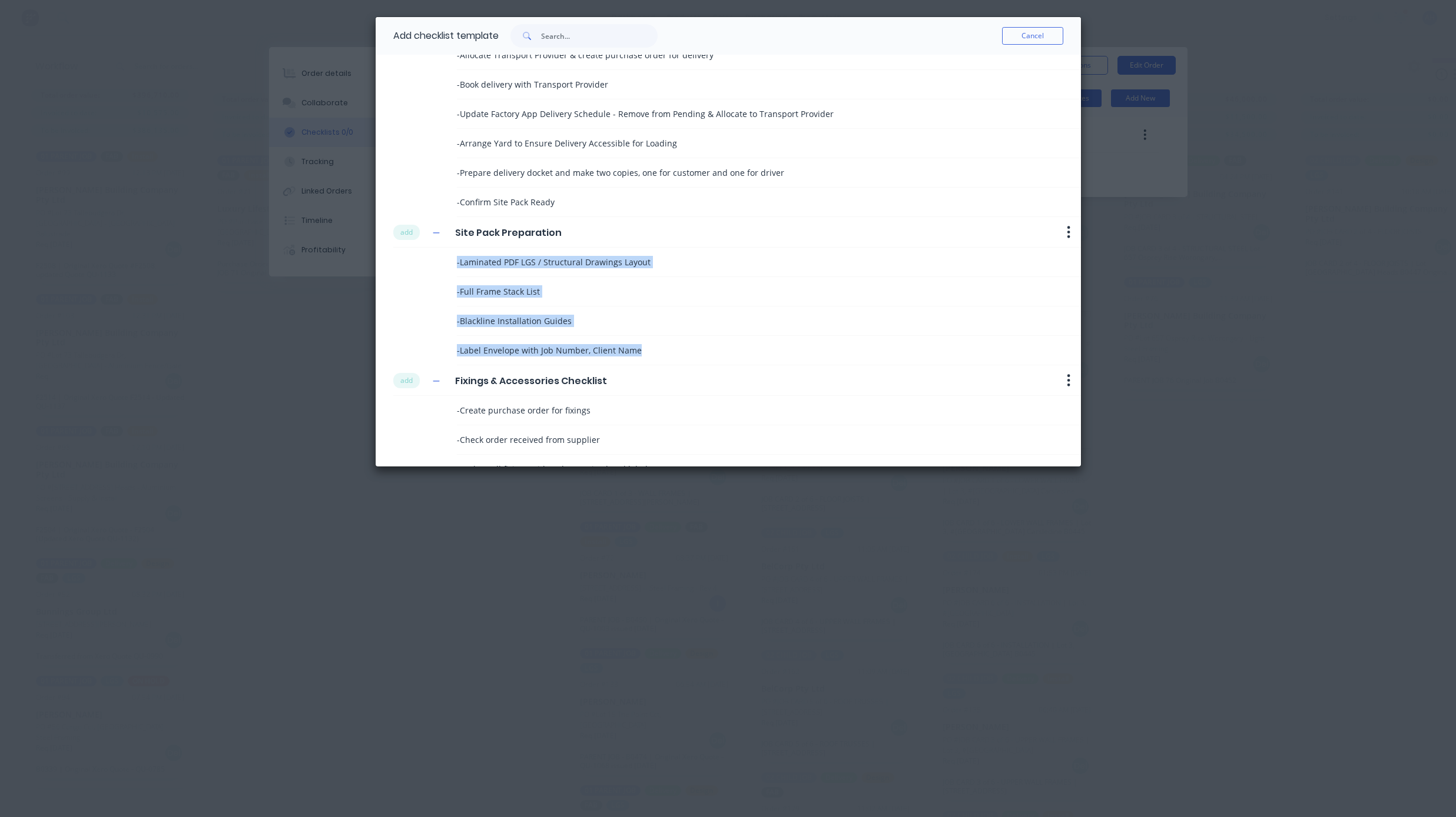
drag, startPoint x: 640, startPoint y: 354, endPoint x: 439, endPoint y: 267, distance: 219.0
click at [439, 267] on div "- Laminated PDF LGS / Structural Drawings Layout - Full Frame Stack List - Blac…" at bounding box center [737, 306] width 688 height 118
copy div "- Laminated PDF LGS / Structural Drawings Layout - Full Frame Stack List - Blac…"
click at [1062, 230] on button "button" at bounding box center [1069, 233] width 15 height 15
click at [1018, 30] on button "Cancel" at bounding box center [1033, 36] width 61 height 18
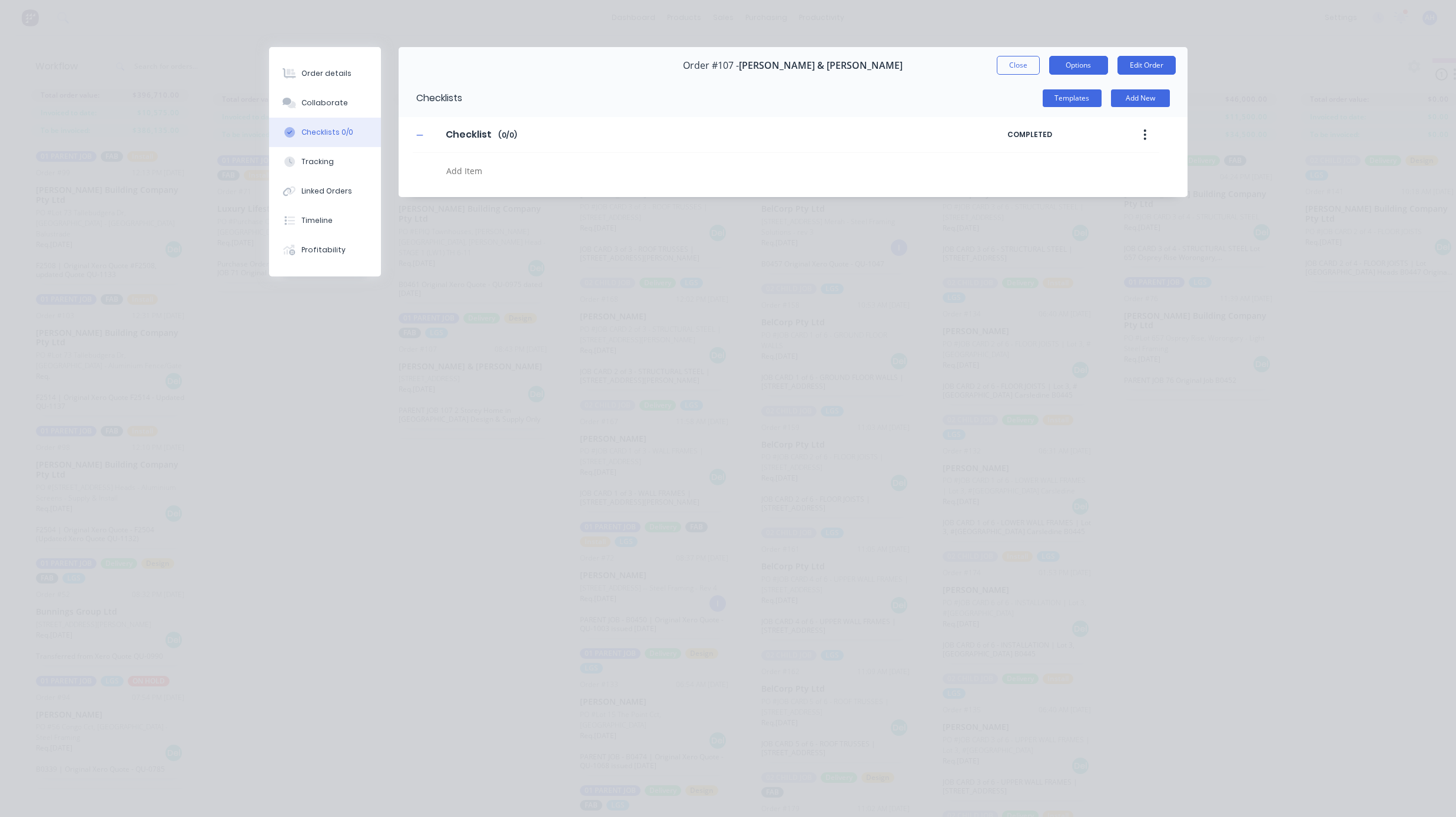
click at [1083, 64] on button "Options" at bounding box center [1078, 64] width 59 height 19
click at [1129, 97] on button "Add New" at bounding box center [1140, 98] width 59 height 18
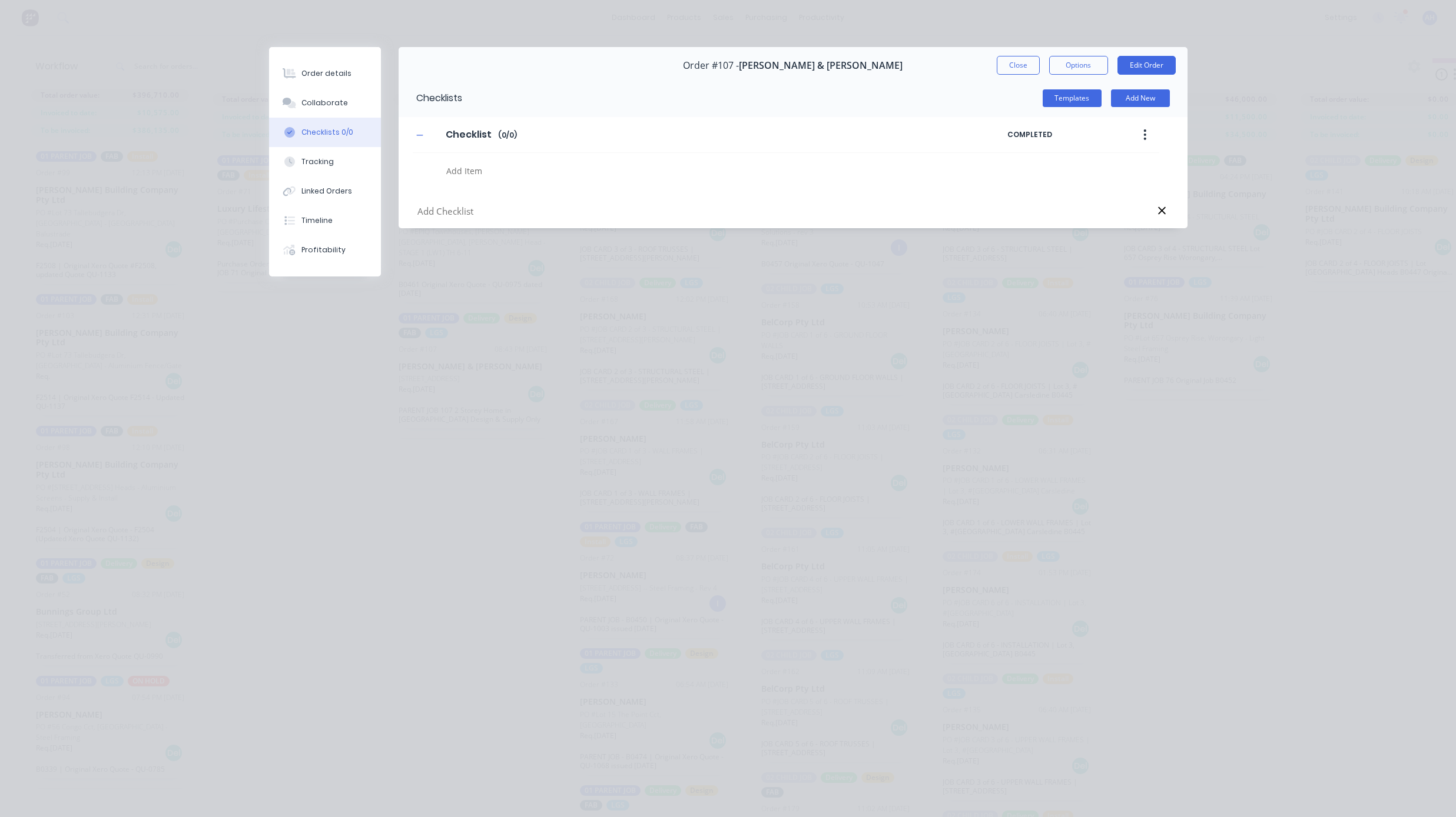
click at [1165, 211] on icon at bounding box center [1161, 210] width 9 height 12
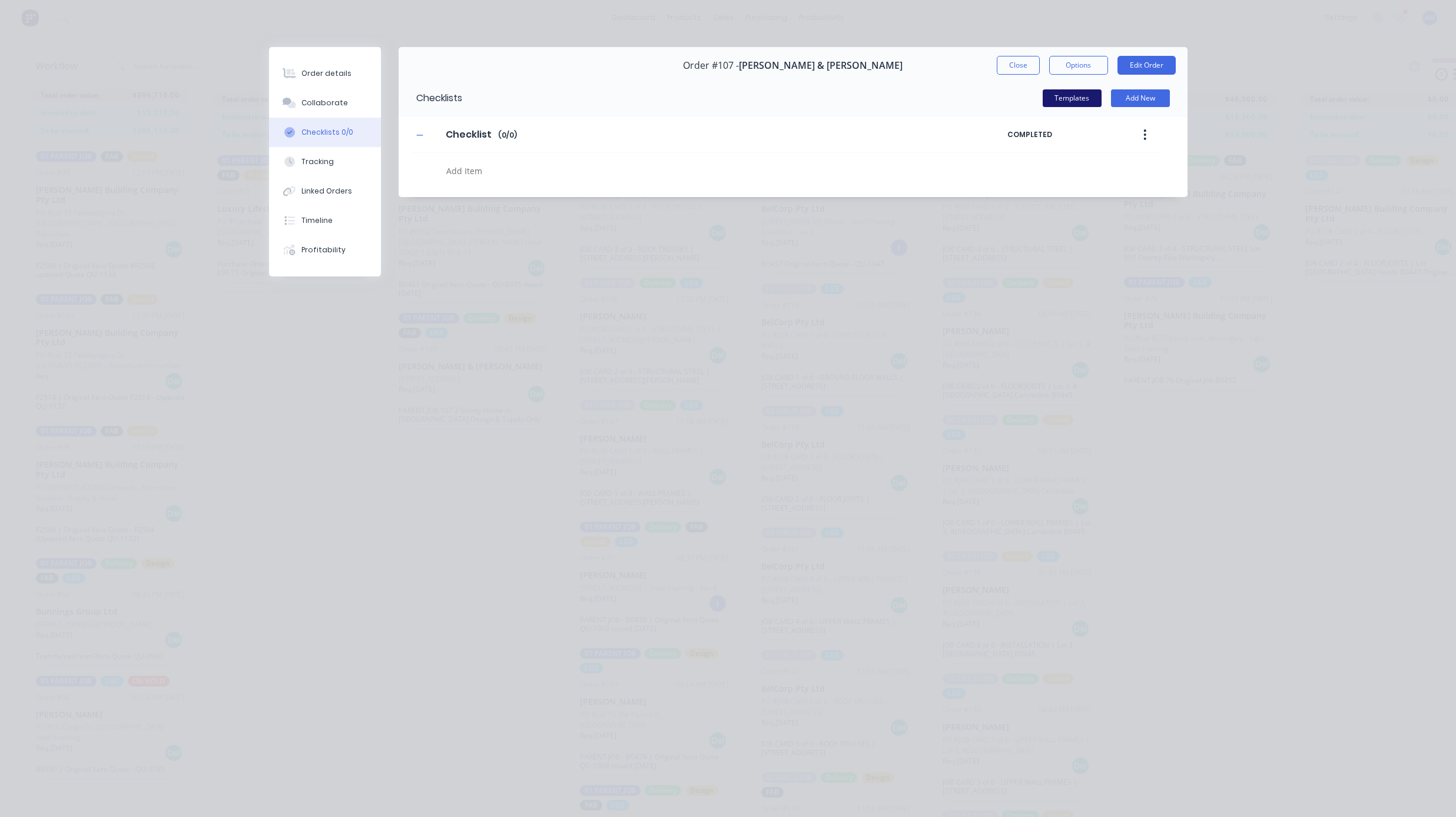
click at [1074, 102] on button "Templates" at bounding box center [1071, 98] width 59 height 18
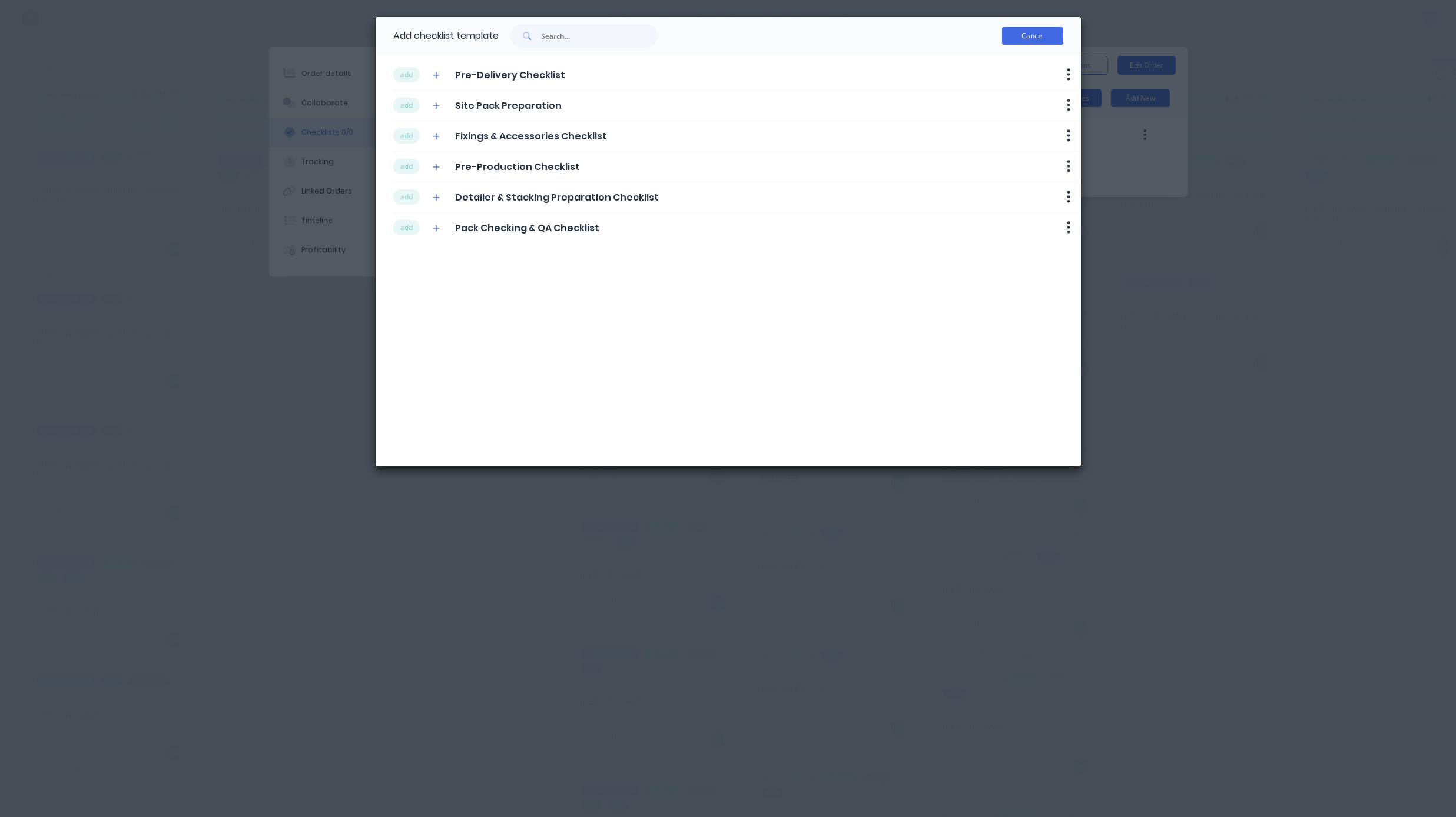
click at [1035, 35] on button "Cancel" at bounding box center [1033, 36] width 61 height 18
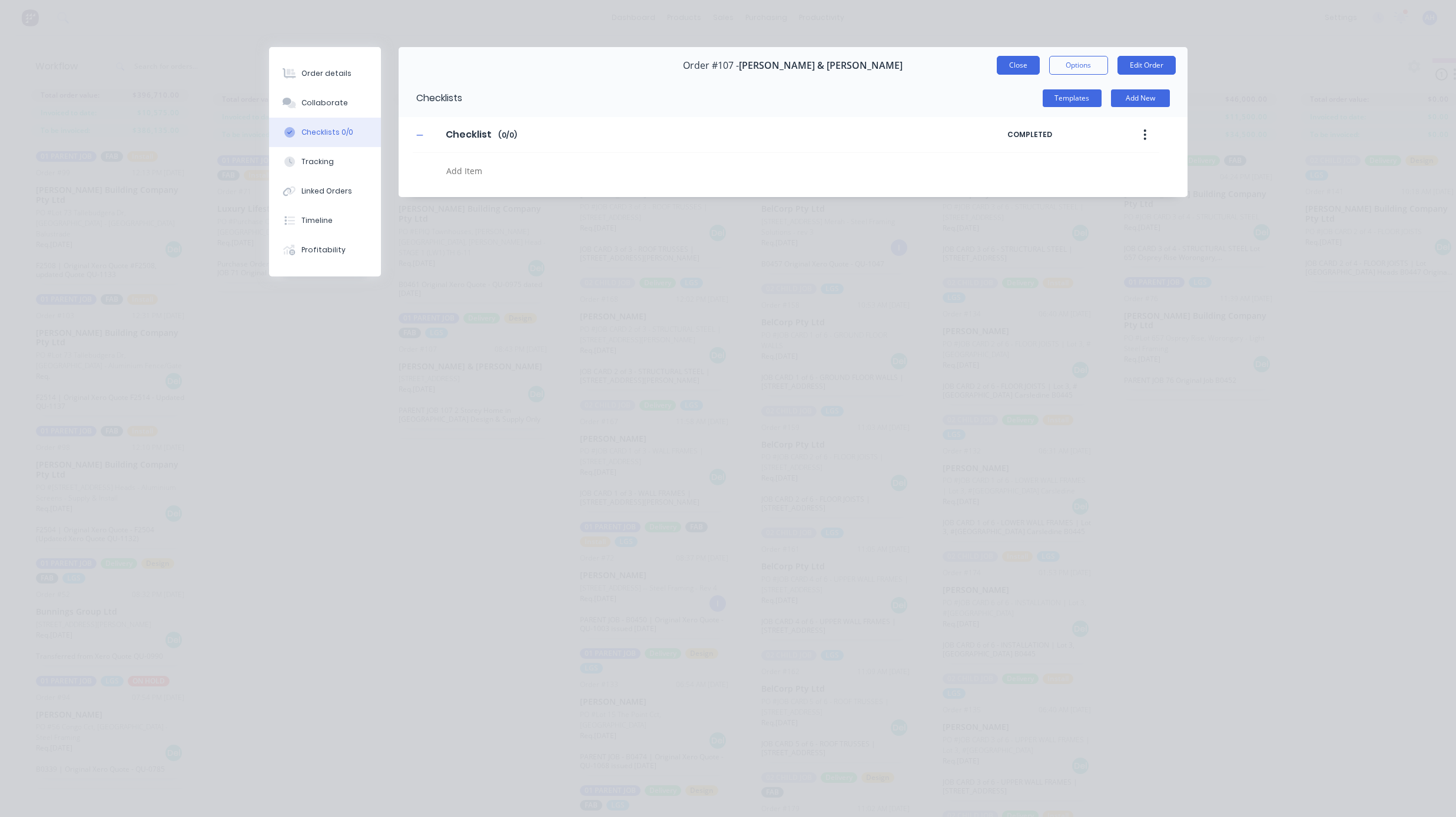
click at [1009, 62] on button "Close" at bounding box center [1017, 64] width 43 height 19
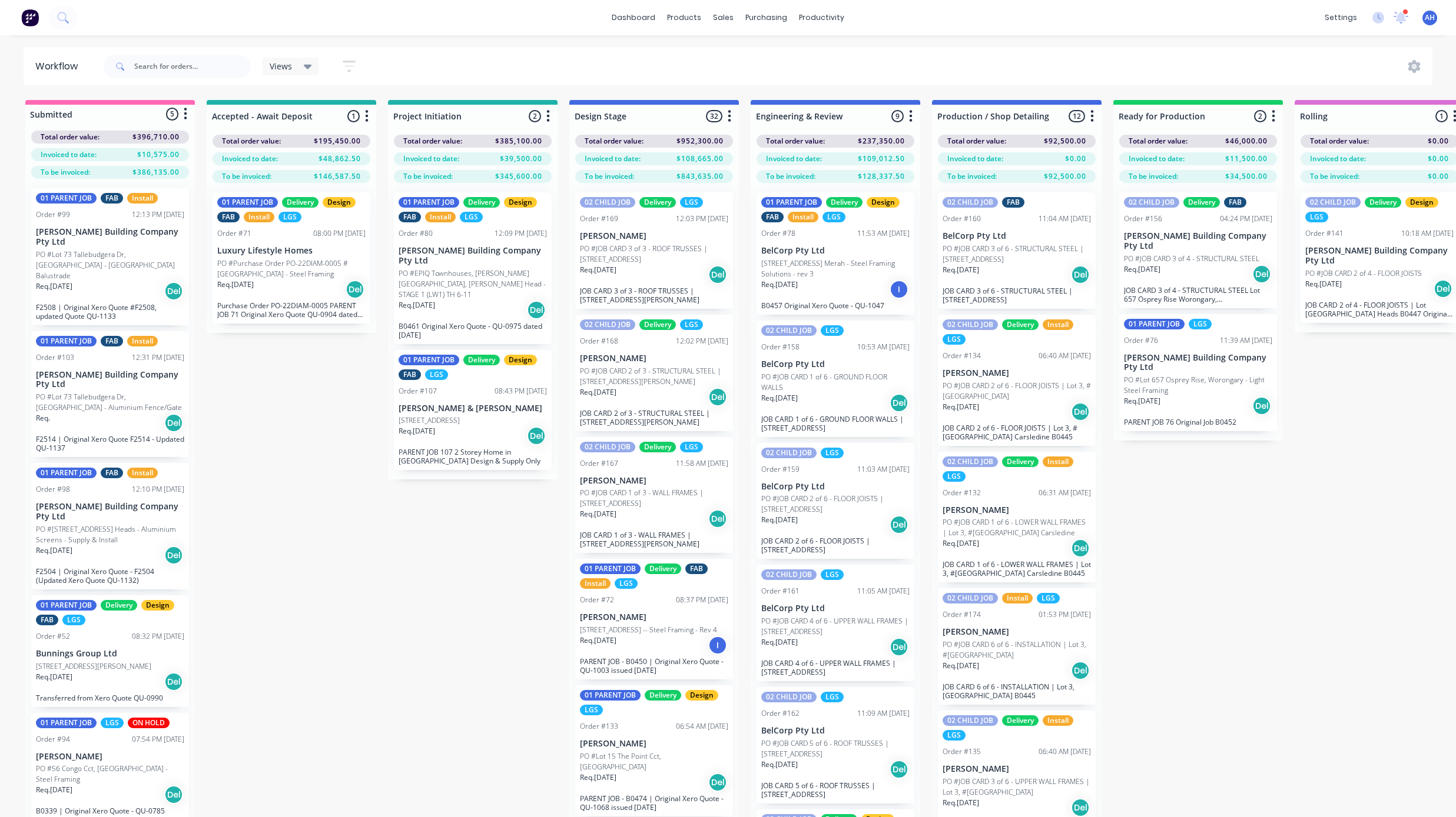
scroll to position [56, 0]
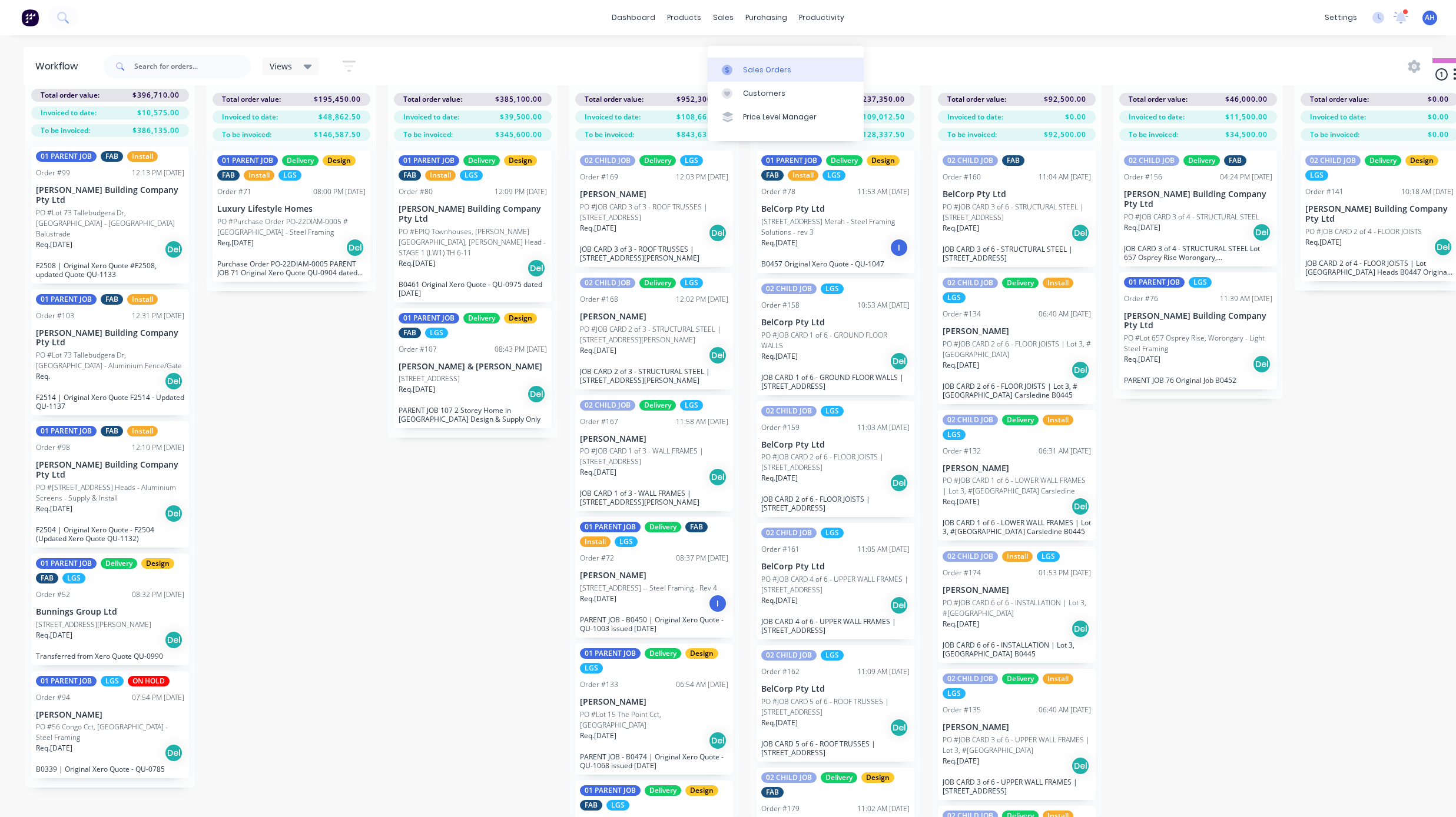
click at [751, 64] on div "Sales Orders" at bounding box center [767, 69] width 48 height 10
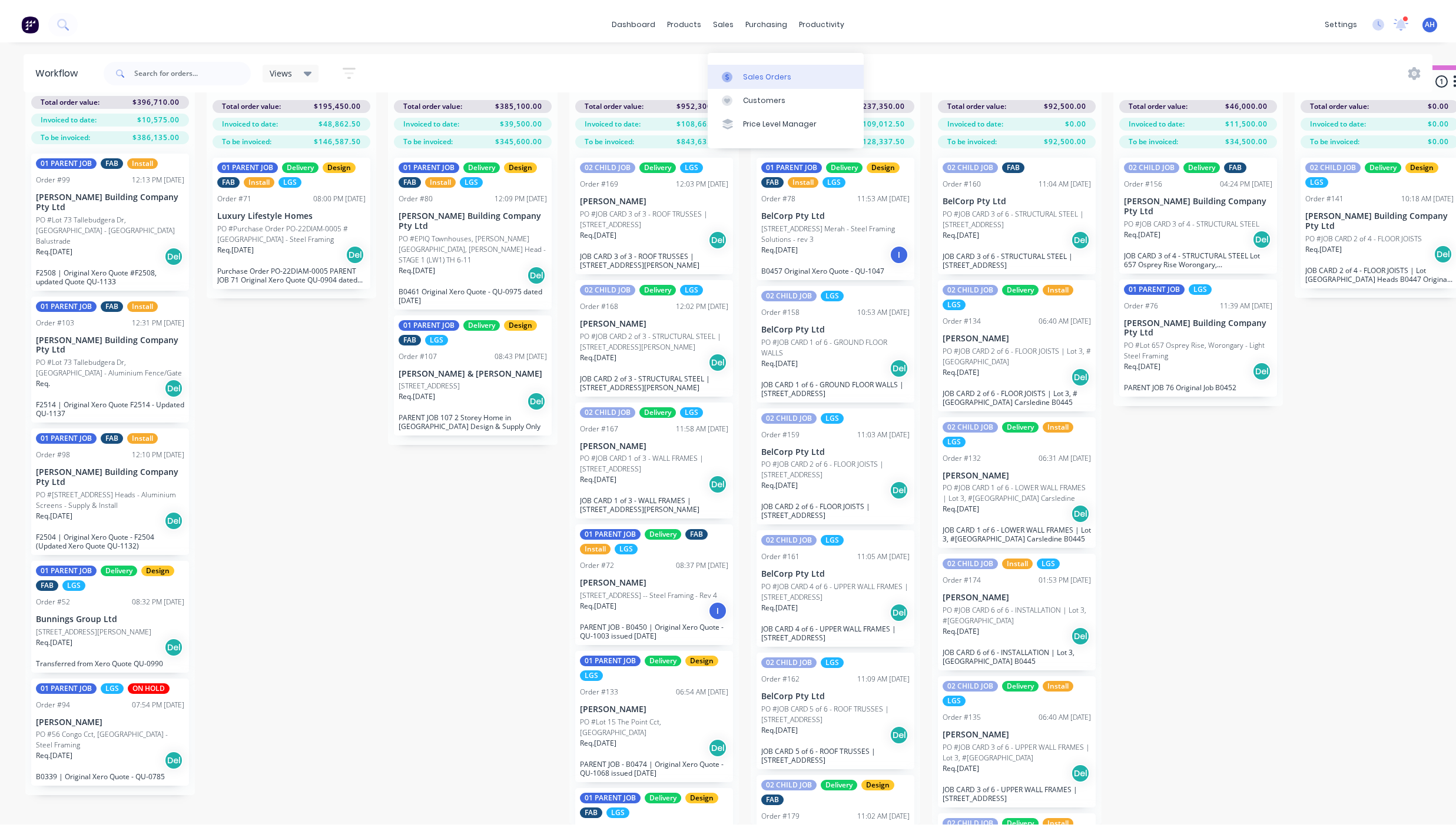
scroll to position [30, 0]
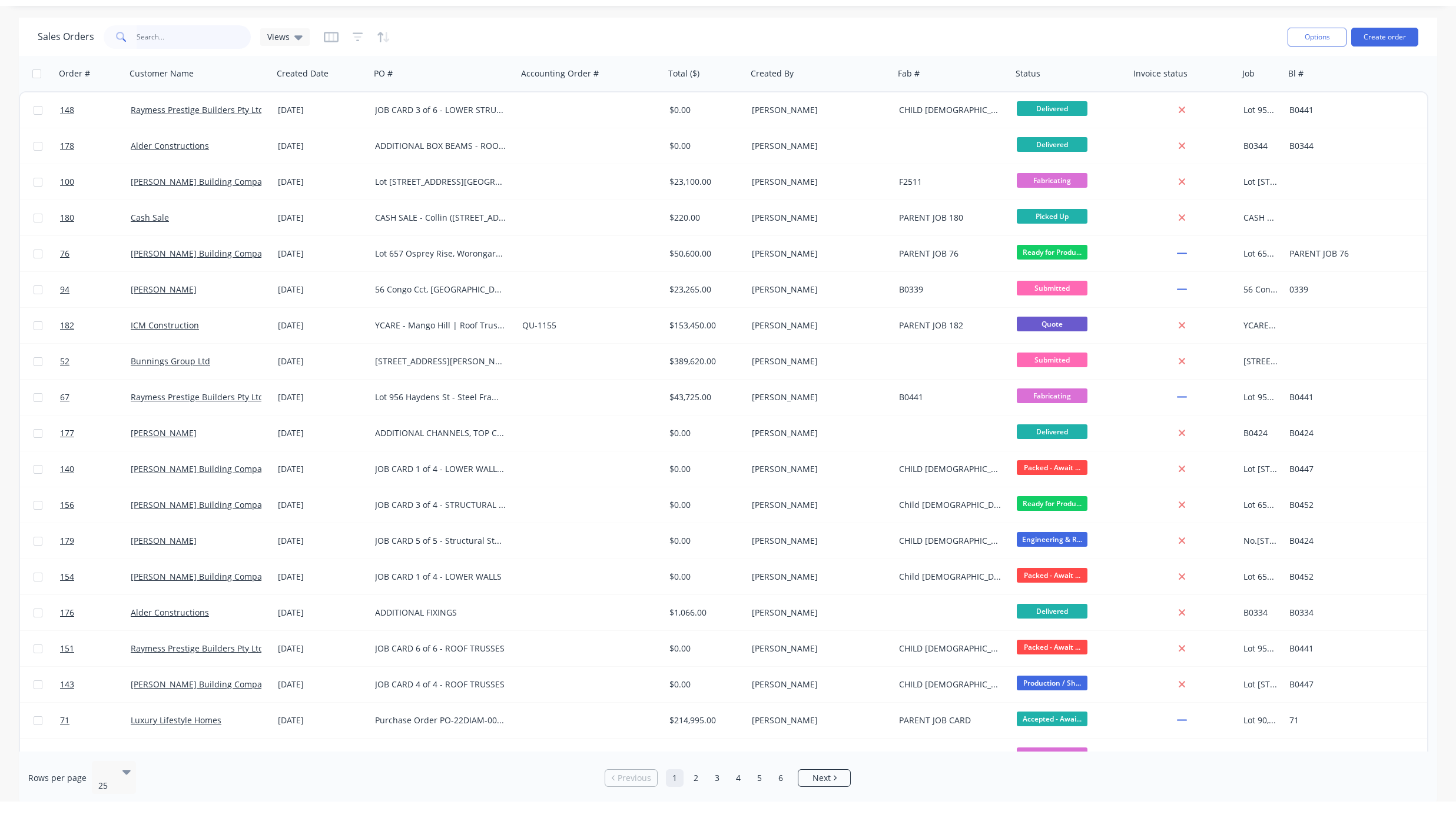
click at [183, 48] on input "text" at bounding box center [193, 36] width 114 height 23
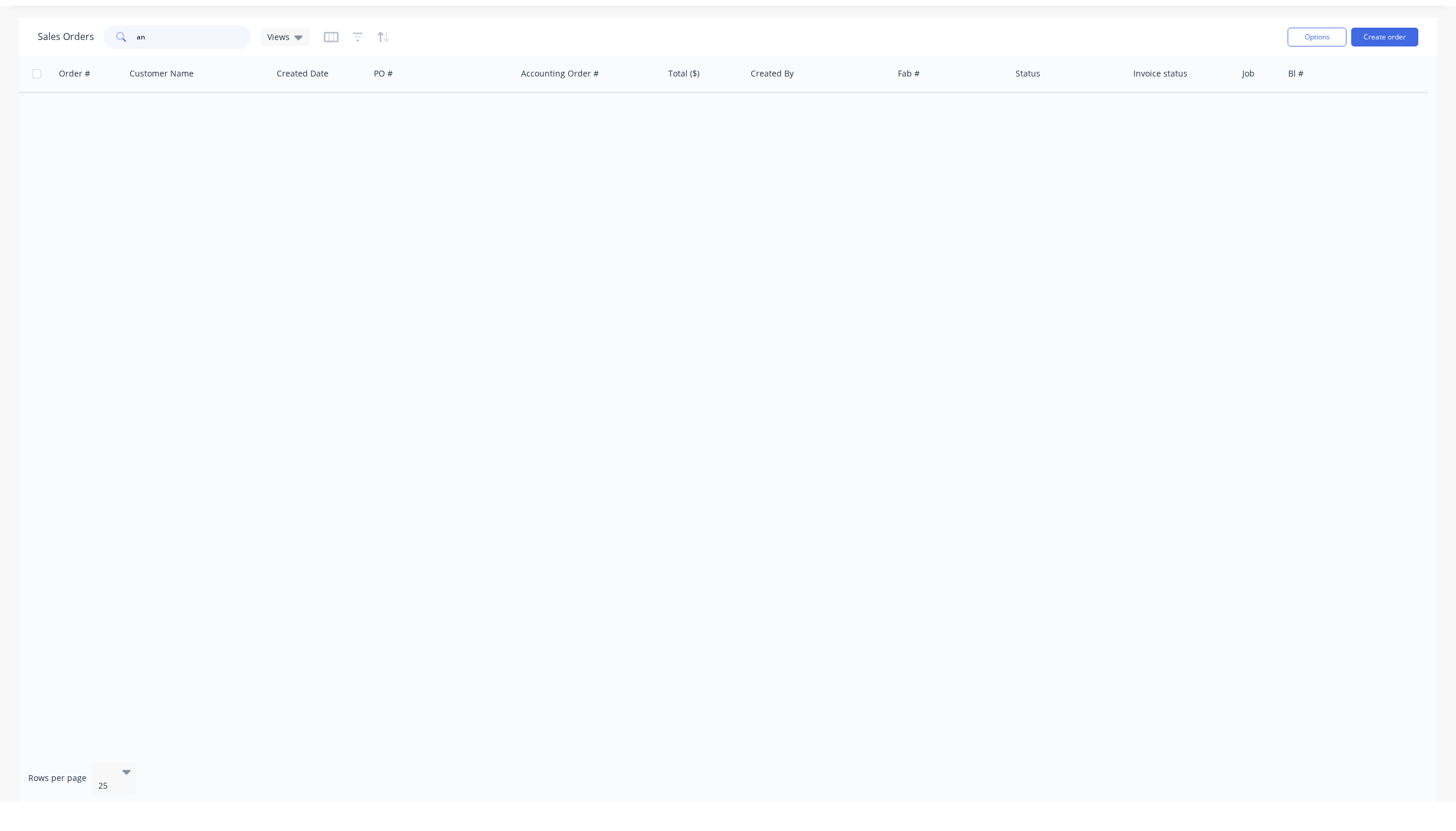
type input "a"
drag, startPoint x: 180, startPoint y: 32, endPoint x: 73, endPoint y: 56, distance: 109.7
click at [73, 56] on div "Sales Orders test Views Options Create order Order # Customer Name Created Date…" at bounding box center [727, 411] width 1418 height 787
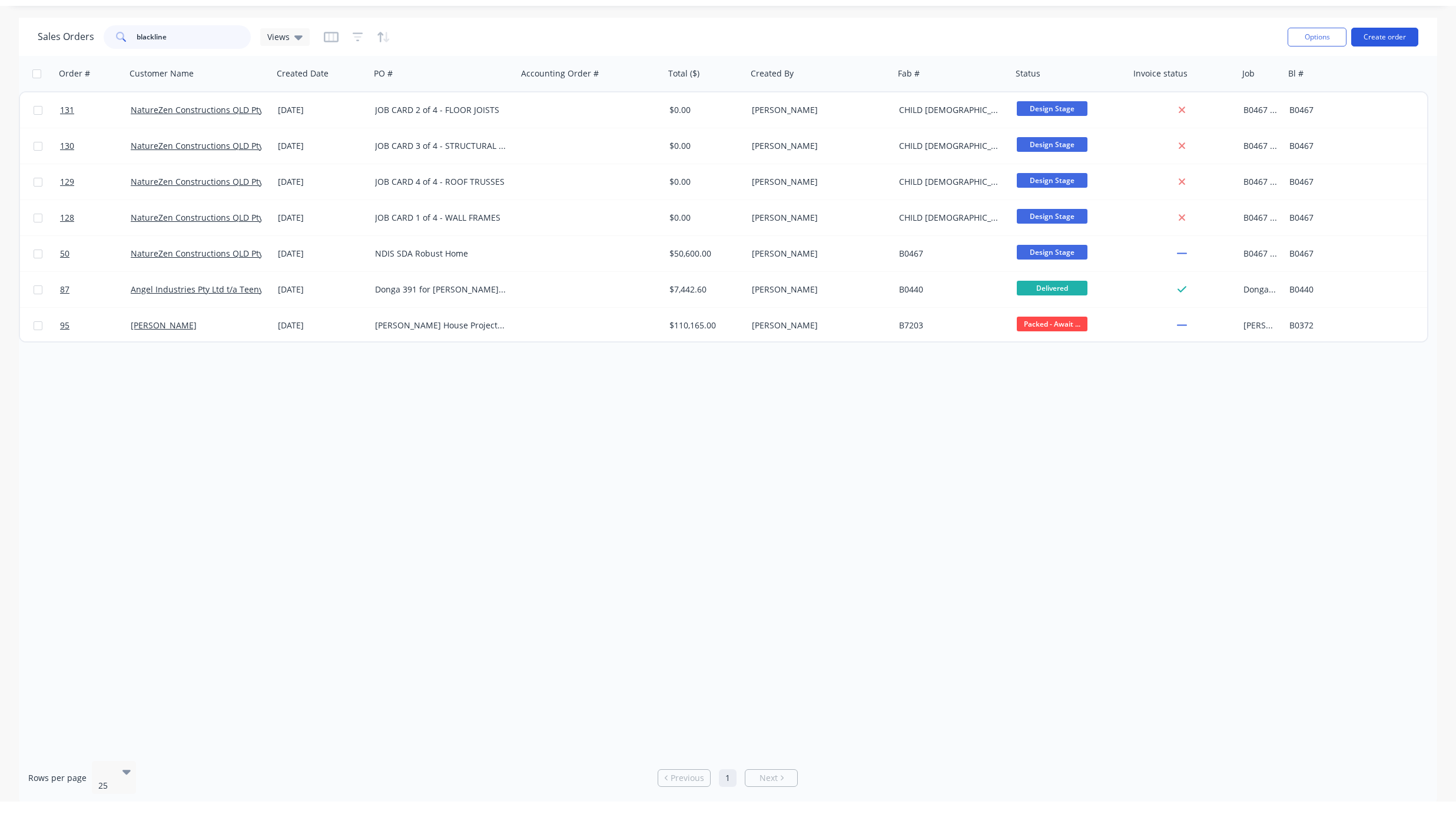
type input "blackline"
click at [1396, 36] on button "Create order" at bounding box center [1384, 36] width 67 height 19
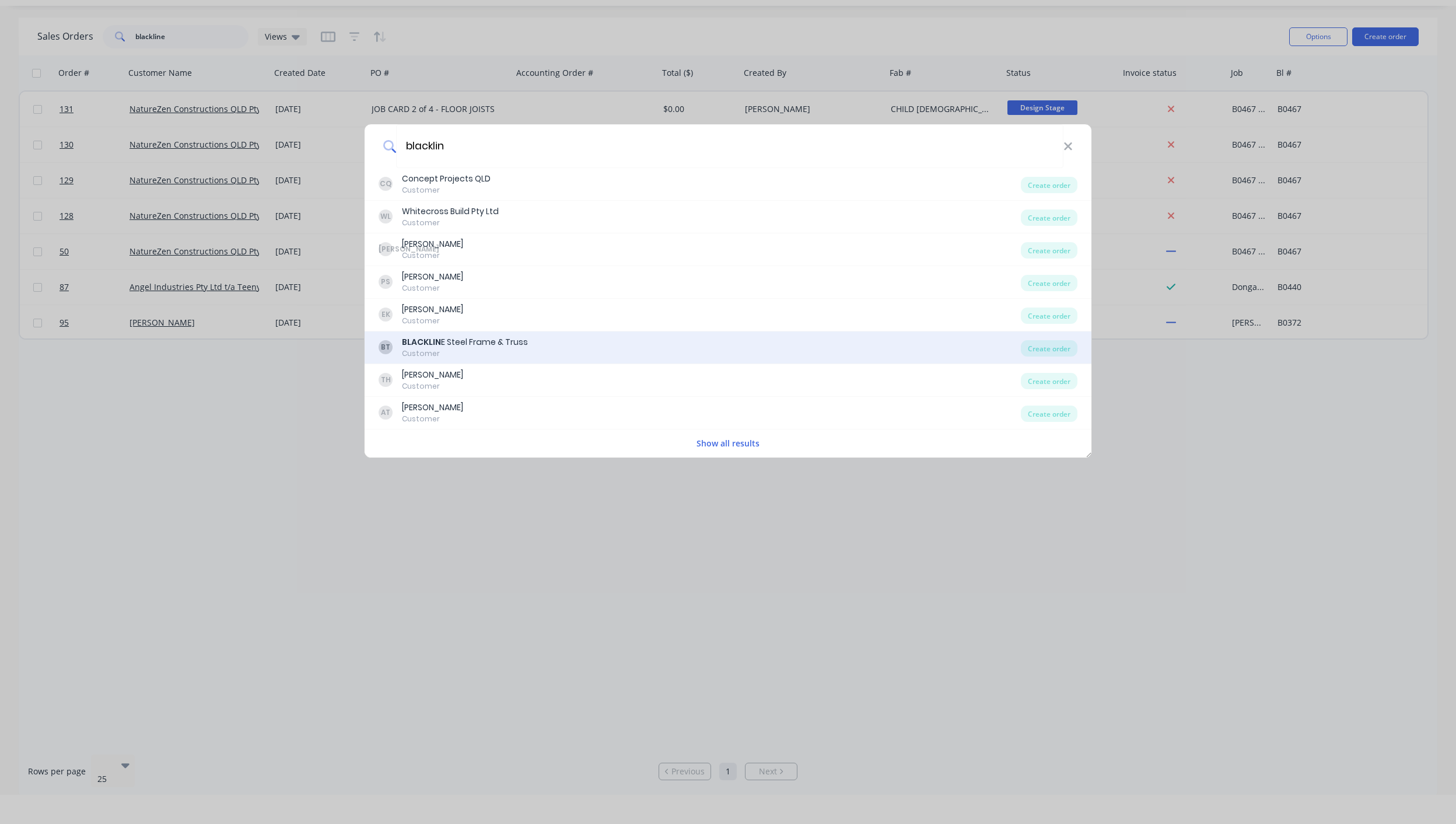
type input "blacklin"
click at [496, 347] on div "BLACKLIN E Steel Frame & Truss" at bounding box center [465, 342] width 126 height 12
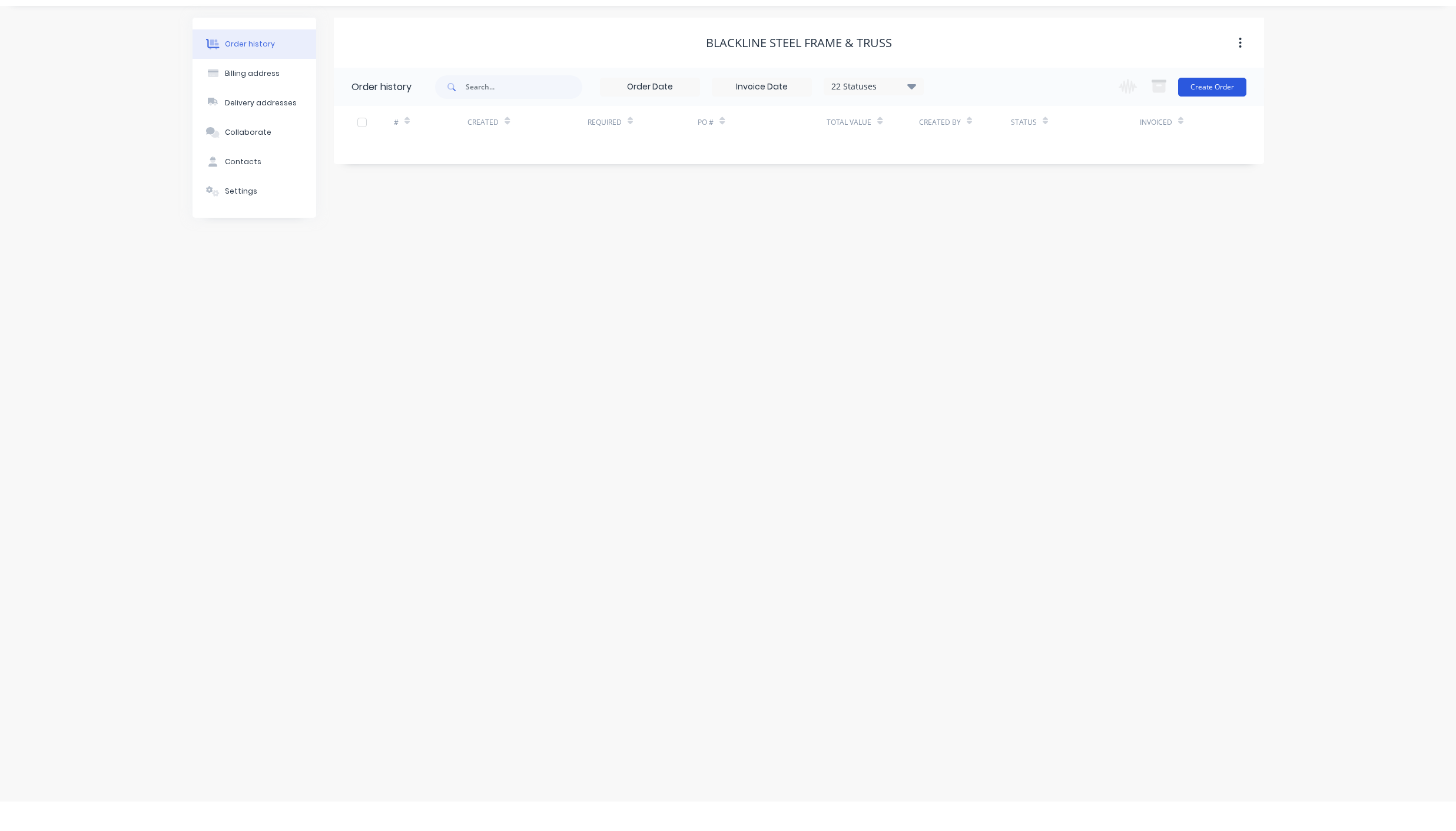
click at [1225, 86] on button "Create Order" at bounding box center [1212, 86] width 69 height 19
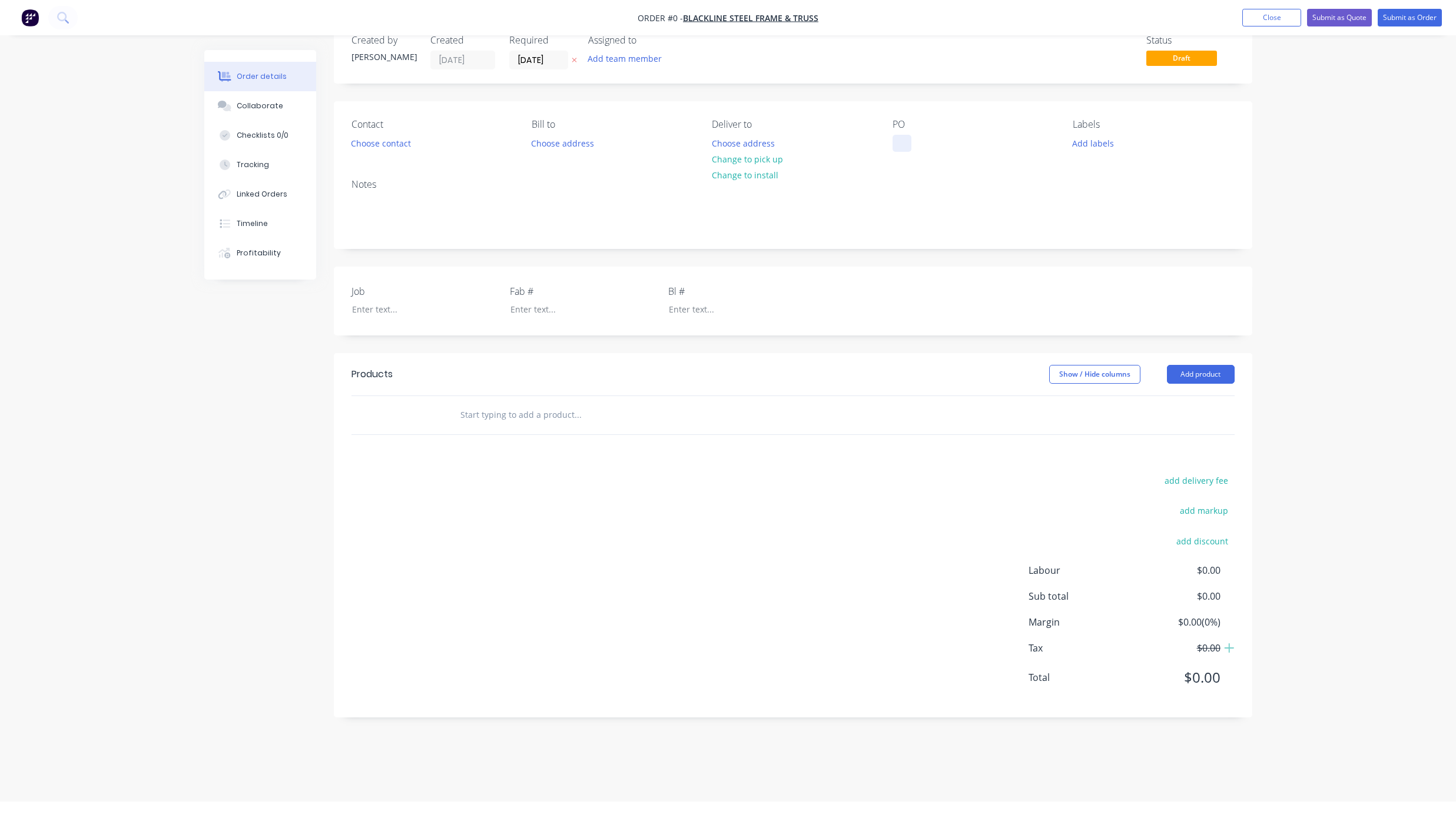
click at [901, 152] on div at bounding box center [901, 143] width 19 height 17
drag, startPoint x: 959, startPoint y: 143, endPoint x: 896, endPoint y: 145, distance: 63.0
click at [896, 145] on div "TEST ORDER" at bounding box center [926, 143] width 68 height 17
copy div "TEST ORDER"
click at [381, 308] on div "Order details Collaborate Checklists 0/0 Tracking Linked Orders Timeline Profit…" at bounding box center [728, 378] width 1071 height 714
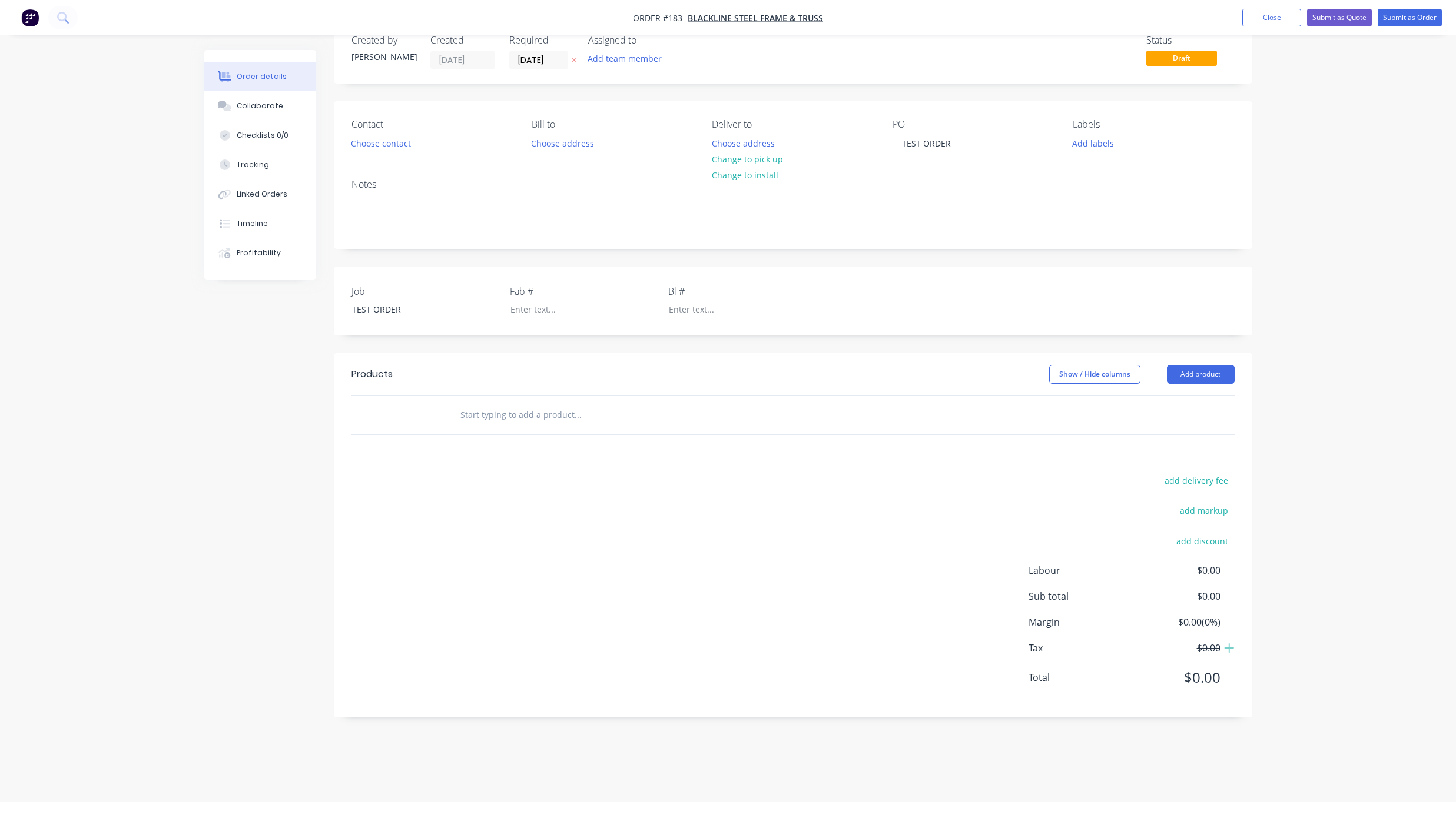
click at [492, 413] on input "text" at bounding box center [577, 414] width 235 height 23
paste input "TEST ORDER"
type input "TEST ORDER"
click at [751, 549] on div "add delivery fee add markup add discount Labour $0.00 Sub total $0.00 Margin $0…" at bounding box center [792, 586] width 883 height 227
click at [727, 143] on button "Choose address" at bounding box center [743, 143] width 75 height 16
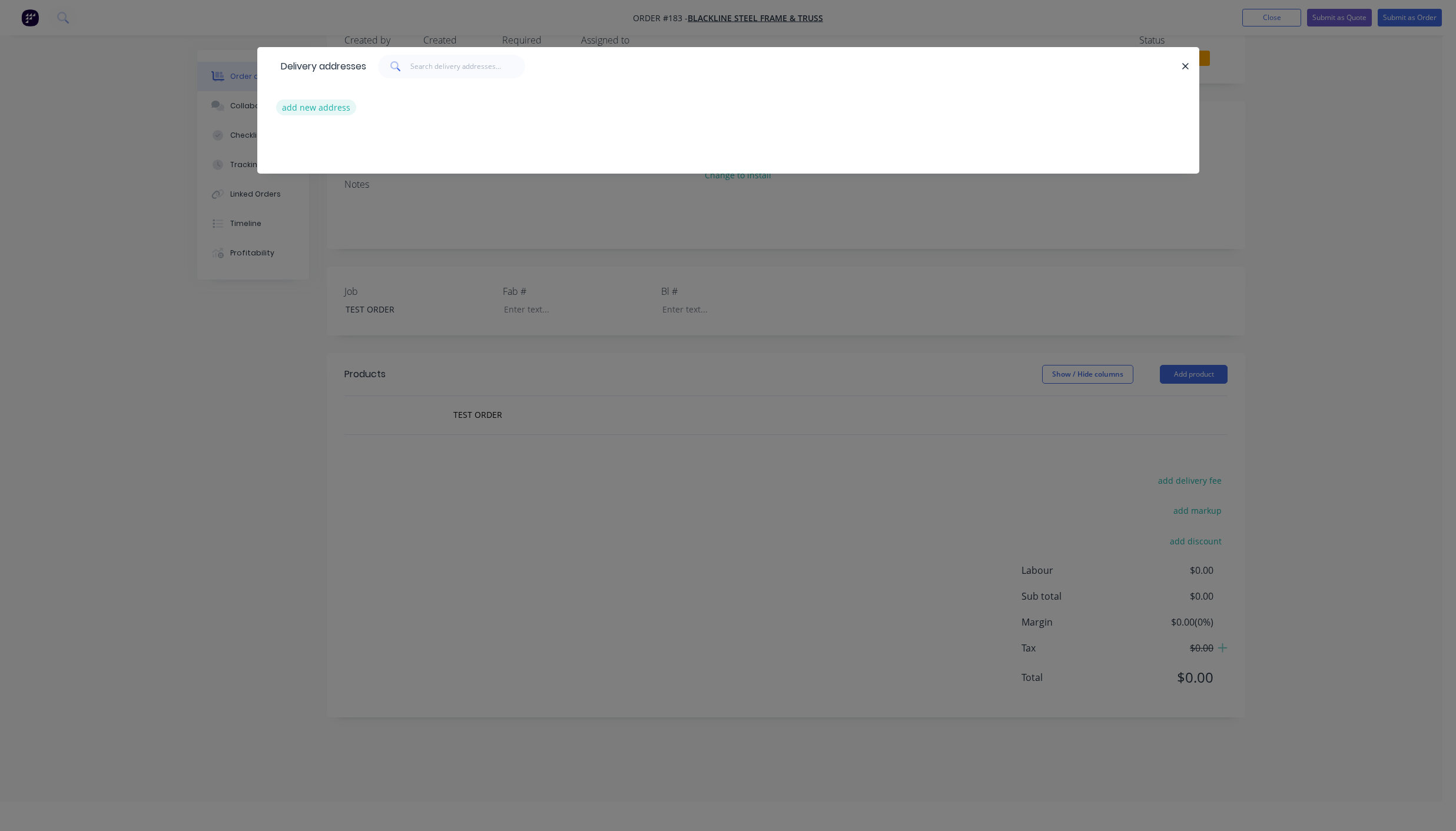
click at [332, 106] on button "add new address" at bounding box center [316, 107] width 81 height 16
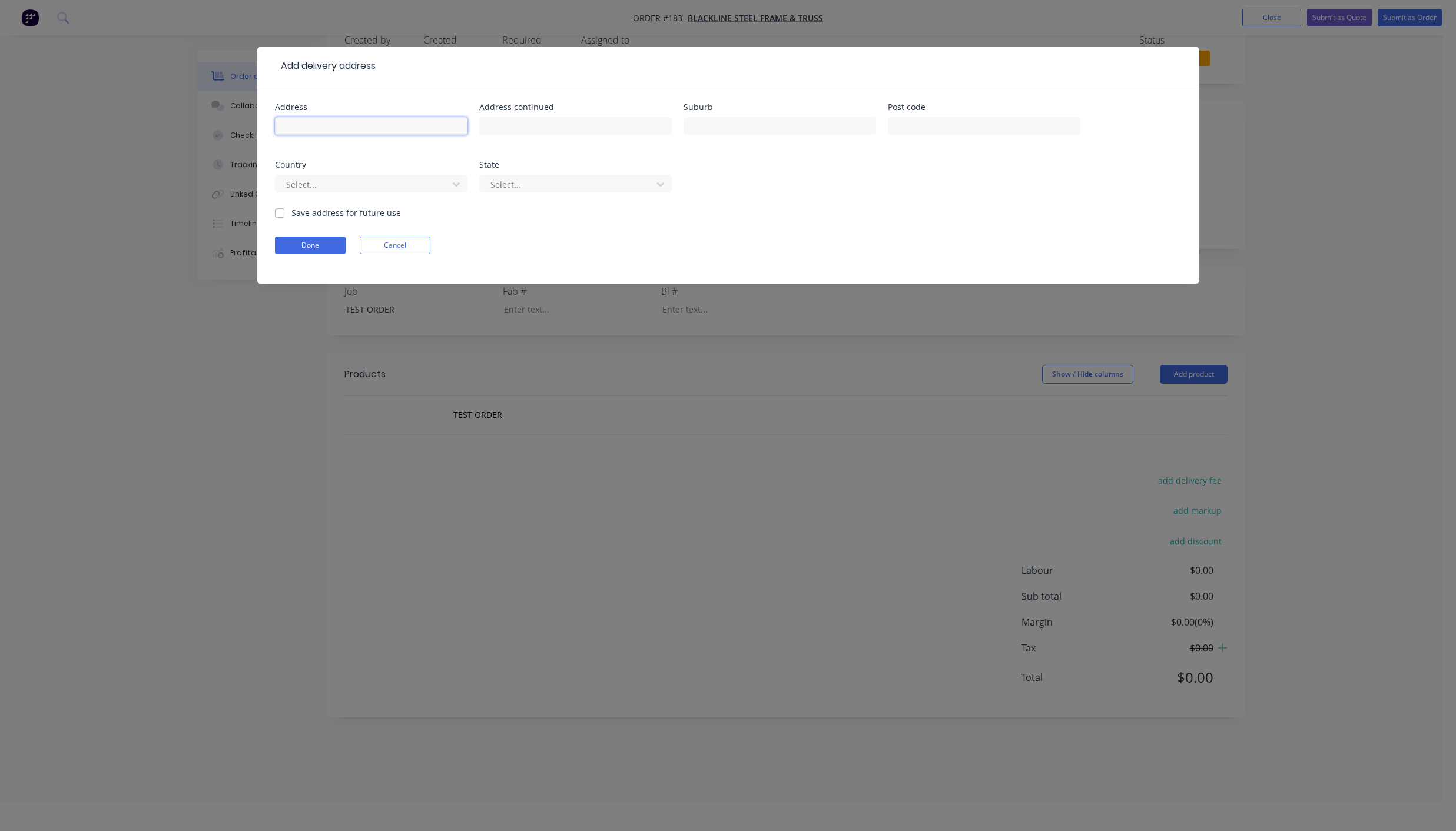
click at [335, 126] on input "text" at bounding box center [371, 126] width 193 height 18
type input "1 Test Street"
type input "Test Town"
click at [301, 247] on button "Done" at bounding box center [310, 246] width 71 height 18
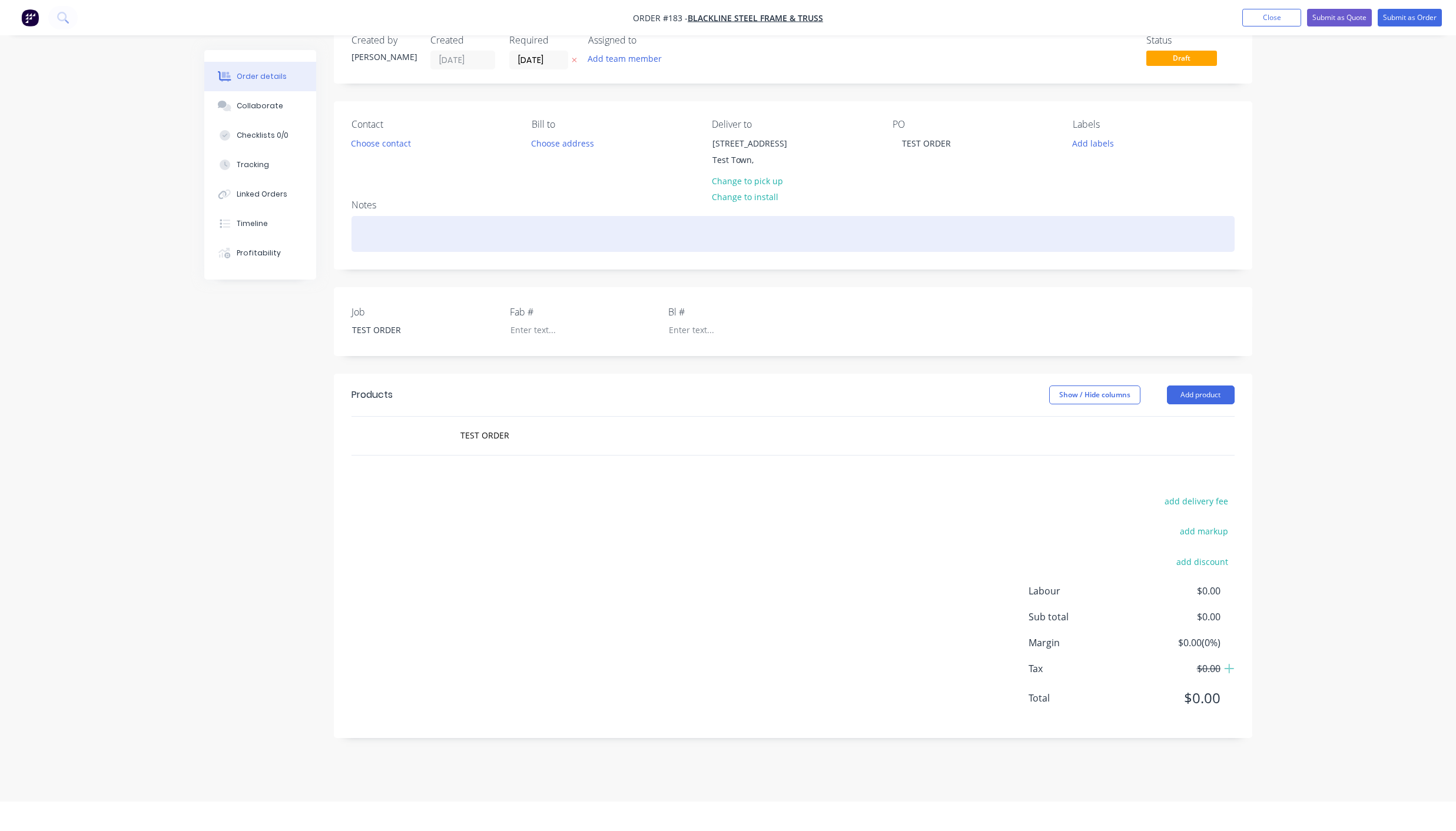
click at [414, 228] on div at bounding box center [792, 234] width 883 height 36
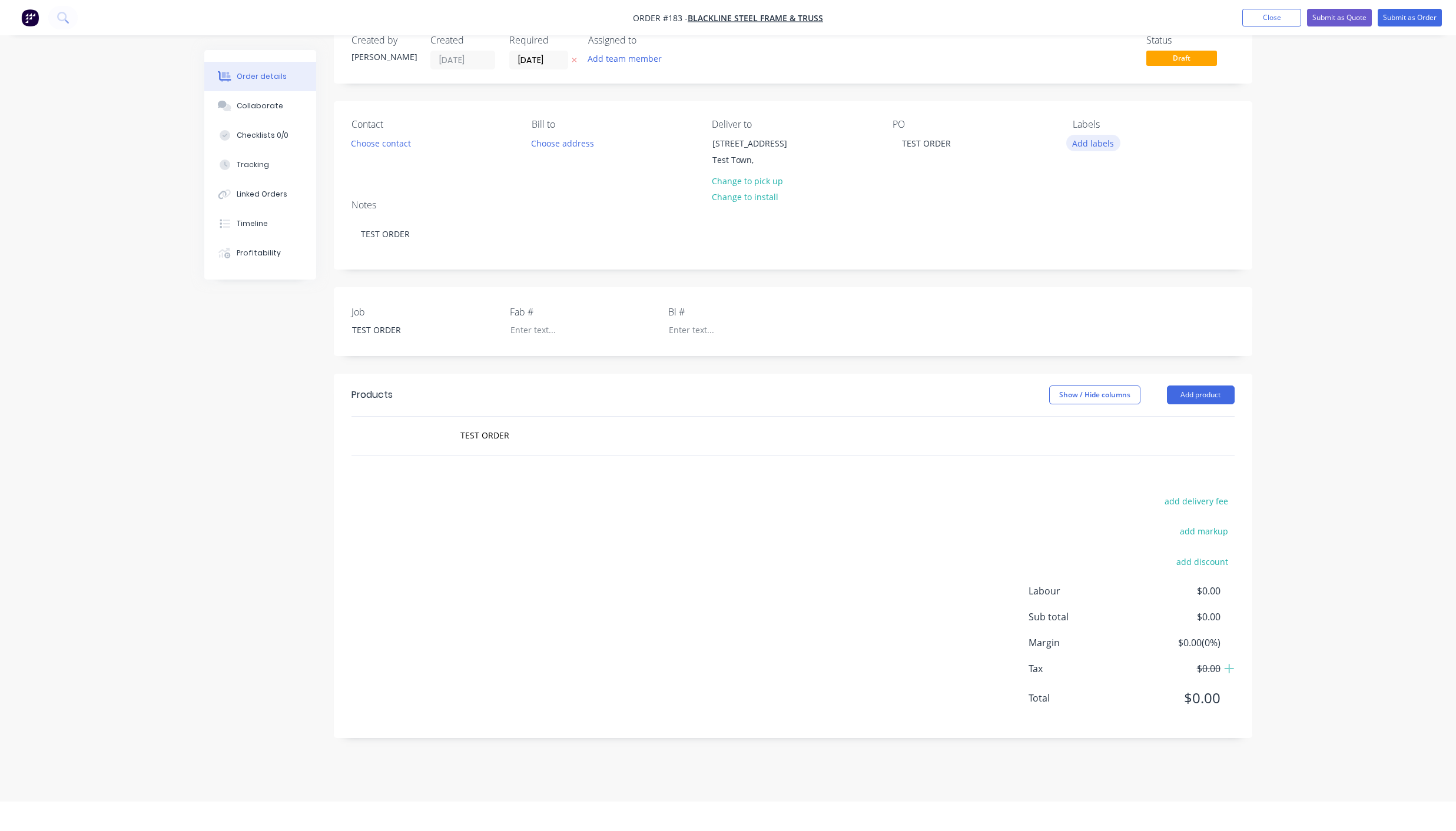
click at [1100, 146] on button "Add labels" at bounding box center [1092, 143] width 54 height 16
click at [1096, 251] on div at bounding box center [1093, 248] width 23 height 23
click at [1096, 259] on div at bounding box center [1093, 265] width 23 height 23
click at [1096, 287] on div at bounding box center [1093, 289] width 23 height 23
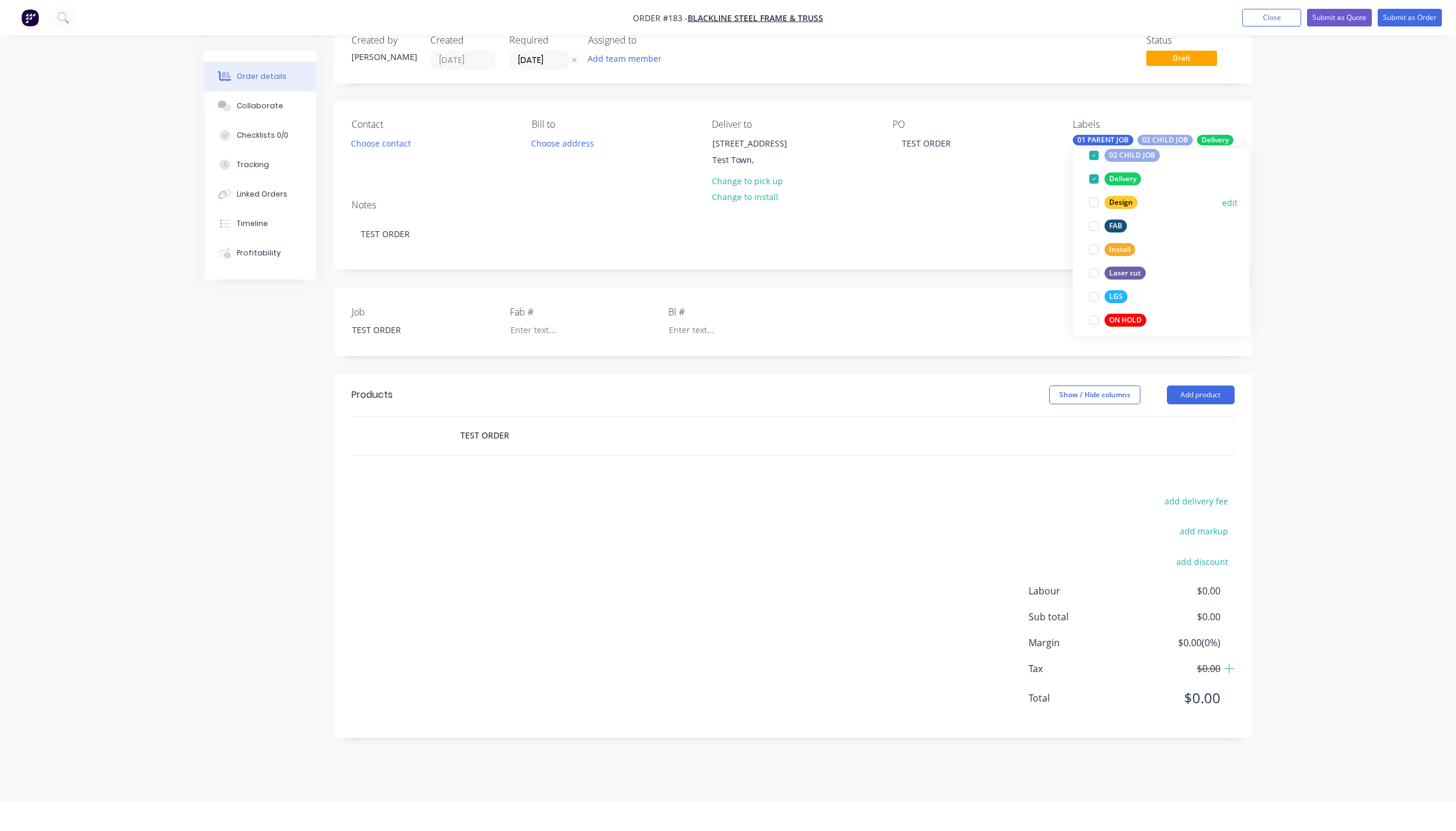
click at [1092, 206] on div at bounding box center [1093, 202] width 23 height 23
click at [1096, 244] on div at bounding box center [1093, 240] width 23 height 23
click at [1096, 264] on div at bounding box center [1093, 264] width 23 height 23
click at [1094, 286] on div at bounding box center [1093, 287] width 23 height 23
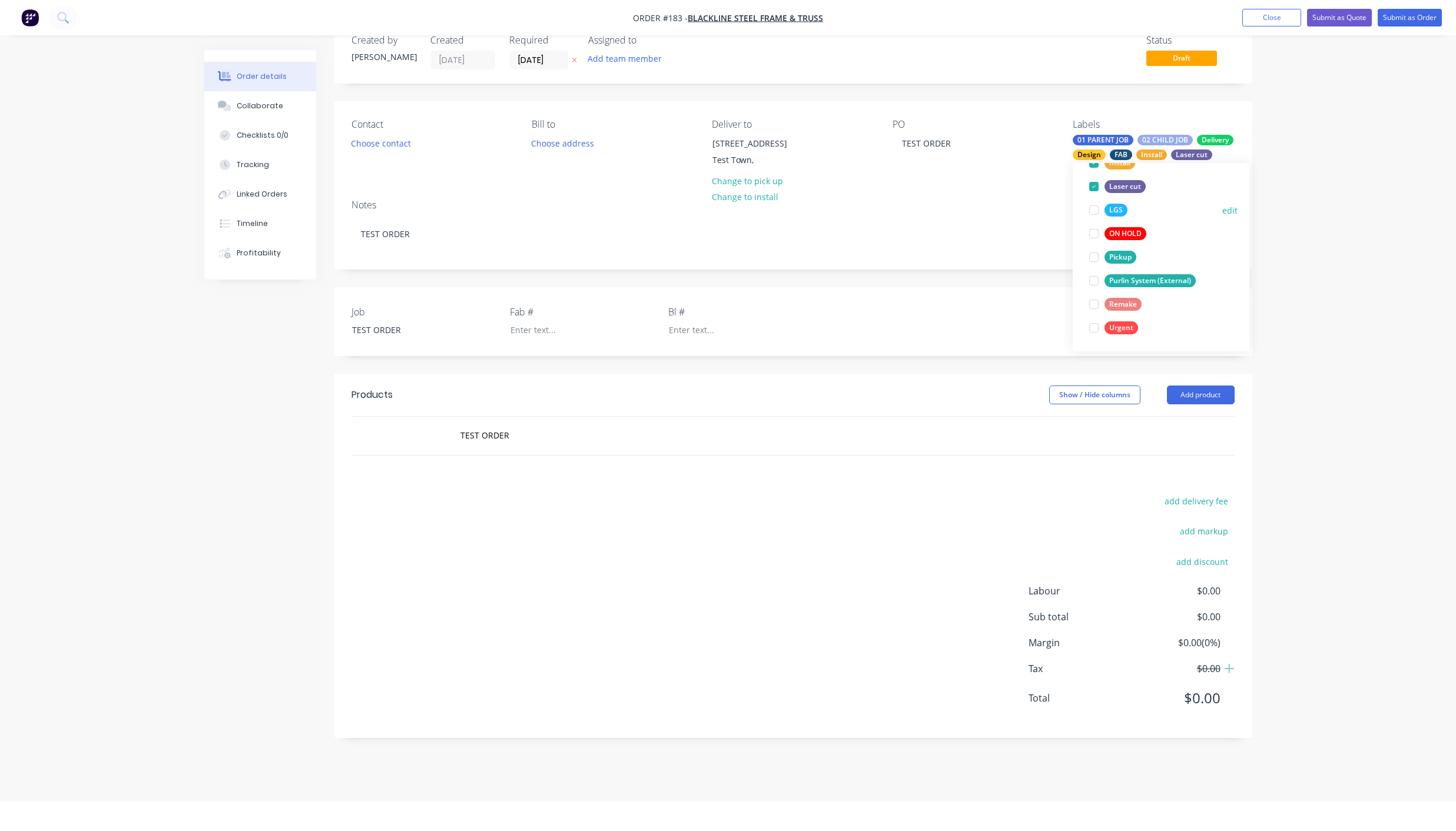
click at [1092, 210] on div at bounding box center [1093, 210] width 23 height 23
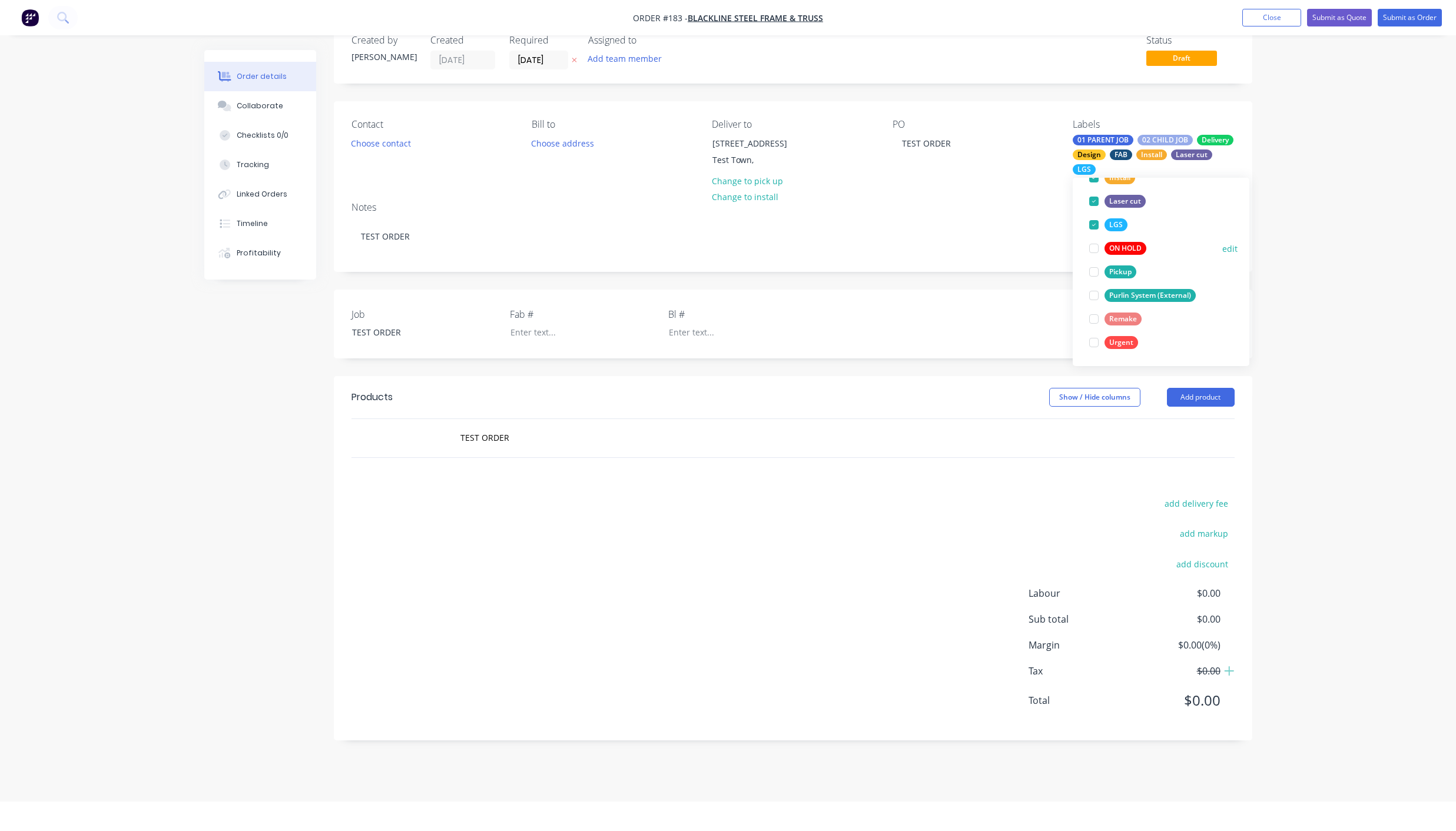
click at [1094, 247] on div at bounding box center [1093, 248] width 23 height 23
click at [1095, 273] on div at bounding box center [1093, 272] width 23 height 23
click at [1094, 299] on div at bounding box center [1093, 295] width 23 height 23
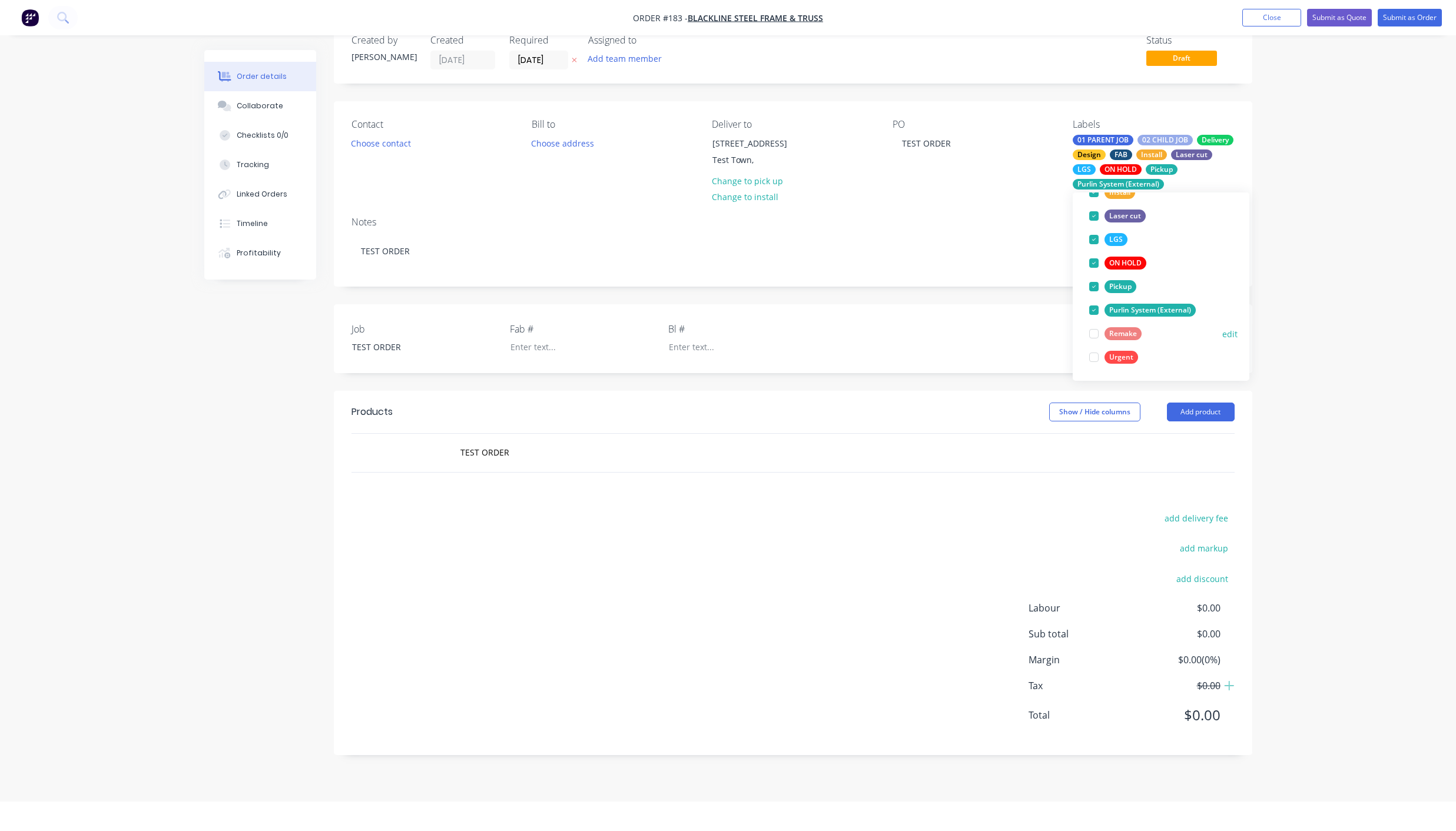
click at [1093, 334] on div at bounding box center [1093, 333] width 23 height 23
click at [1092, 355] on div at bounding box center [1093, 357] width 23 height 23
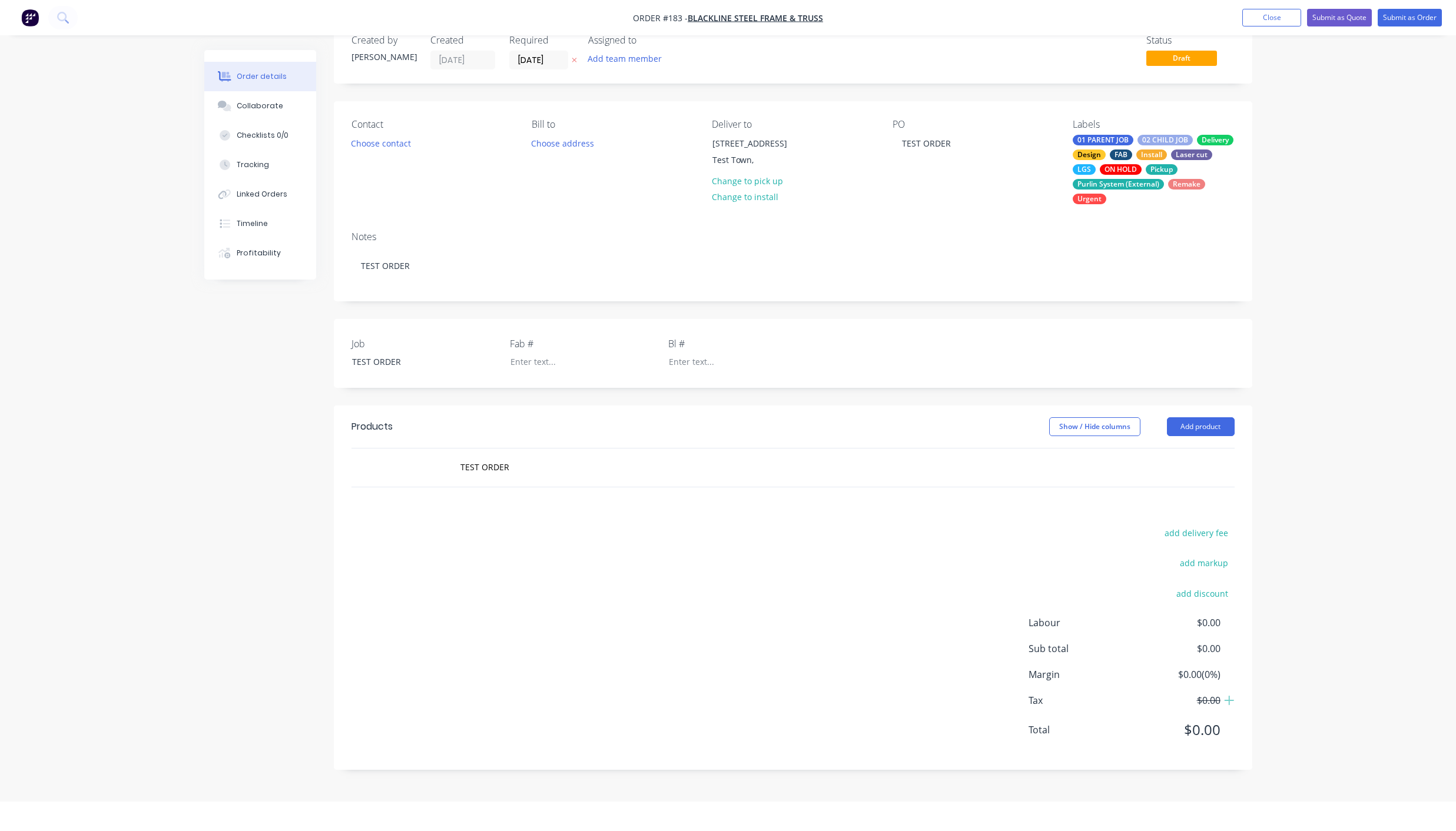
click at [1262, 119] on div "Order details Collaborate Checklists 0/0 Tracking Linked Orders Timeline Profit…" at bounding box center [728, 404] width 1071 height 767
click at [1404, 15] on button "Submit as Order" at bounding box center [1409, 18] width 64 height 18
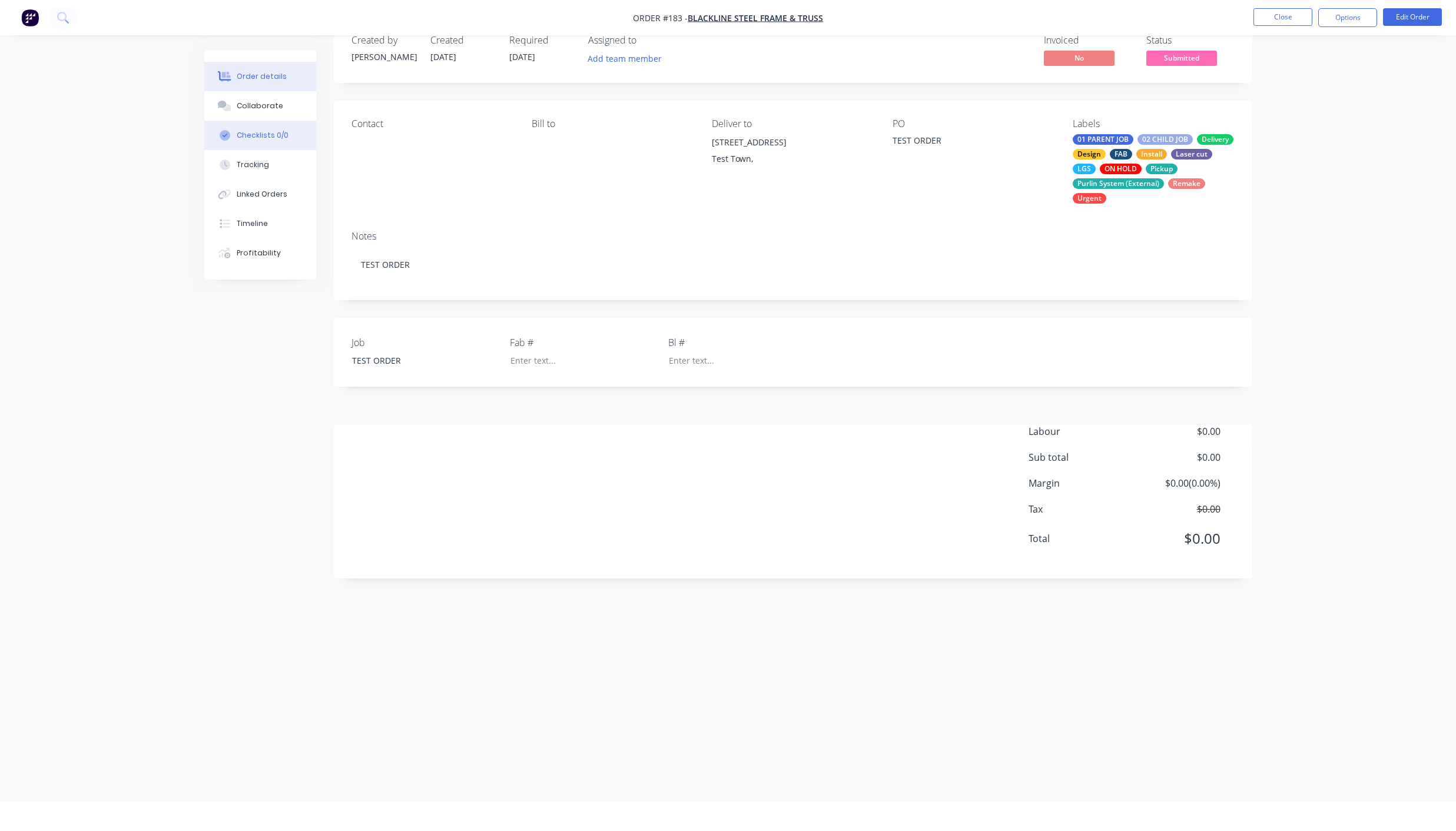
click at [287, 135] on button "Checklists 0/0" at bounding box center [260, 135] width 112 height 30
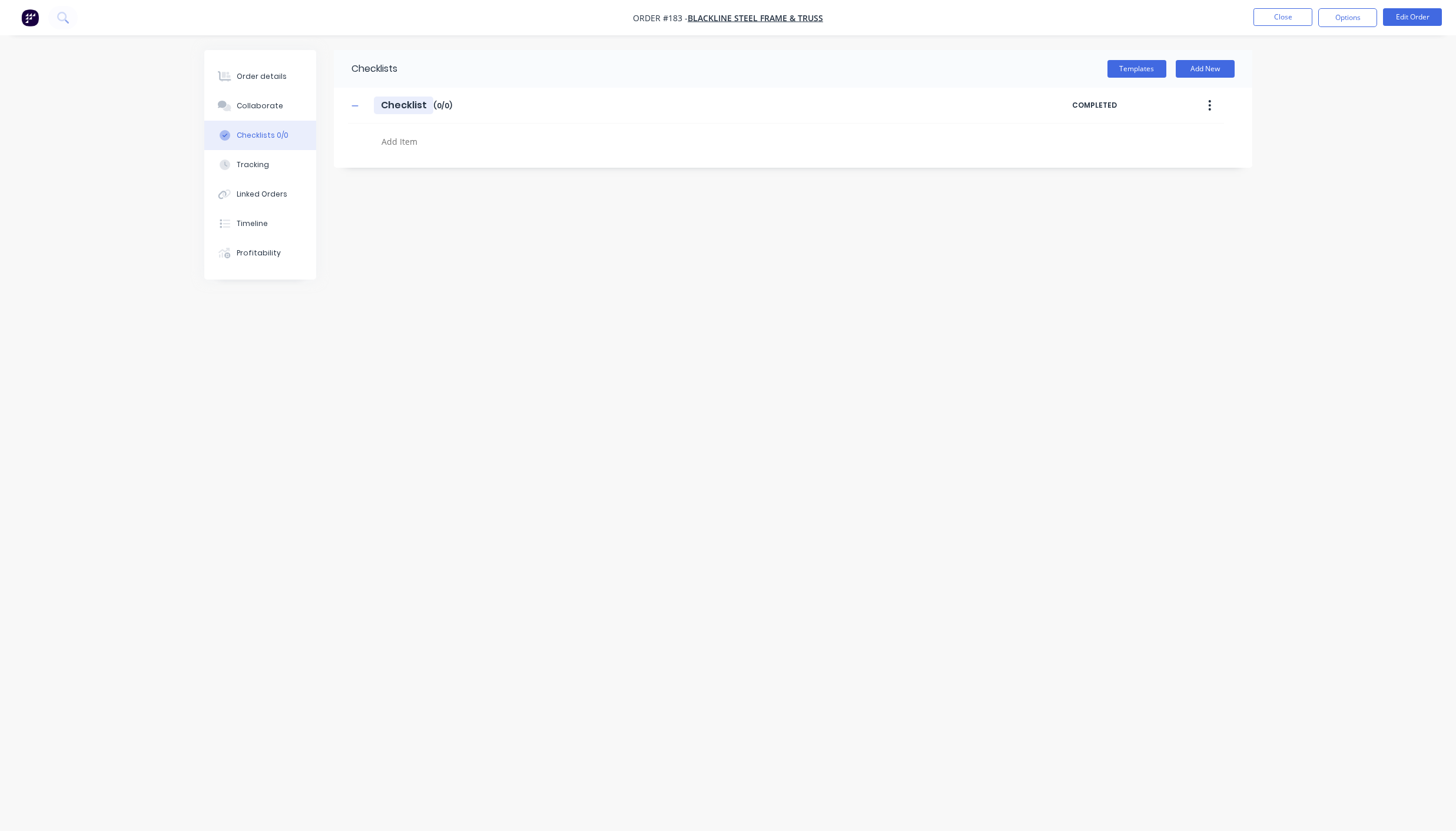
click at [403, 106] on input "Checklist" at bounding box center [404, 106] width 60 height 18
drag, startPoint x: 426, startPoint y: 102, endPoint x: 345, endPoint y: 108, distance: 81.2
click at [345, 108] on div "Checklist Checklist Enter Checklist name ( 0 / 0 ) COMPLETED" at bounding box center [792, 121] width 918 height 66
type input "01 - Submitted Checklist"
click at [387, 139] on textarea at bounding box center [659, 141] width 566 height 17
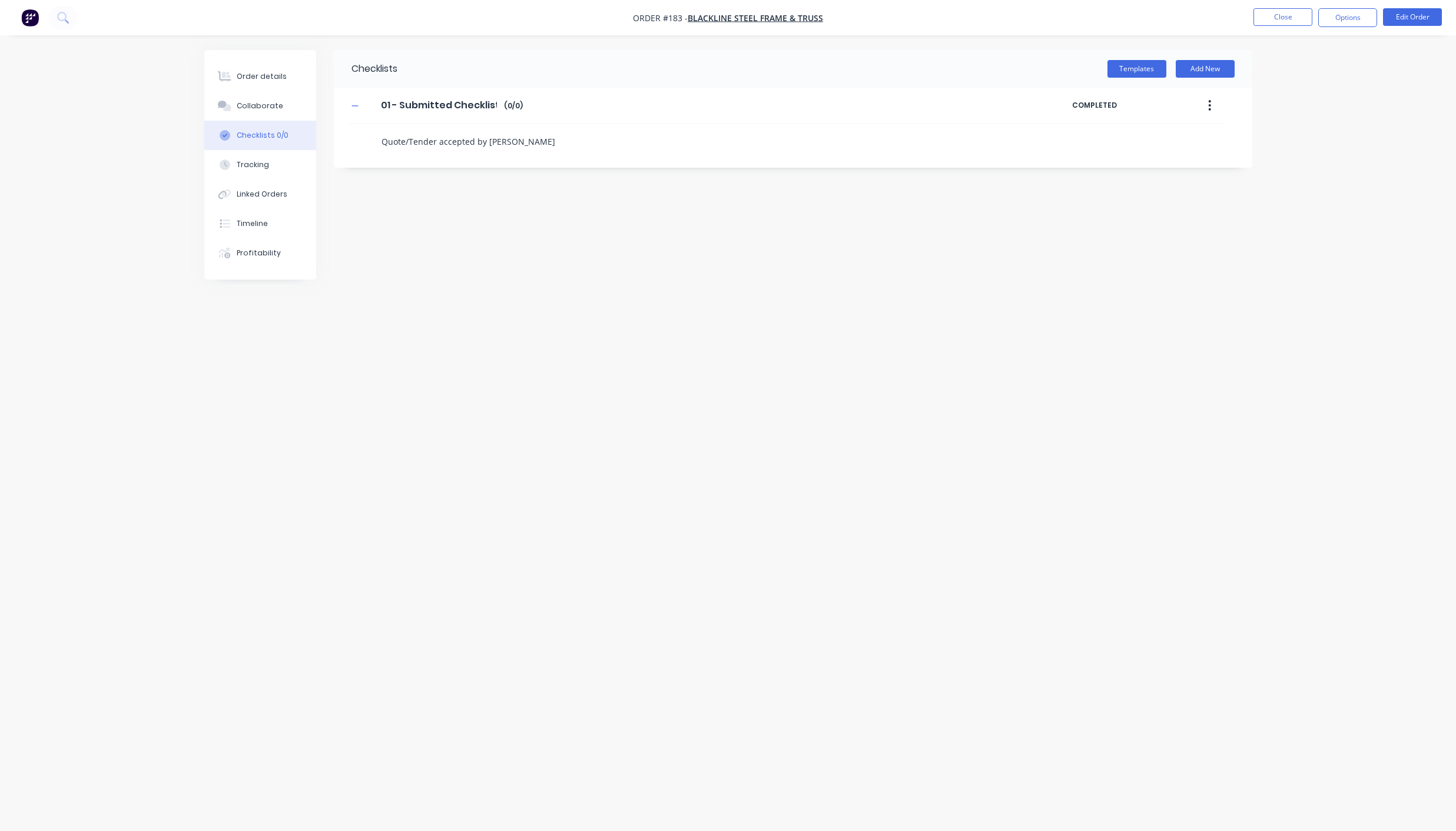
type textarea "Quote/Tender accepted by client"
type textarea "Supply Terms Negotiated & Agreed"
type textarea "Production Capacity Reviewed & Considered"
type textarea "Signed Contract / Purchase Order Received"
type textarea "APPROVED to Proceed"
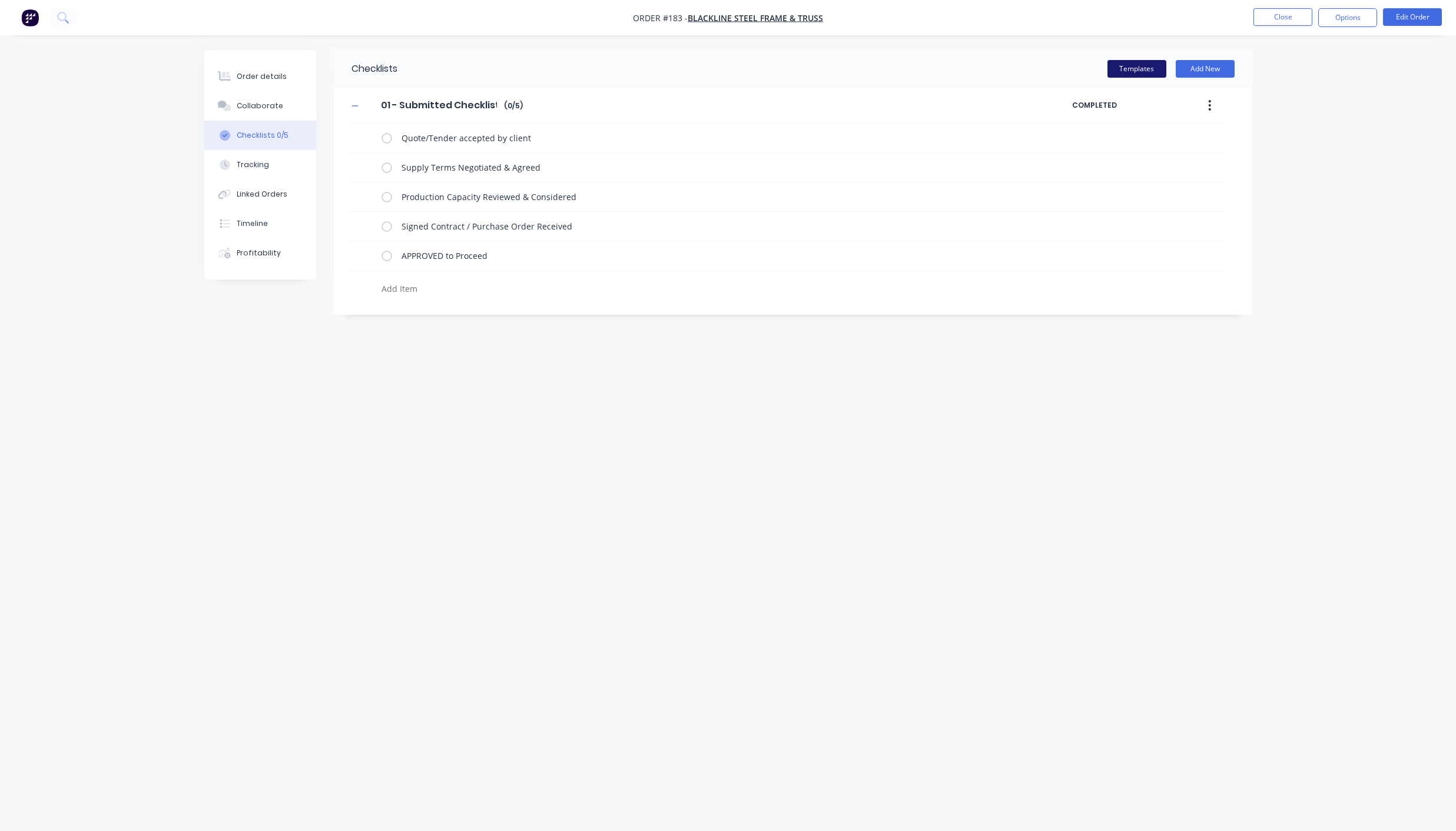
click at [1144, 67] on button "Templates" at bounding box center [1136, 69] width 59 height 18
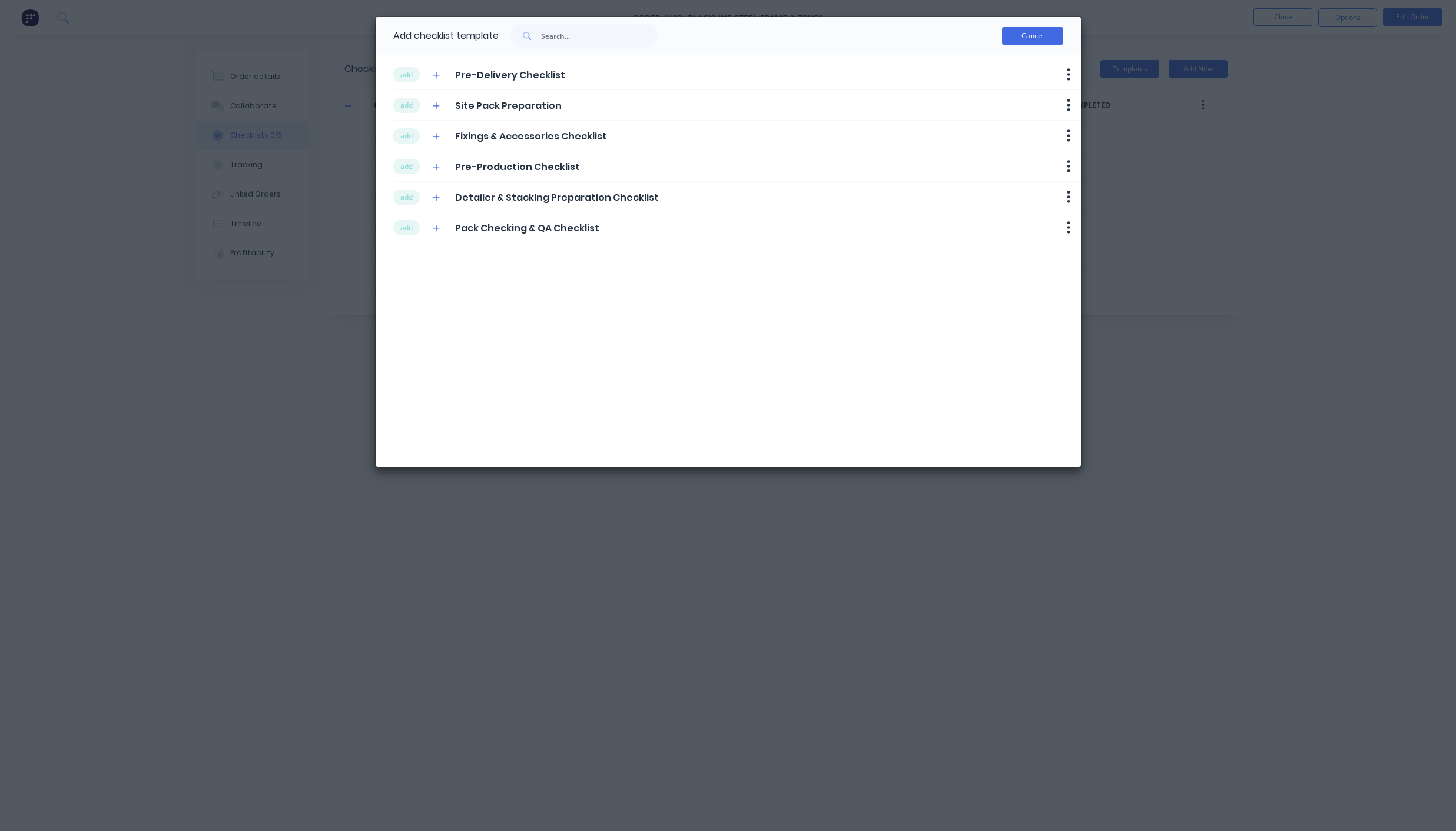
click at [1053, 31] on button "Cancel" at bounding box center [1033, 36] width 61 height 18
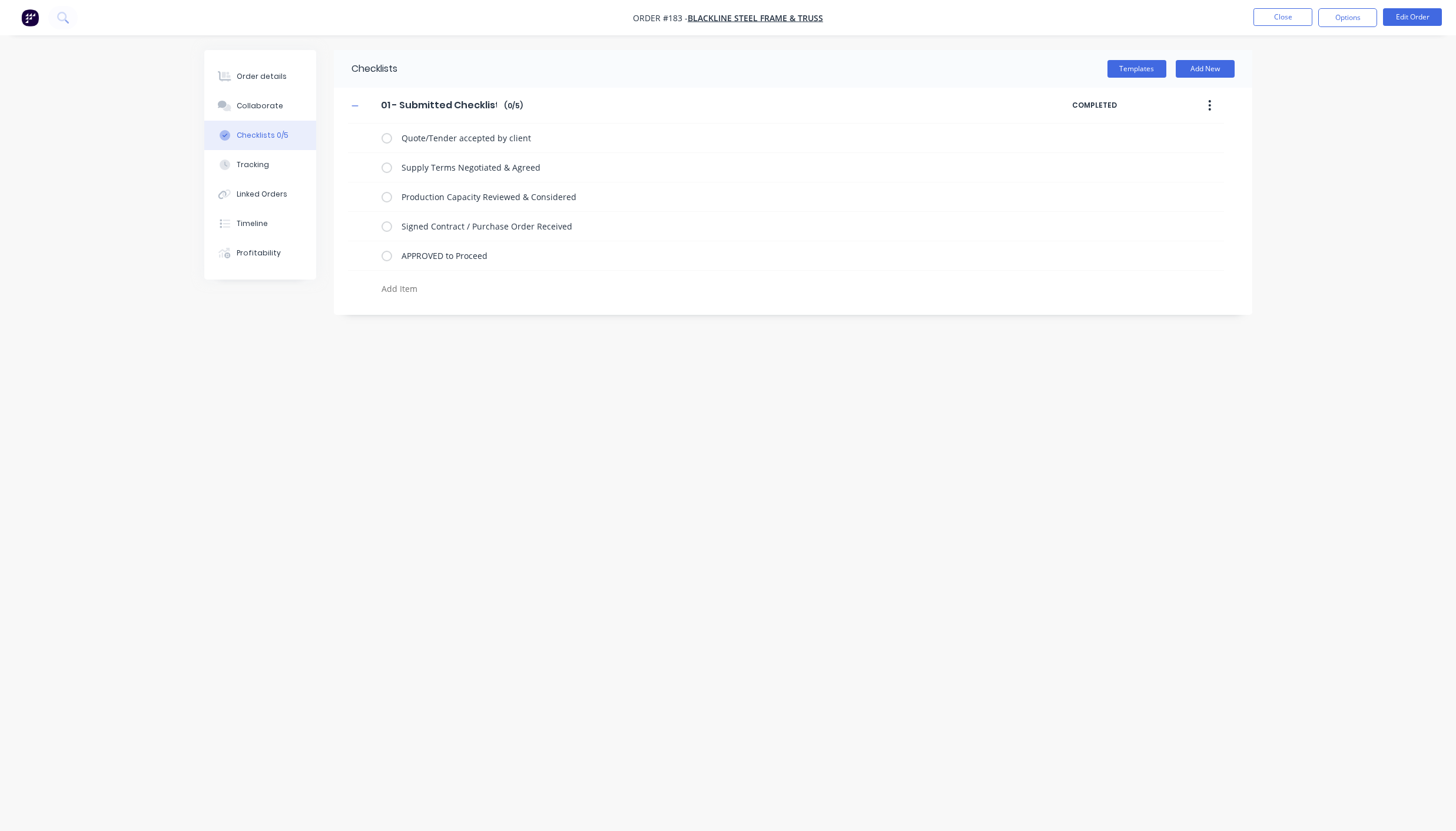
click at [1208, 104] on icon "button" at bounding box center [1209, 106] width 3 height 13
click at [1163, 139] on span "Save as Template" at bounding box center [1167, 135] width 89 height 12
click at [1137, 71] on button "Templates" at bounding box center [1136, 69] width 59 height 18
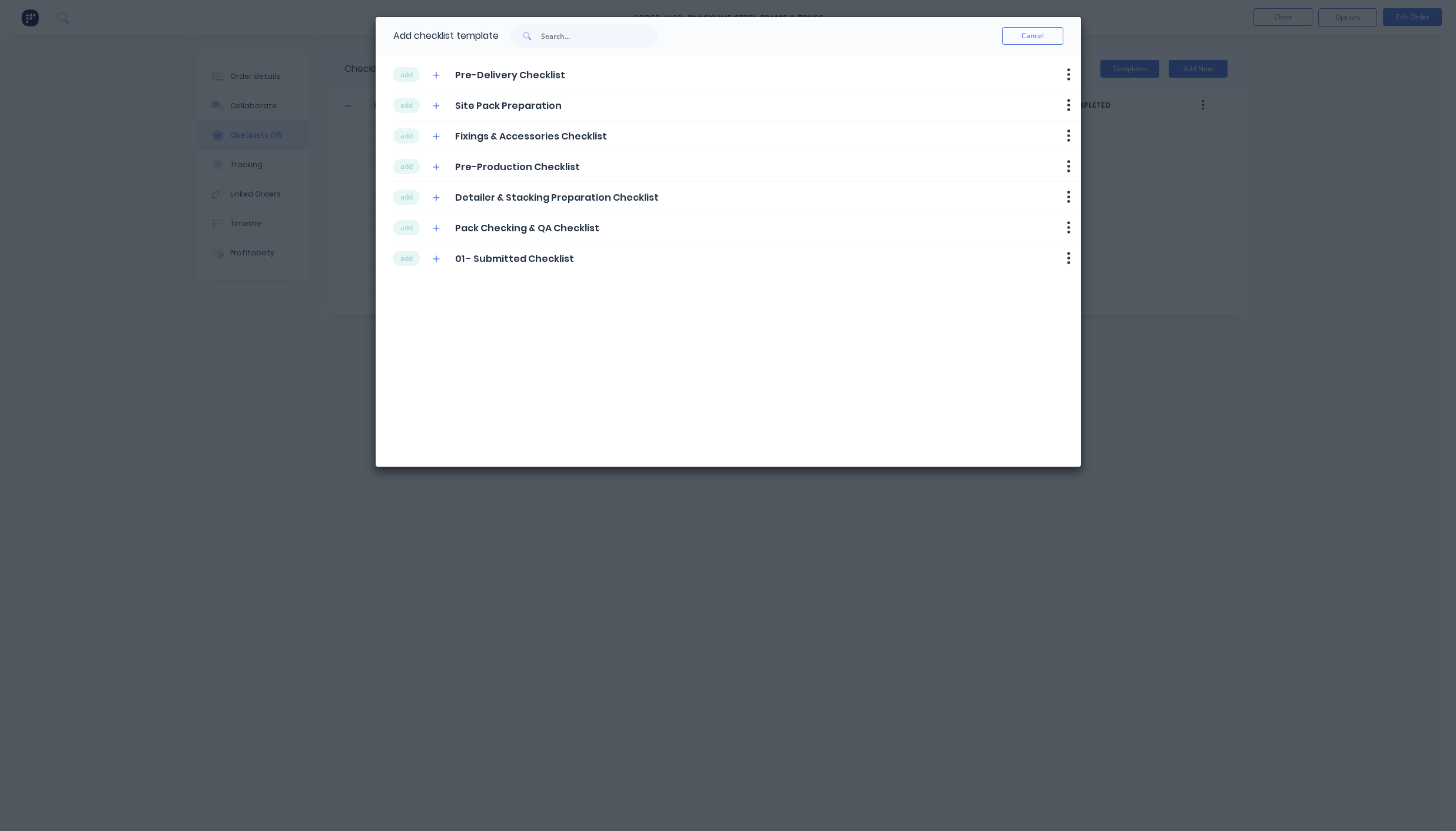
click at [1000, 525] on div "Add checklist template Cancel add Pre-Delivery Checklist Delete add Site Pack P…" at bounding box center [728, 415] width 1456 height 831
click at [1026, 35] on button "Cancel" at bounding box center [1033, 36] width 61 height 18
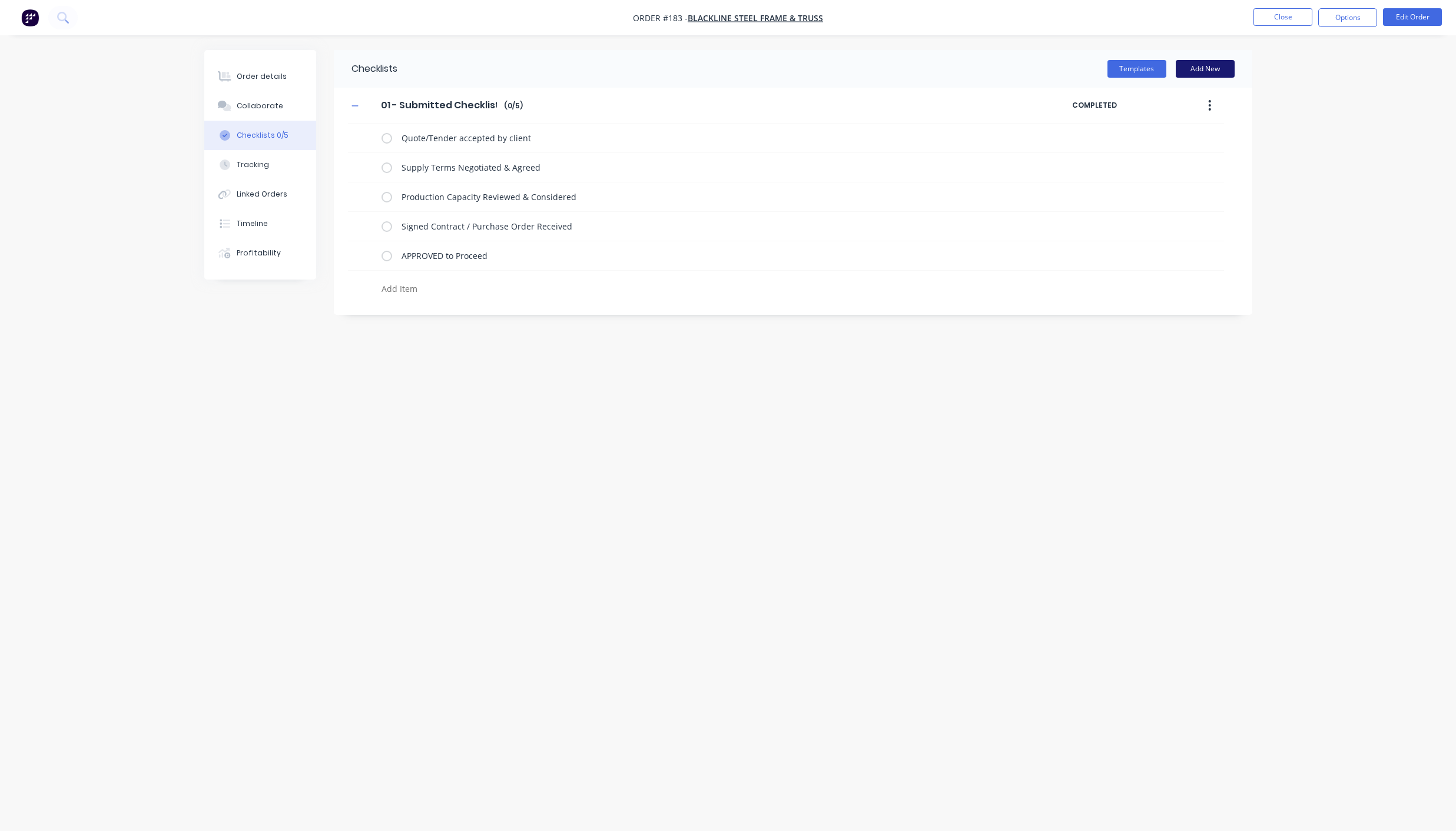
click at [1204, 62] on button "Add New" at bounding box center [1204, 69] width 59 height 18
type input "02 - Awaiting Deposit Checklist"
drag, startPoint x: 402, startPoint y: 327, endPoint x: 529, endPoint y: 327, distance: 127.0
click at [529, 327] on input "02 - Awaiting Deposit Checklist" at bounding box center [456, 330] width 163 height 18
type input "02 - ACCEPTED - Waiting Deposit Checklist"
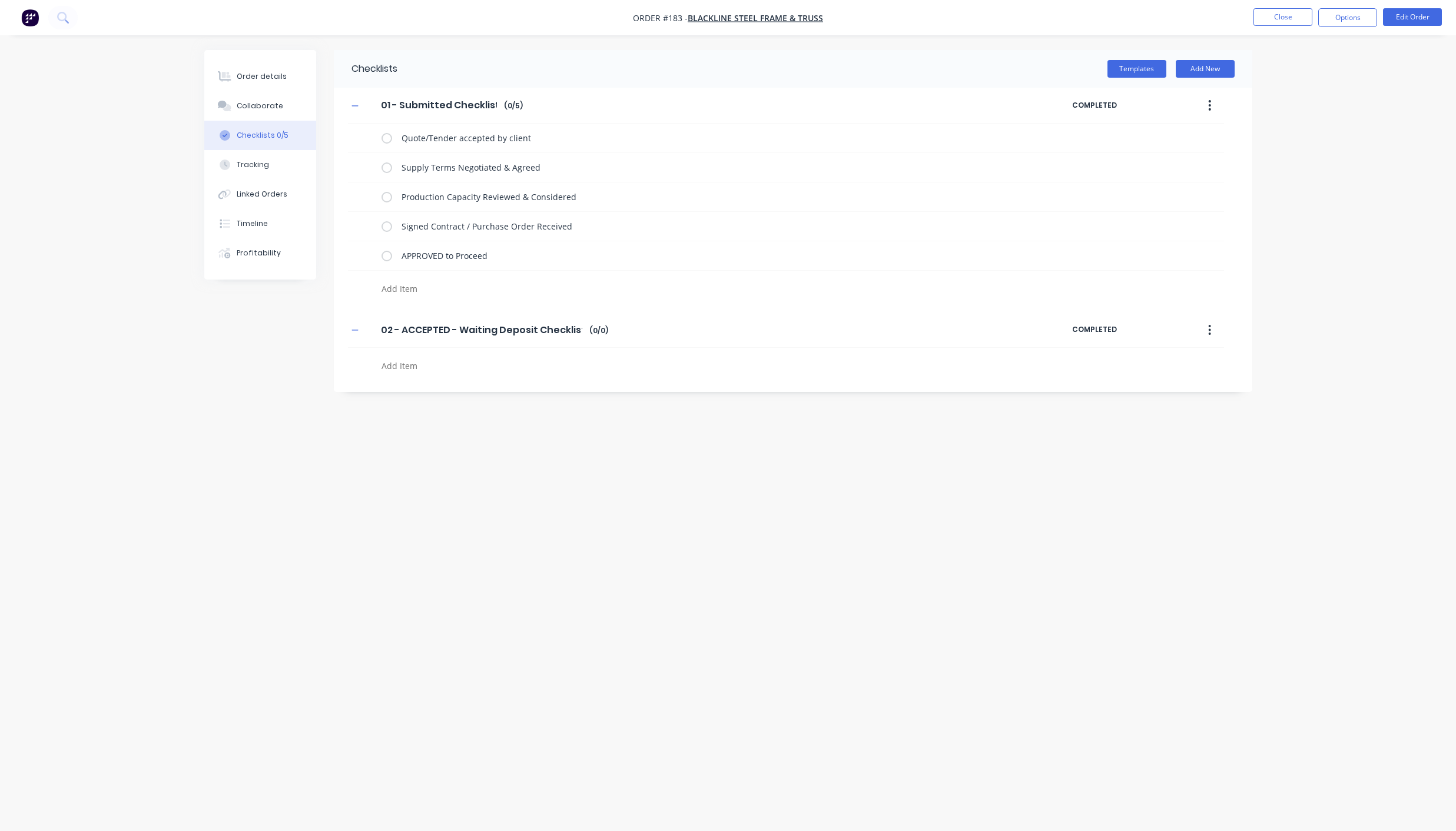
click at [411, 366] on textarea at bounding box center [659, 365] width 566 height 17
click at [445, 359] on textarea "Deposit Invoice Sent to Client" at bounding box center [659, 365] width 566 height 17
type textarea "Deposit Invoice Prepared & Sent to Client"
click at [466, 389] on textarea "Invoice Information Aligned in Factory & Xero" at bounding box center [659, 395] width 566 height 17
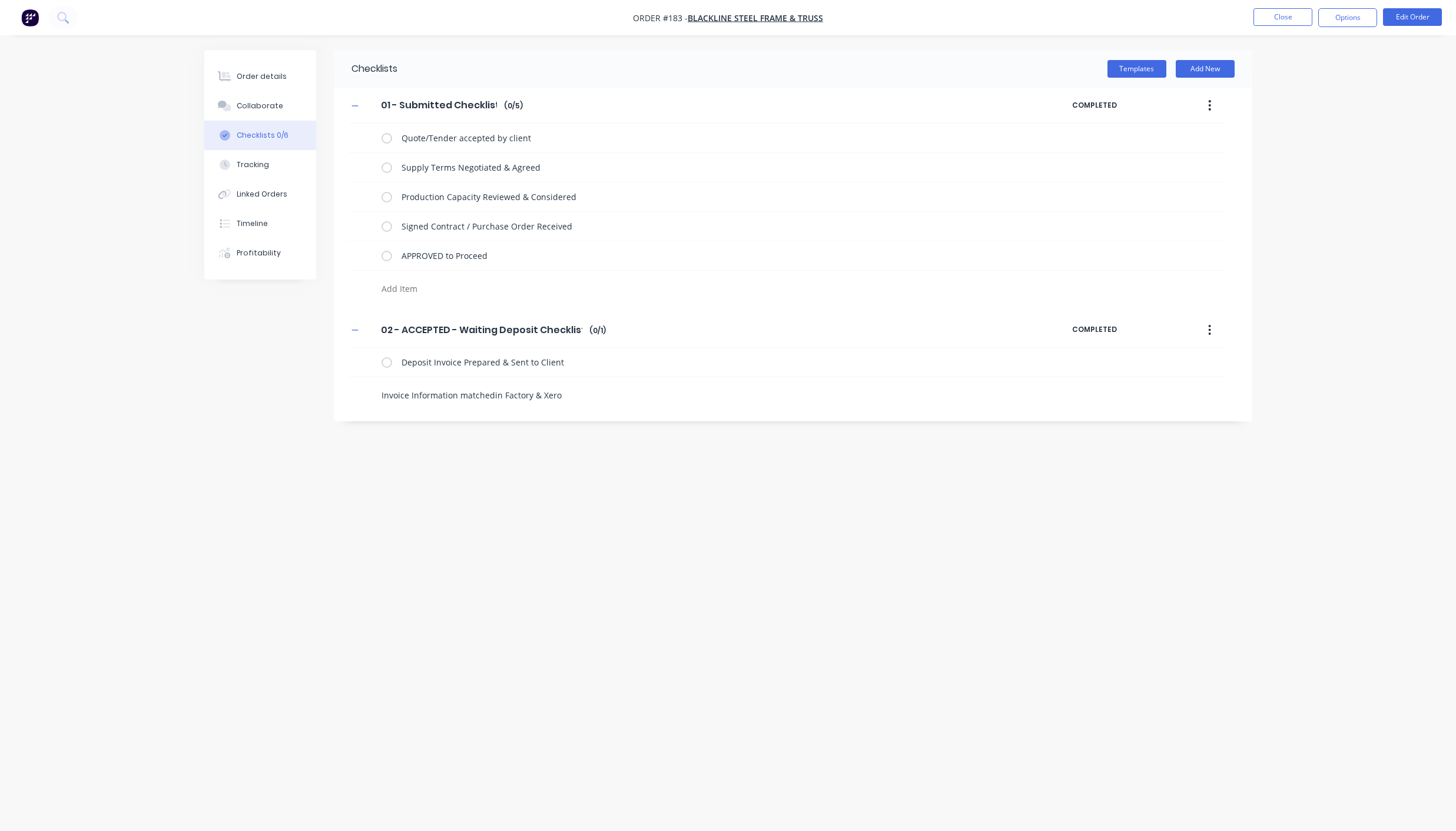
type textarea "Invoice Information matched in Factory & Xero"
type textarea "Deposit/Payment Received"
click at [382, 452] on textarea "Remittance Prepared & Sent to Client" at bounding box center [659, 454] width 566 height 17
type textarea "Payment Confirmation/Remittance Prepared & Sent to Client"
type textarea "APPROVED to Initiate Project"
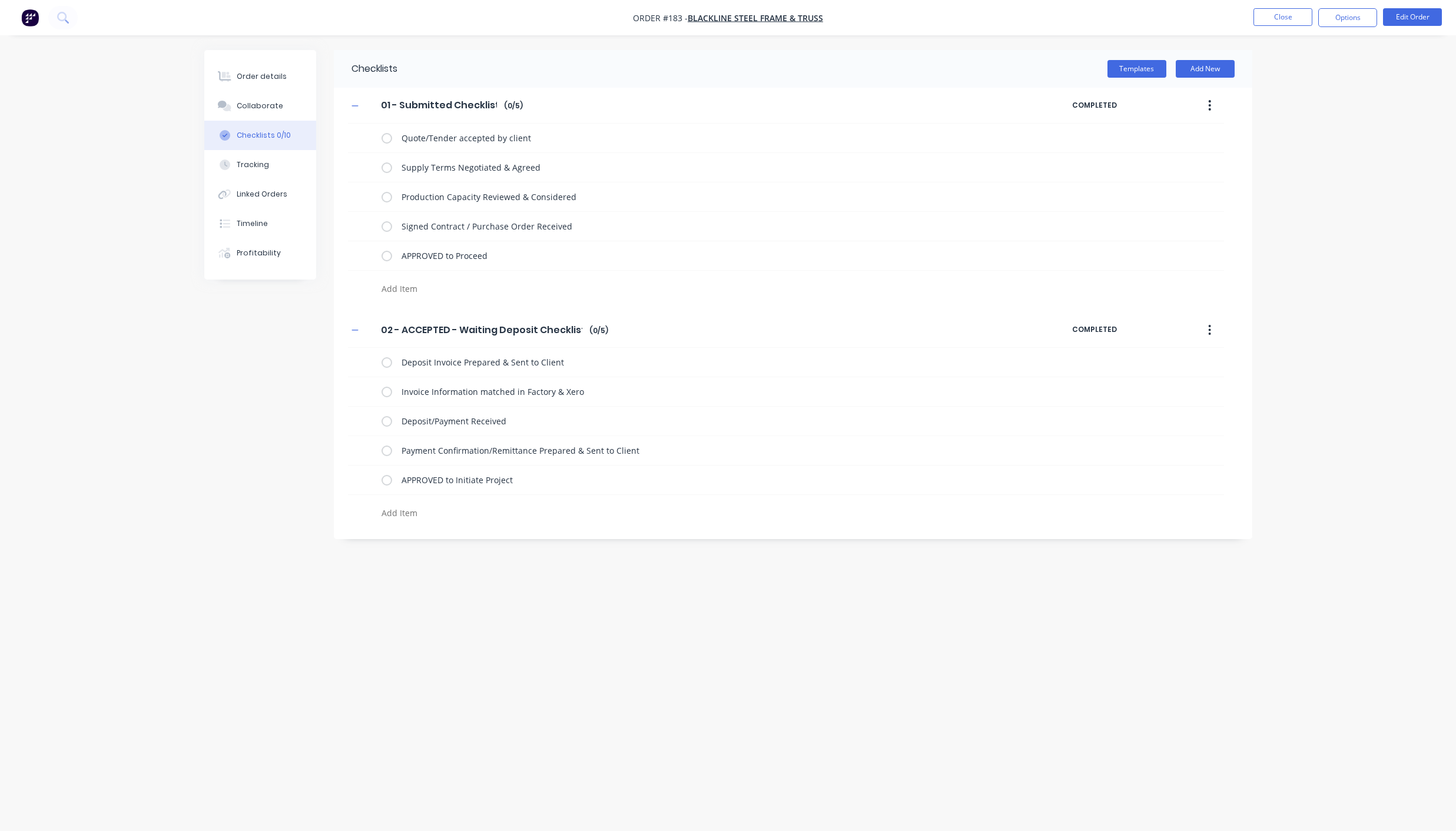
click at [1210, 326] on icon "button" at bounding box center [1209, 330] width 2 height 10
click at [1177, 355] on span "Save as Template" at bounding box center [1167, 360] width 89 height 12
click at [1208, 71] on button "Add New" at bounding box center [1204, 69] width 59 height 18
type input "03 - Project Initiation Checklist"
click at [417, 592] on textarea at bounding box center [659, 590] width 566 height 17
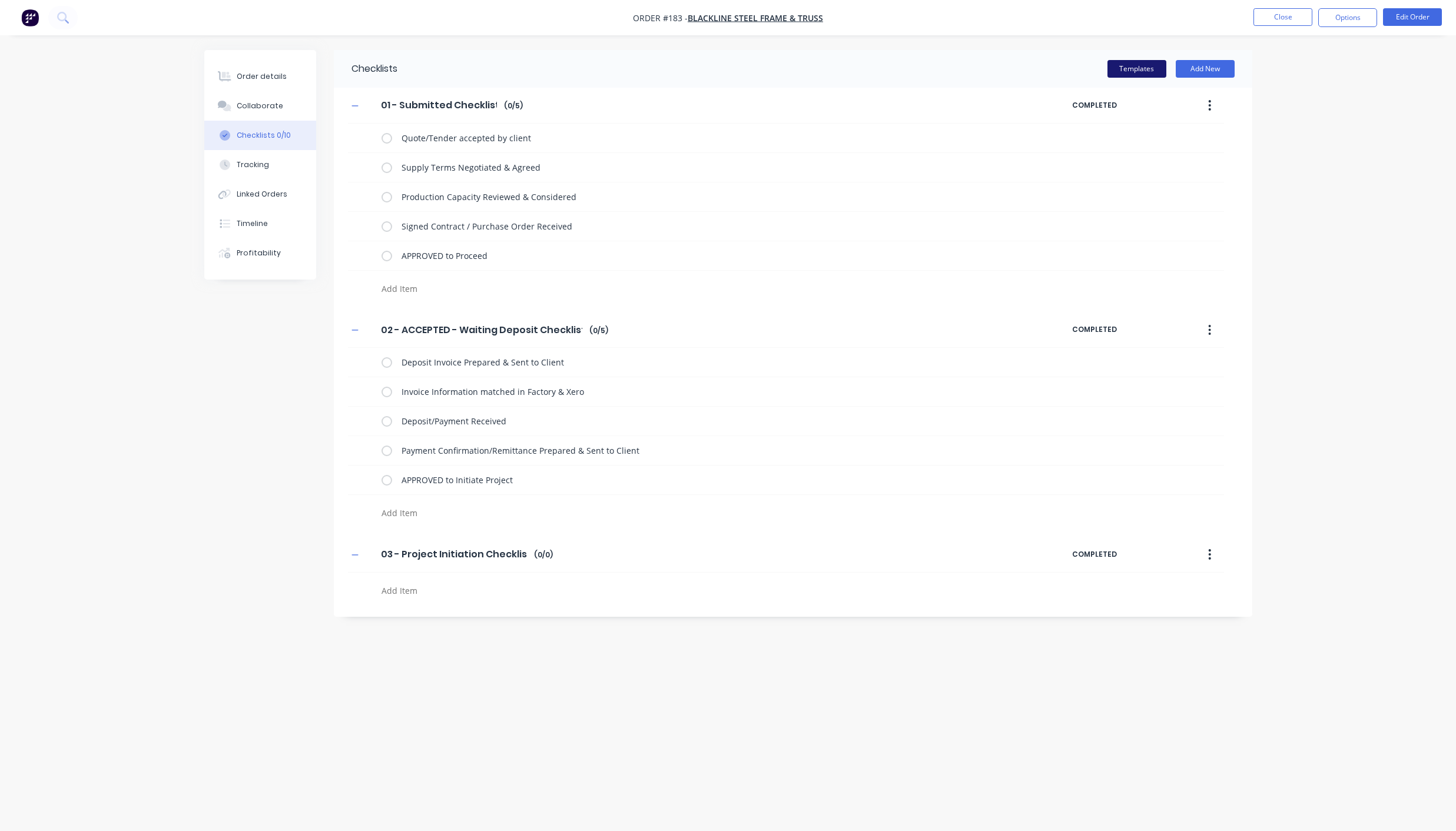
click at [1144, 73] on button "Templates" at bounding box center [1136, 69] width 59 height 18
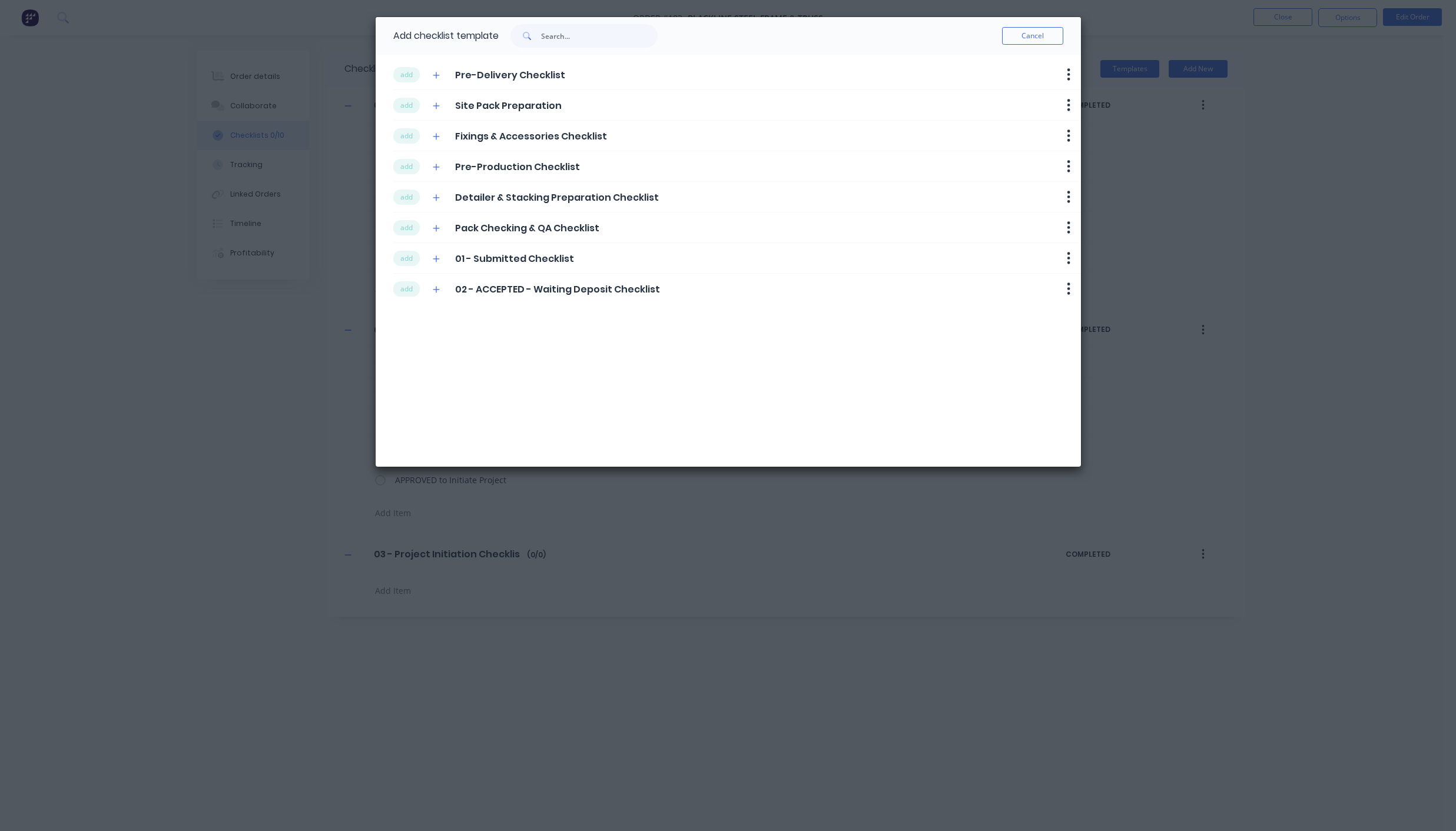
click at [1256, 274] on div "Add checklist template Cancel add Pre-Delivery Checklist Delete add Site Pack P…" at bounding box center [728, 415] width 1456 height 831
click at [1036, 42] on button "Cancel" at bounding box center [1033, 36] width 61 height 18
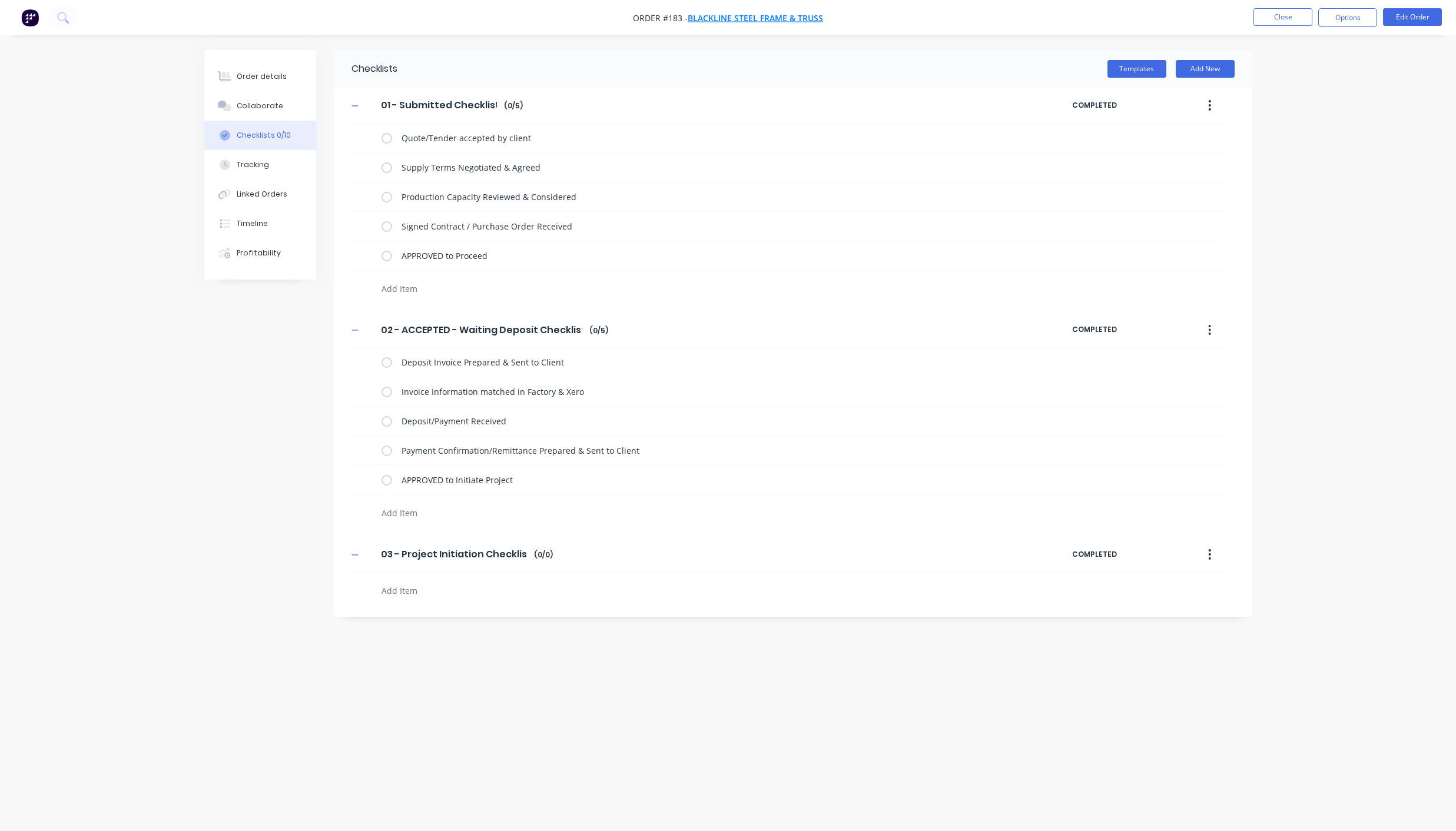
drag, startPoint x: 36, startPoint y: 17, endPoint x: 732, endPoint y: 15, distance: 696.0
click at [1158, 71] on button "Templates" at bounding box center [1136, 69] width 59 height 18
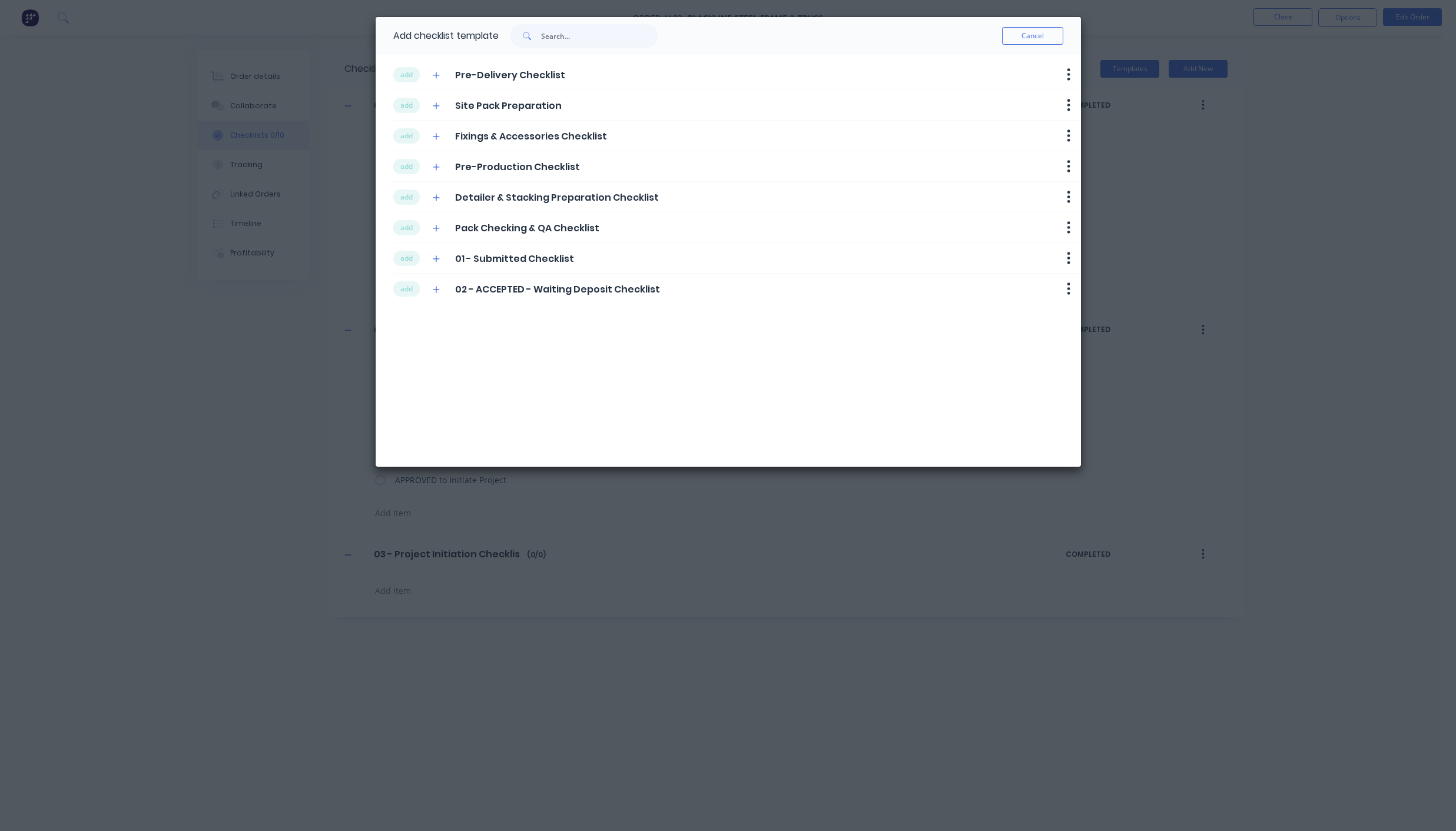
click at [496, 290] on span "02 - ACCEPTED - Waiting Deposit Checklist" at bounding box center [557, 289] width 205 height 15
click at [1073, 260] on button "button" at bounding box center [1069, 259] width 15 height 15
click at [411, 290] on button "add" at bounding box center [406, 289] width 27 height 15
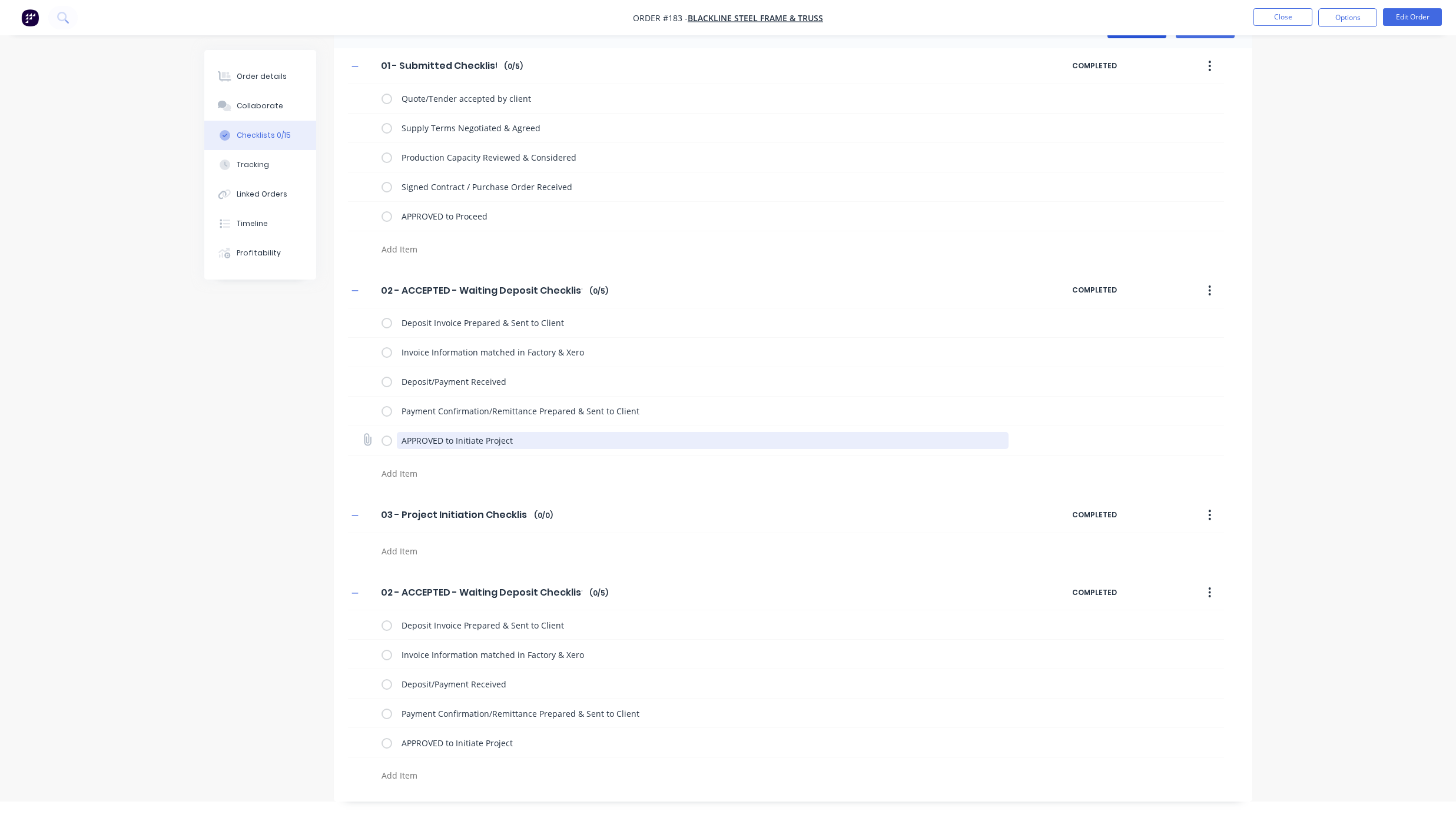
scroll to position [39, 0]
click at [1207, 590] on button "button" at bounding box center [1209, 593] width 27 height 21
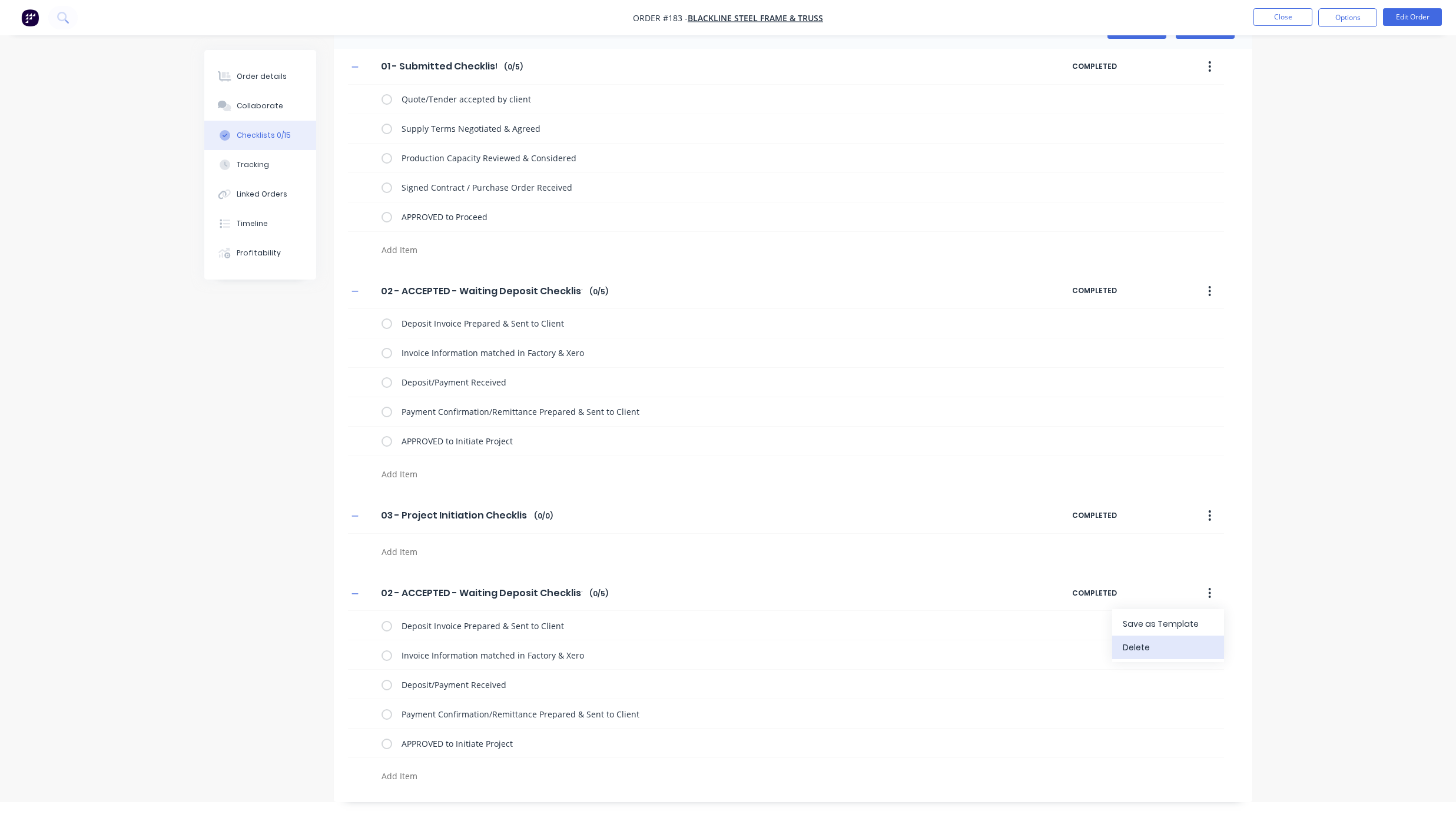
click at [1167, 646] on div "Delete" at bounding box center [1167, 647] width 90 height 17
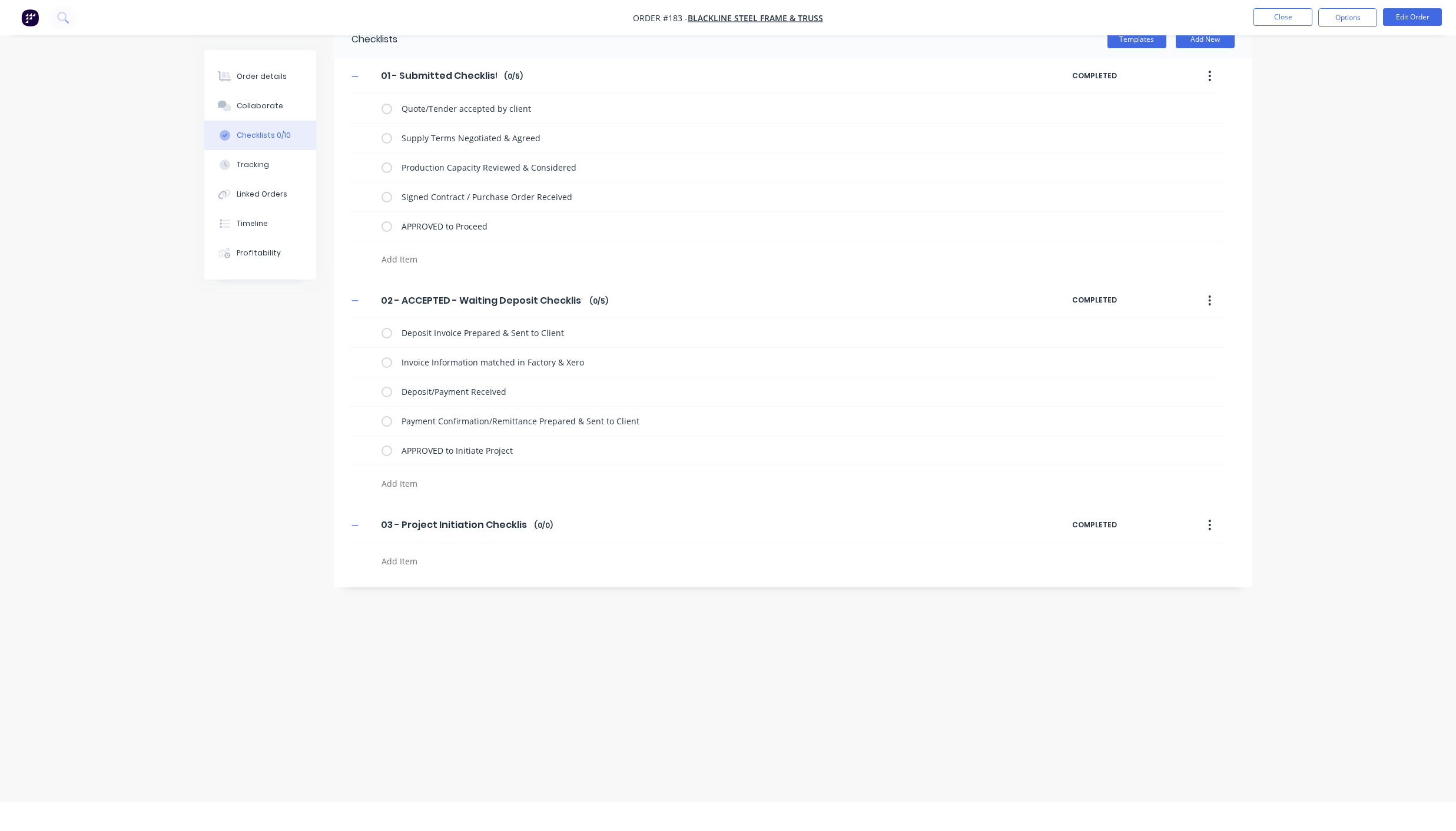
scroll to position [30, 0]
click at [422, 295] on input "02 - ACCEPTED - Waiting Deposit Checklist" at bounding box center [481, 300] width 215 height 18
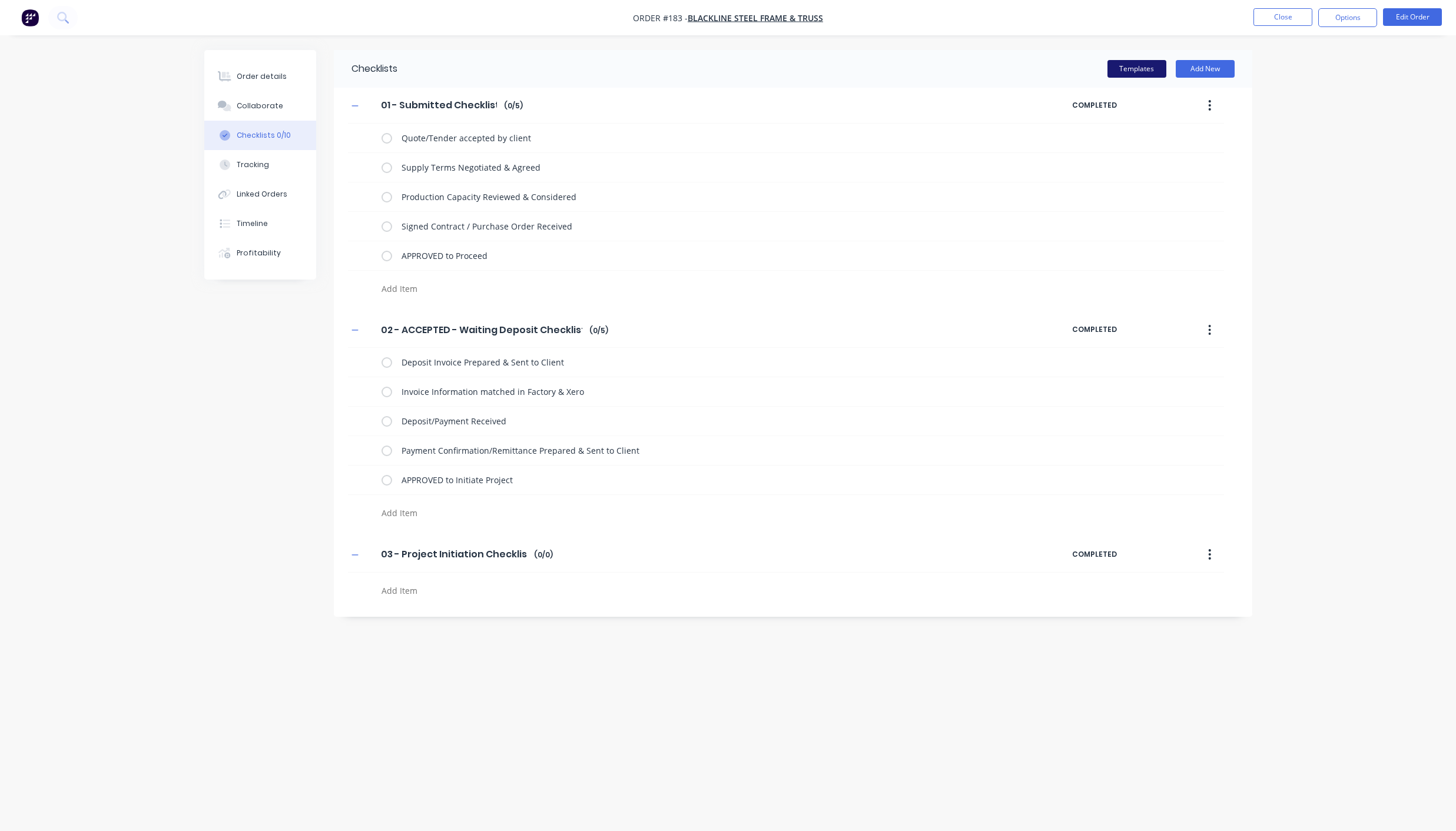
click at [1149, 71] on button "Templates" at bounding box center [1136, 69] width 59 height 18
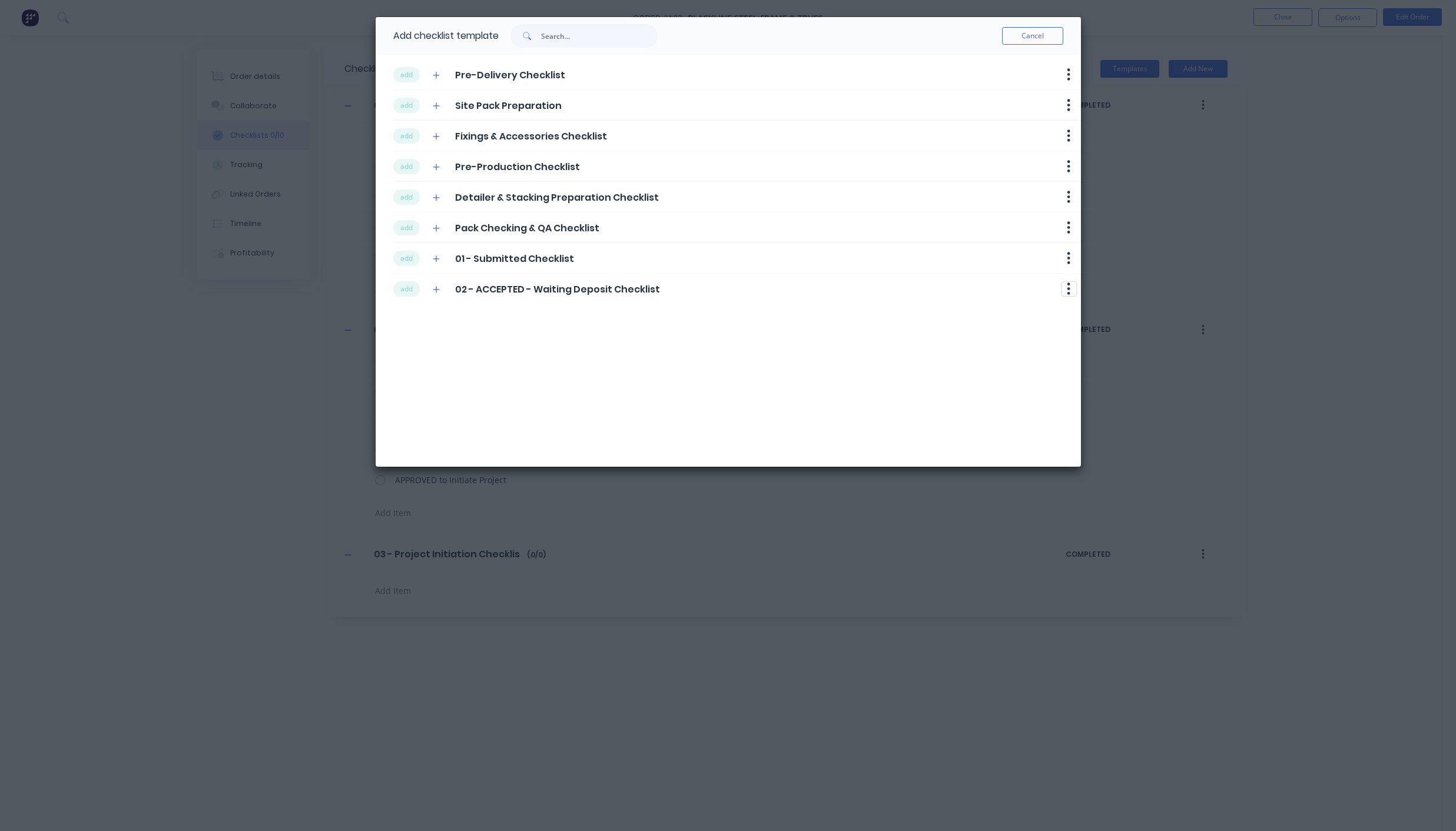
click at [1070, 289] on icon "button" at bounding box center [1069, 288] width 3 height 12
click at [1035, 306] on button "Delete" at bounding box center [1038, 309] width 74 height 19
click at [1242, 202] on div "Add checklist template Cancel add Pre-Delivery Checklist Delete add Site Pack P…" at bounding box center [728, 415] width 1456 height 831
click at [1024, 35] on button "Cancel" at bounding box center [1033, 36] width 61 height 18
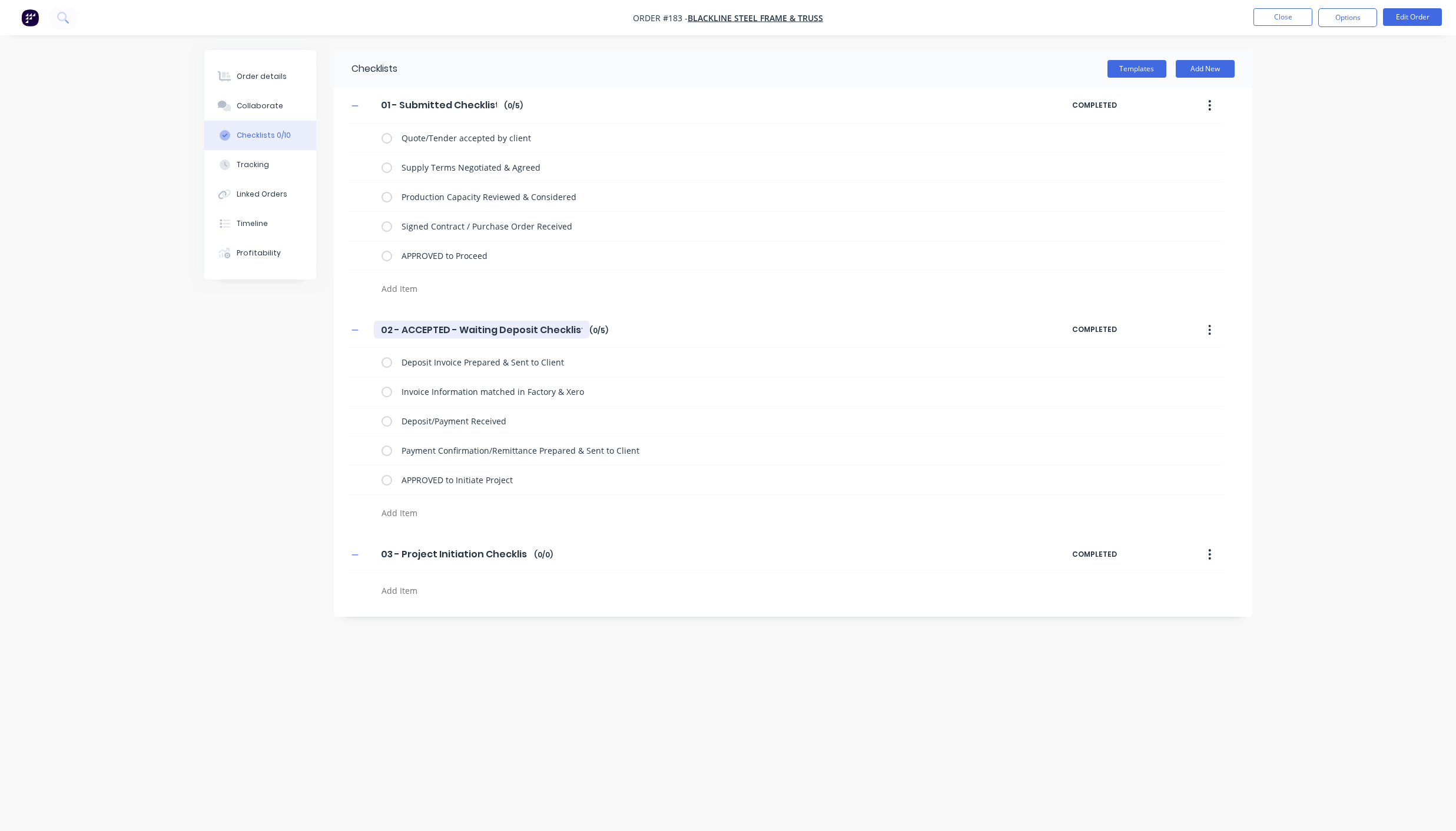
click at [407, 330] on input "02 - ACCEPTED - Waiting Deposit Checklist" at bounding box center [481, 330] width 215 height 18
type input "02 - Accepted - Waiting Deposit Checklist"
click at [1212, 325] on button "button" at bounding box center [1209, 330] width 27 height 21
click at [1179, 354] on div "Save as Template" at bounding box center [1167, 360] width 90 height 17
click at [1138, 67] on button "Templates" at bounding box center [1136, 69] width 59 height 18
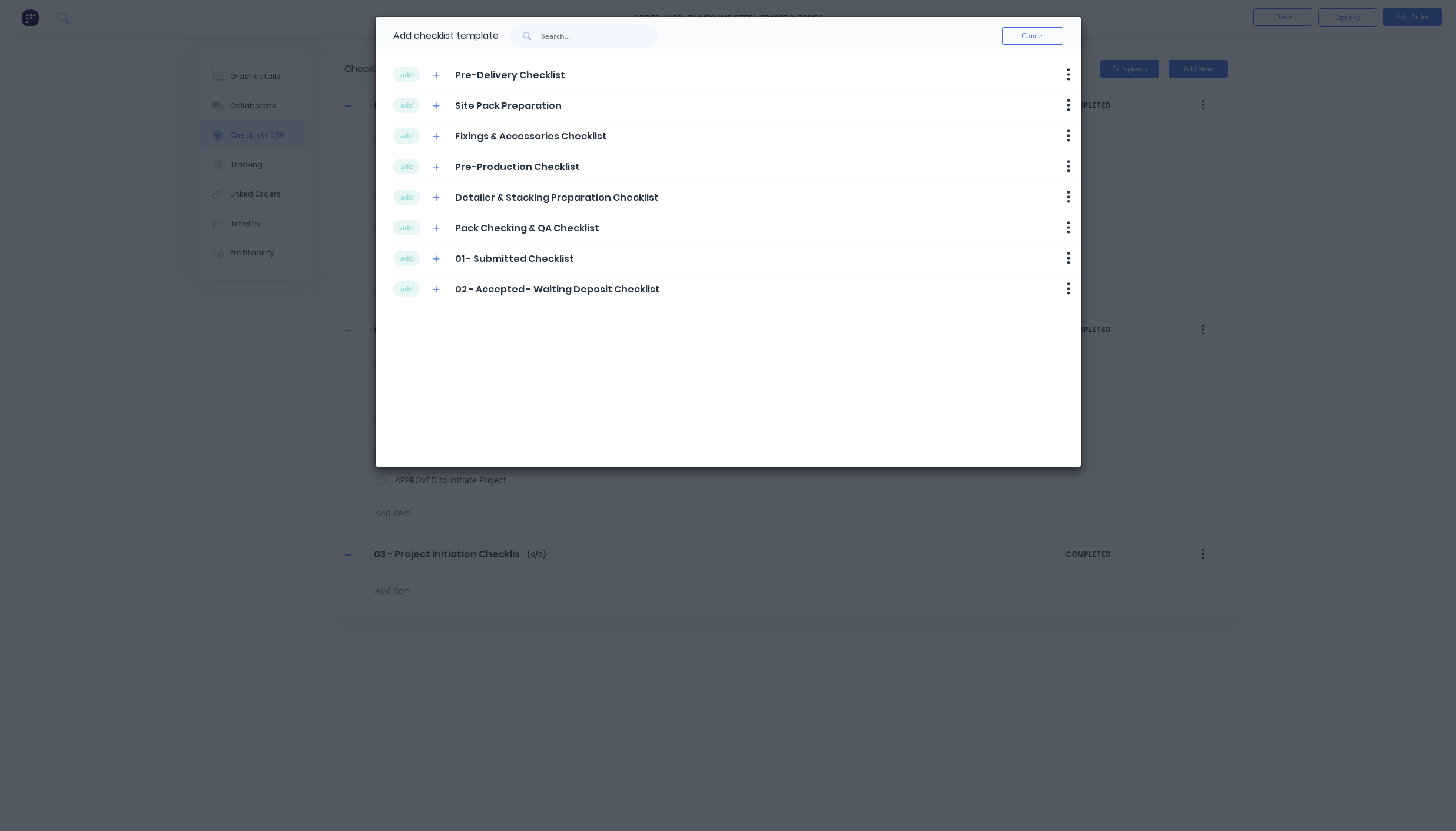
click at [551, 681] on div "Add checklist template Cancel add Pre-Delivery Checklist Delete add Site Pack P…" at bounding box center [728, 415] width 1456 height 831
click at [1026, 36] on button "Cancel" at bounding box center [1033, 36] width 61 height 18
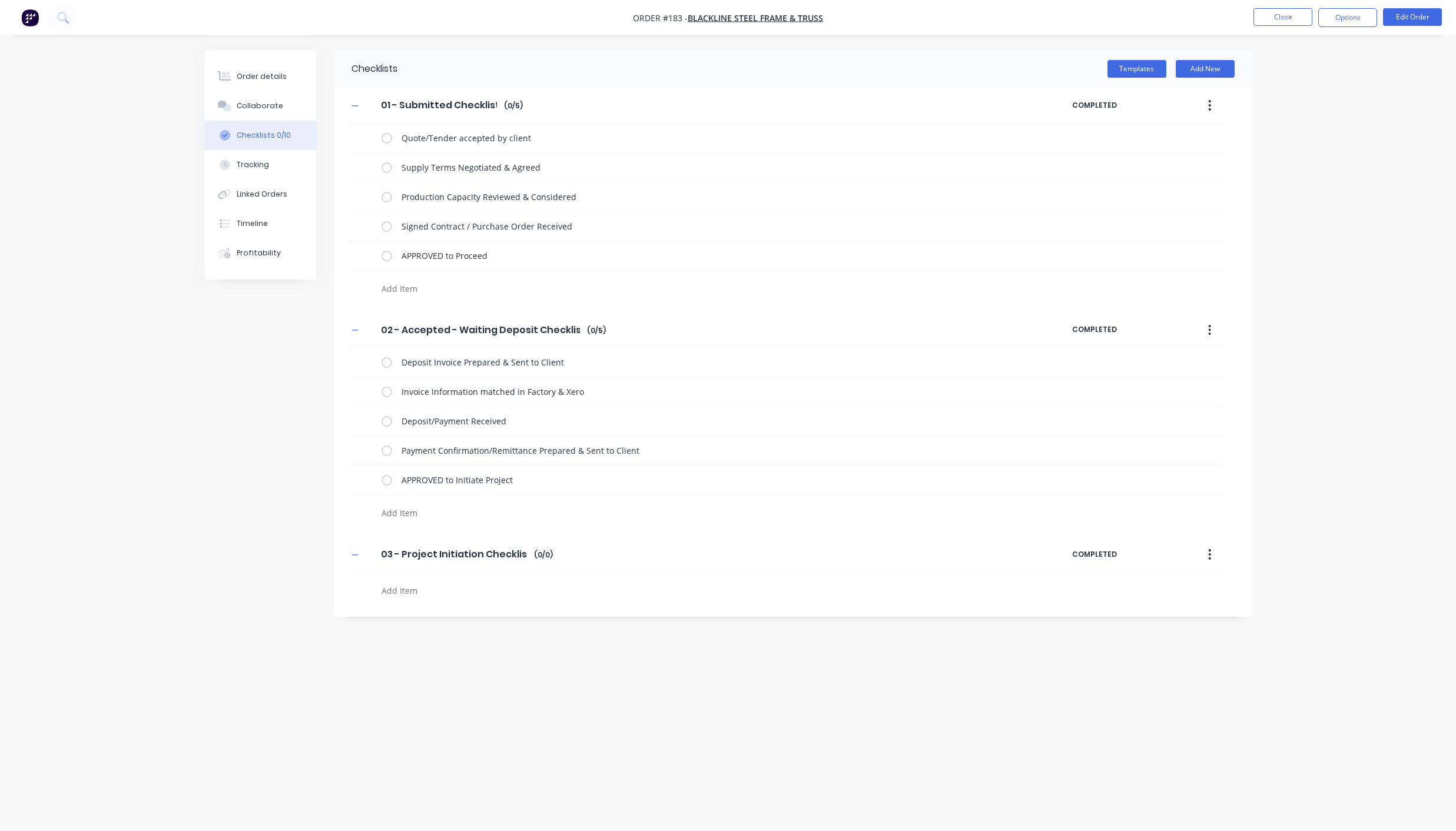
click at [412, 593] on textarea at bounding box center [659, 590] width 566 height 17
type textarea "Initial Review of Project Requirements"
type textarea "Initial Review of Production Capacity/Forecast Dates"
type textarea "Intial Client Contact to Confirm Project Requirements"
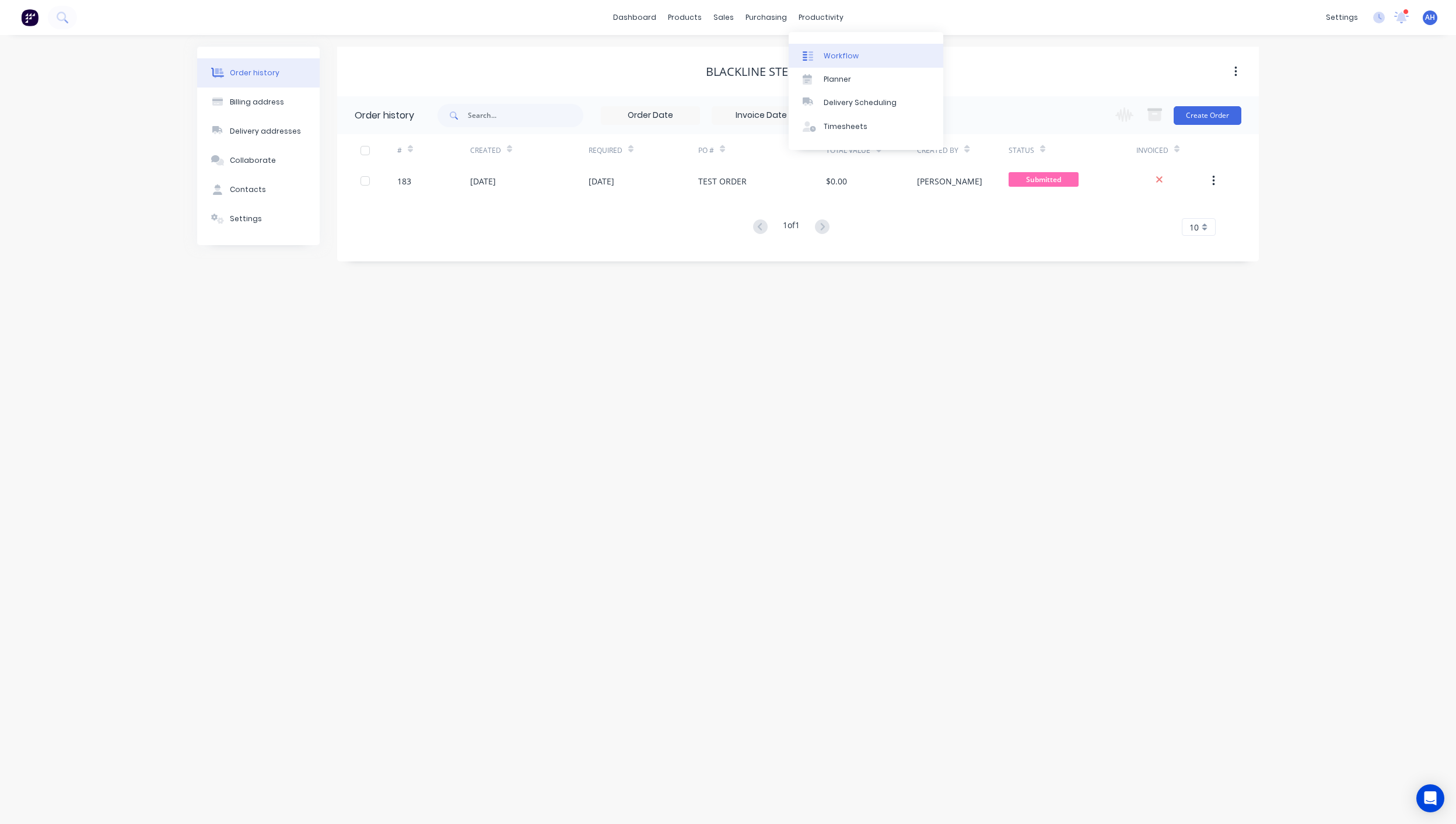
click at [836, 54] on div "Workflow" at bounding box center [841, 56] width 35 height 10
